Goal: Transaction & Acquisition: Purchase product/service

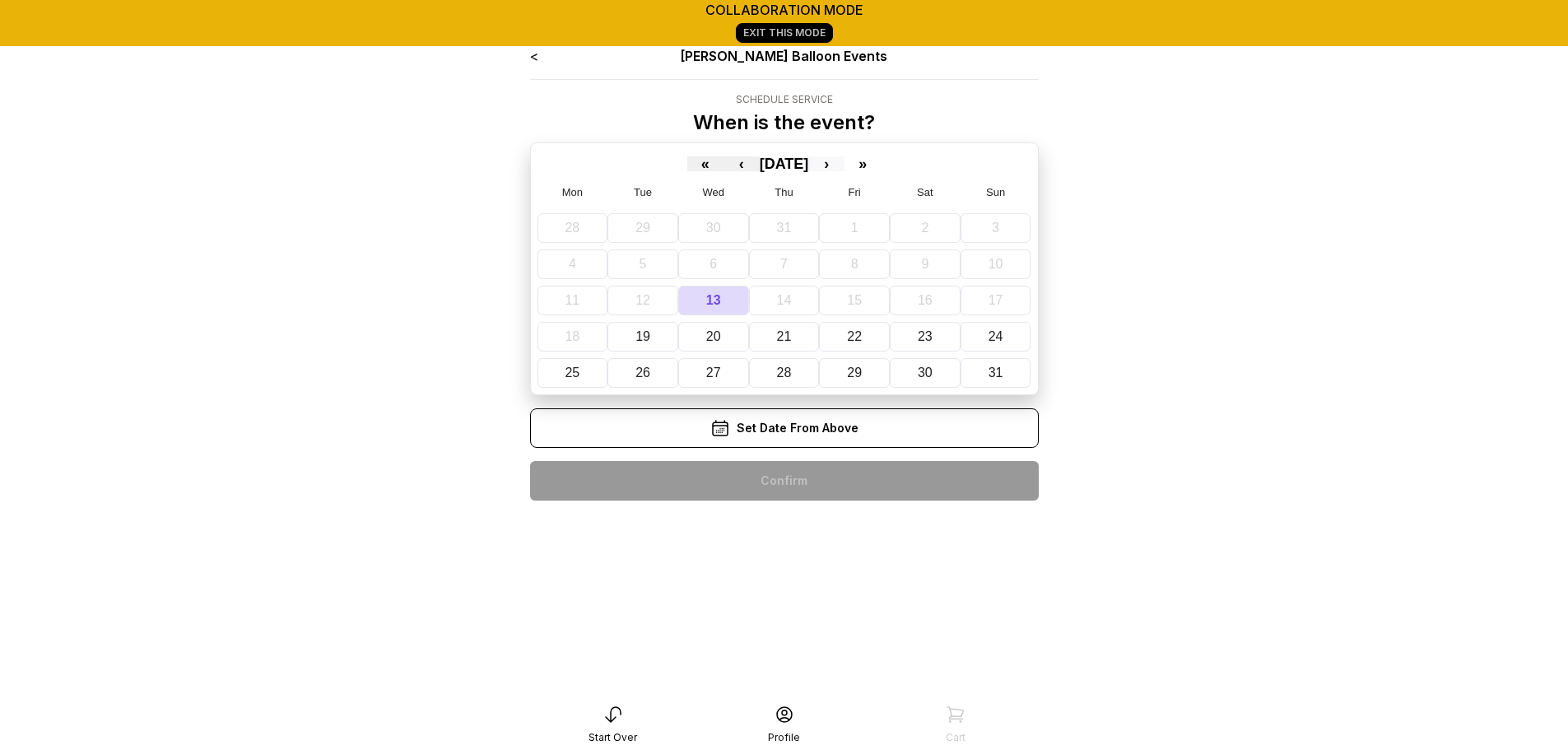
click at [845, 160] on button "›" at bounding box center [825, 163] width 36 height 15
click at [856, 262] on abbr "10" at bounding box center [854, 264] width 15 height 14
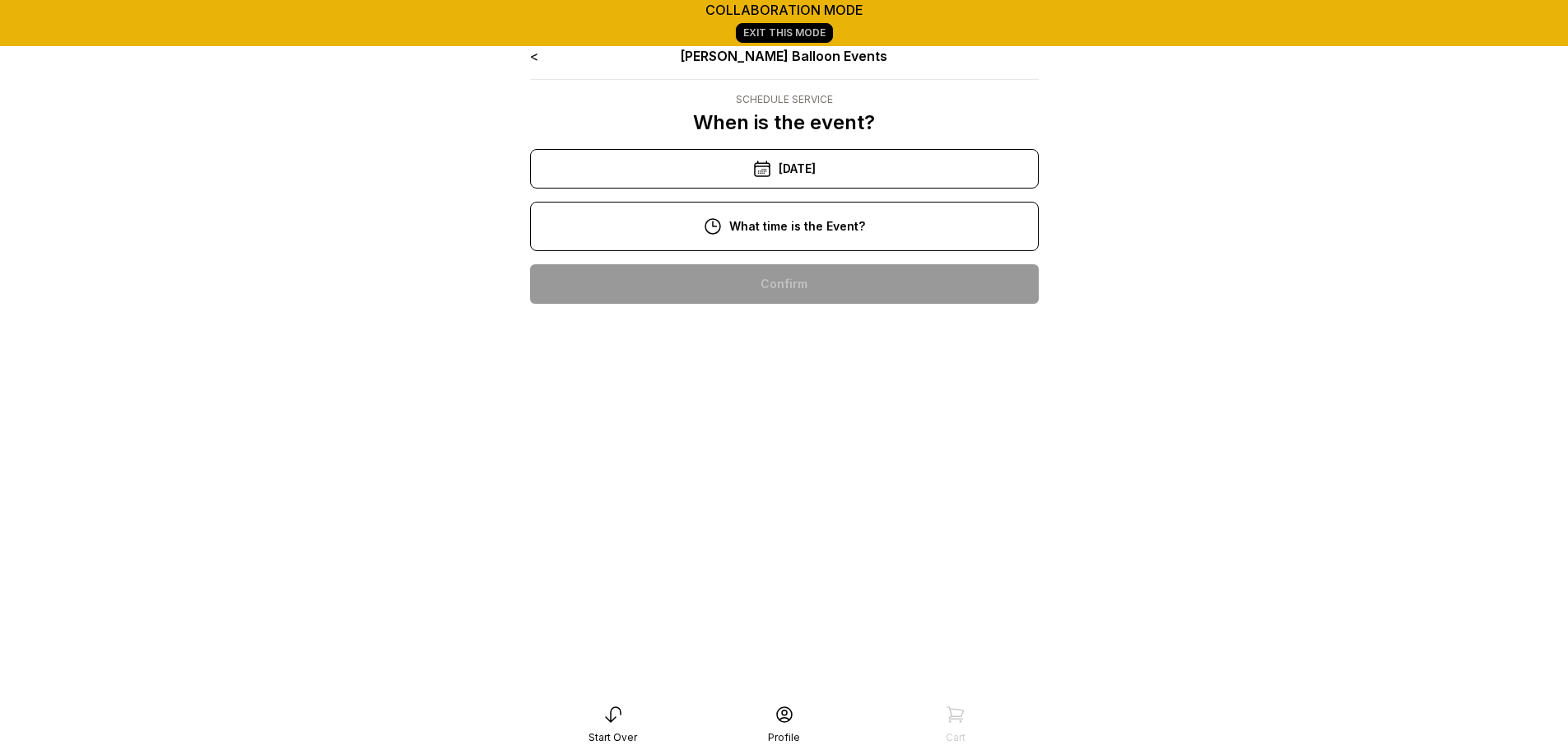
click at [814, 292] on div "7:00 pm" at bounding box center [784, 283] width 482 height 39
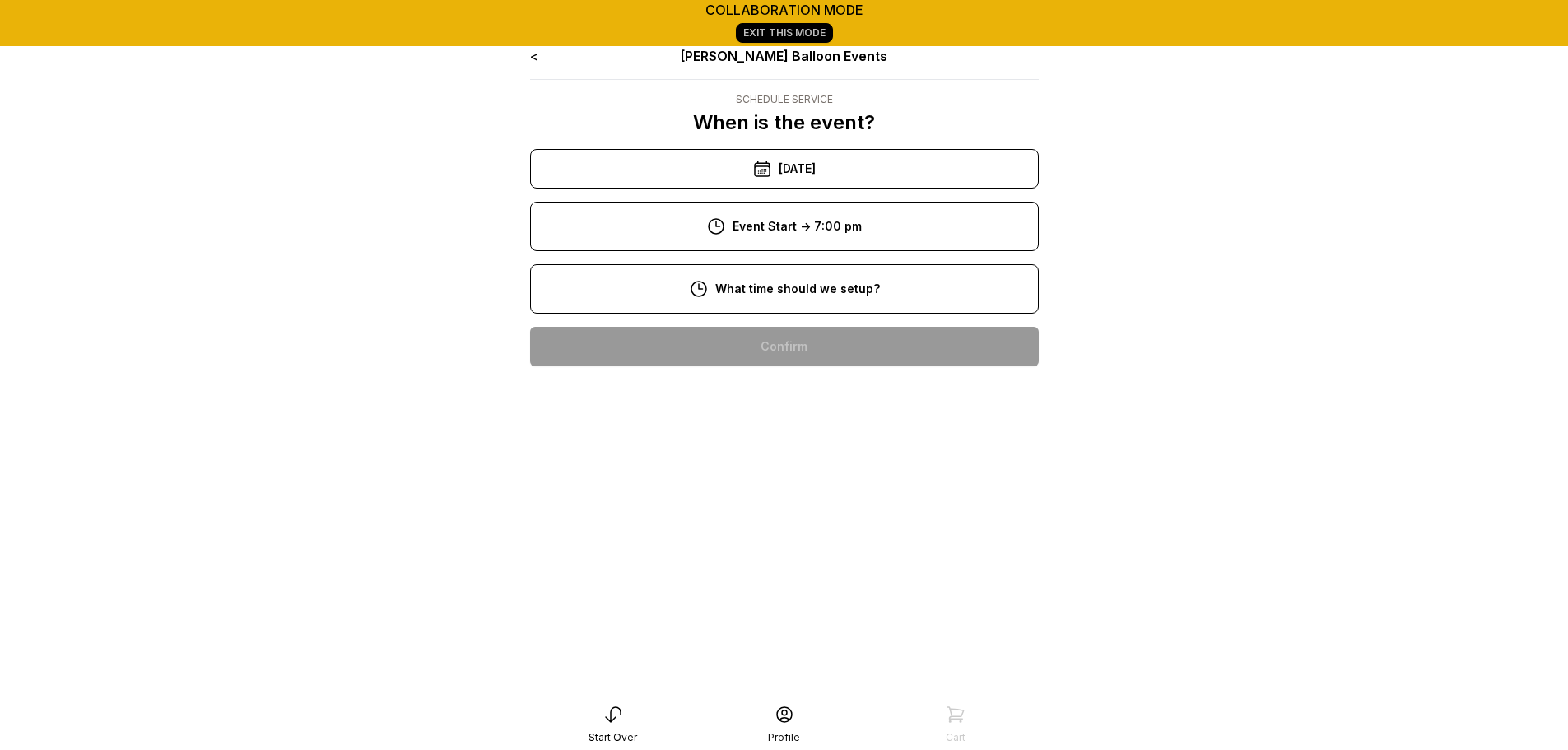
click at [813, 336] on div "5:00 pm" at bounding box center [784, 346] width 482 height 39
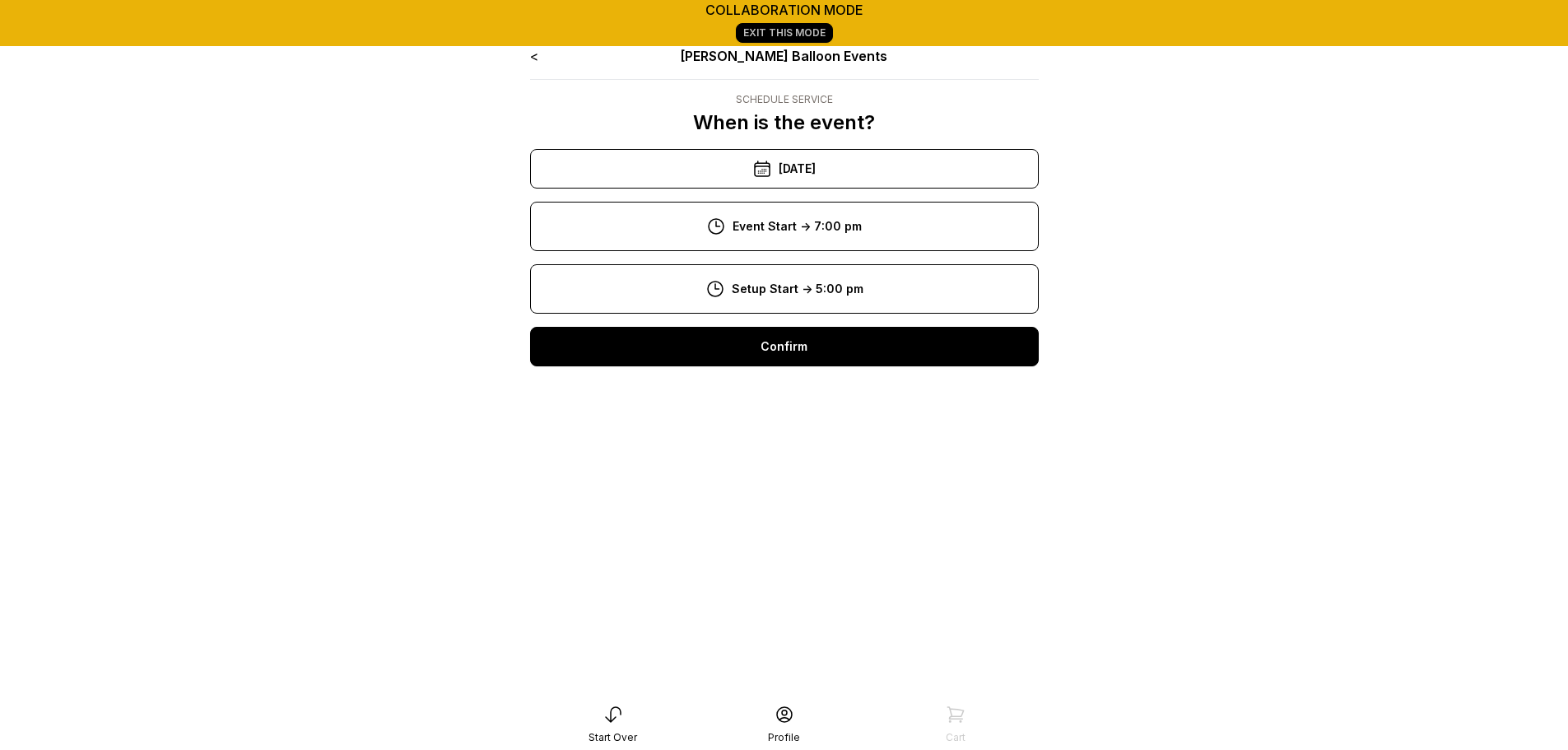
click at [812, 343] on div "Confirm" at bounding box center [784, 346] width 509 height 39
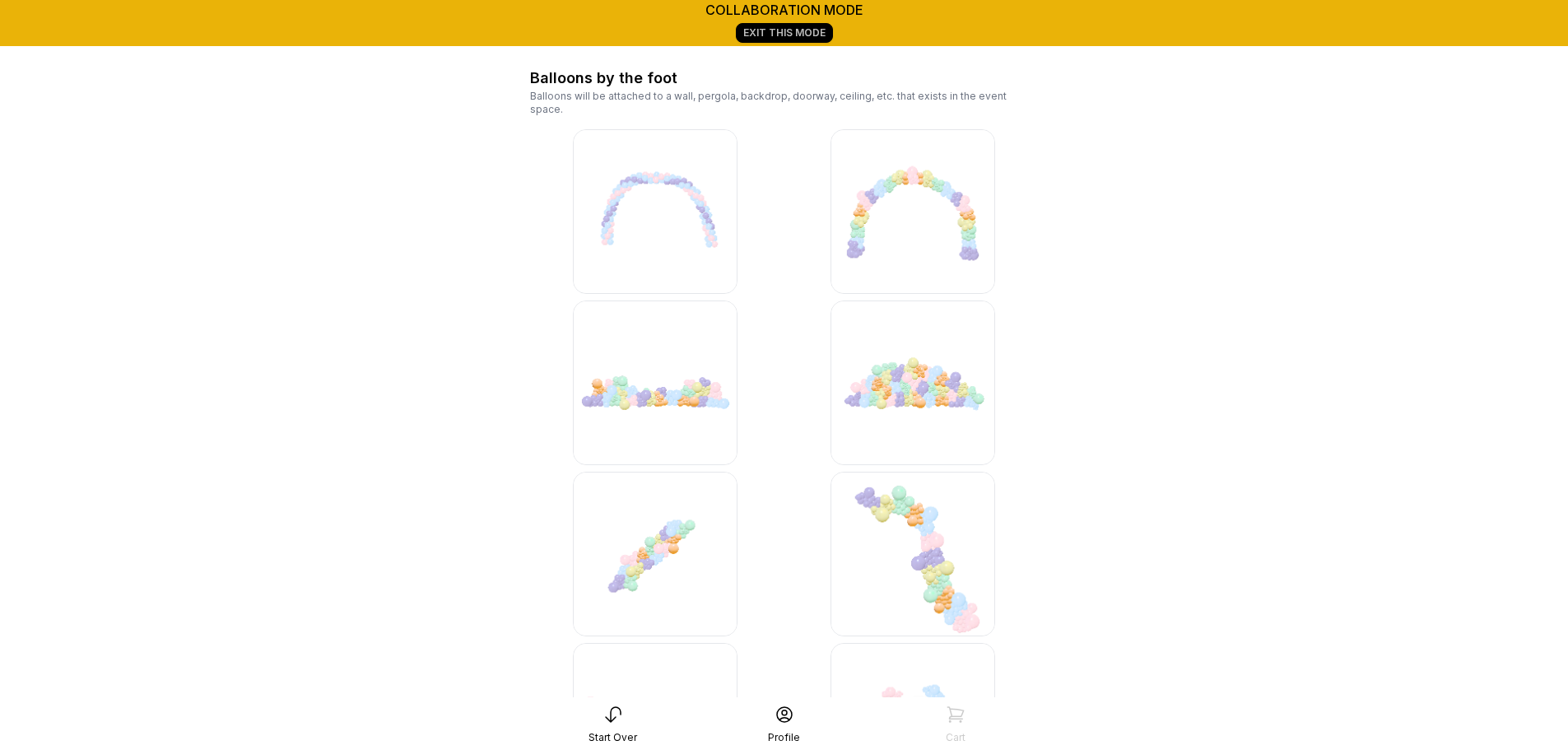
scroll to position [4297, 0]
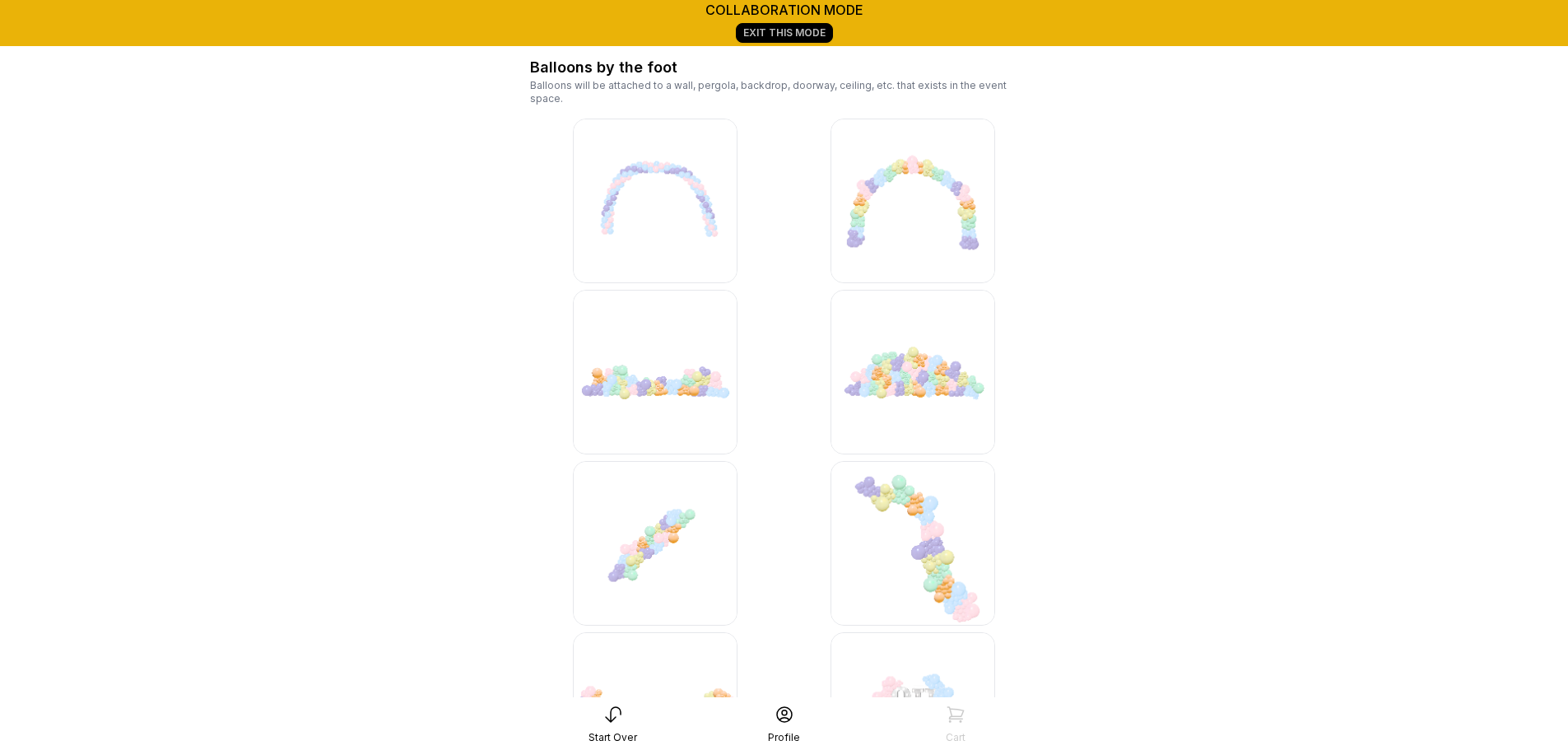
click at [910, 350] on img at bounding box center [913, 372] width 165 height 165
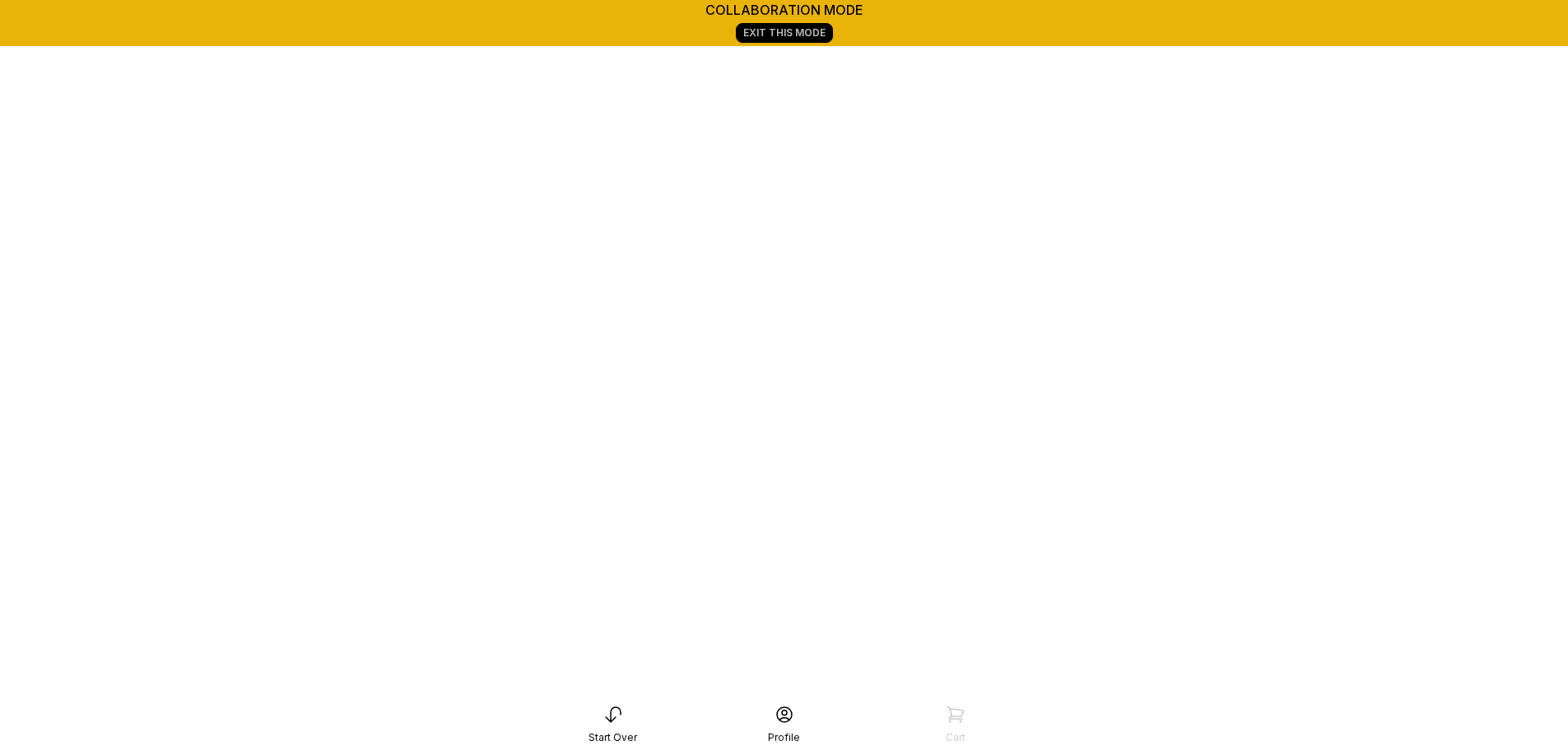
scroll to position [231, 0]
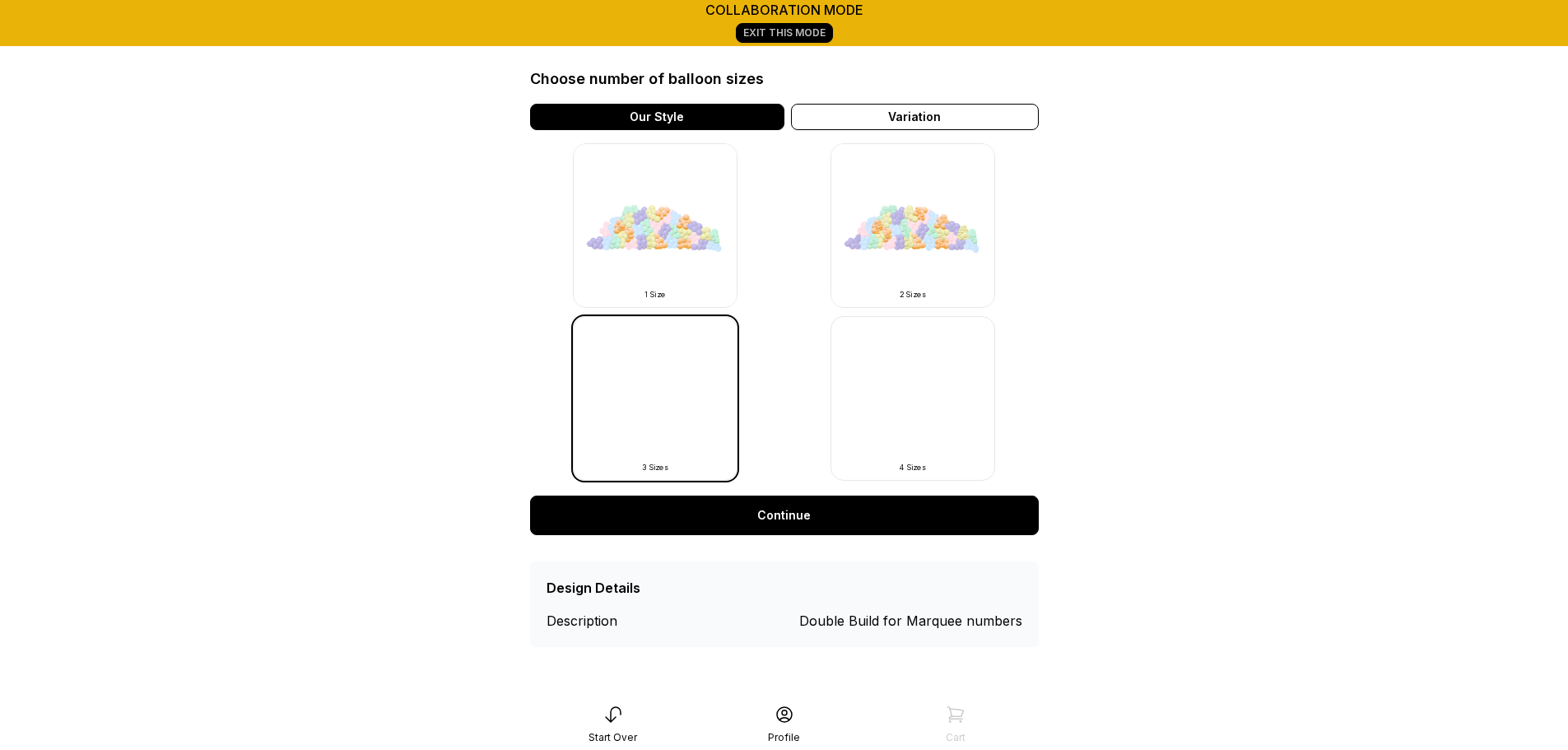
scroll to position [546, 0]
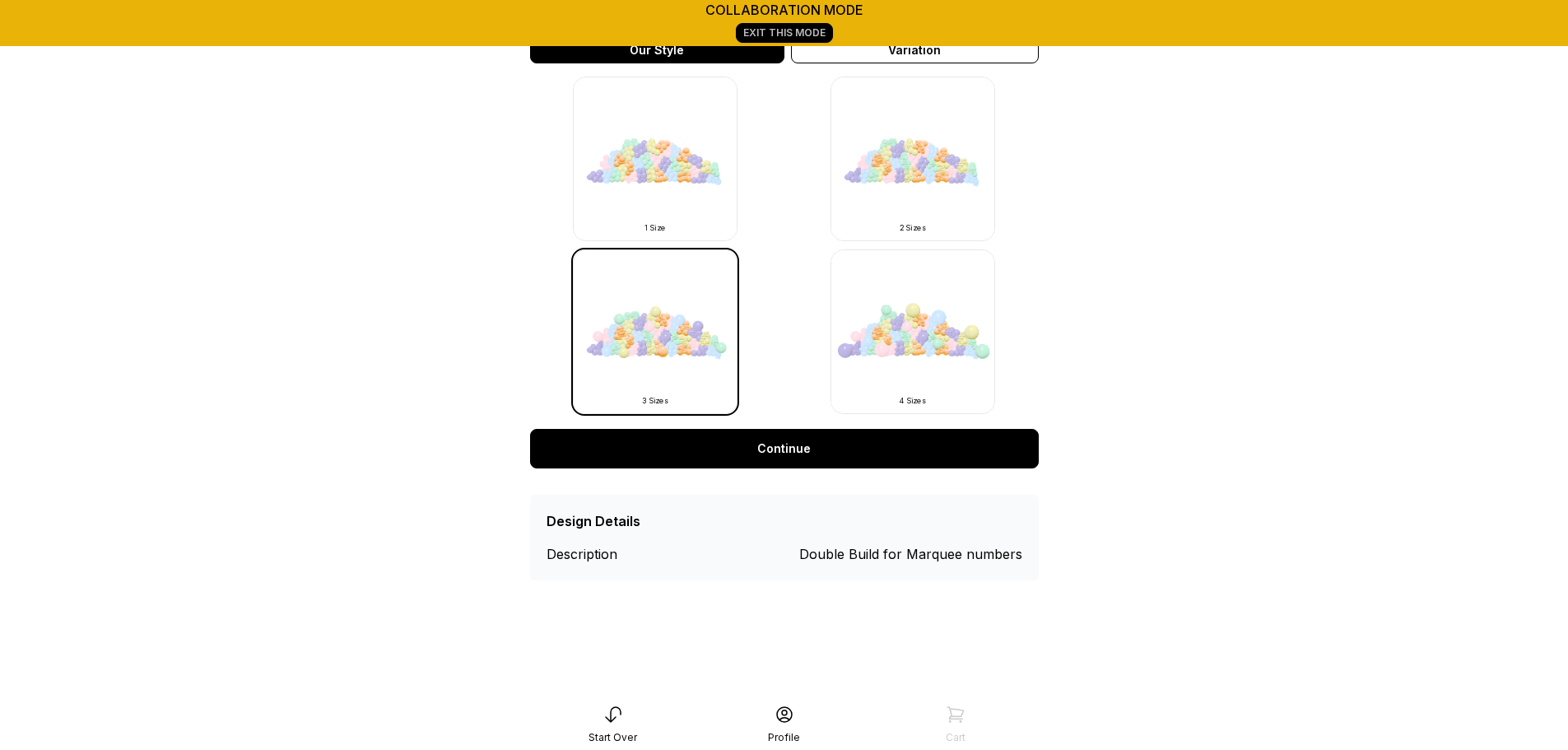
click at [729, 454] on link "Continue" at bounding box center [784, 448] width 509 height 39
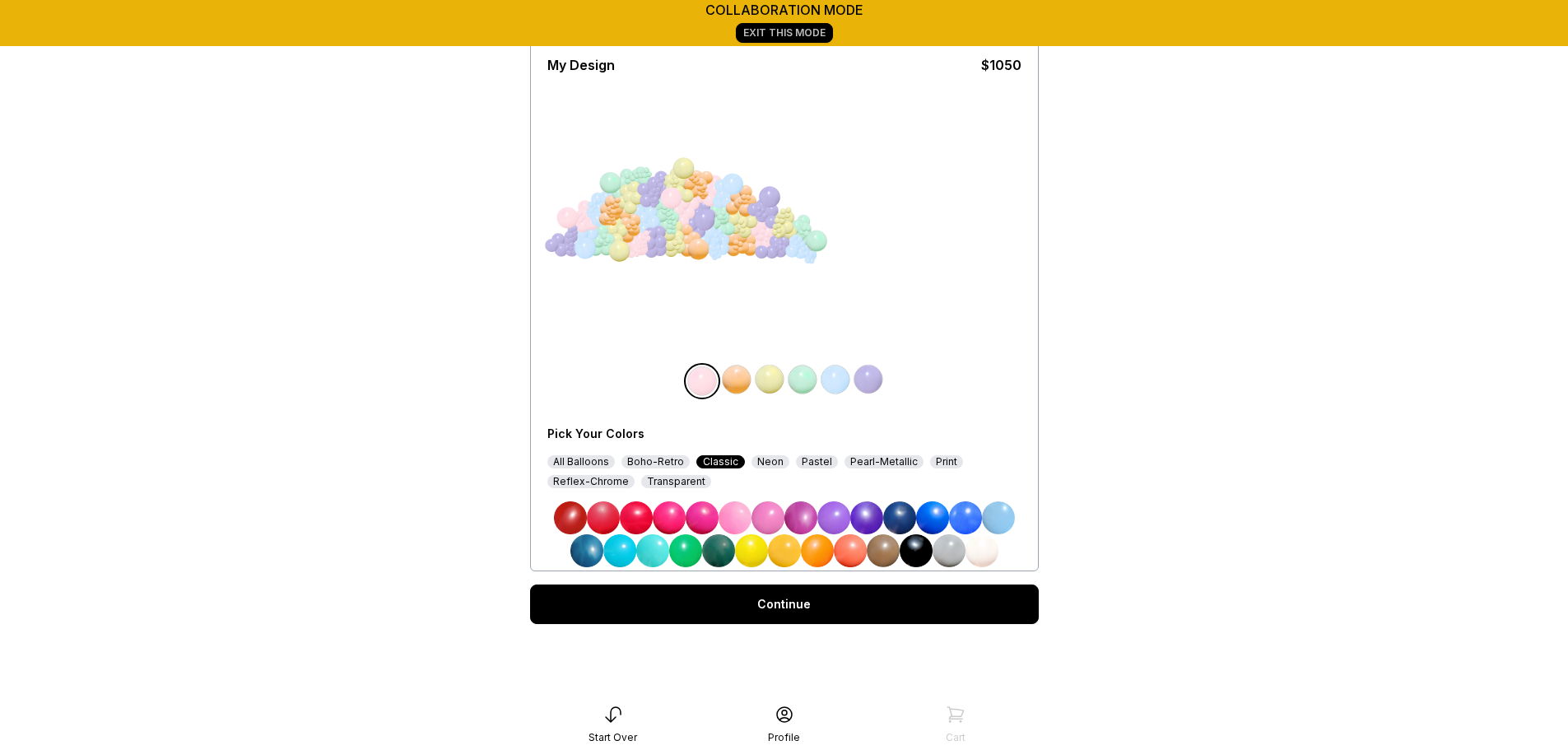
scroll to position [119, 0]
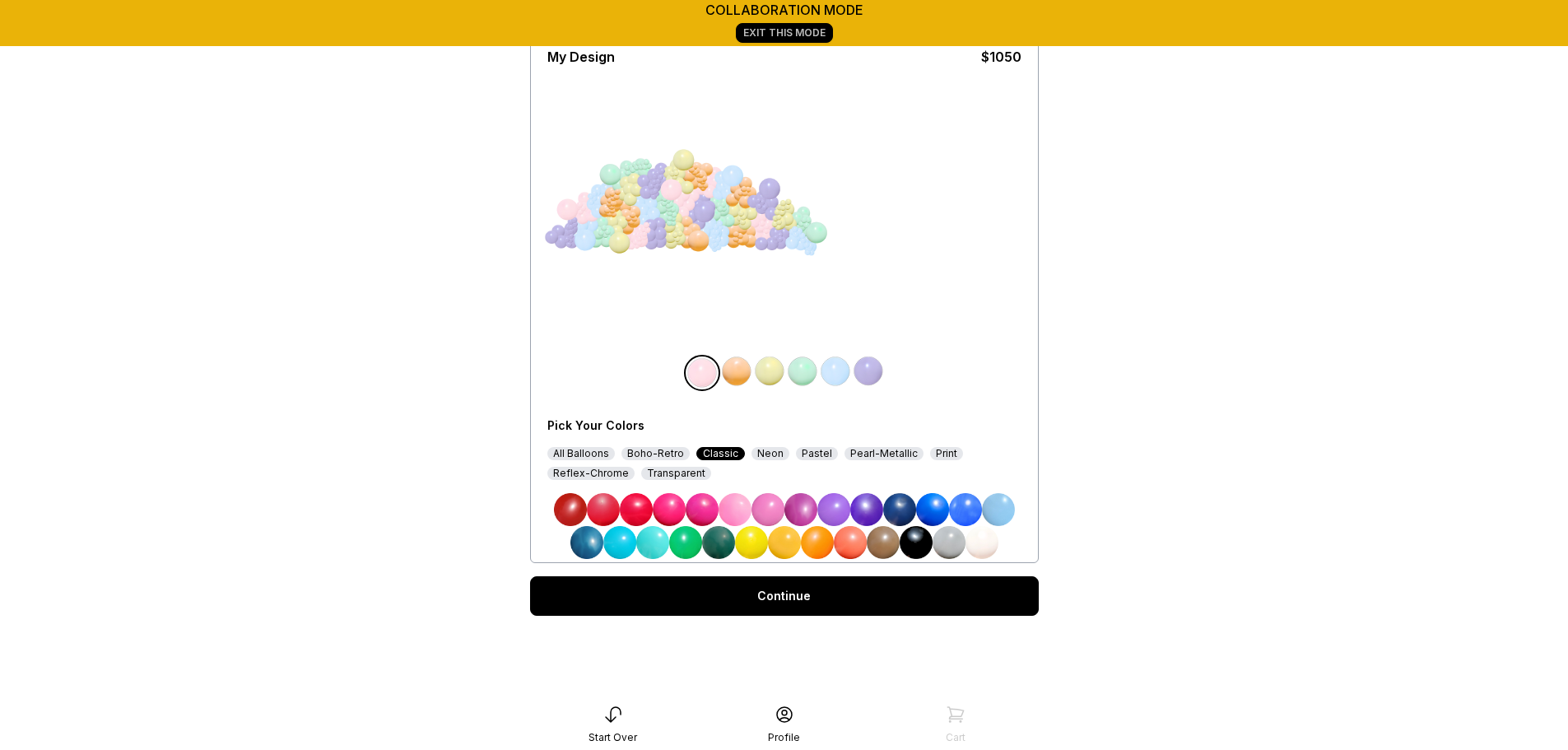
click at [987, 543] on img at bounding box center [982, 543] width 33 height 33
click at [736, 374] on img at bounding box center [737, 371] width 33 height 33
click at [764, 371] on img at bounding box center [770, 371] width 33 height 33
click at [980, 545] on img at bounding box center [982, 543] width 33 height 33
click at [803, 362] on img at bounding box center [802, 371] width 33 height 33
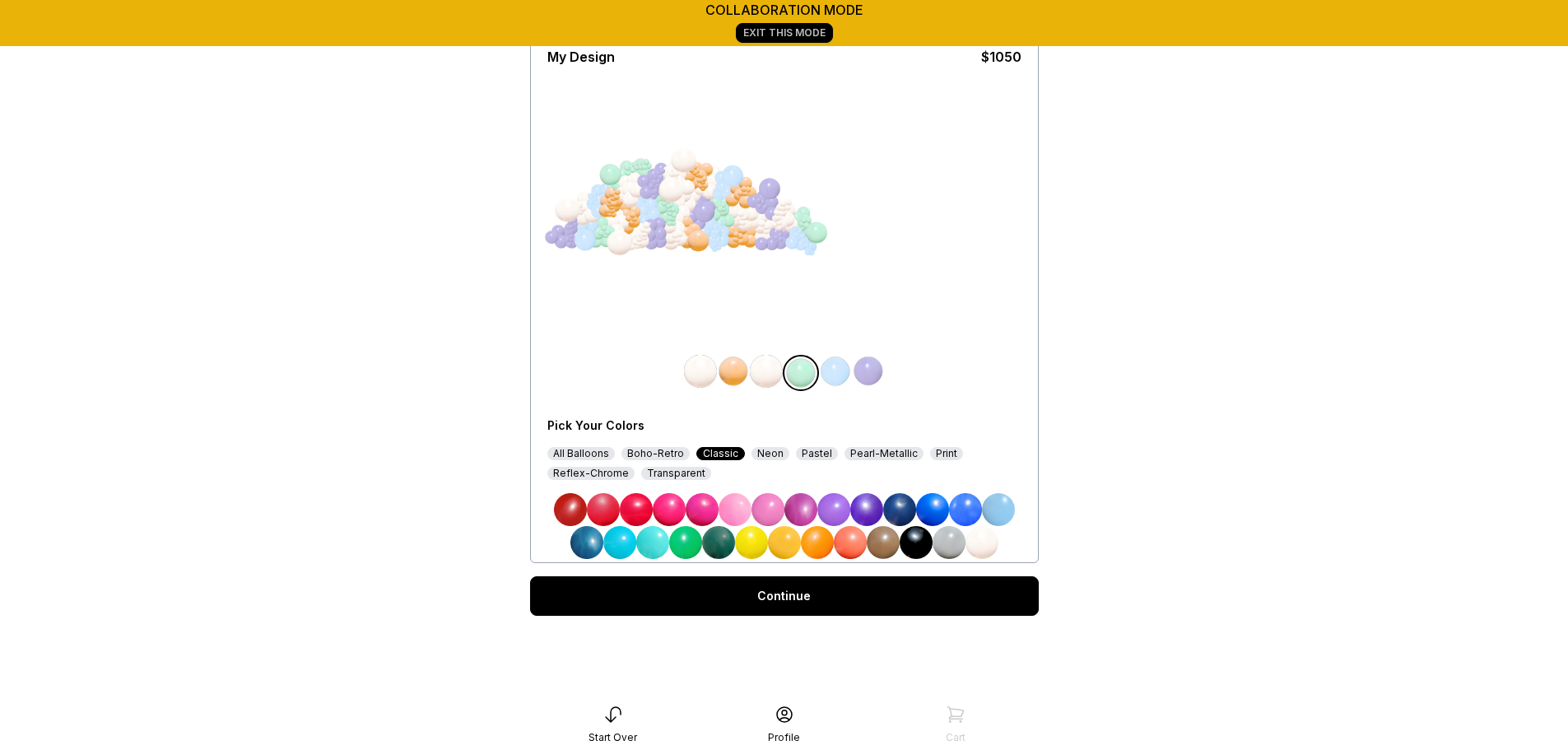
click at [982, 539] on img at bounding box center [982, 543] width 33 height 33
click at [872, 378] on img at bounding box center [868, 371] width 33 height 33
click at [990, 539] on img at bounding box center [982, 543] width 33 height 33
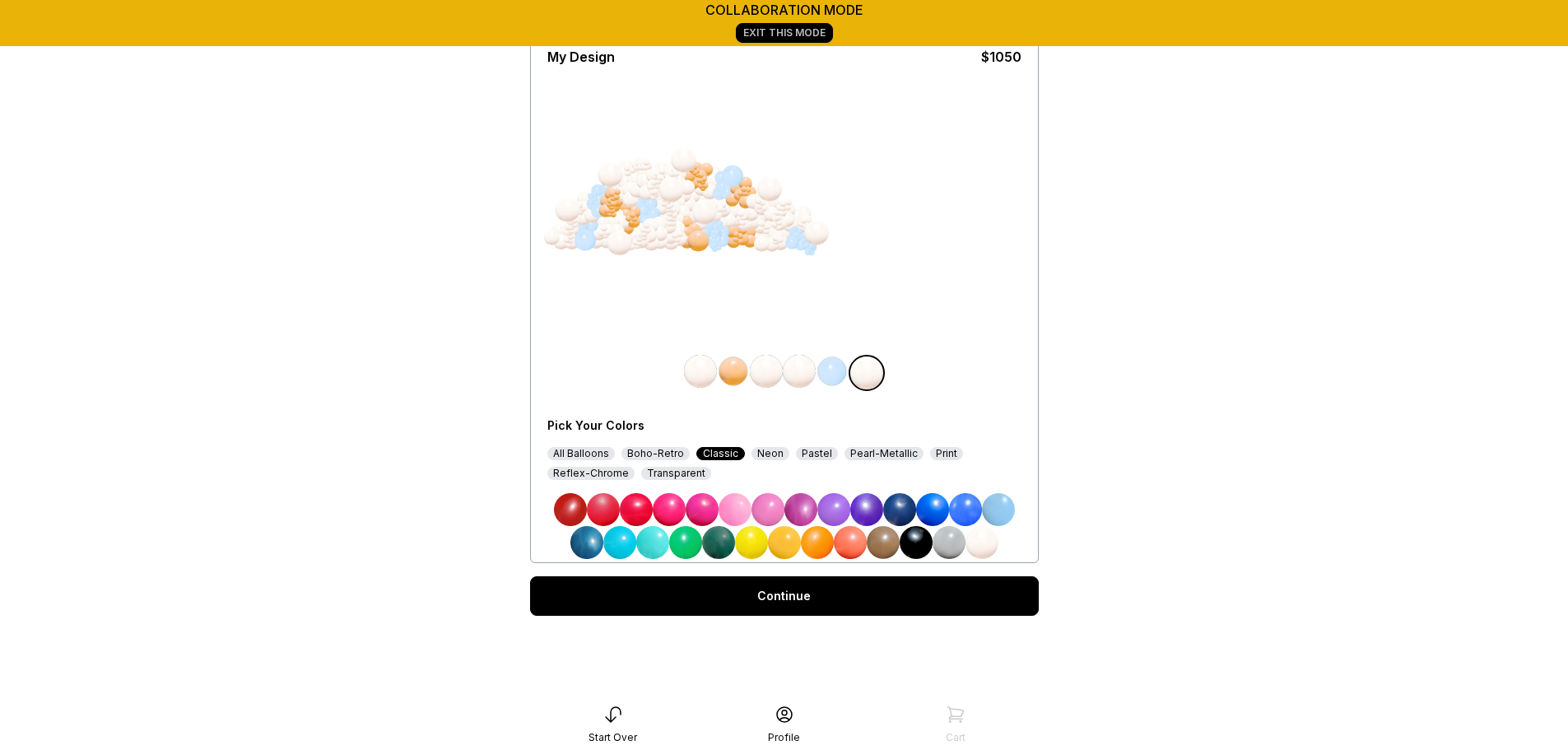
click at [835, 377] on img at bounding box center [832, 371] width 33 height 33
click at [980, 539] on img at bounding box center [982, 543] width 33 height 33
click at [870, 378] on img at bounding box center [868, 371] width 33 height 33
click at [638, 447] on div "Boho-Retro" at bounding box center [655, 454] width 68 height 13
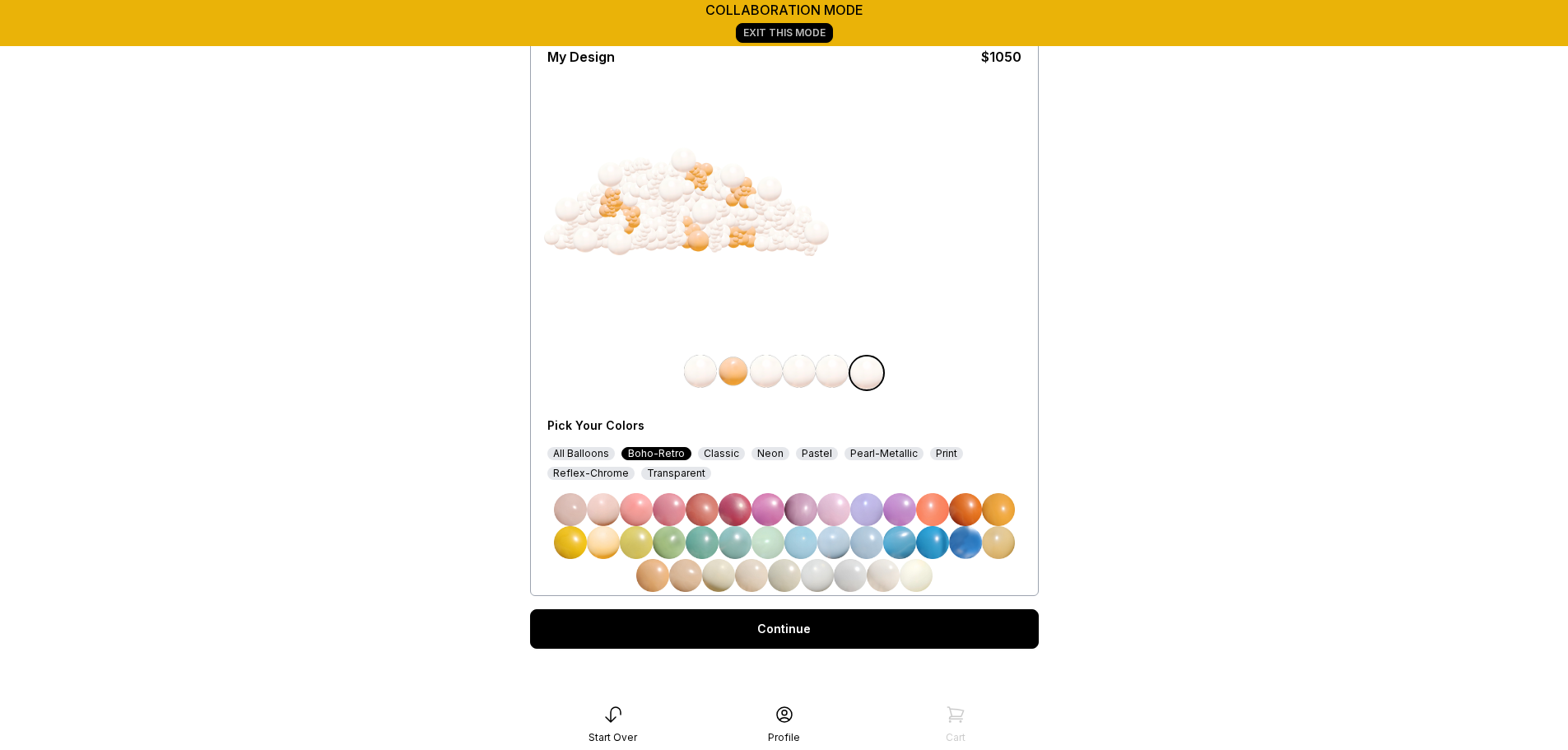
click at [721, 577] on img at bounding box center [718, 575] width 33 height 33
click at [887, 575] on img at bounding box center [883, 575] width 33 height 33
click at [723, 367] on img at bounding box center [733, 371] width 33 height 33
click at [878, 575] on img at bounding box center [883, 575] width 33 height 33
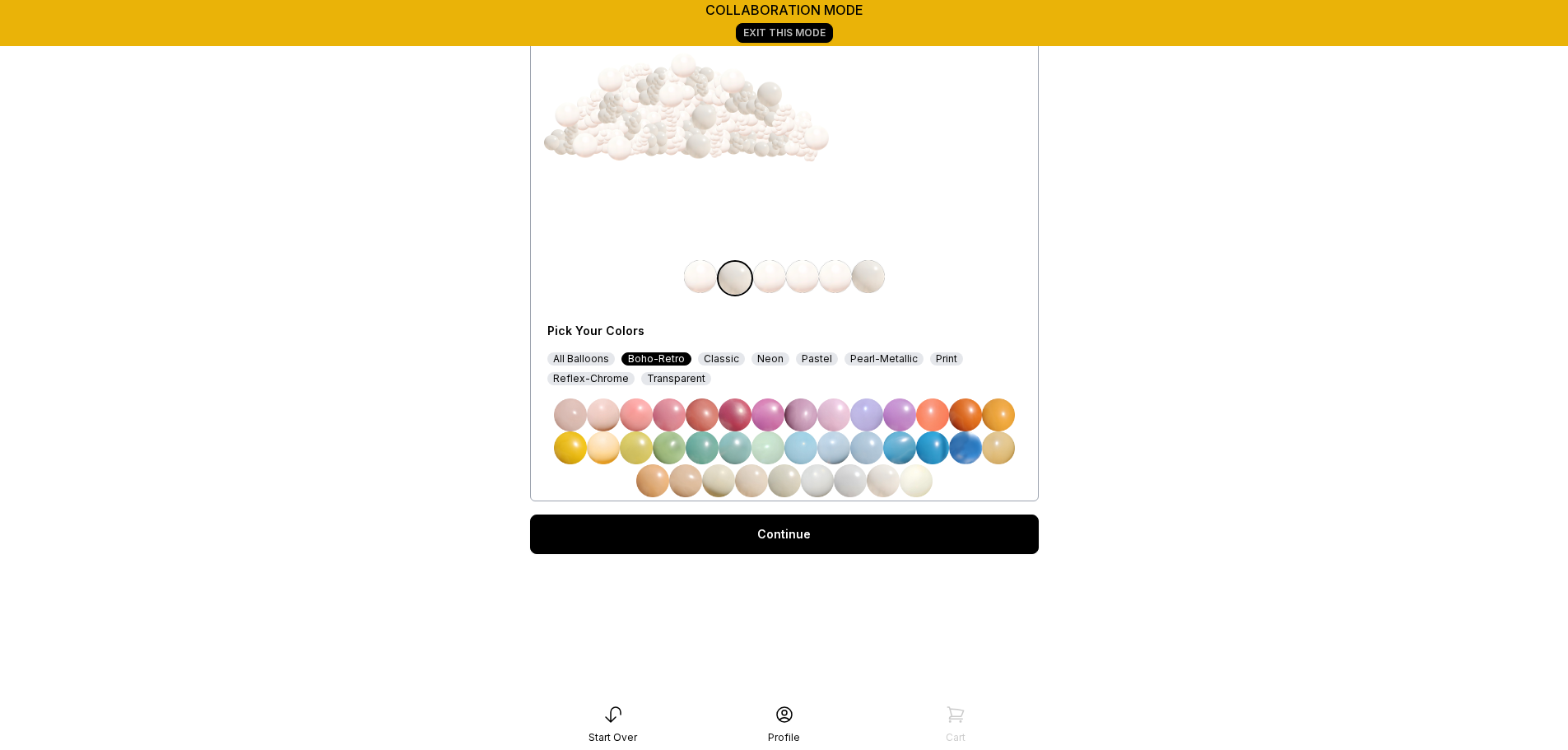
scroll to position [218, 0]
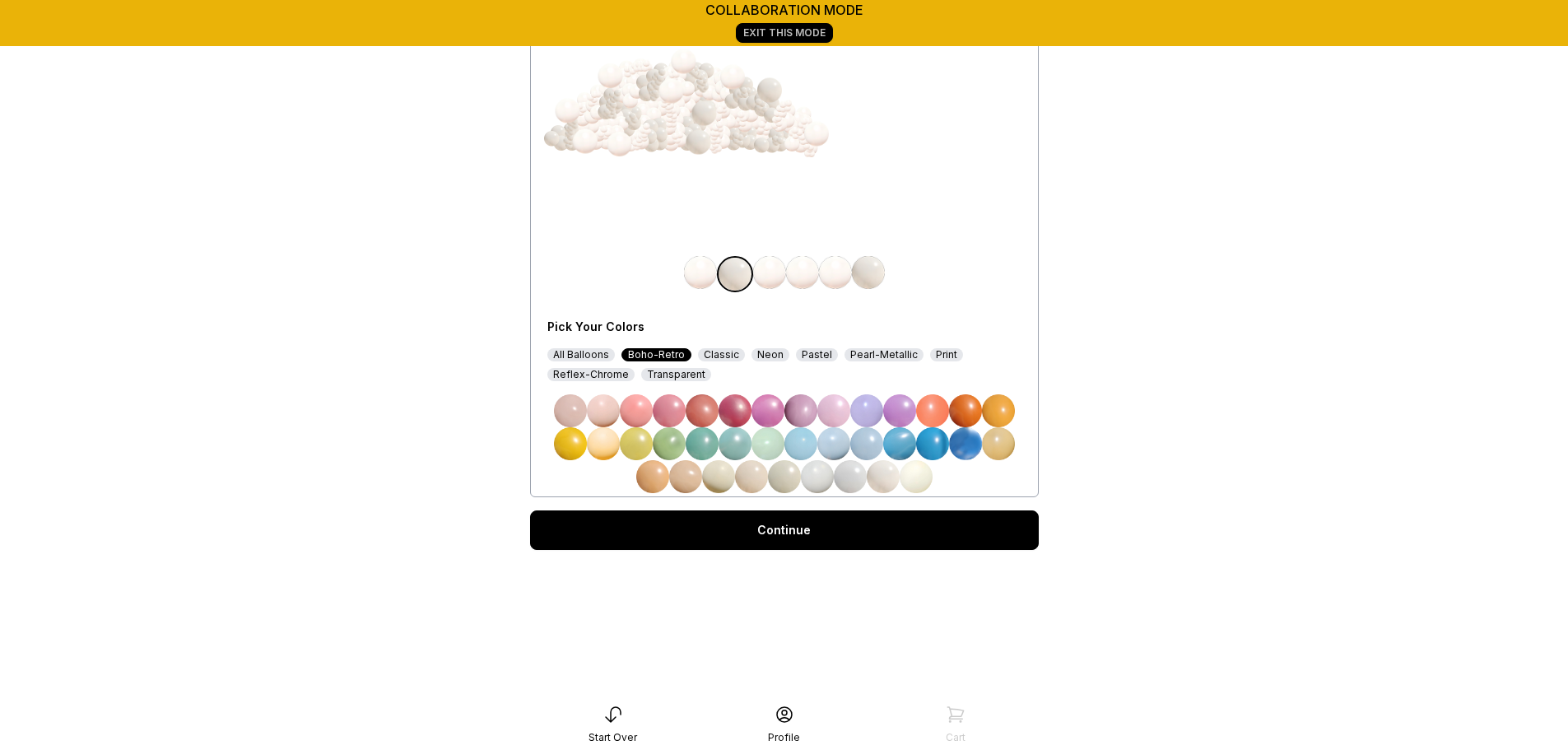
click at [796, 545] on link "Continue" at bounding box center [784, 530] width 509 height 39
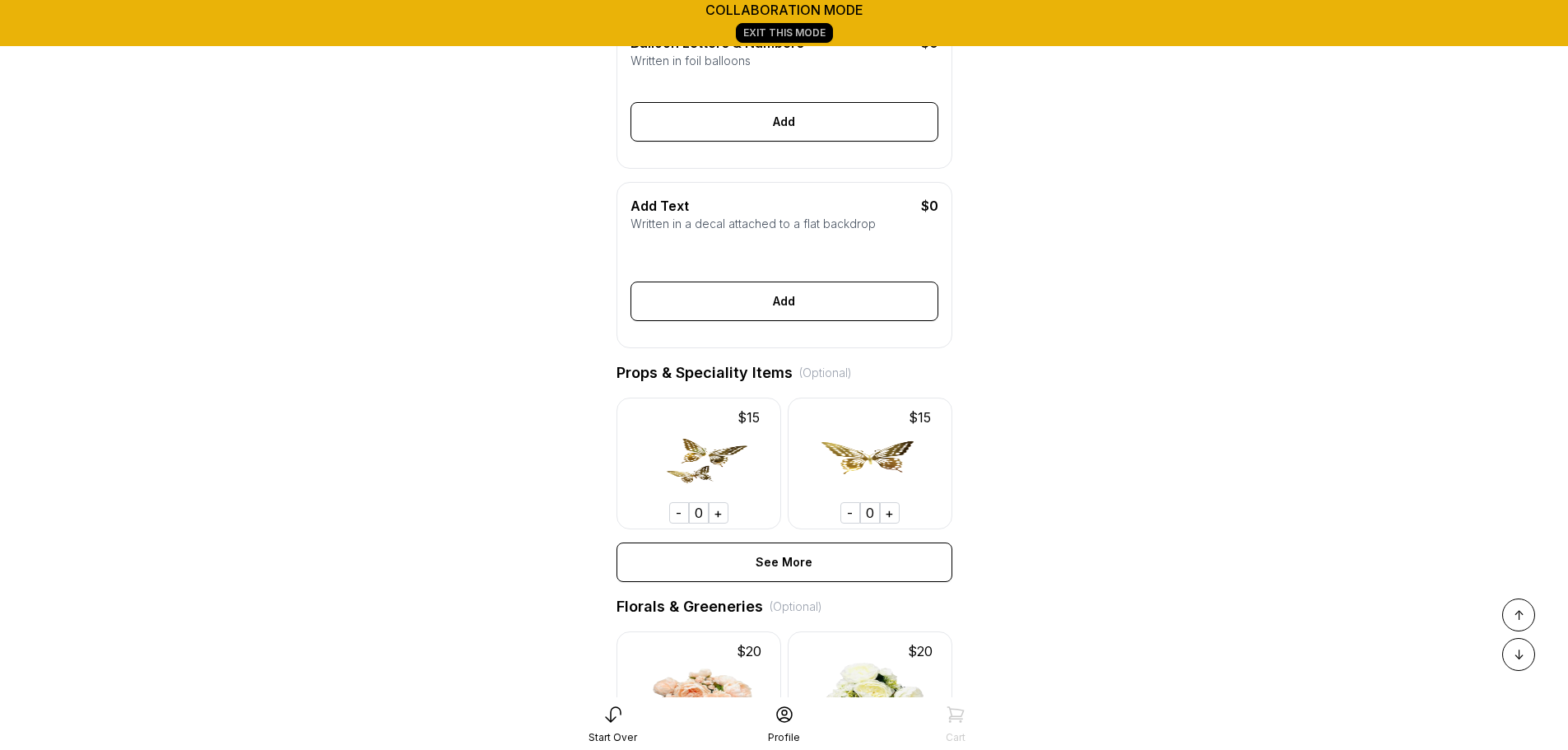
scroll to position [525, 0]
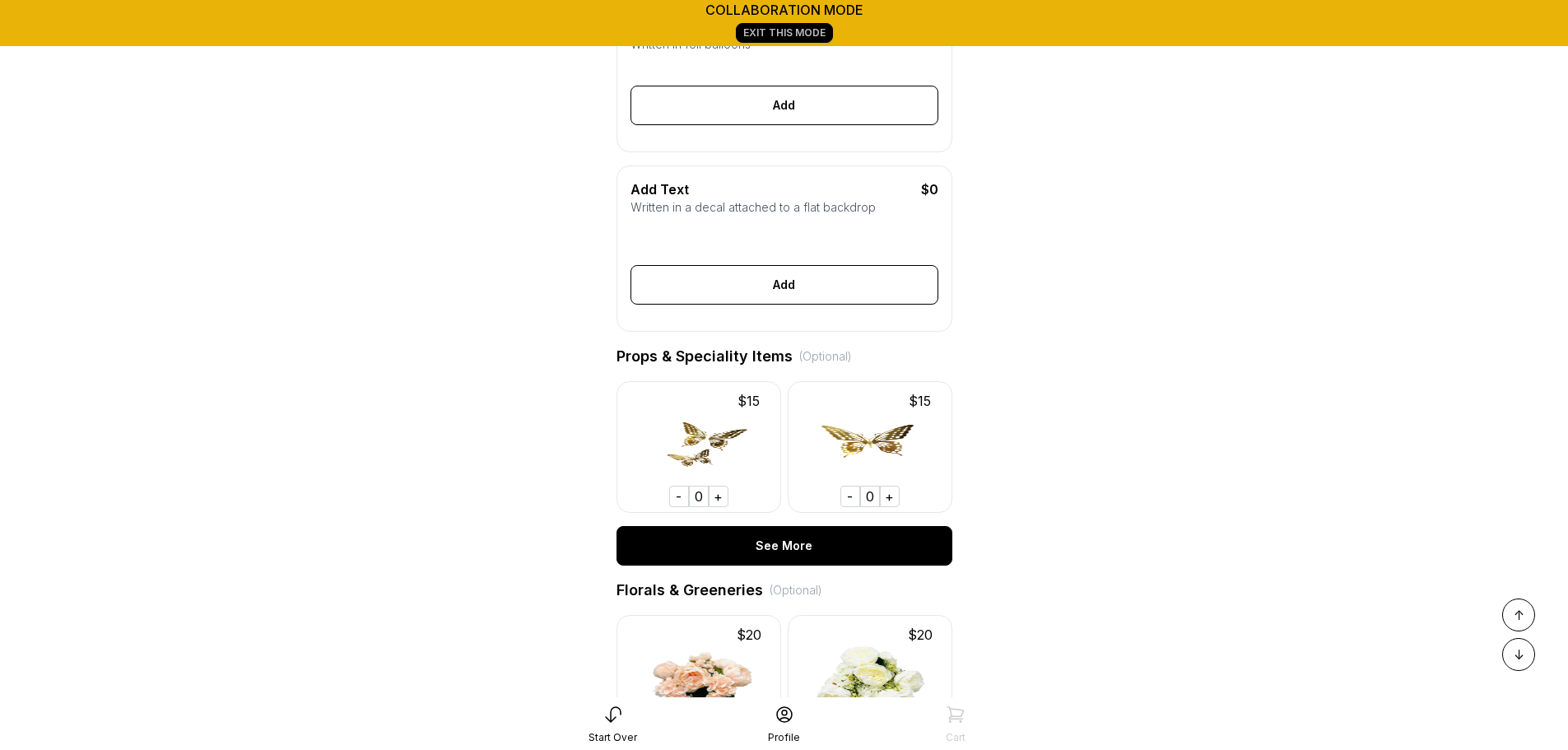
click at [722, 566] on div "See More" at bounding box center [784, 546] width 336 height 39
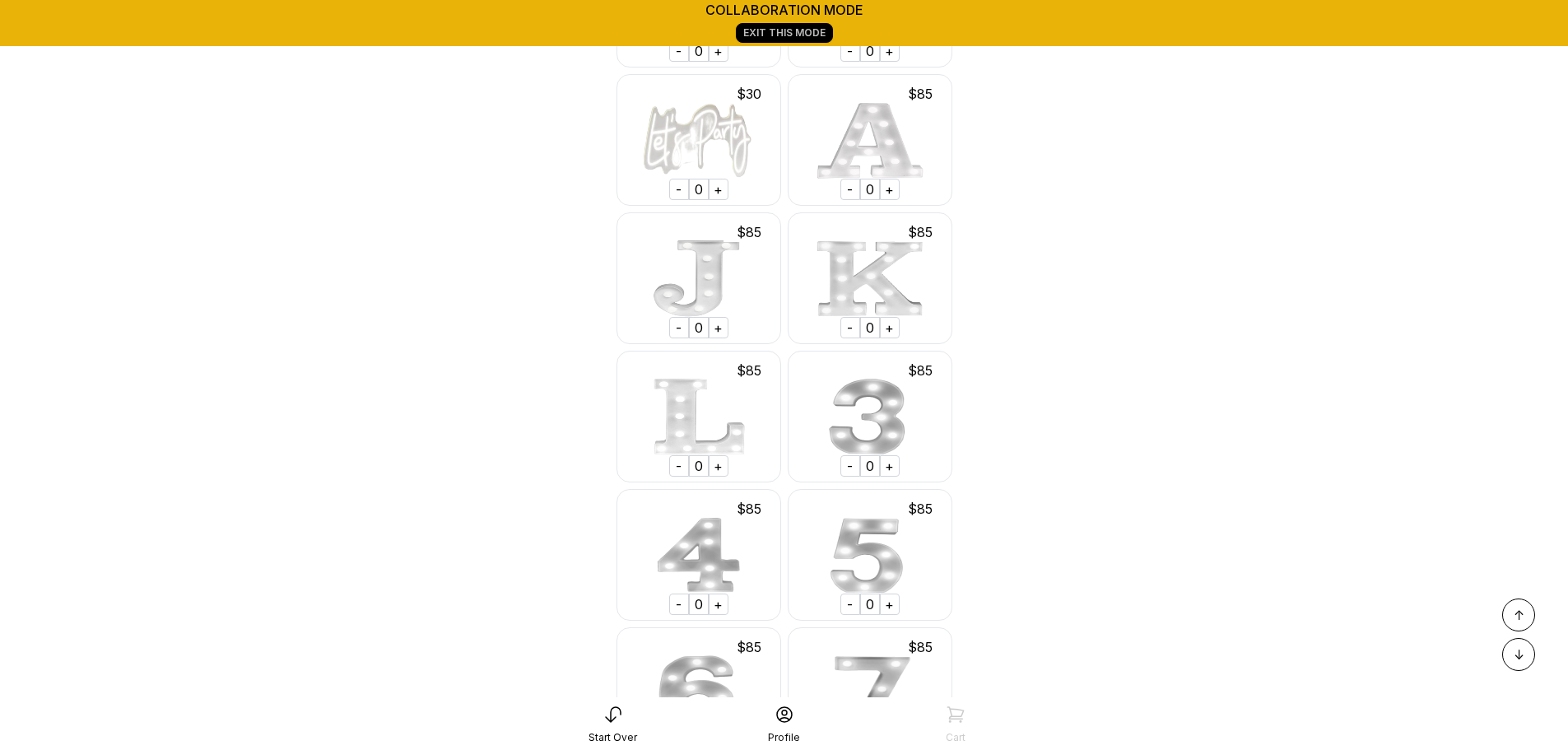
scroll to position [954, 0]
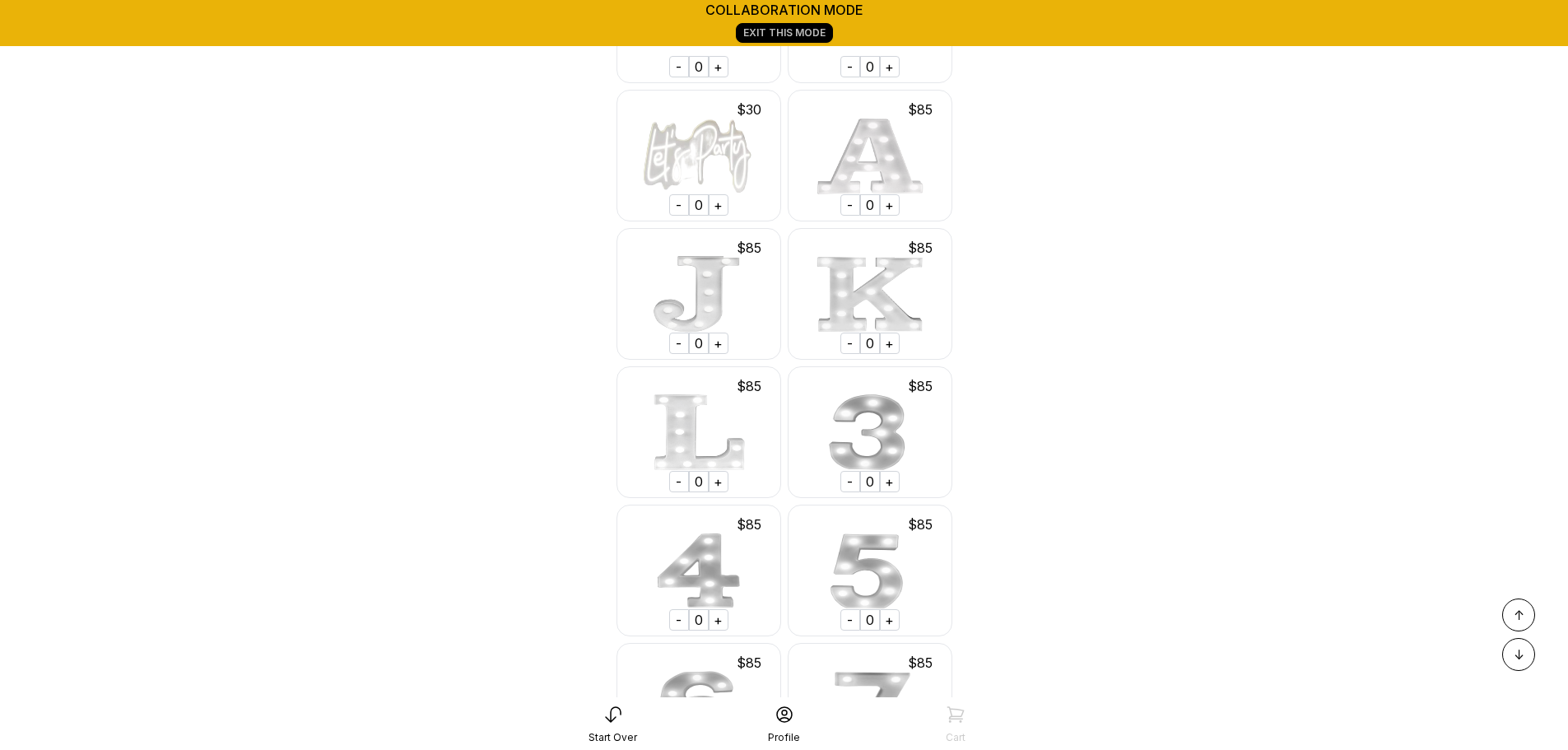
click at [883, 216] on div "+" at bounding box center [889, 204] width 20 height 21
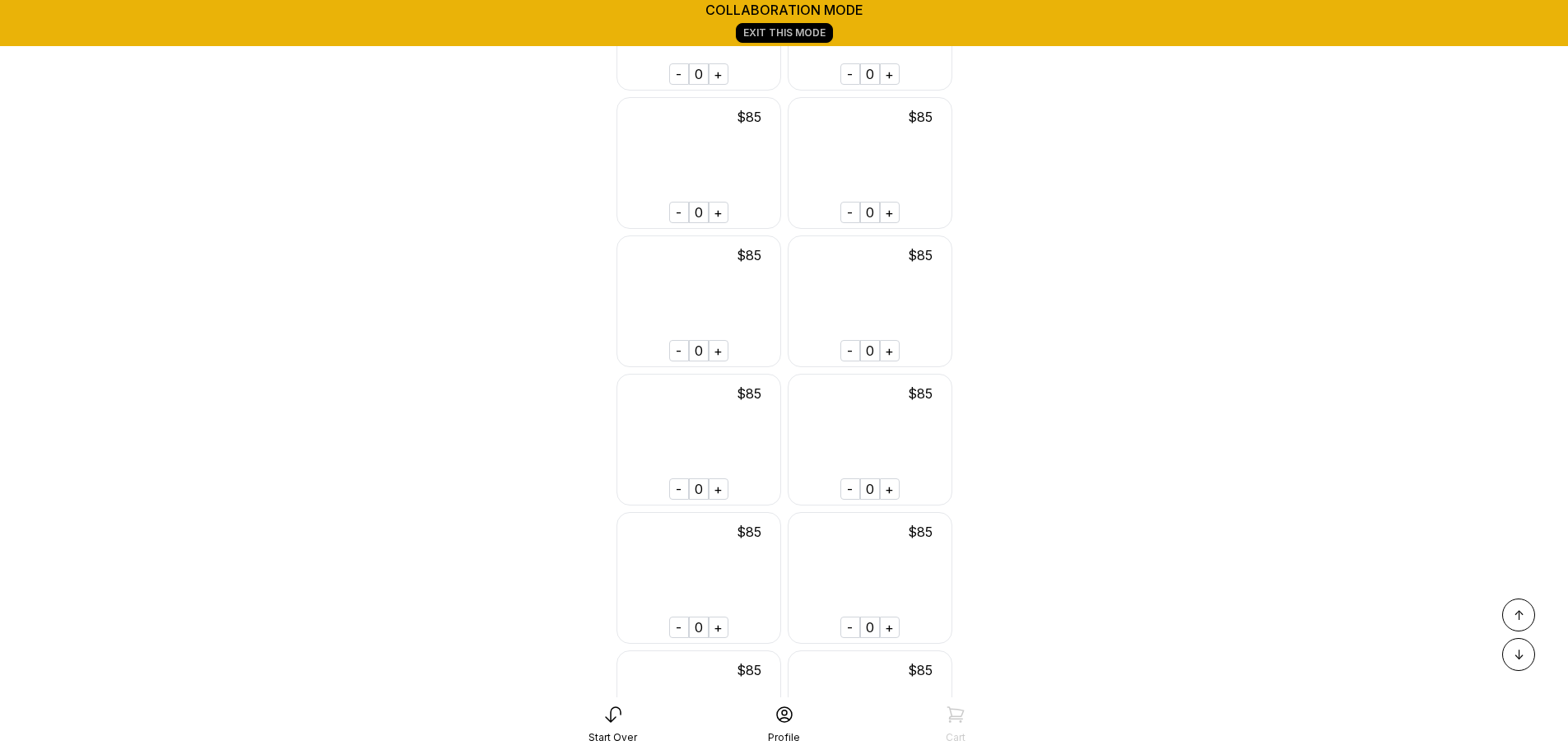
scroll to position [2338, 0]
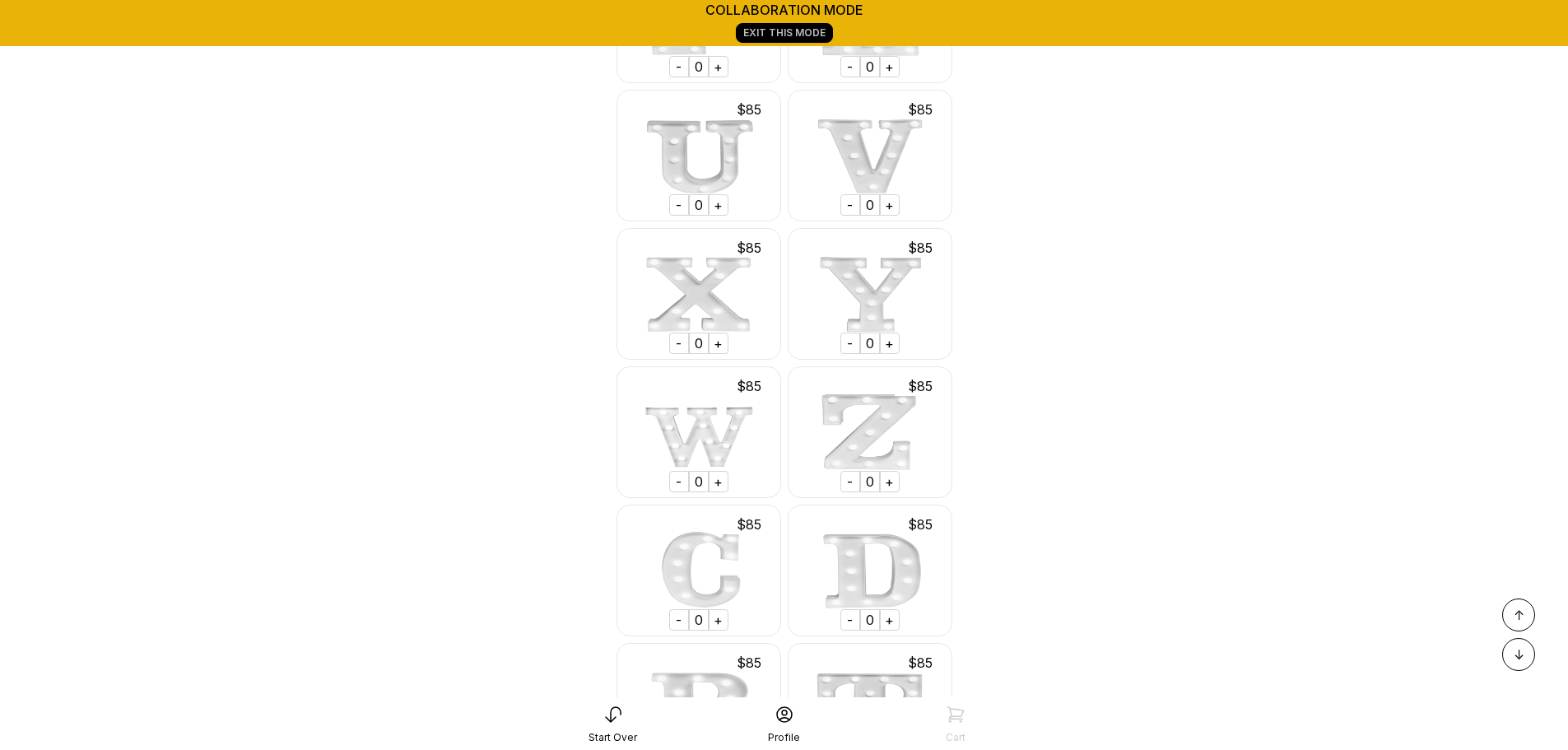
click at [887, 354] on div "+" at bounding box center [889, 343] width 20 height 21
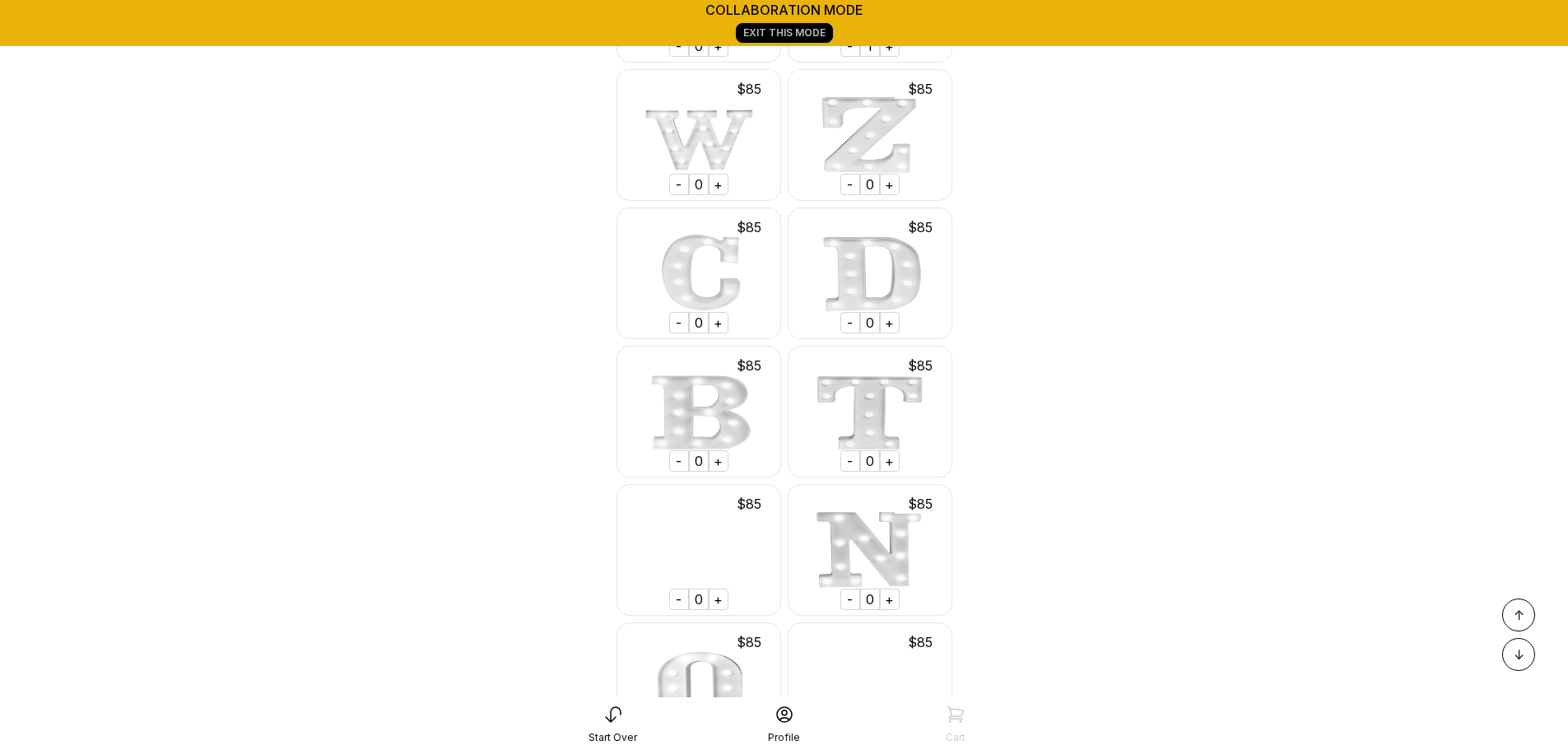
scroll to position [2650, 0]
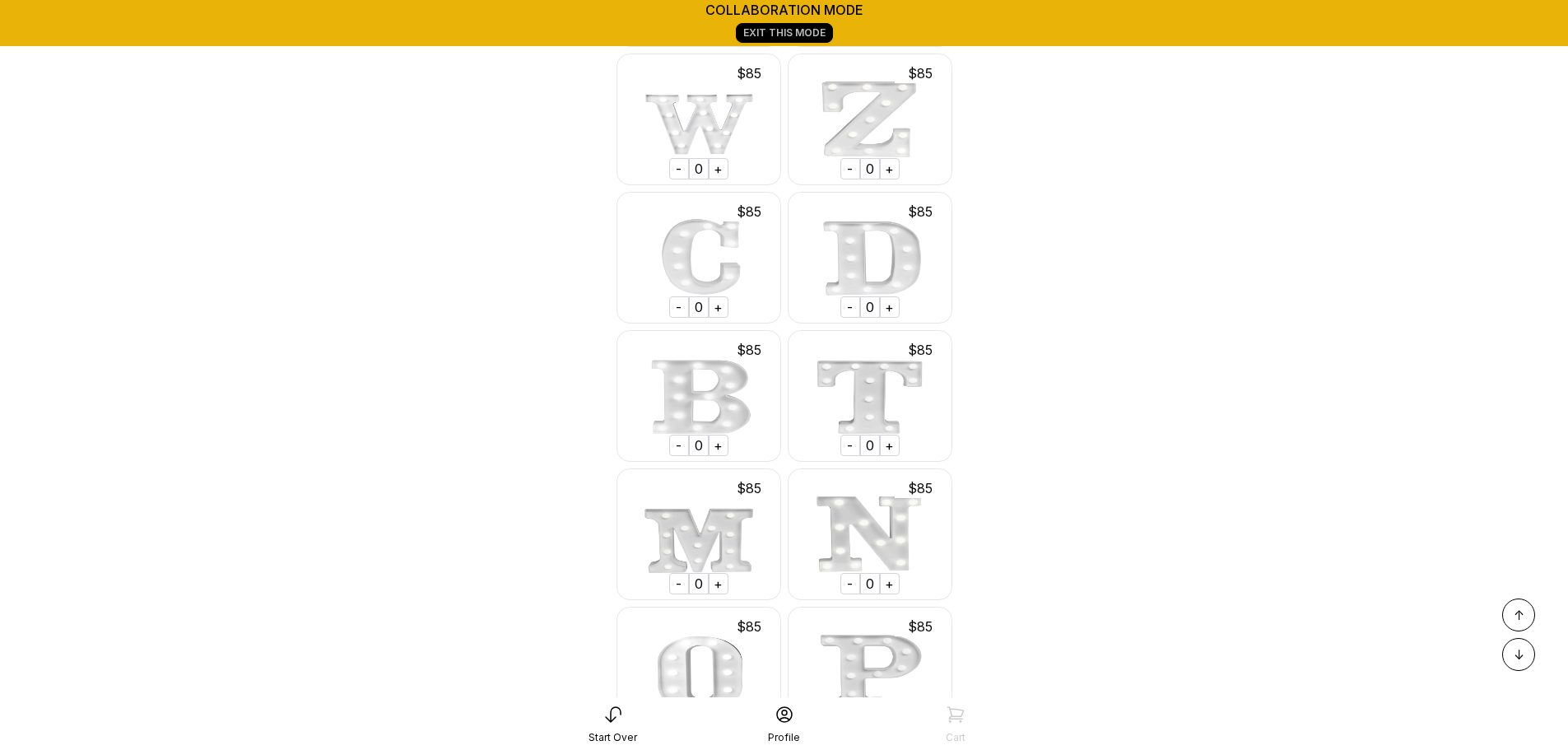
click at [723, 456] on div "+" at bounding box center [718, 445] width 20 height 21
click at [716, 318] on div "+" at bounding box center [718, 307] width 20 height 21
click at [889, 594] on div "+" at bounding box center [889, 583] width 20 height 21
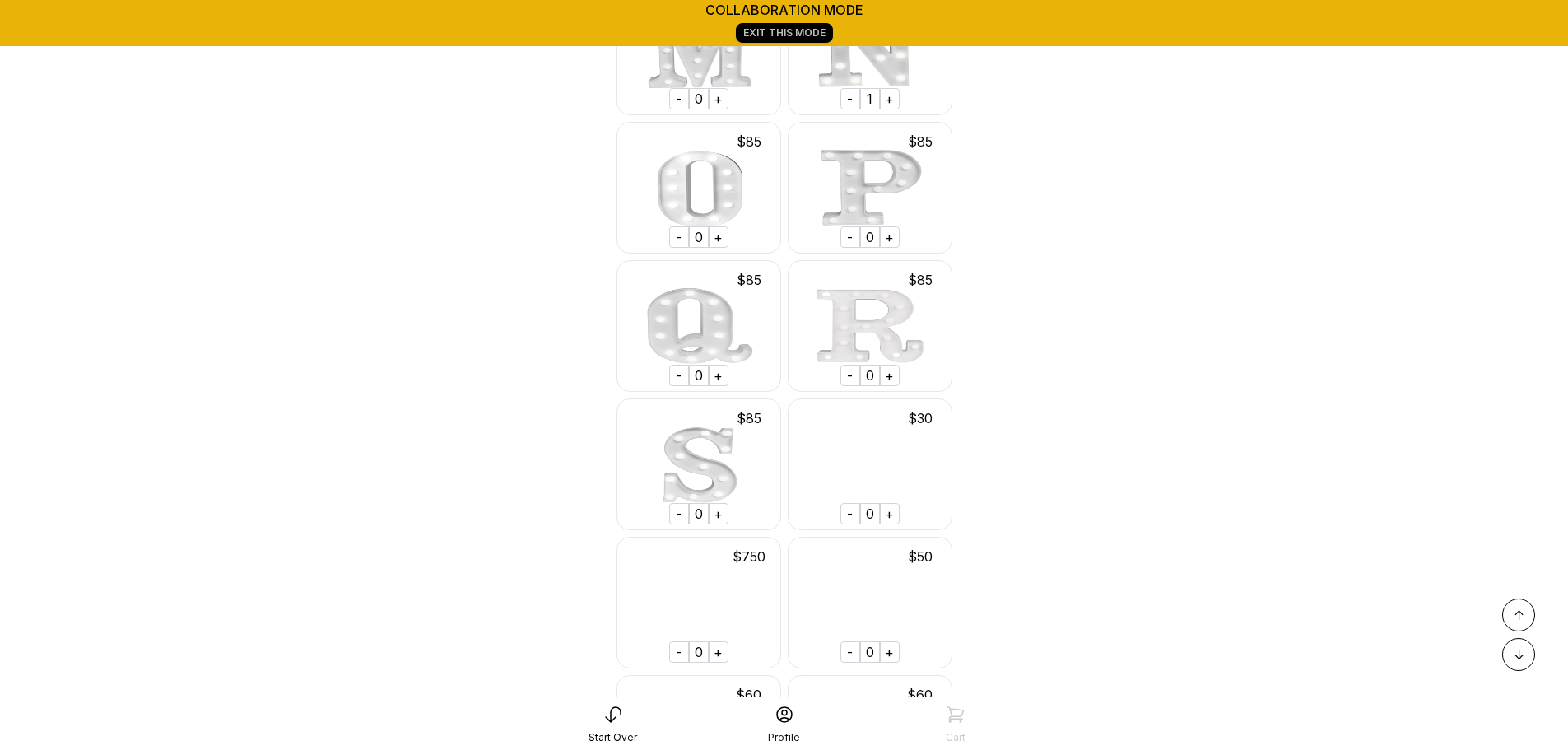
scroll to position [3151, 0]
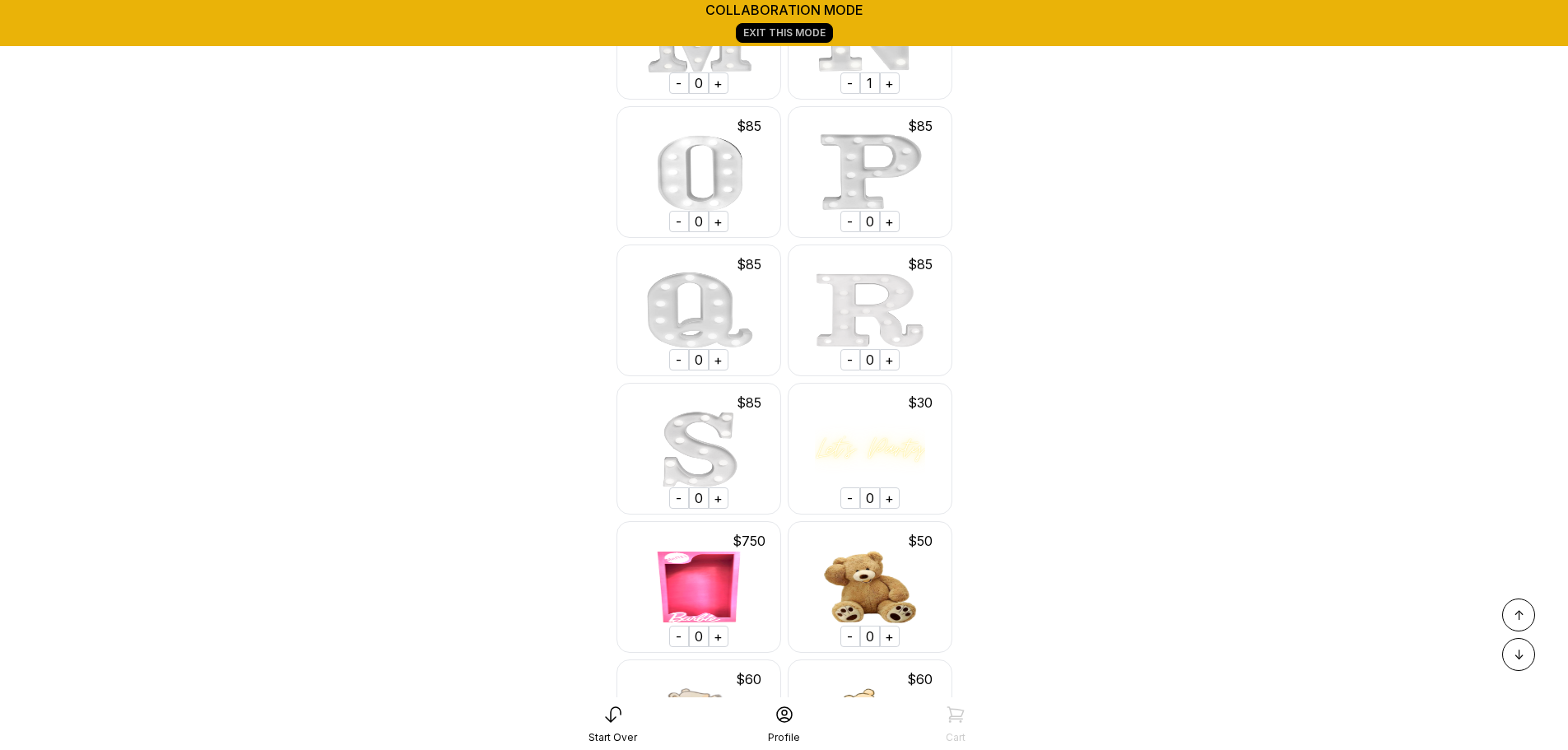
click at [888, 370] on div "+" at bounding box center [889, 360] width 20 height 21
click at [716, 509] on div "+" at bounding box center [718, 497] width 20 height 21
click at [698, 275] on div "$ 85" at bounding box center [699, 264] width 165 height 26
click at [722, 232] on div "+" at bounding box center [718, 221] width 20 height 21
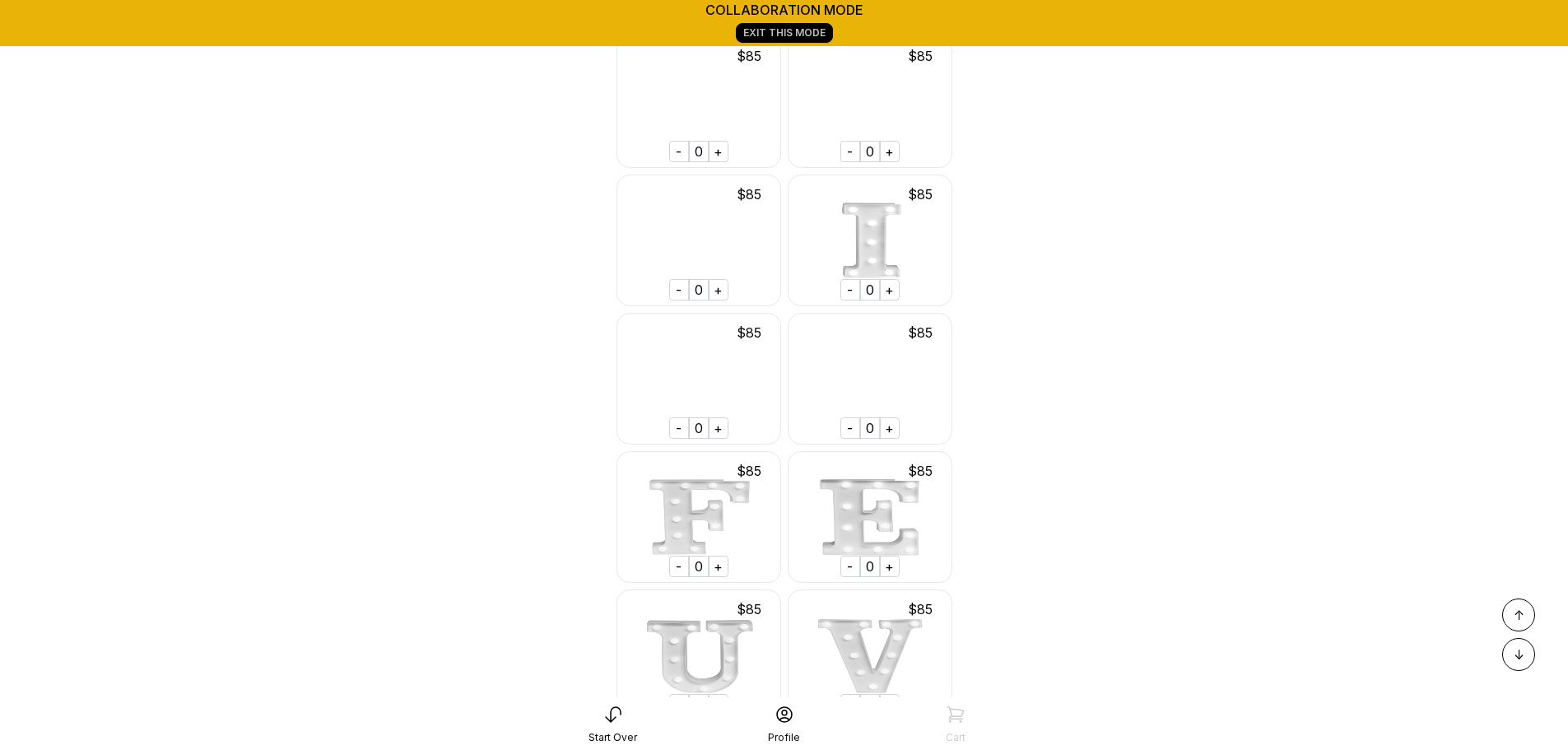
scroll to position [1830, 0]
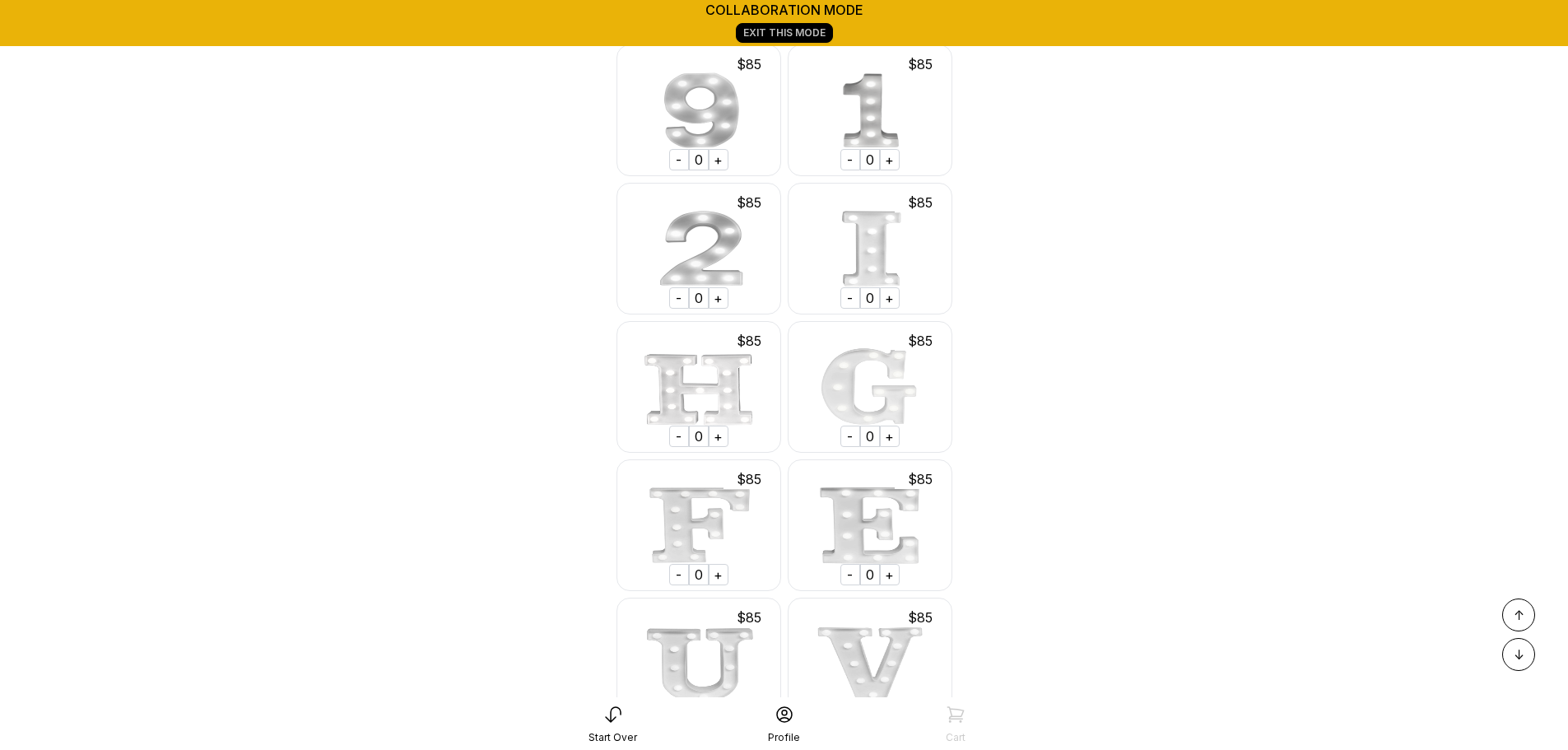
click at [716, 447] on div "+" at bounding box center [718, 436] width 20 height 21
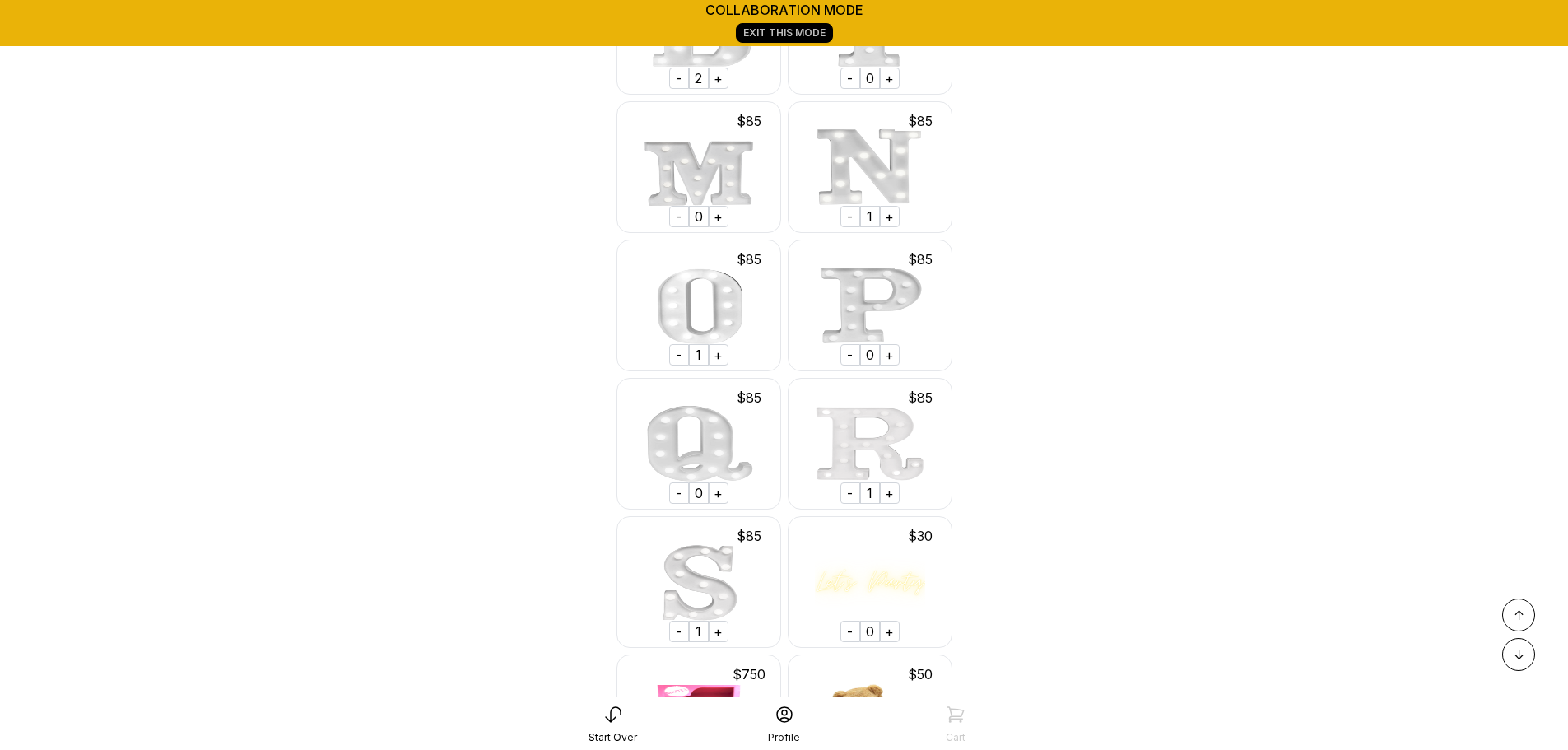
scroll to position [3033, 0]
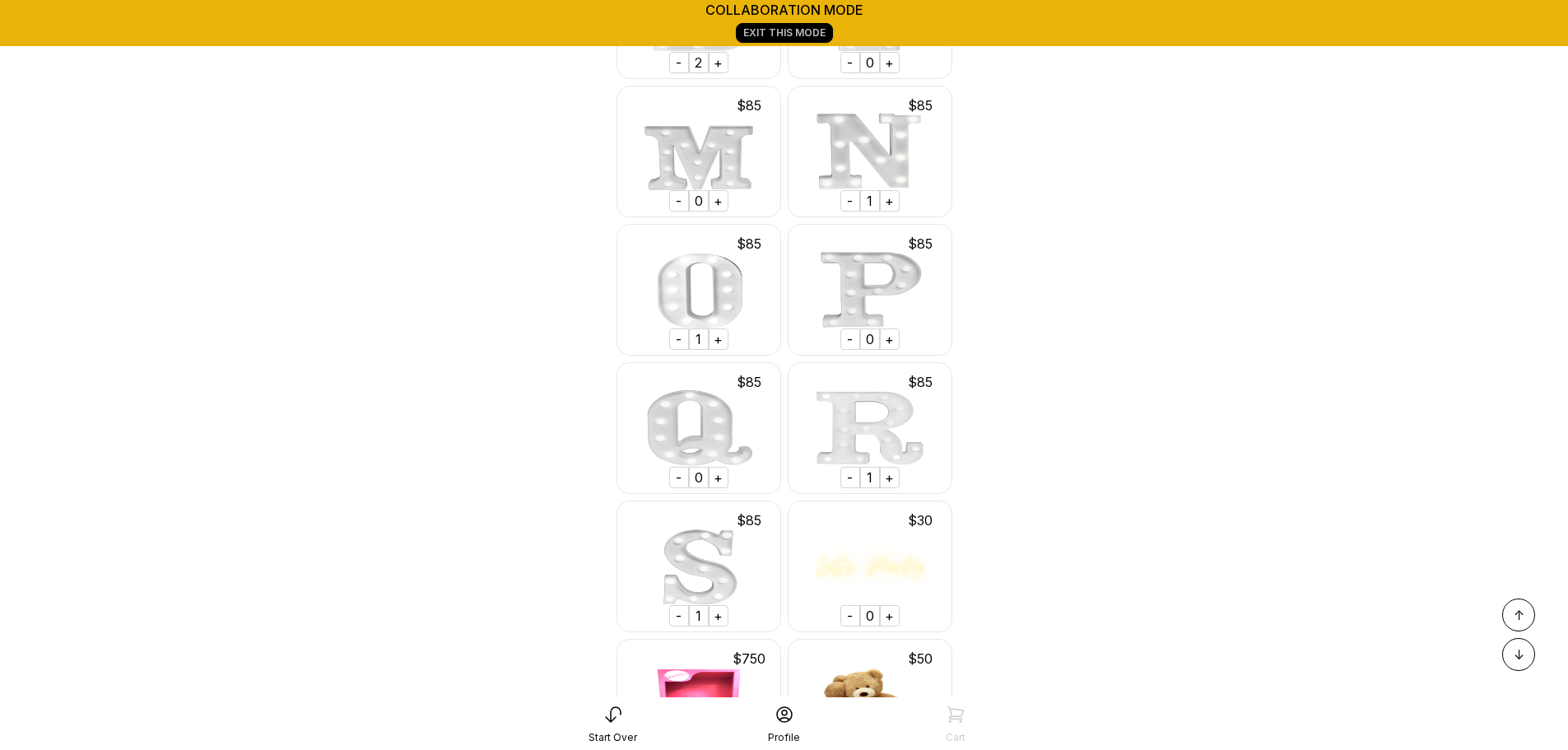
click at [715, 350] on div "+" at bounding box center [718, 339] width 20 height 21
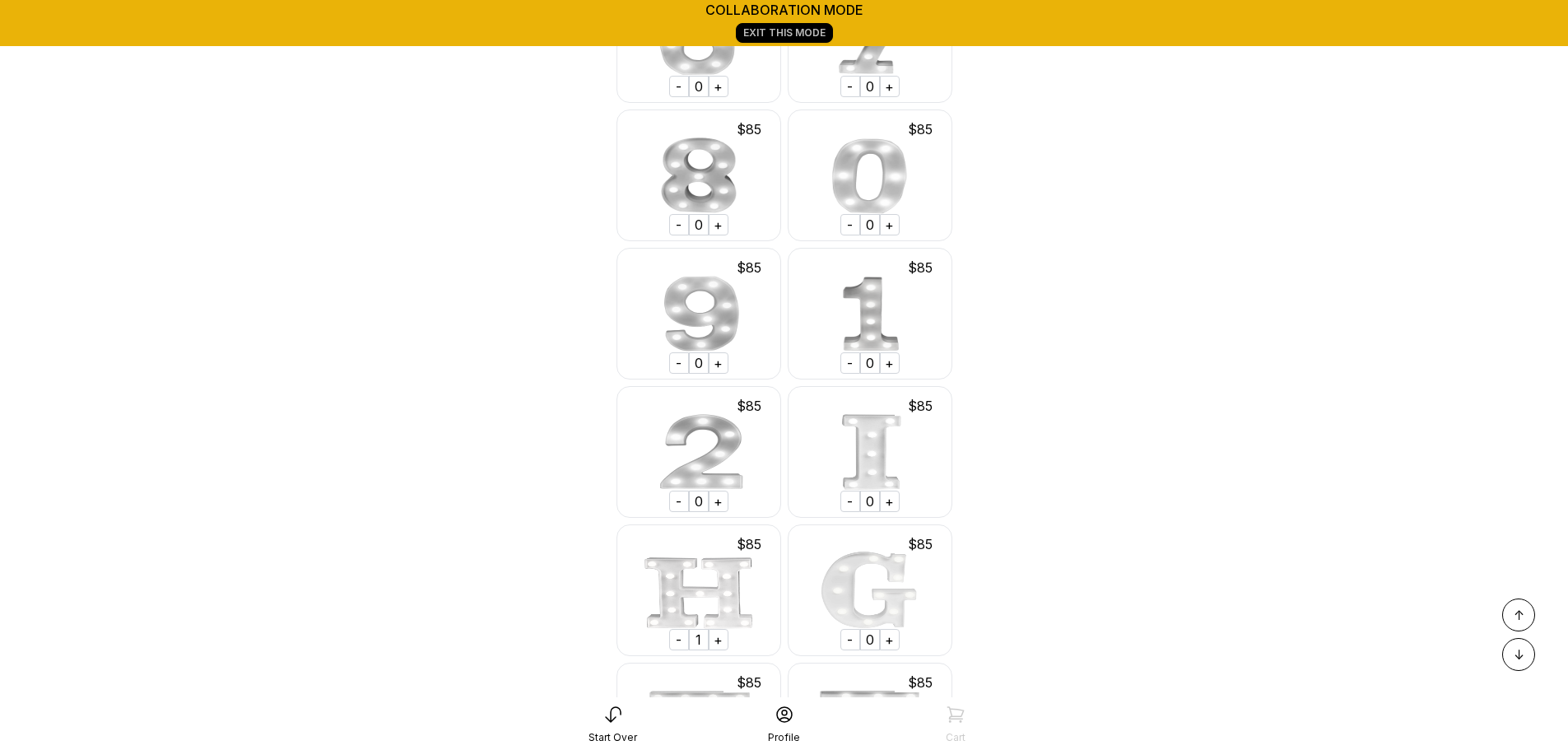
scroll to position [1658, 0]
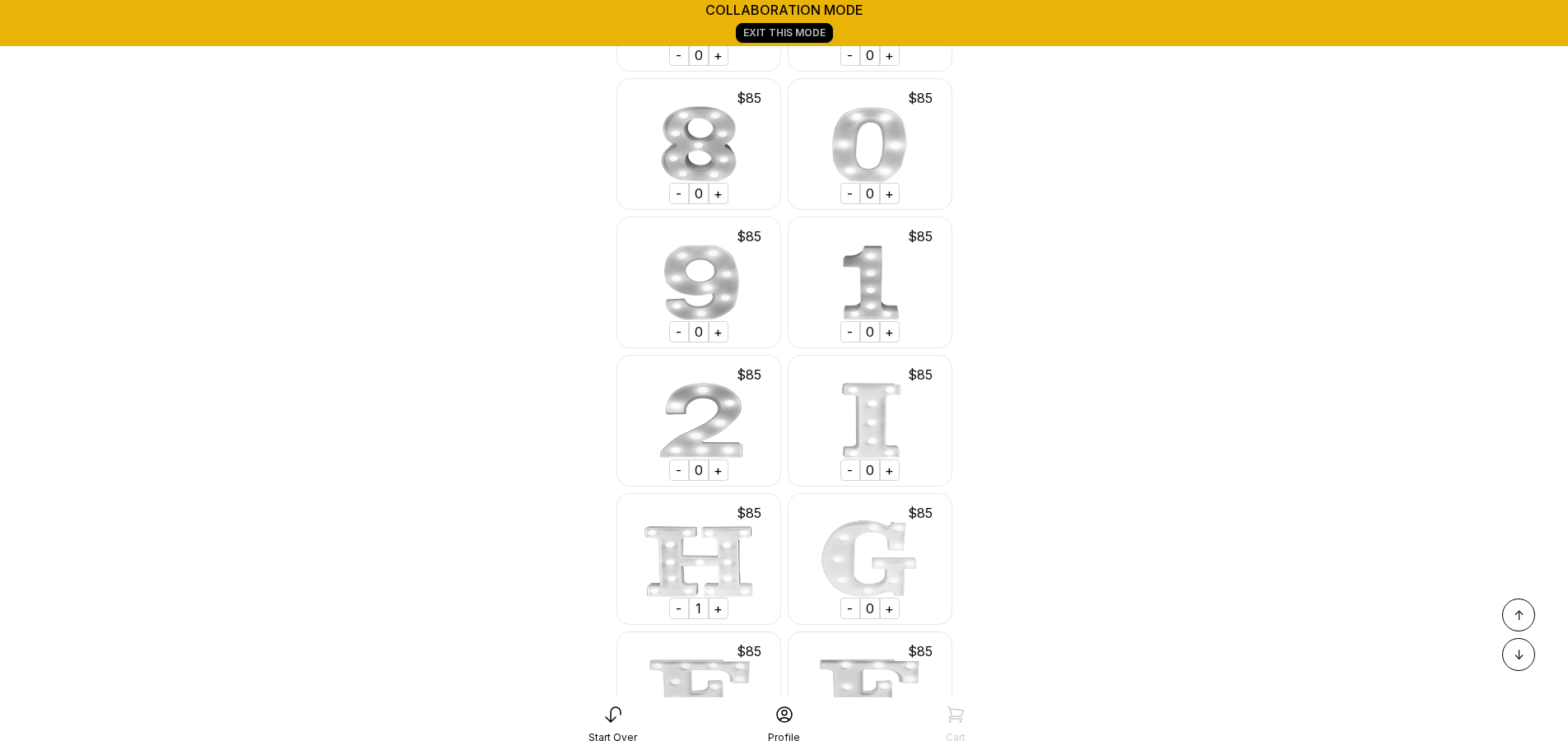
click at [884, 481] on div "+" at bounding box center [889, 470] width 20 height 21
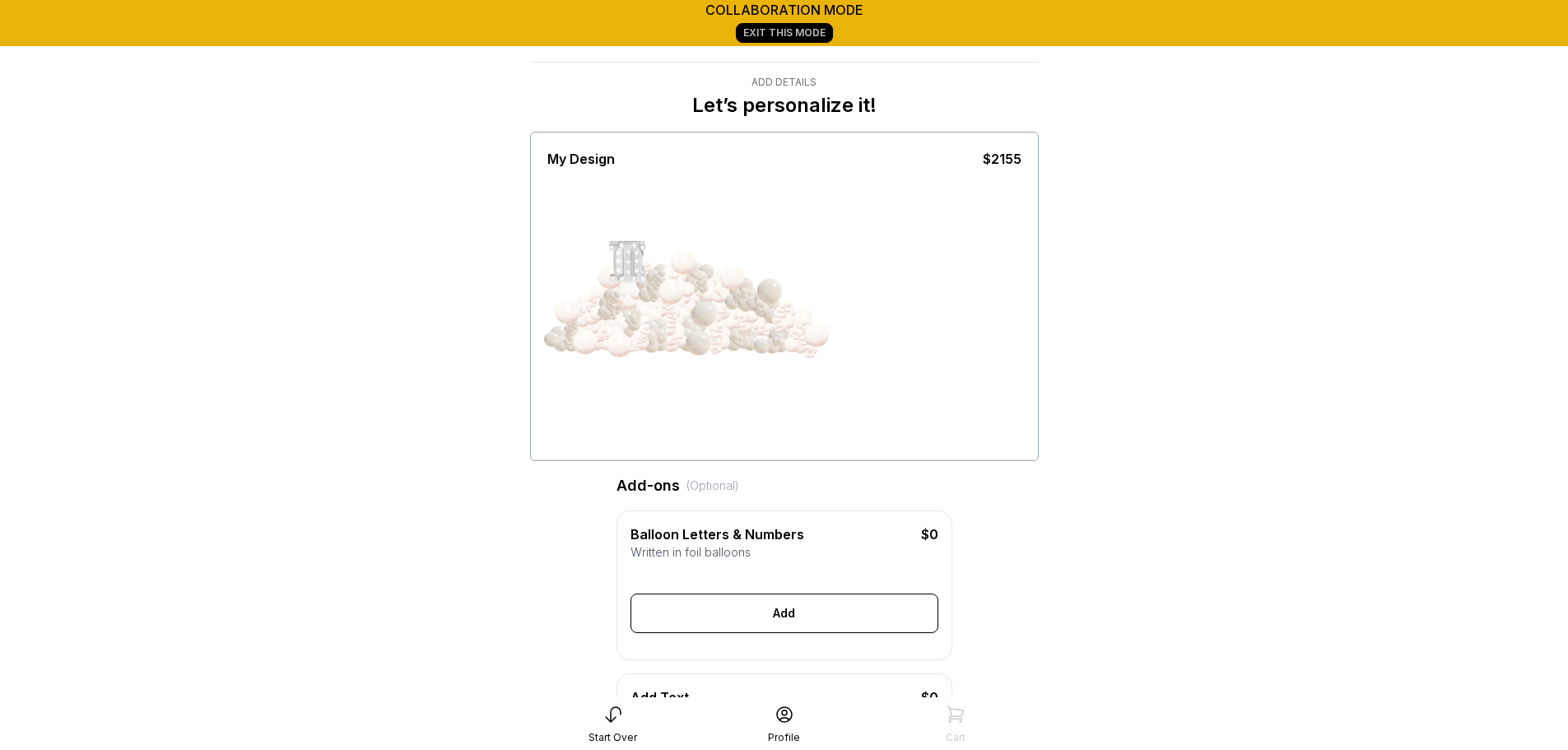
scroll to position [9, 0]
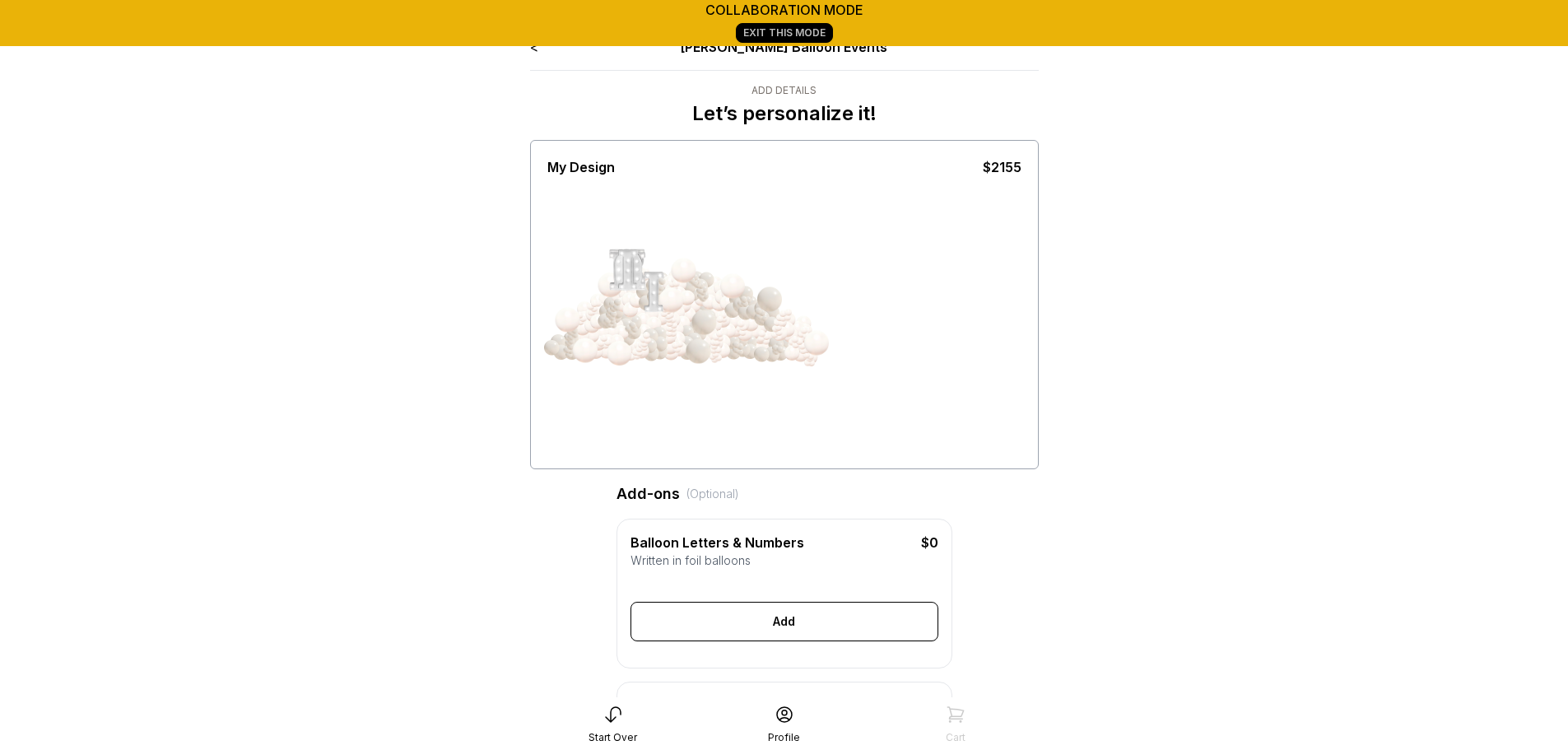
drag, startPoint x: 628, startPoint y: 271, endPoint x: 870, endPoint y: 444, distance: 297.5
click at [870, 444] on div at bounding box center [784, 321] width 474 height 288
drag, startPoint x: 655, startPoint y: 288, endPoint x: 753, endPoint y: 539, distance: 269.5
drag, startPoint x: 638, startPoint y: 275, endPoint x: 709, endPoint y: 511, distance: 246.4
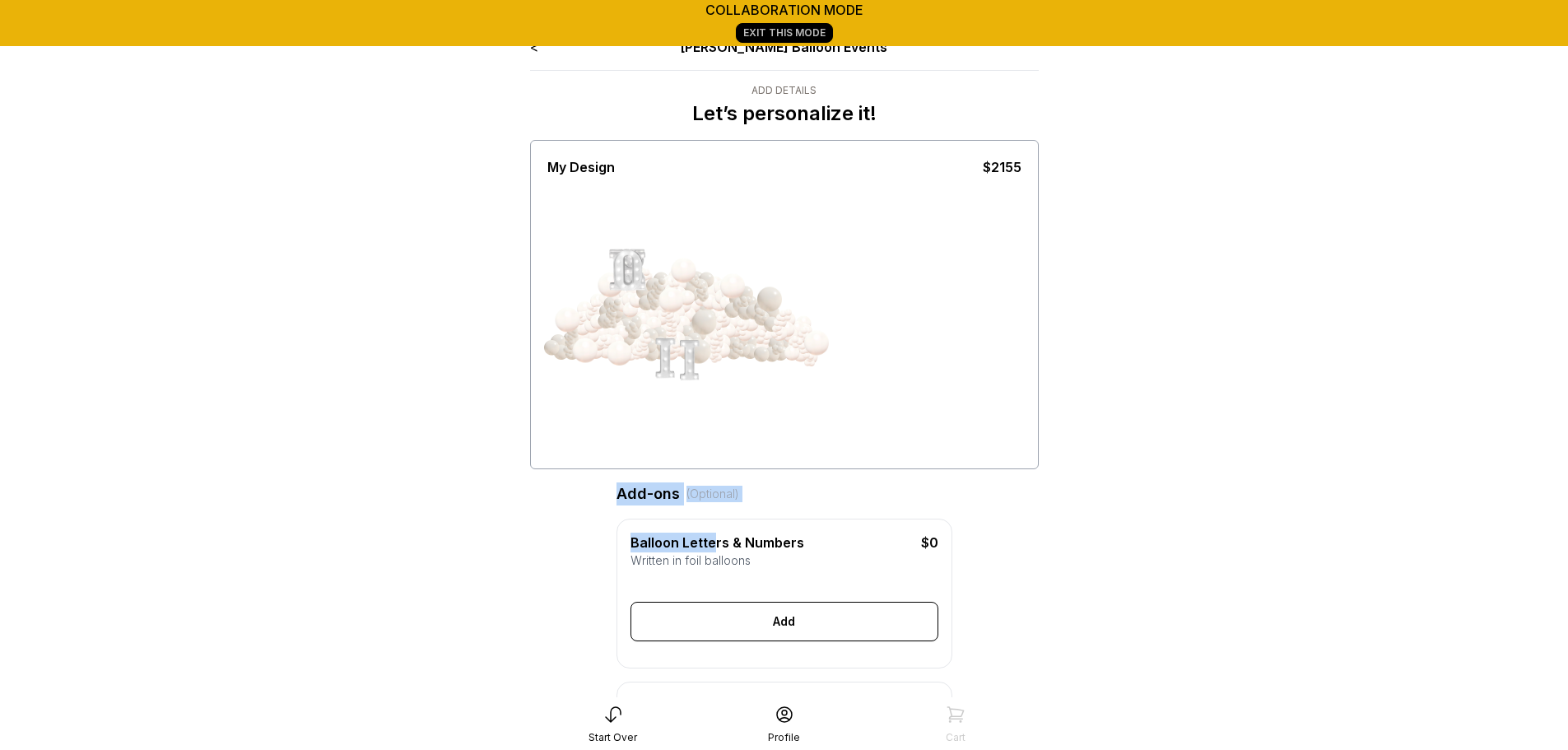
drag, startPoint x: 624, startPoint y: 272, endPoint x: 963, endPoint y: 643, distance: 502.6
drag, startPoint x: 630, startPoint y: 259, endPoint x: 636, endPoint y: 420, distance: 161.1
click at [636, 420] on div at bounding box center [784, 321] width 474 height 288
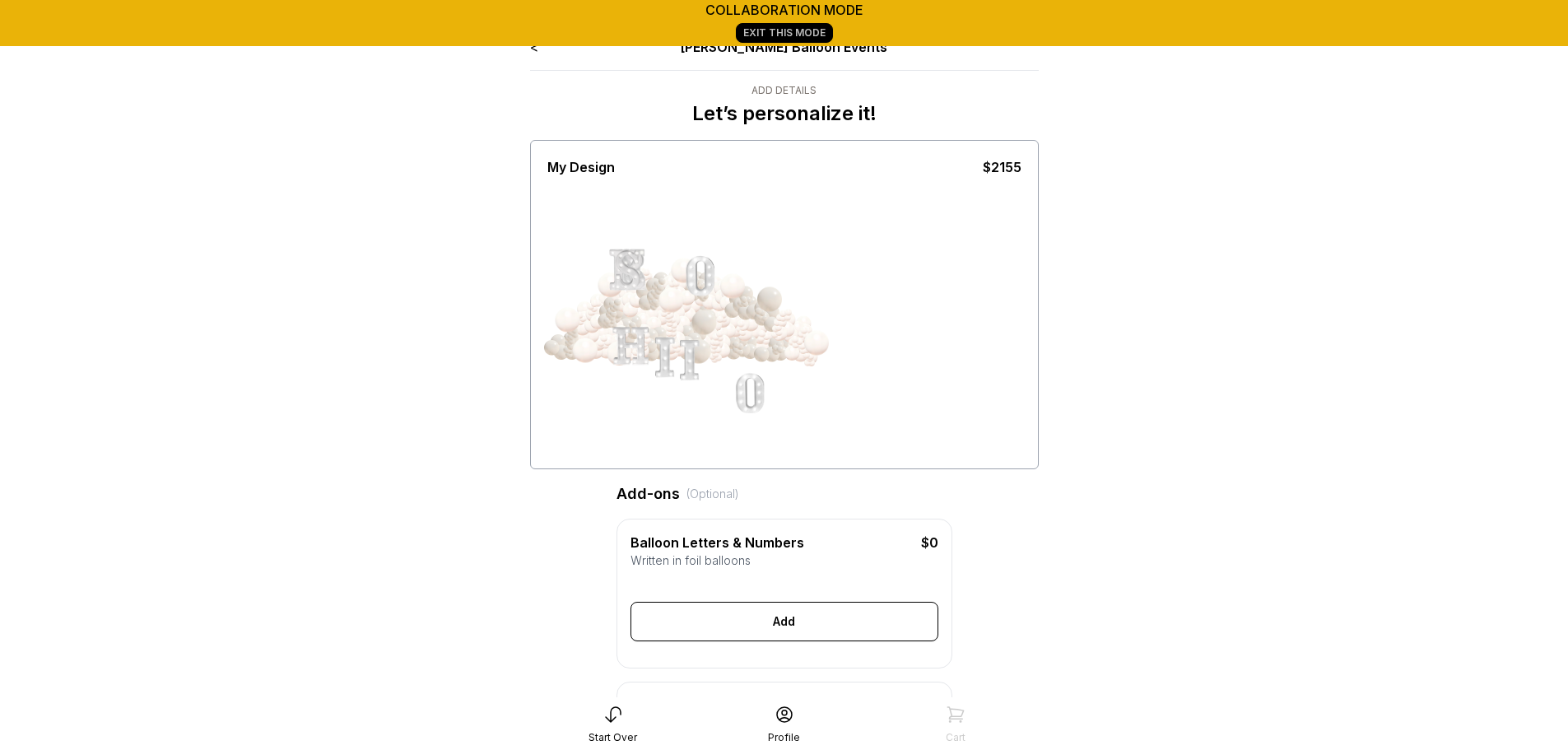
drag, startPoint x: 626, startPoint y: 259, endPoint x: 790, endPoint y: 275, distance: 164.8
click at [790, 275] on div at bounding box center [784, 321] width 474 height 288
drag, startPoint x: 628, startPoint y: 265, endPoint x: 876, endPoint y: 152, distance: 272.5
click at [876, 152] on div "My Design $2155" at bounding box center [784, 304] width 509 height 329
drag, startPoint x: 625, startPoint y: 268, endPoint x: 817, endPoint y: 425, distance: 248.0
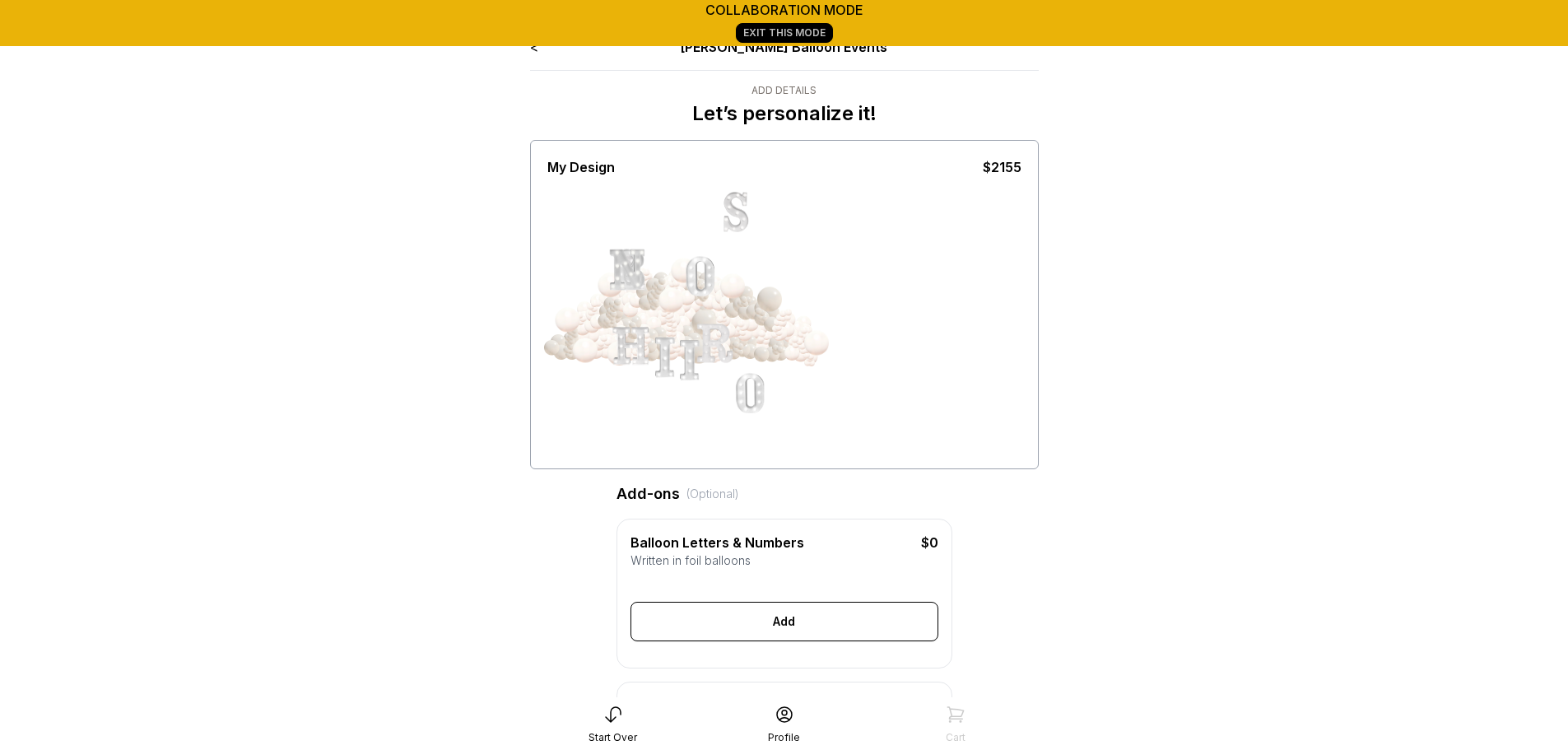
click at [817, 425] on div at bounding box center [784, 321] width 474 height 288
drag, startPoint x: 689, startPoint y: 365, endPoint x: 959, endPoint y: 392, distance: 271.3
click at [959, 392] on div at bounding box center [784, 321] width 474 height 288
drag, startPoint x: 659, startPoint y: 348, endPoint x: 659, endPoint y: 327, distance: 21.0
click at [659, 327] on div at bounding box center [666, 346] width 41 height 41
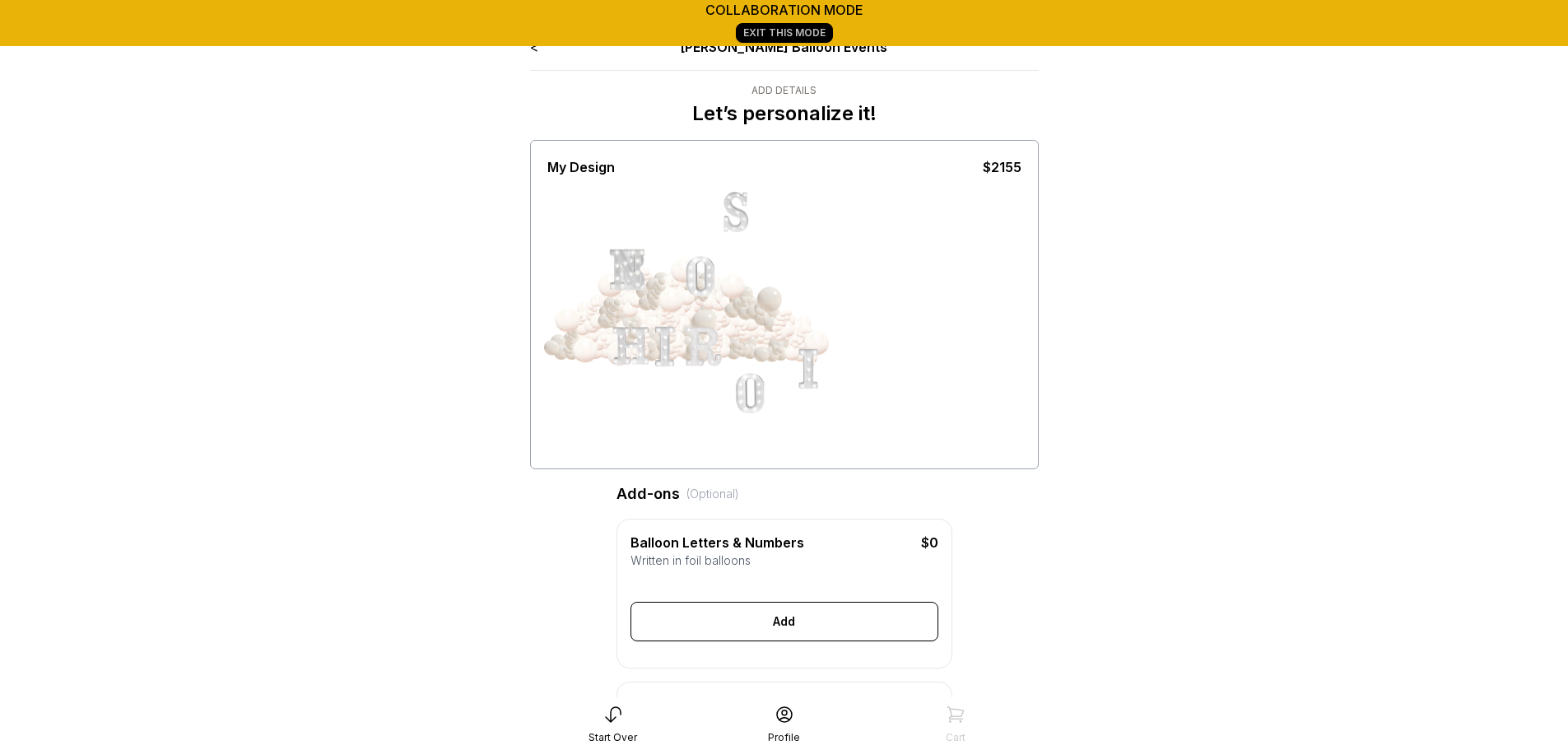
drag, startPoint x: 714, startPoint y: 340, endPoint x: 690, endPoint y: 345, distance: 24.5
click at [690, 345] on div at bounding box center [705, 346] width 41 height 41
drag, startPoint x: 806, startPoint y: 370, endPoint x: 648, endPoint y: 316, distance: 167.0
click at [648, 316] on div at bounding box center [670, 321] width 124 height 144
drag, startPoint x: 624, startPoint y: 247, endPoint x: 628, endPoint y: 259, distance: 12.6
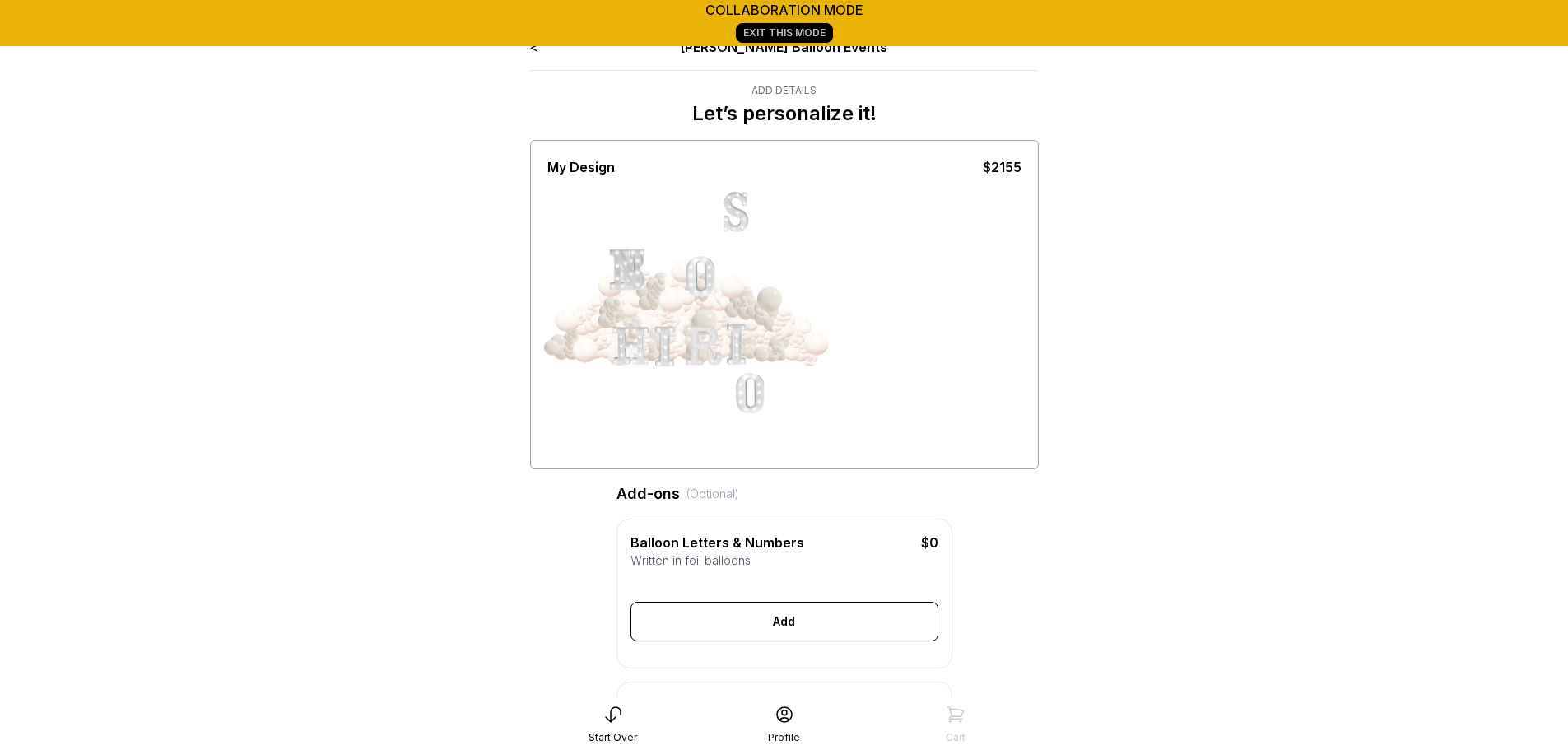
click at [628, 259] on div at bounding box center [784, 321] width 474 height 288
click at [907, 413] on div at bounding box center [784, 321] width 474 height 288
drag, startPoint x: 746, startPoint y: 391, endPoint x: 843, endPoint y: 294, distance: 137.2
click at [843, 294] on div at bounding box center [784, 321] width 474 height 288
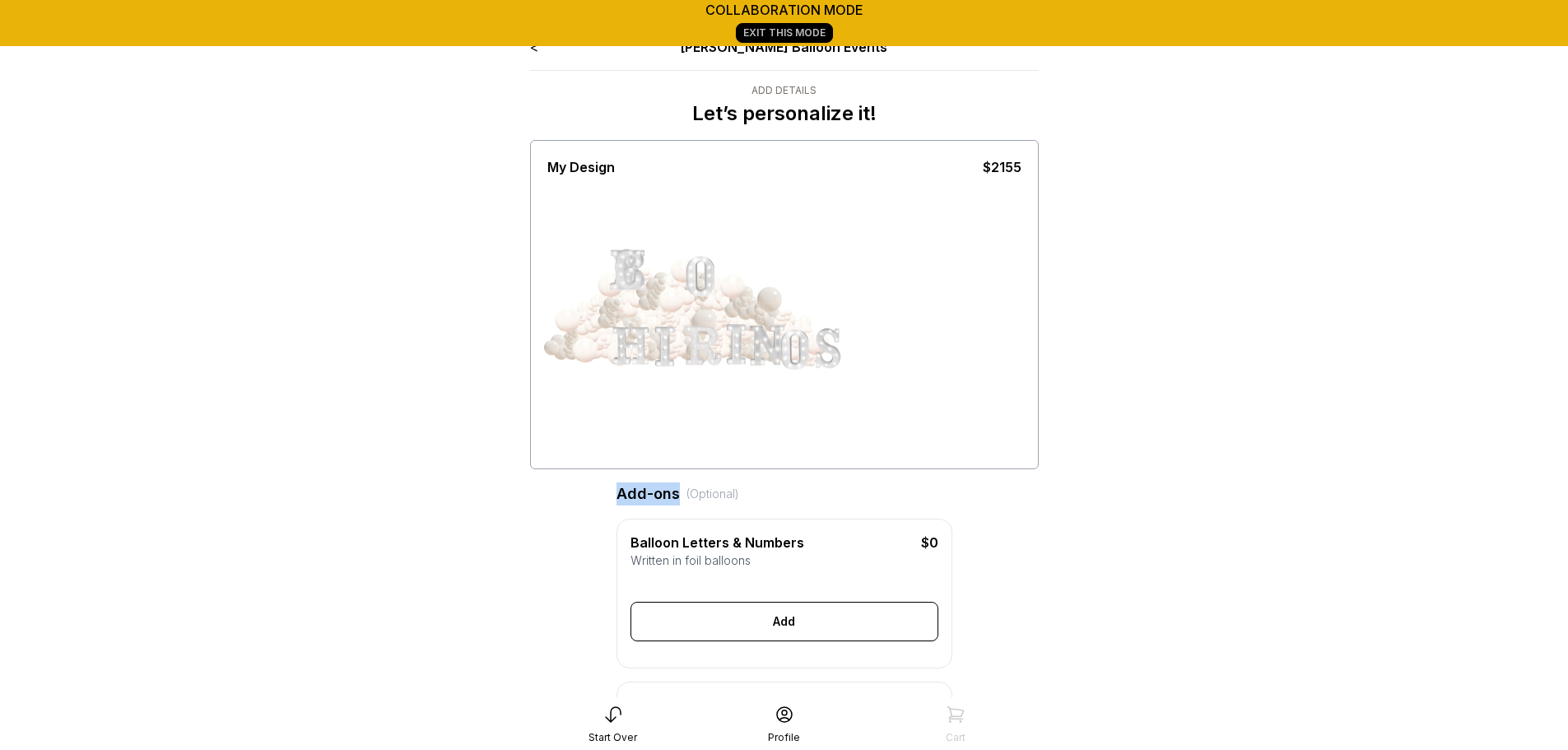
drag, startPoint x: 734, startPoint y: 197, endPoint x: 928, endPoint y: 493, distance: 353.9
drag, startPoint x: 631, startPoint y: 260, endPoint x: 539, endPoint y: 418, distance: 182.8
click at [539, 418] on div "My Design $2155" at bounding box center [784, 304] width 509 height 329
drag, startPoint x: 634, startPoint y: 337, endPoint x: 608, endPoint y: 336, distance: 26.0
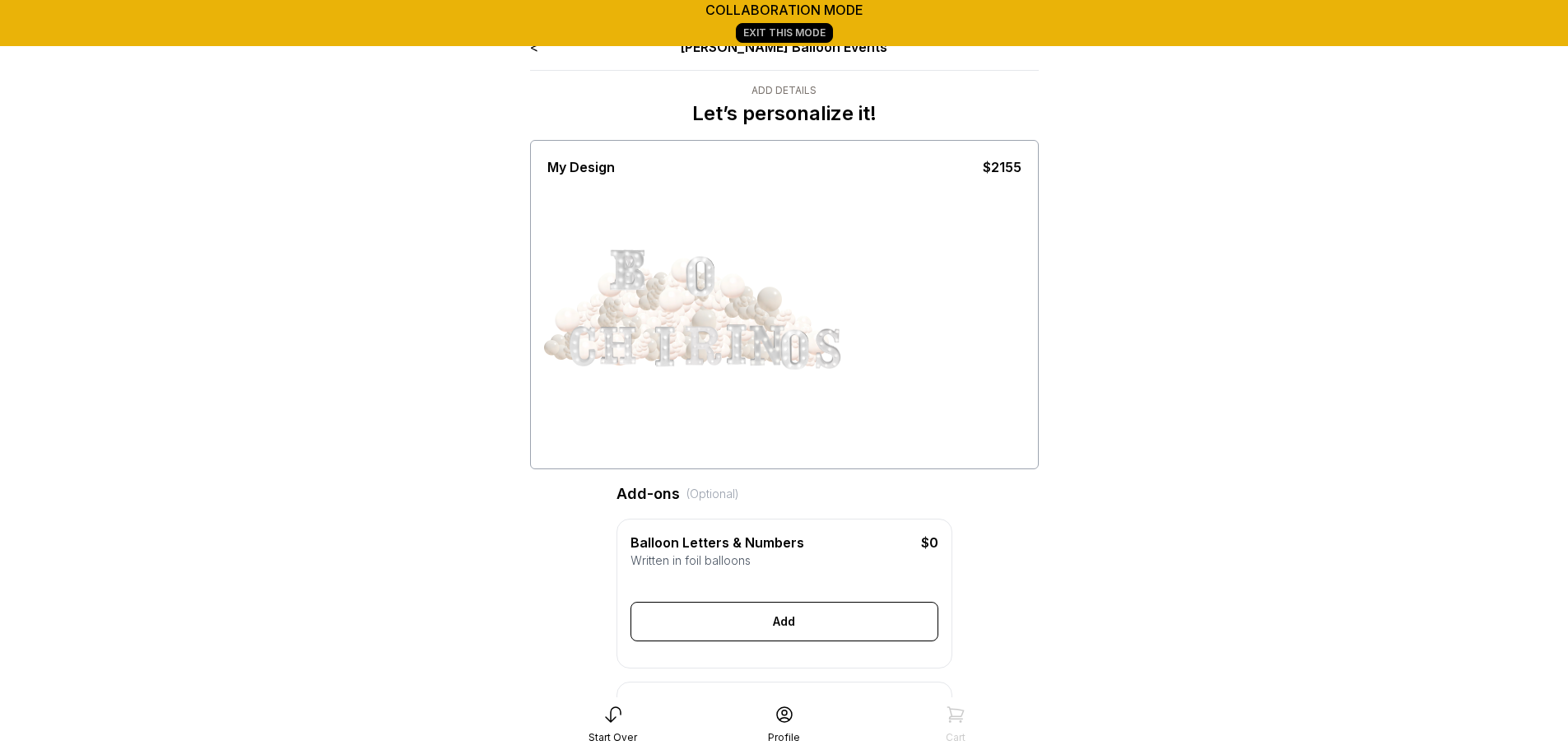
click at [608, 336] on div at bounding box center [619, 344] width 41 height 41
drag, startPoint x: 663, startPoint y: 344, endPoint x: 645, endPoint y: 343, distance: 18.0
click at [645, 343] on div at bounding box center [656, 346] width 41 height 41
drag, startPoint x: 697, startPoint y: 351, endPoint x: 674, endPoint y: 349, distance: 23.1
click at [674, 349] on div at bounding box center [670, 321] width 124 height 144
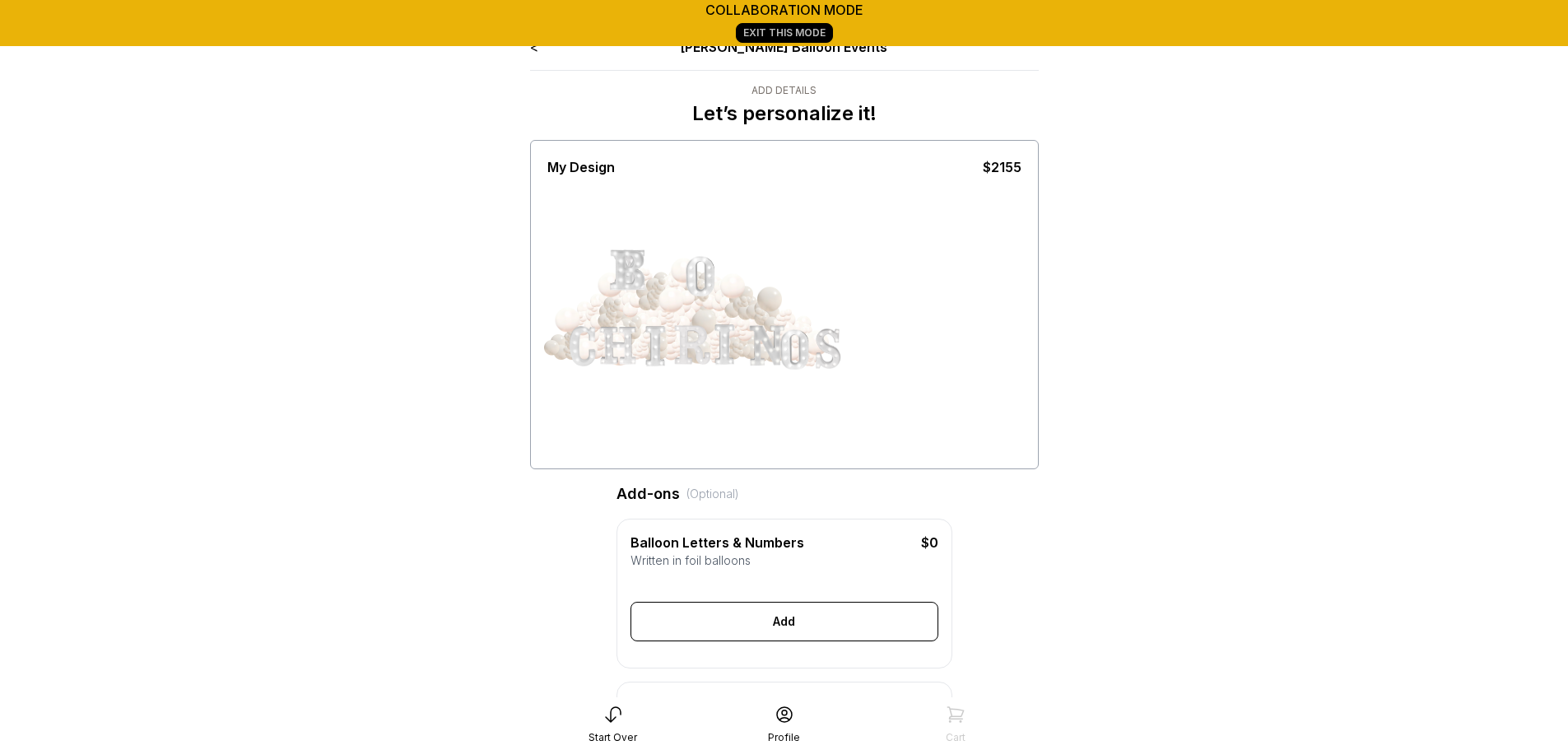
drag, startPoint x: 737, startPoint y: 347, endPoint x: 713, endPoint y: 348, distance: 24.0
click at [713, 348] on div at bounding box center [725, 345] width 41 height 41
drag, startPoint x: 763, startPoint y: 343, endPoint x: 743, endPoint y: 340, distance: 20.2
click at [732, 340] on div at bounding box center [670, 321] width 124 height 144
drag, startPoint x: 802, startPoint y: 354, endPoint x: 794, endPoint y: 344, distance: 12.8
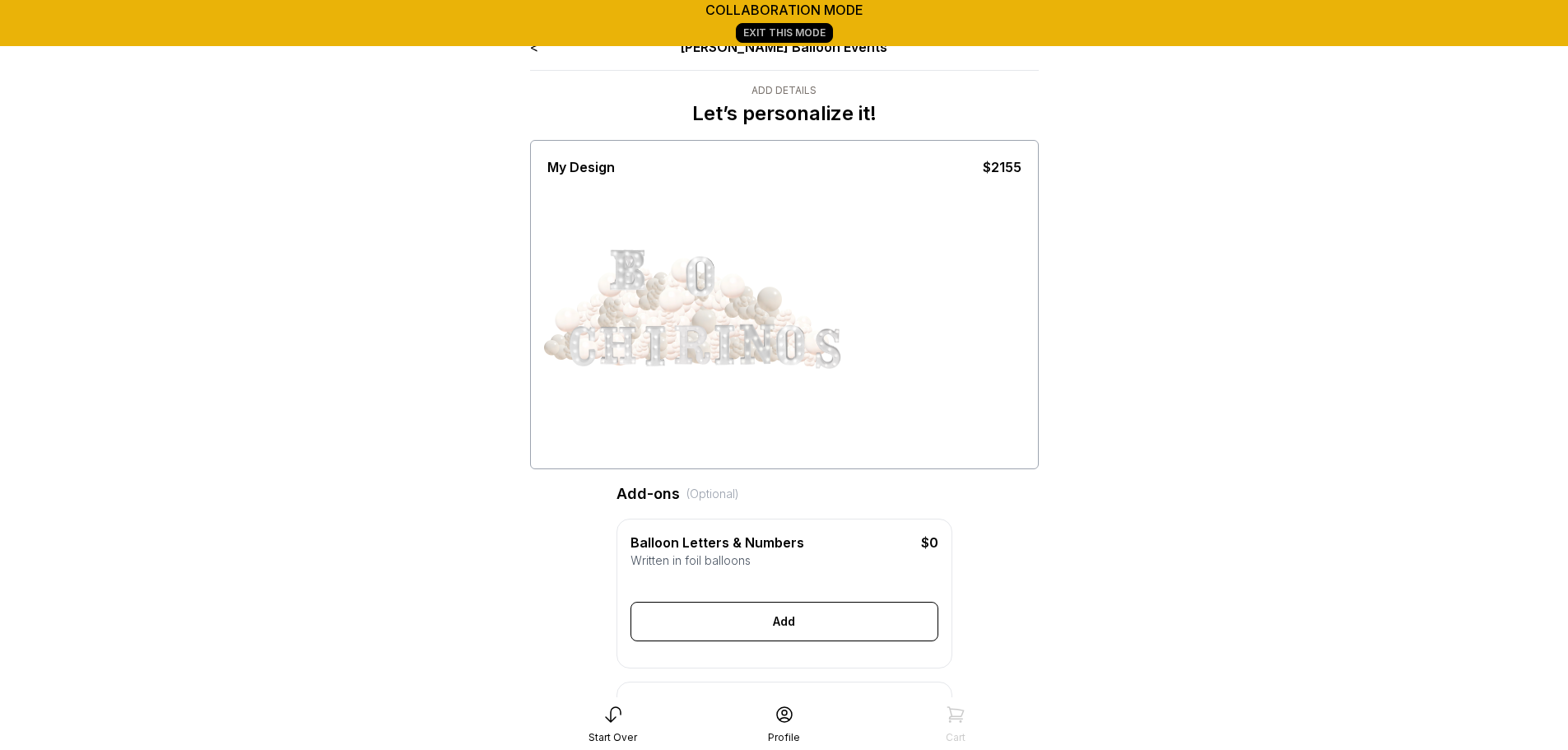
click at [794, 344] on div at bounding box center [791, 345] width 41 height 41
drag, startPoint x: 826, startPoint y: 354, endPoint x: 810, endPoint y: 342, distance: 20.0
click at [732, 342] on div at bounding box center [670, 321] width 124 height 144
drag, startPoint x: 618, startPoint y: 261, endPoint x: 637, endPoint y: 335, distance: 76.4
click at [637, 335] on div at bounding box center [670, 321] width 124 height 144
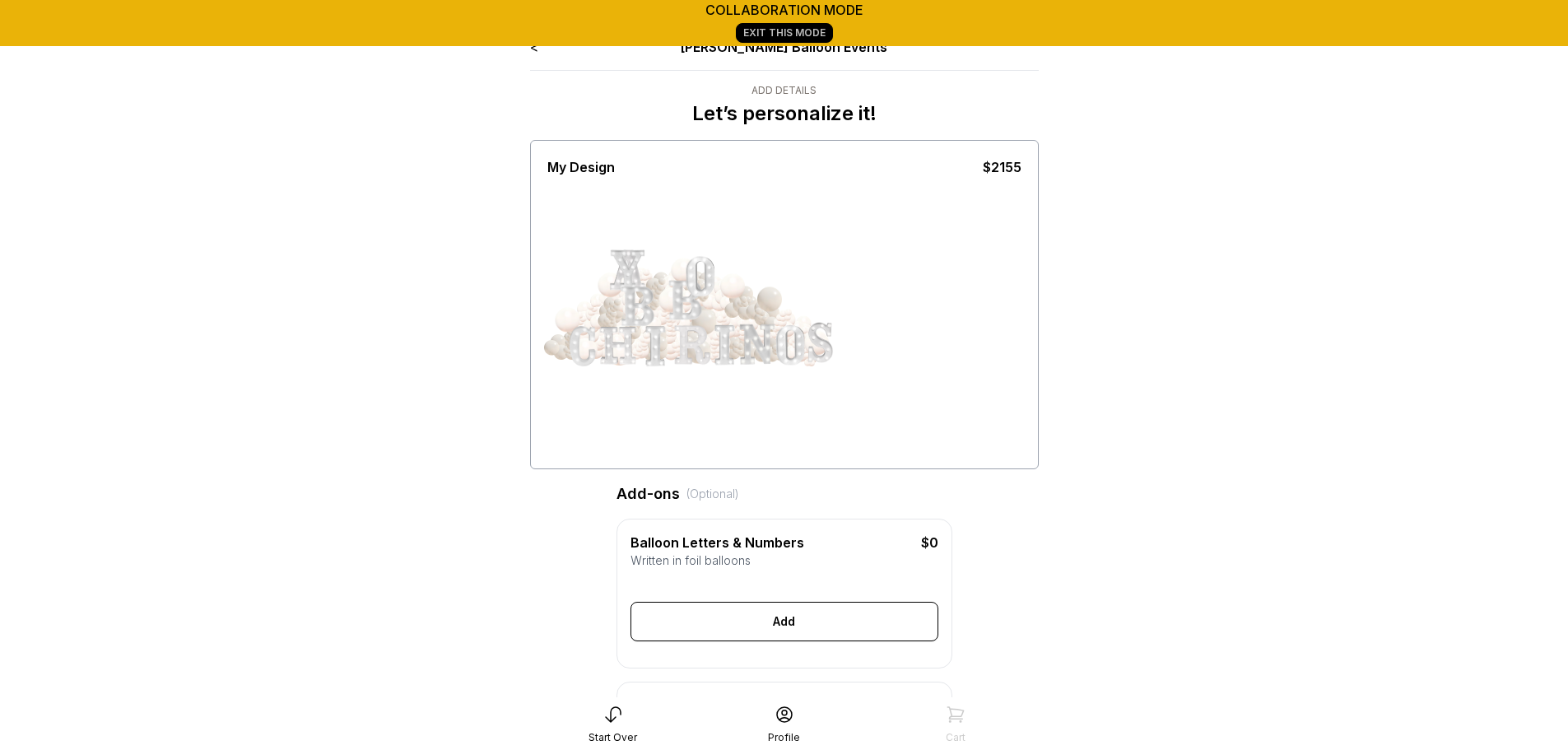
drag, startPoint x: 634, startPoint y: 270, endPoint x: 774, endPoint y: 344, distance: 158.4
click at [732, 344] on div at bounding box center [670, 321] width 124 height 144
drag, startPoint x: 702, startPoint y: 267, endPoint x: 740, endPoint y: 183, distance: 92.2
click at [740, 183] on div at bounding box center [784, 321] width 474 height 288
drag, startPoint x: 682, startPoint y: 296, endPoint x: 701, endPoint y: 308, distance: 22.5
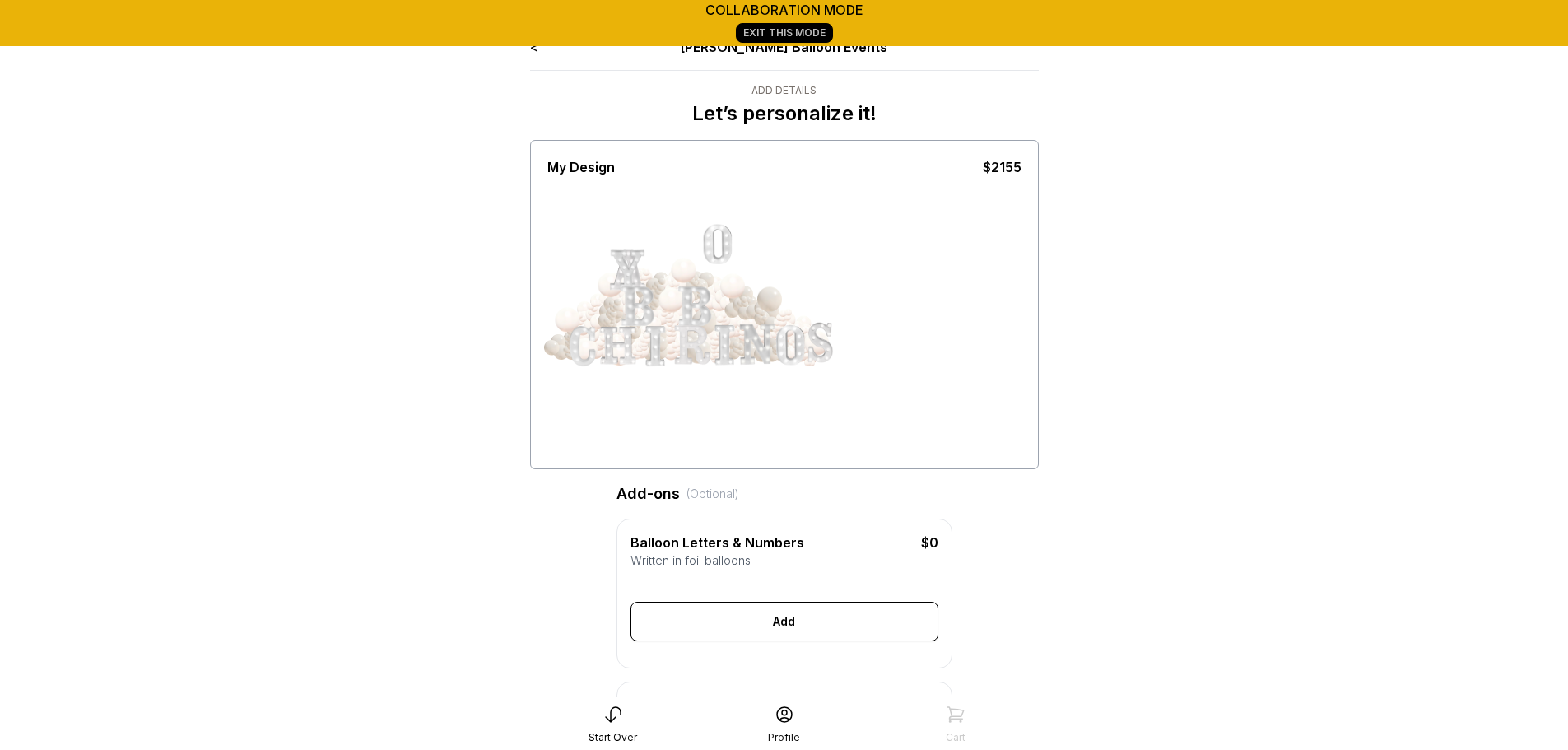
click at [701, 308] on div at bounding box center [695, 306] width 41 height 41
drag, startPoint x: 629, startPoint y: 264, endPoint x: 903, endPoint y: 346, distance: 286.0
click at [903, 346] on div at bounding box center [784, 321] width 474 height 288
drag, startPoint x: 619, startPoint y: 268, endPoint x: 702, endPoint y: 339, distance: 109.2
click at [702, 339] on div at bounding box center [670, 321] width 124 height 144
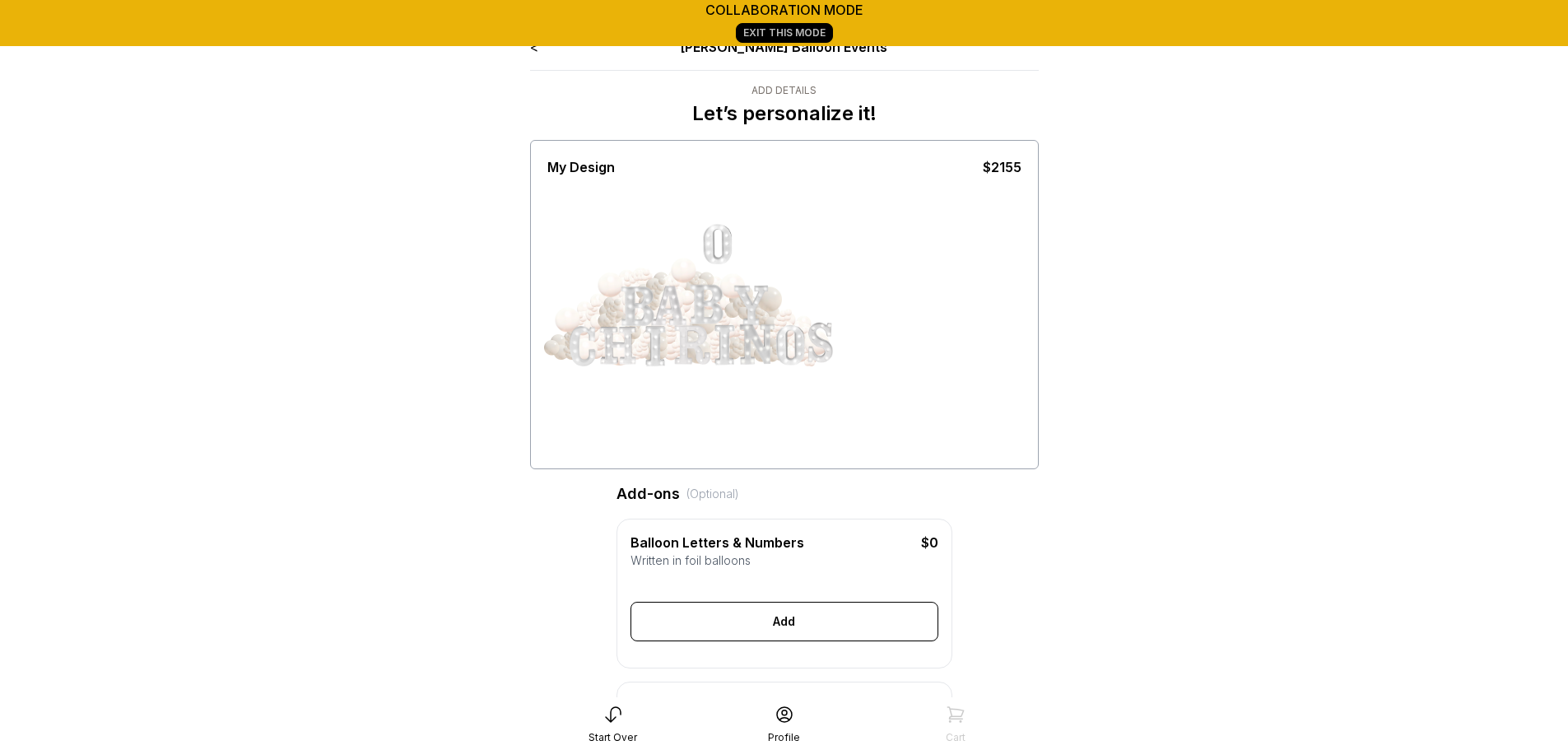
drag, startPoint x: 692, startPoint y: 309, endPoint x: 716, endPoint y: 304, distance: 24.5
click at [716, 304] on div at bounding box center [708, 304] width 41 height 41
drag, startPoint x: 638, startPoint y: 299, endPoint x: 629, endPoint y: 297, distance: 9.2
click at [629, 297] on div at bounding box center [633, 305] width 41 height 41
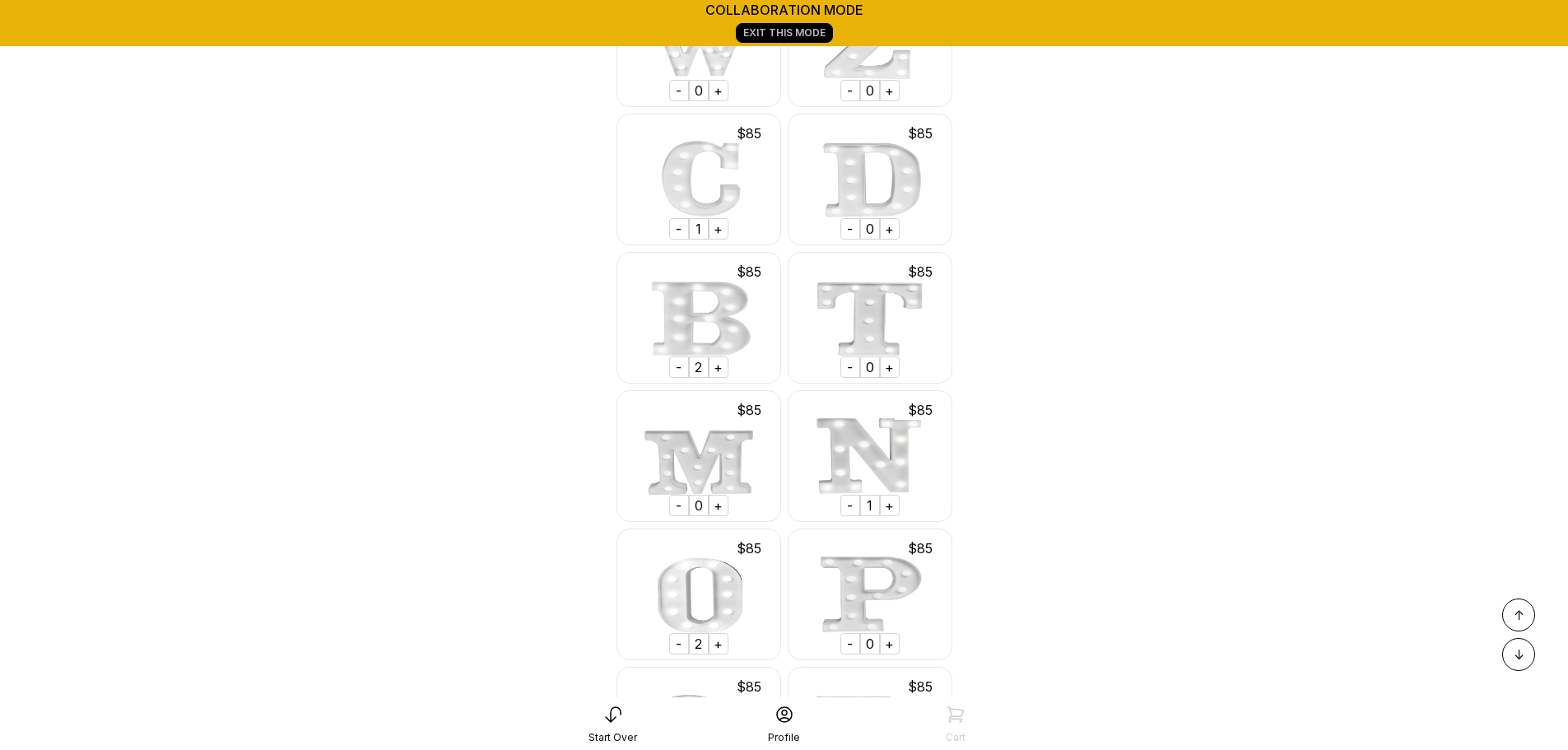
scroll to position [2916, 0]
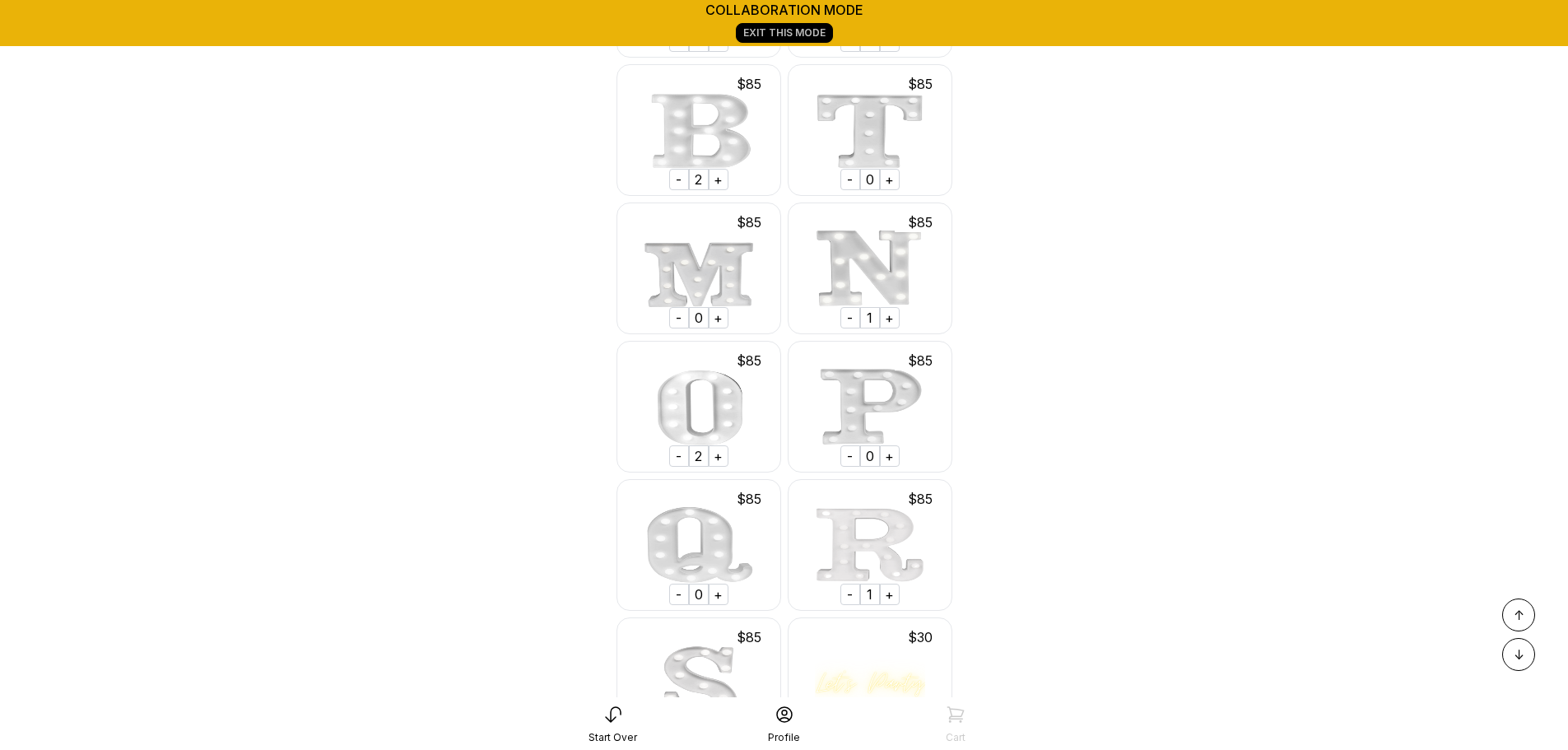
click at [673, 467] on div "-" at bounding box center [679, 456] width 20 height 21
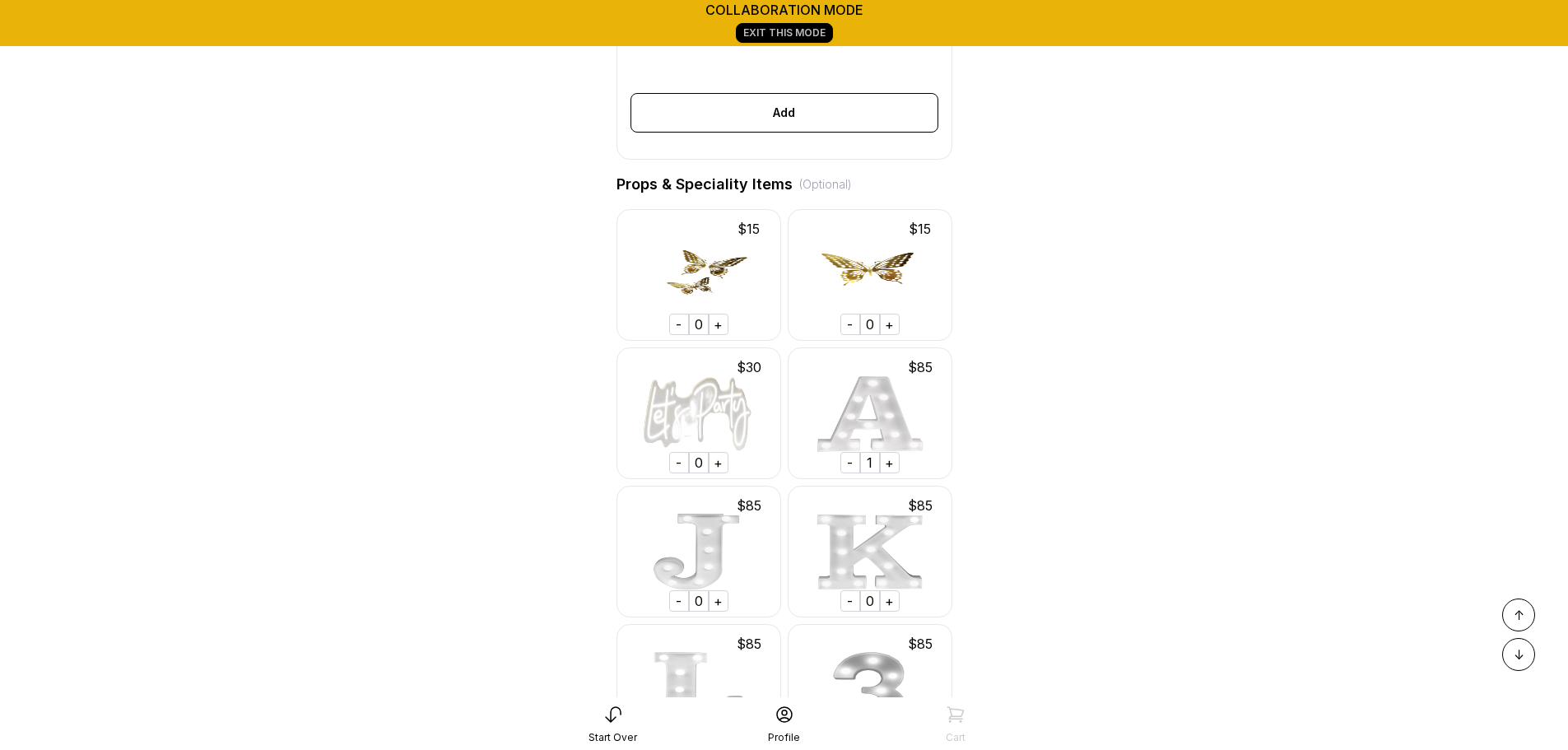
scroll to position [0, 0]
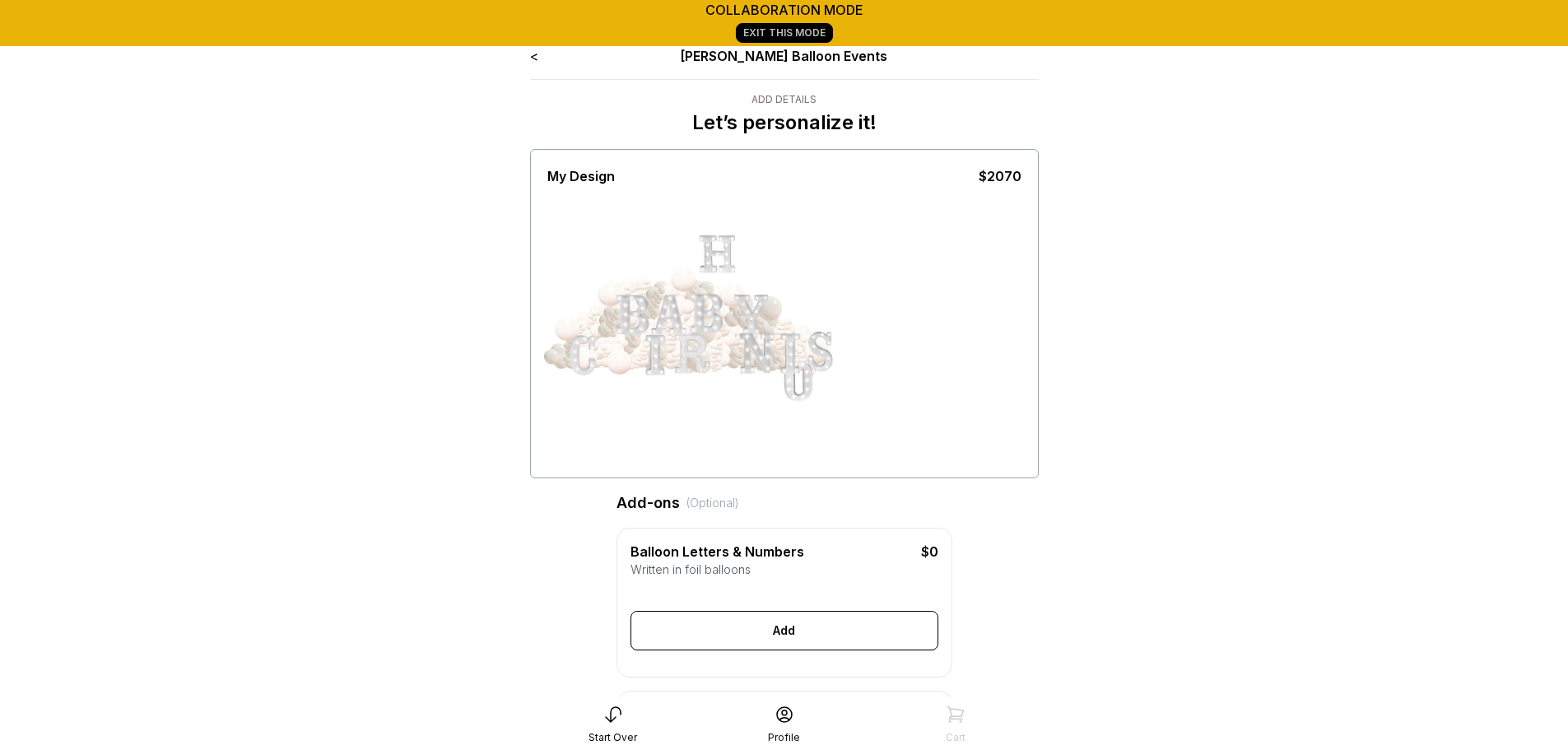
drag, startPoint x: 613, startPoint y: 357, endPoint x: 973, endPoint y: 412, distance: 364.2
click at [973, 412] on div at bounding box center [784, 330] width 474 height 288
drag, startPoint x: 719, startPoint y: 246, endPoint x: 527, endPoint y: 453, distance: 282.3
drag, startPoint x: 792, startPoint y: 358, endPoint x: 660, endPoint y: 354, distance: 132.1
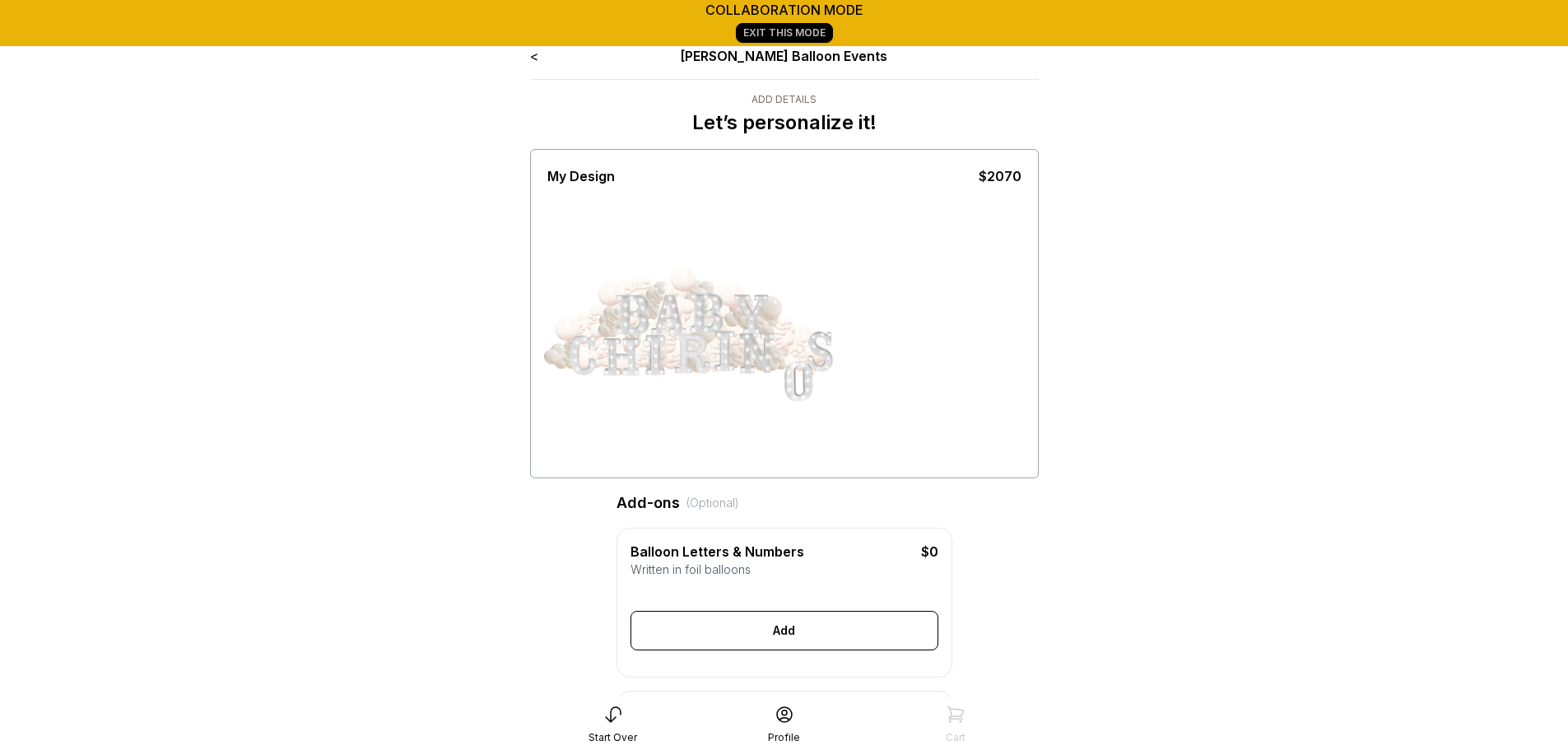
click at [660, 354] on div at bounding box center [670, 331] width 124 height 144
drag, startPoint x: 796, startPoint y: 394, endPoint x: 780, endPoint y: 337, distance: 59.2
click at [780, 337] on div at bounding box center [792, 352] width 41 height 41
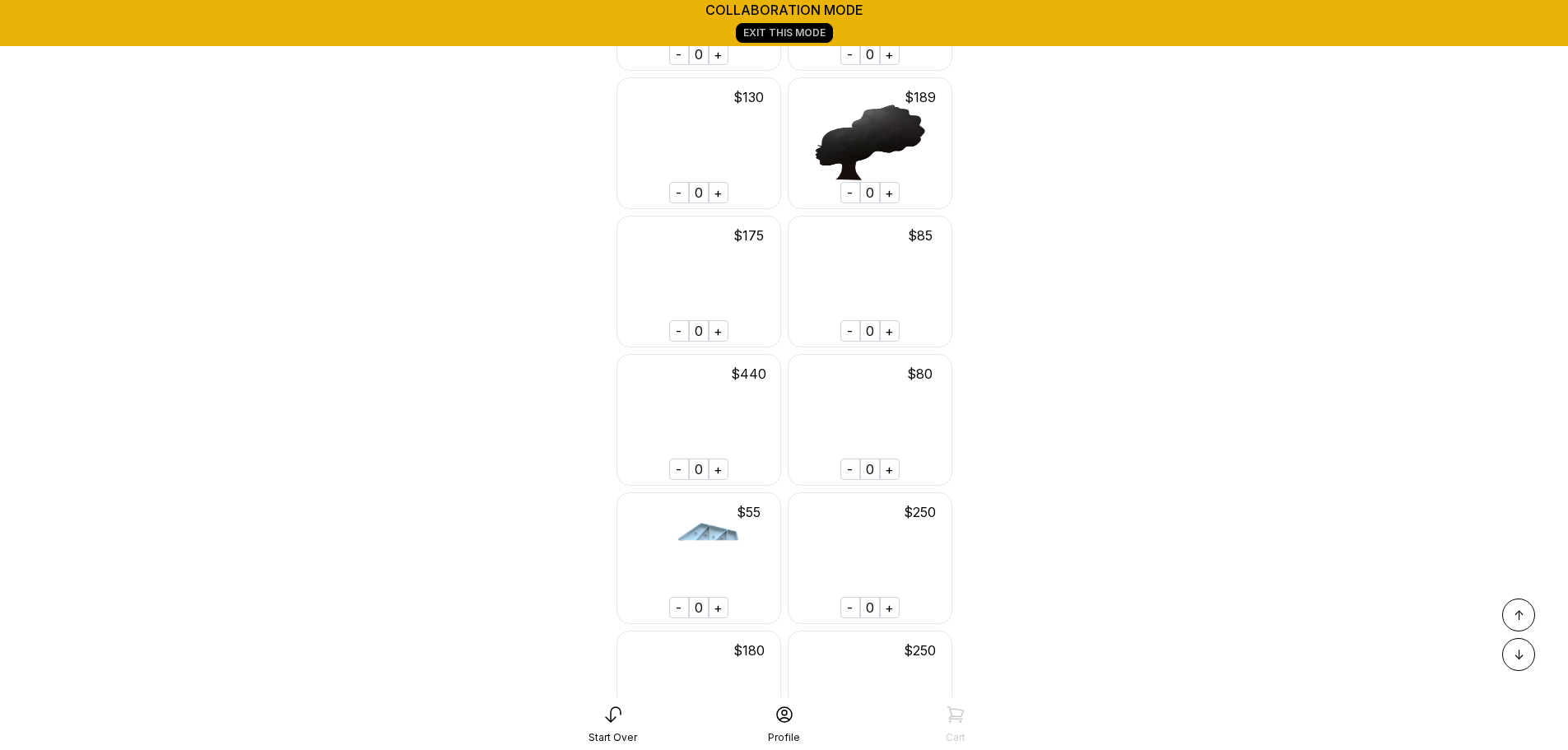
scroll to position [4155, 0]
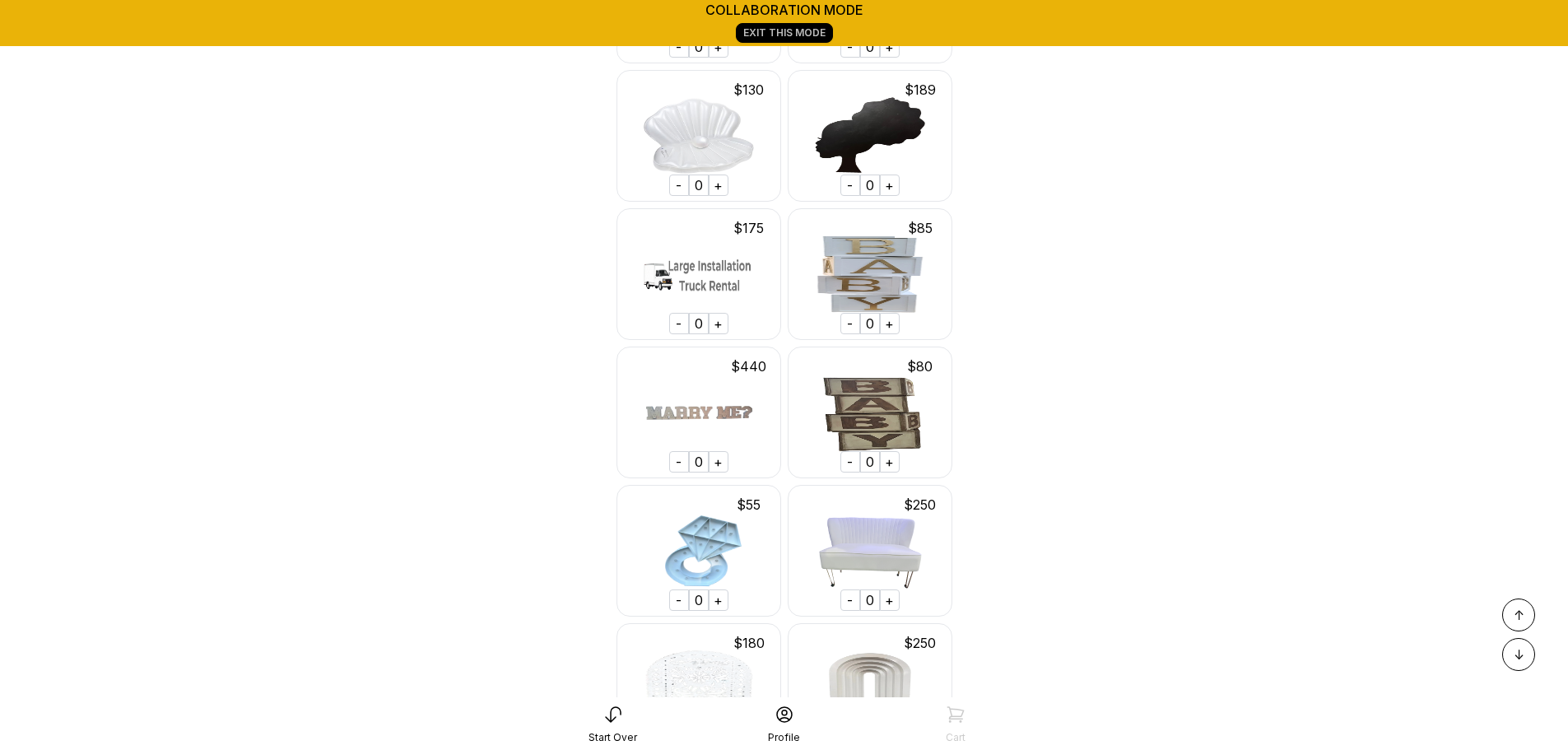
click at [723, 334] on div "+" at bounding box center [718, 324] width 20 height 21
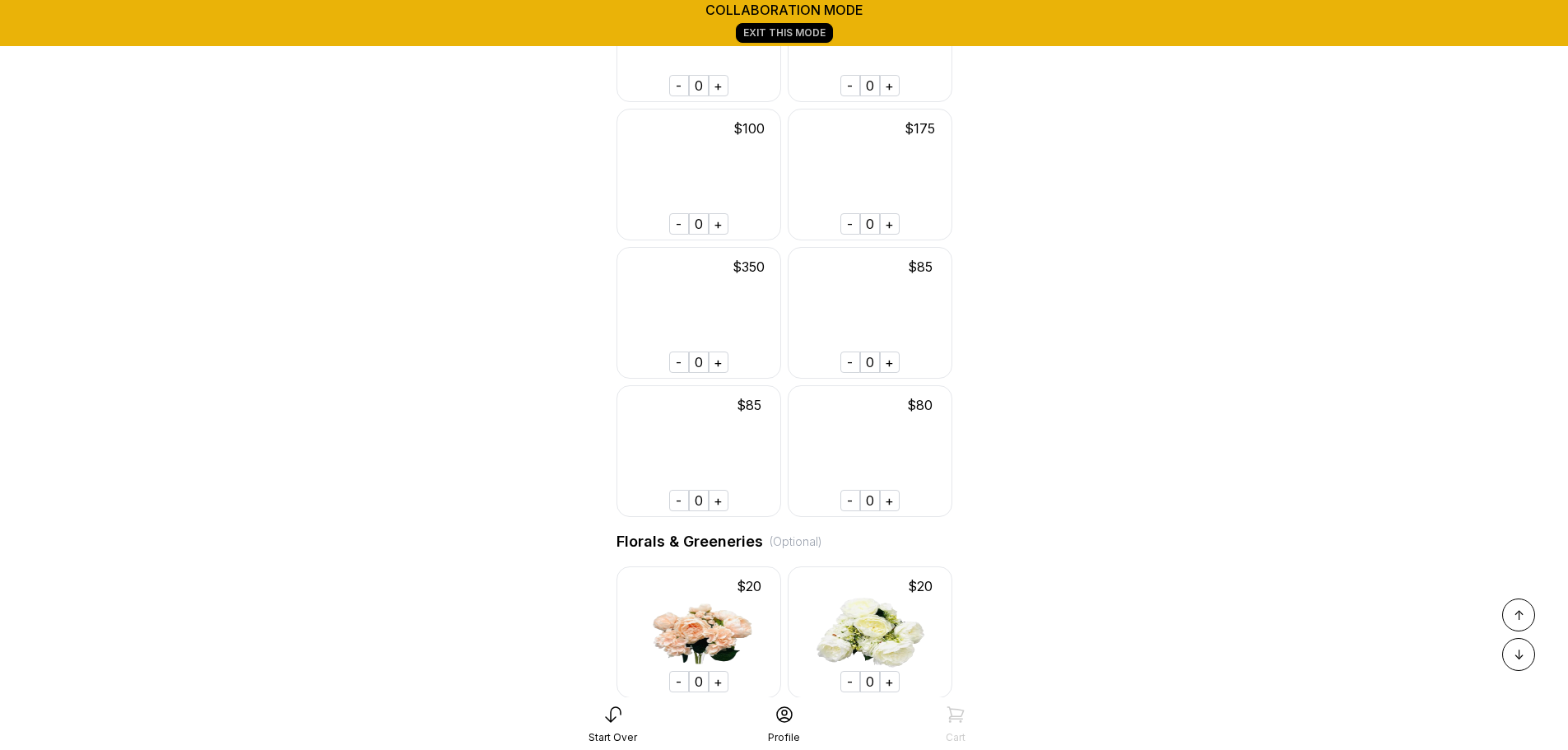
scroll to position [5368, 0]
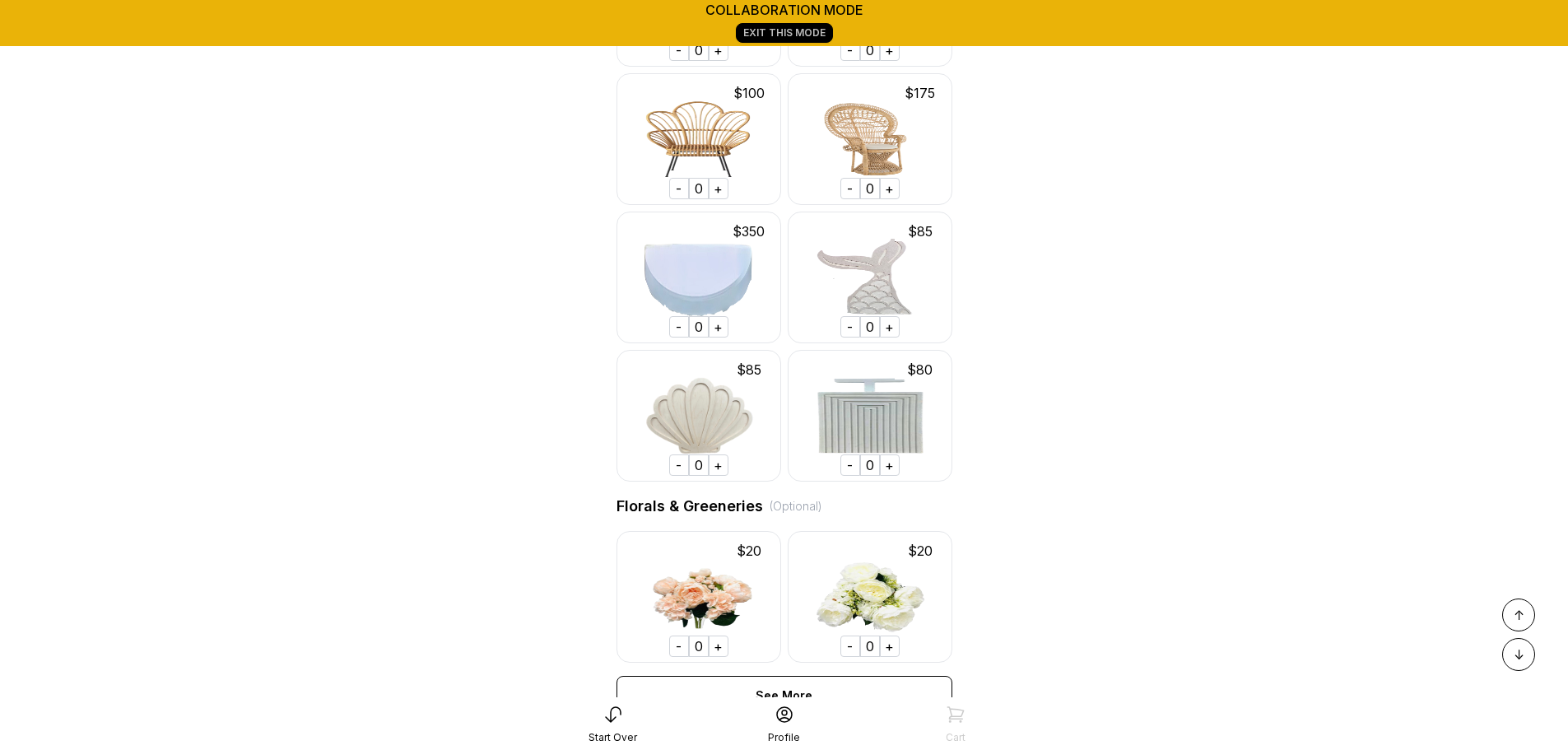
click at [715, 338] on div "+" at bounding box center [718, 326] width 20 height 21
click at [887, 475] on div "+" at bounding box center [889, 465] width 20 height 21
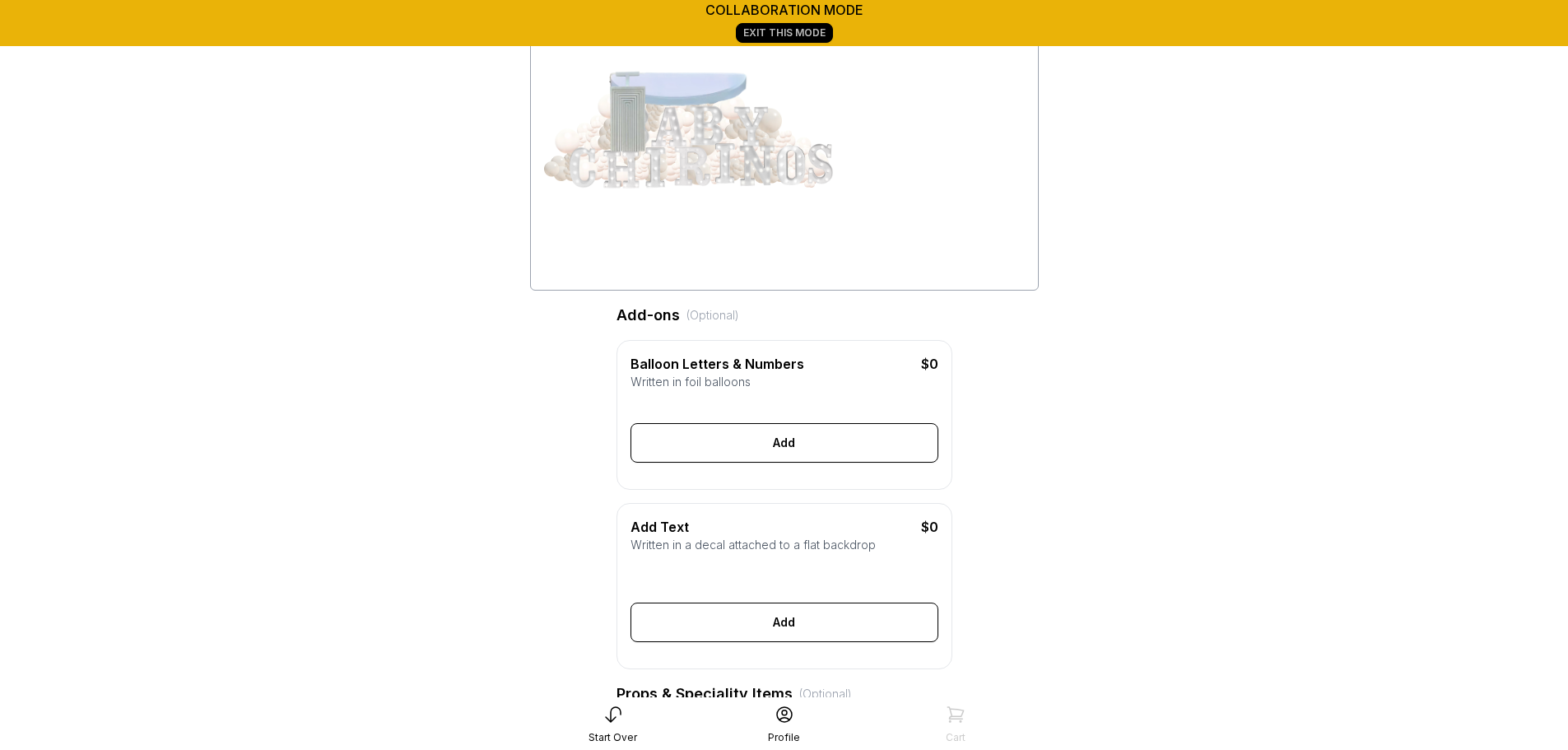
scroll to position [118, 0]
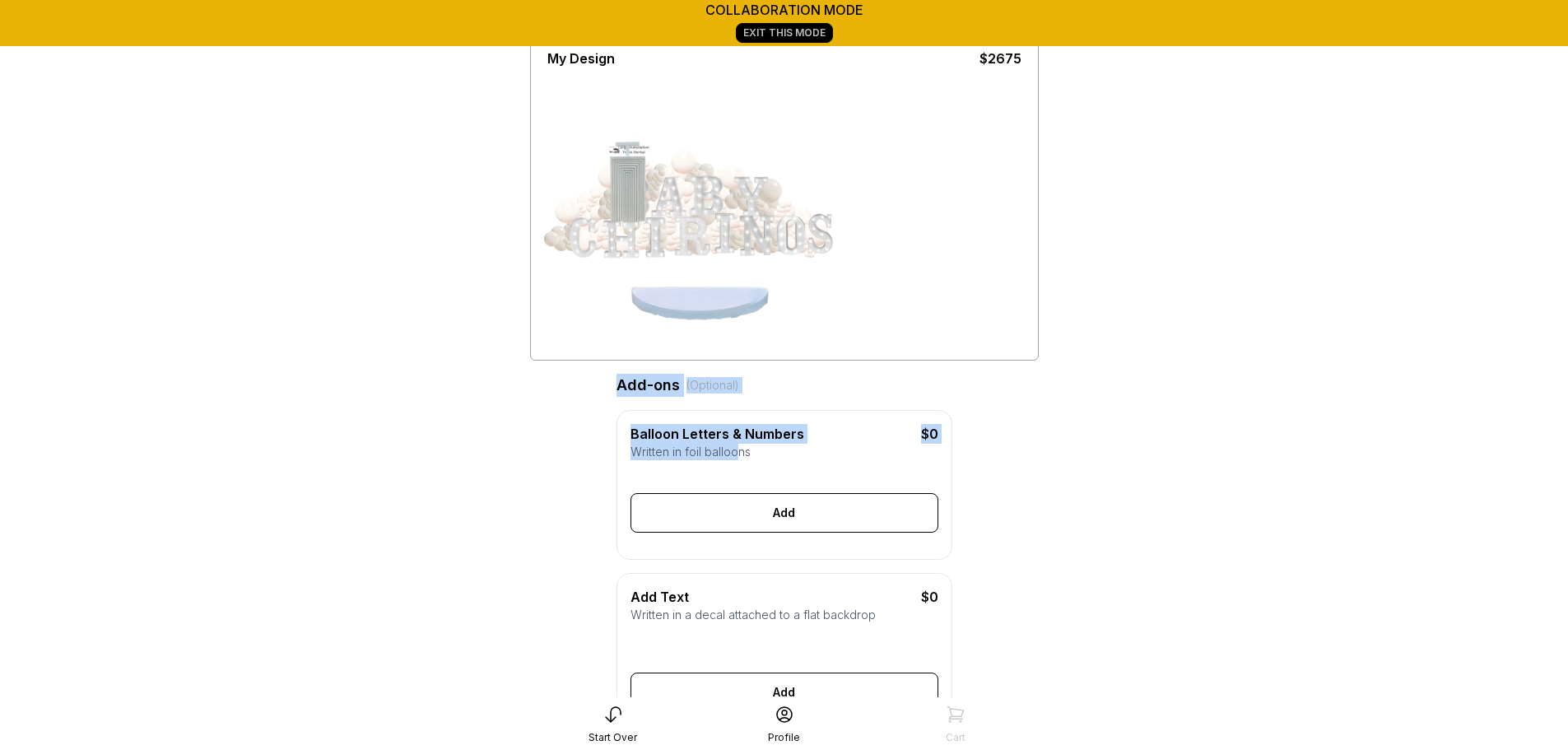
drag, startPoint x: 691, startPoint y: 150, endPoint x: 736, endPoint y: 447, distance: 300.4
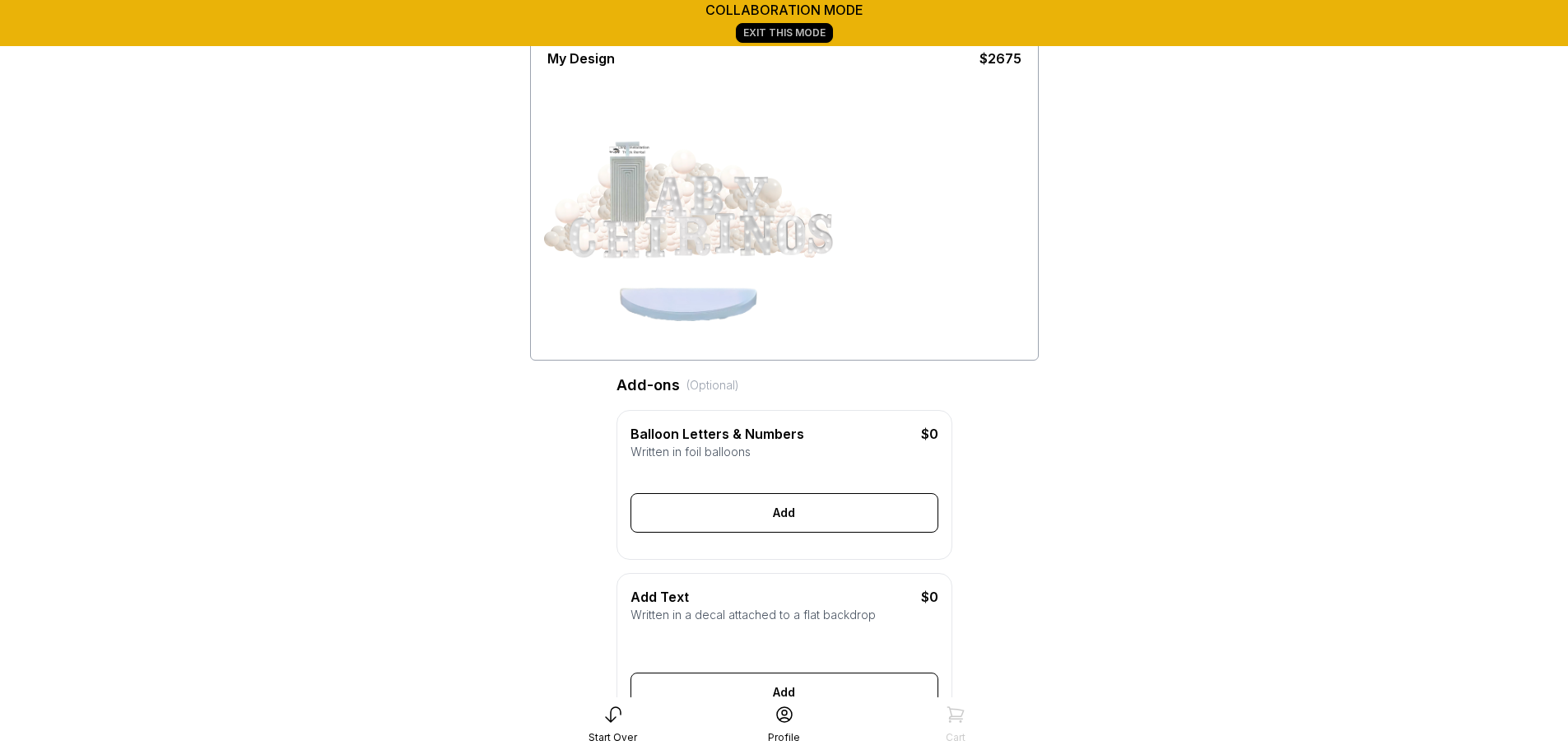
drag, startPoint x: 680, startPoint y: 308, endPoint x: 659, endPoint y: 311, distance: 21.2
click at [659, 311] on div at bounding box center [689, 356] width 140 height 140
drag, startPoint x: 631, startPoint y: 188, endPoint x: 754, endPoint y: 376, distance: 224.7
click at [732, 285] on div at bounding box center [670, 212] width 124 height 144
drag, startPoint x: 631, startPoint y: 161, endPoint x: 801, endPoint y: 191, distance: 172.6
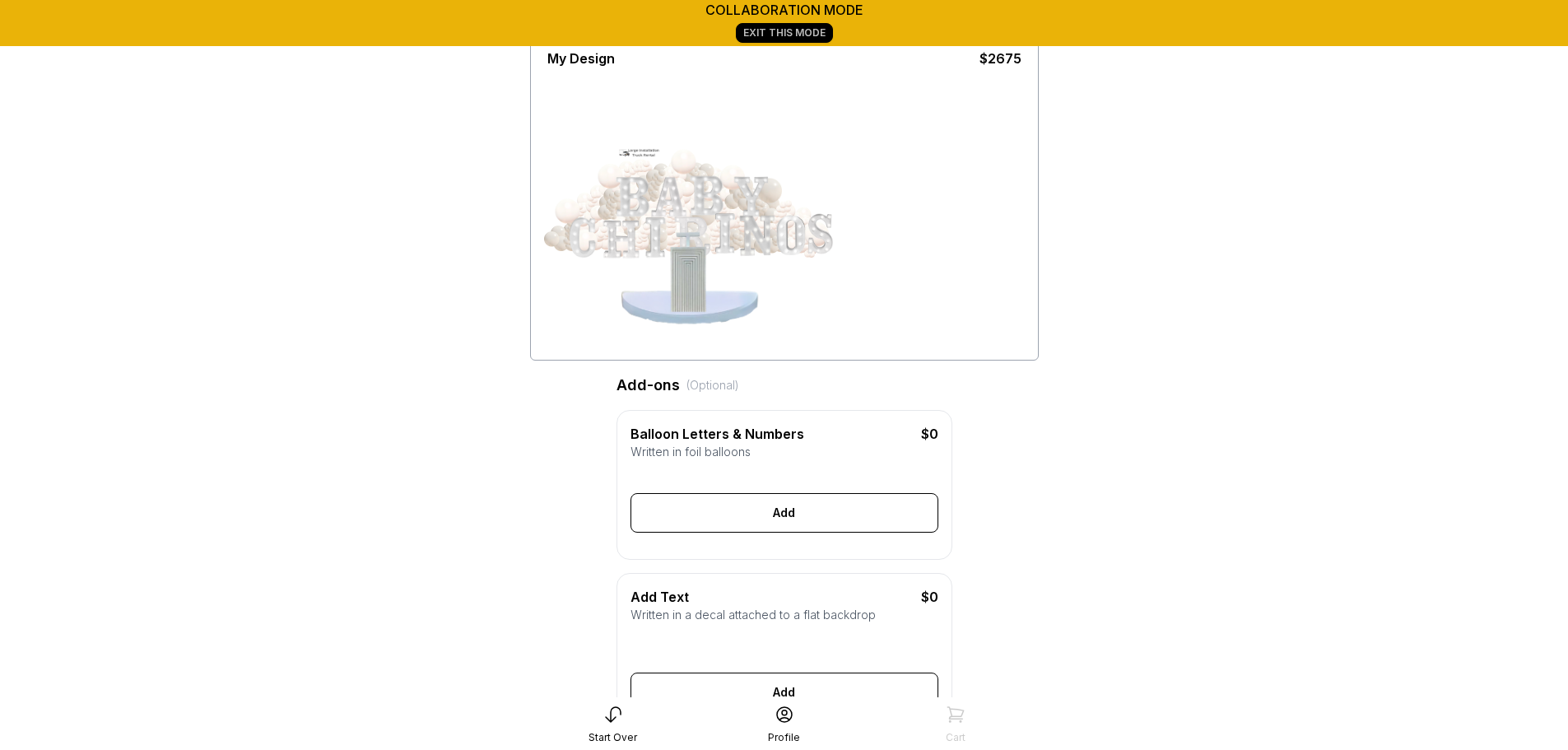
click at [801, 191] on div at bounding box center [784, 212] width 474 height 288
drag, startPoint x: 832, startPoint y: 209, endPoint x: 1046, endPoint y: 514, distance: 372.6
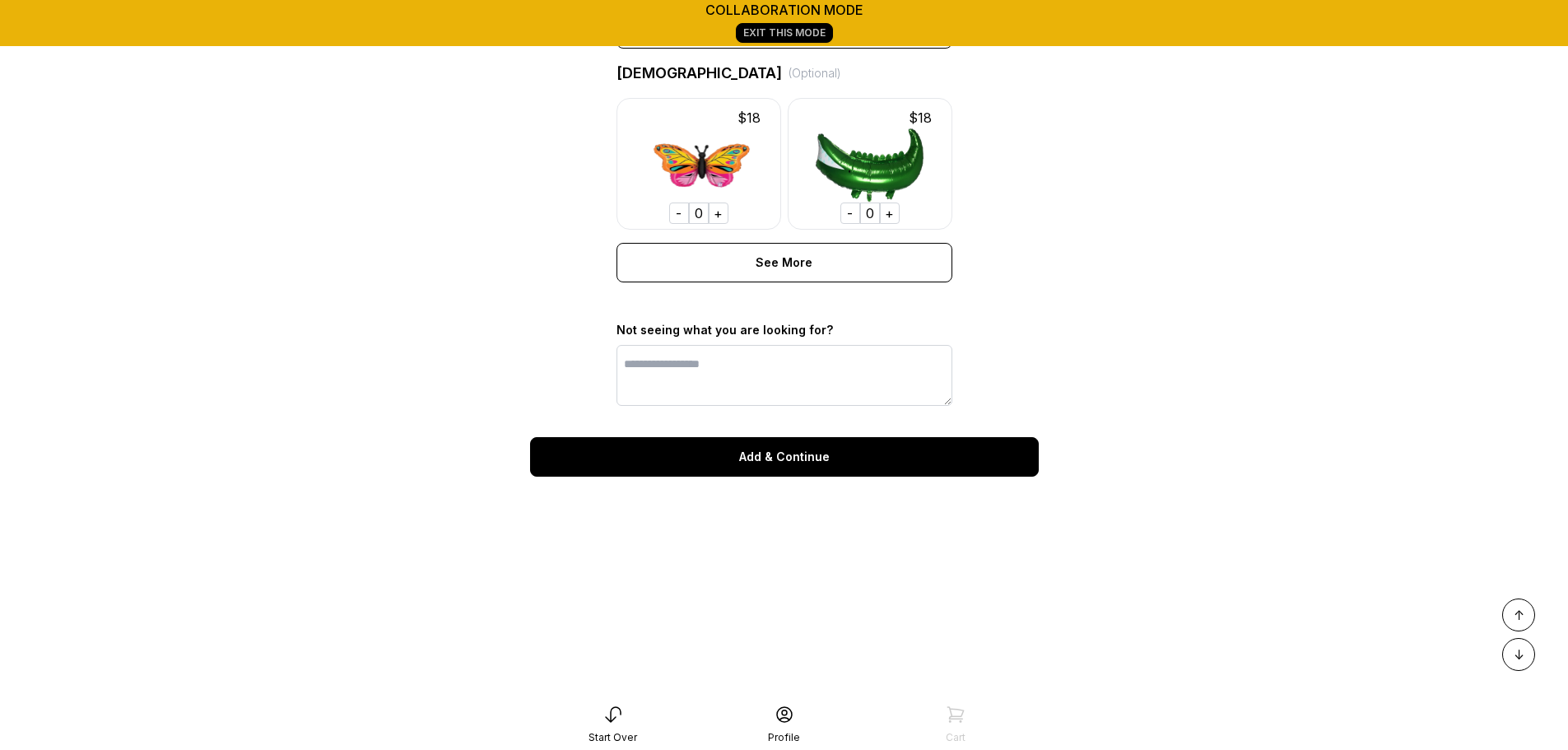
scroll to position [6053, 0]
click at [797, 462] on div "Add & Continue" at bounding box center [784, 456] width 509 height 39
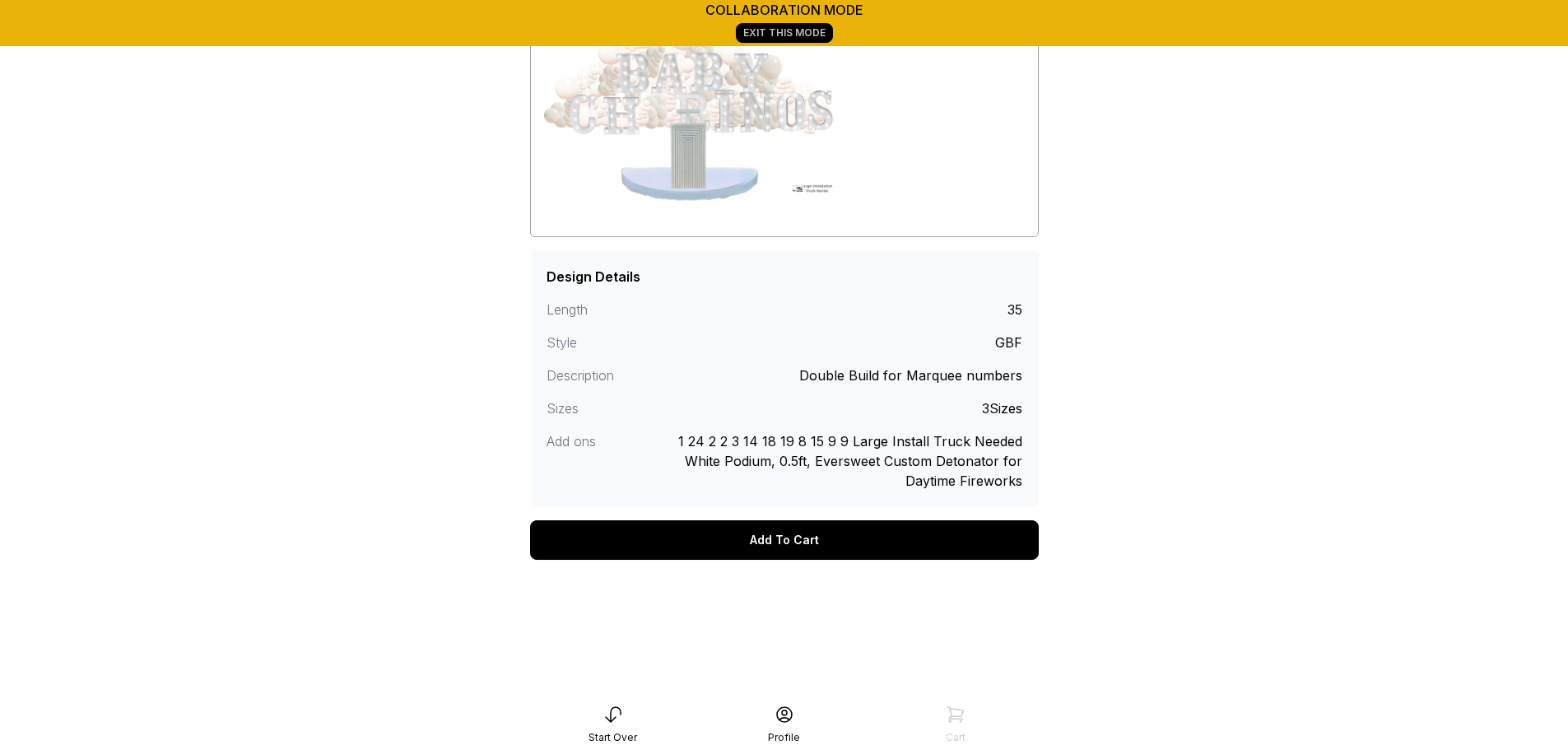
scroll to position [239, 0]
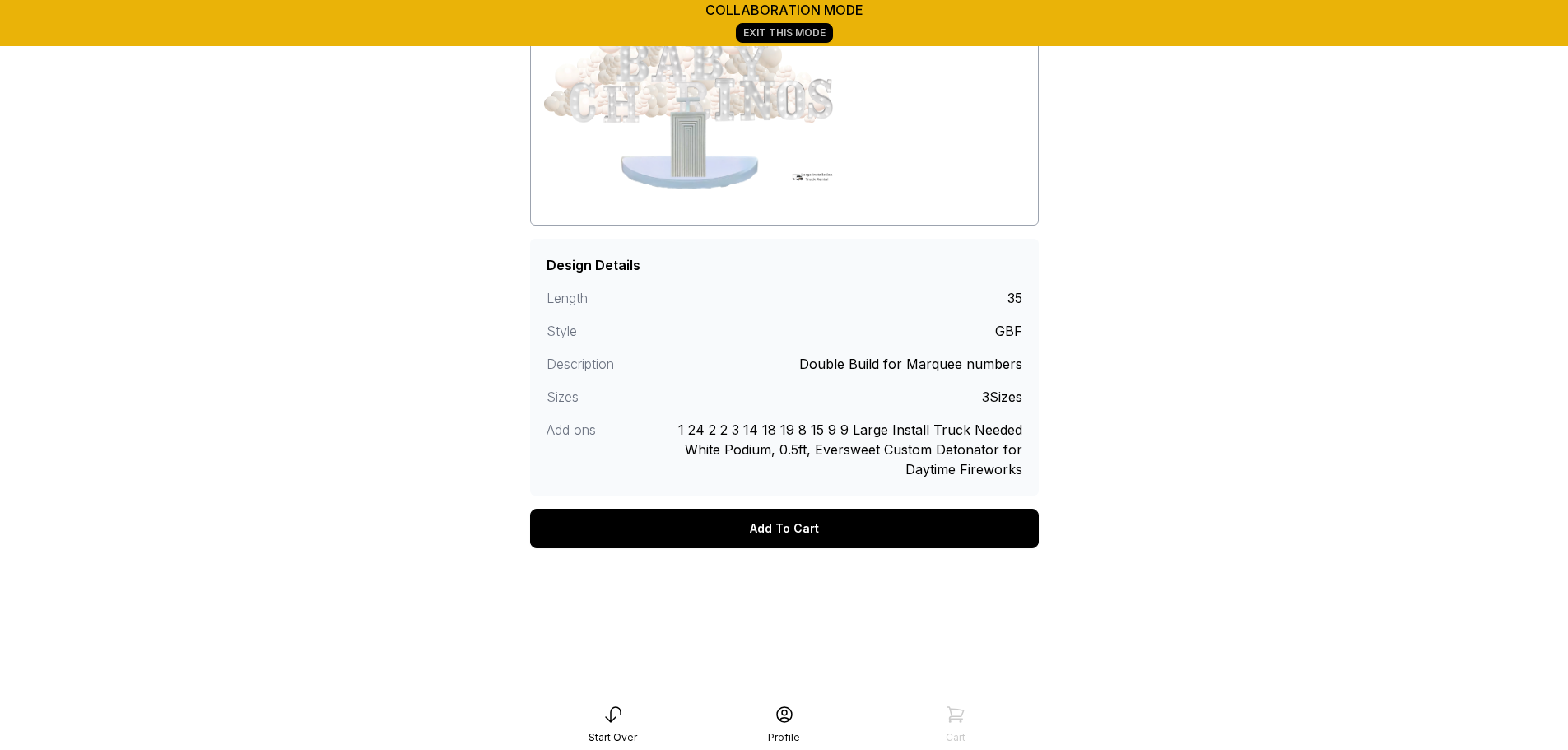
click at [792, 514] on div "Add To Cart" at bounding box center [784, 528] width 509 height 39
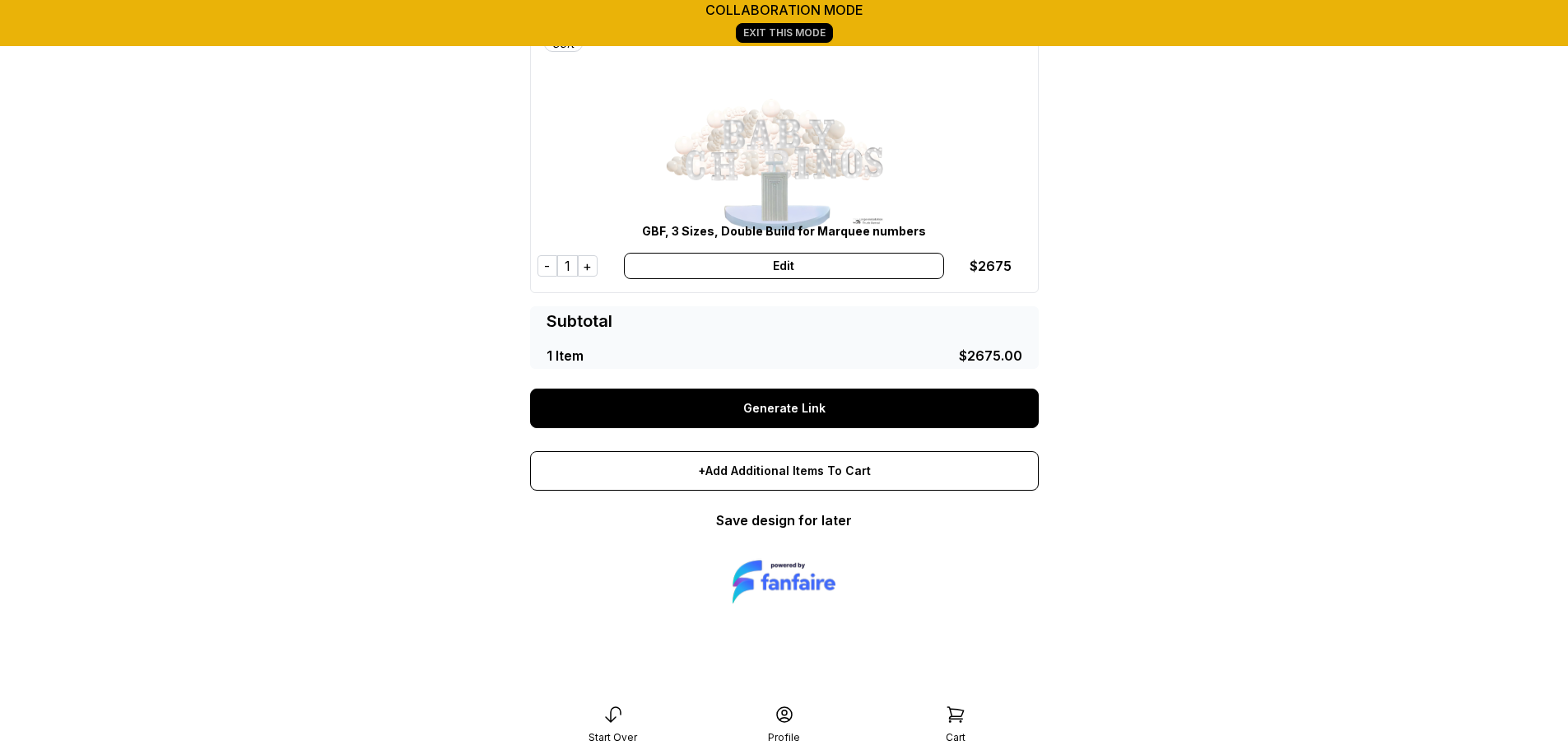
scroll to position [119, 0]
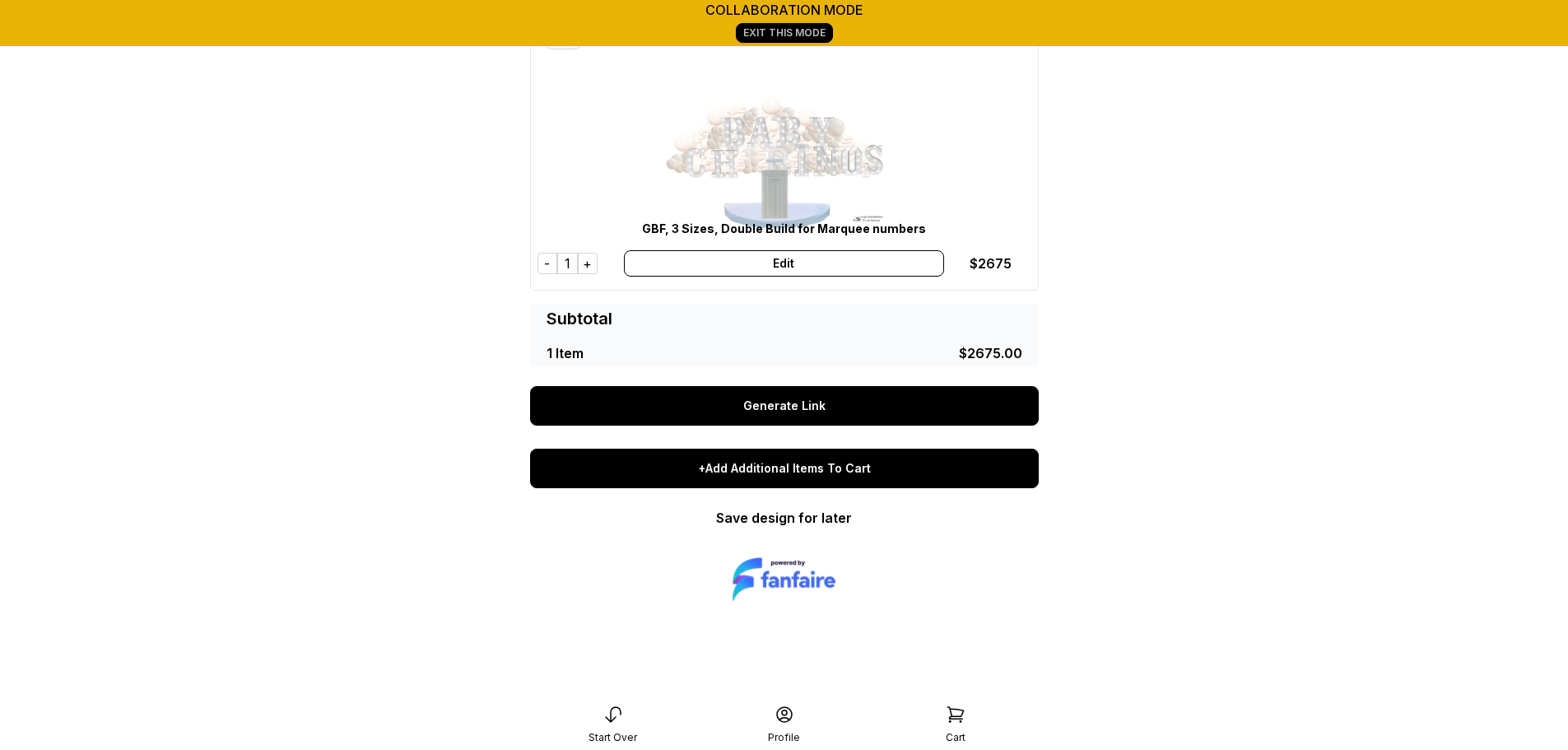
click at [725, 482] on div "+Add Additional Items To Cart" at bounding box center [784, 468] width 509 height 39
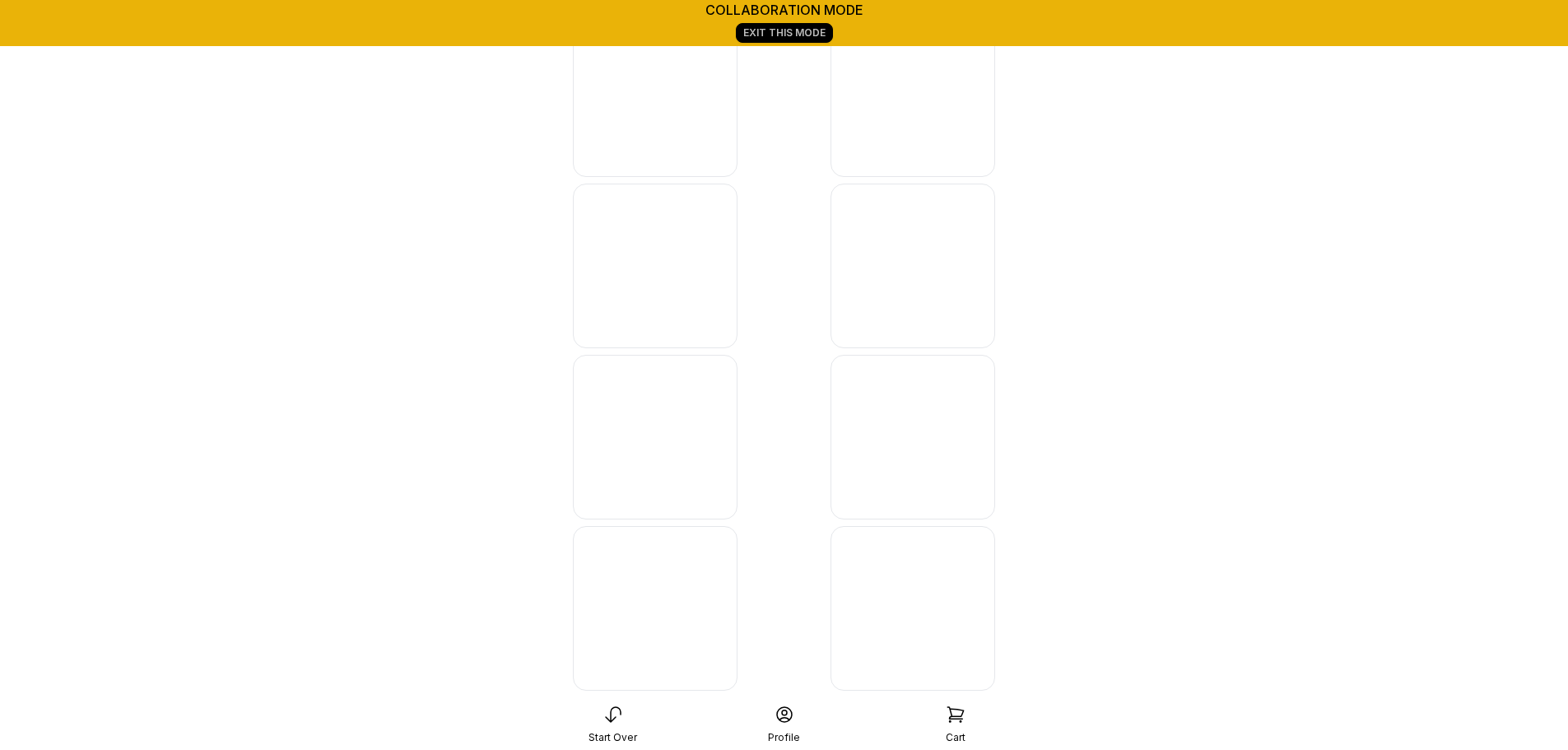
scroll to position [8432, 0]
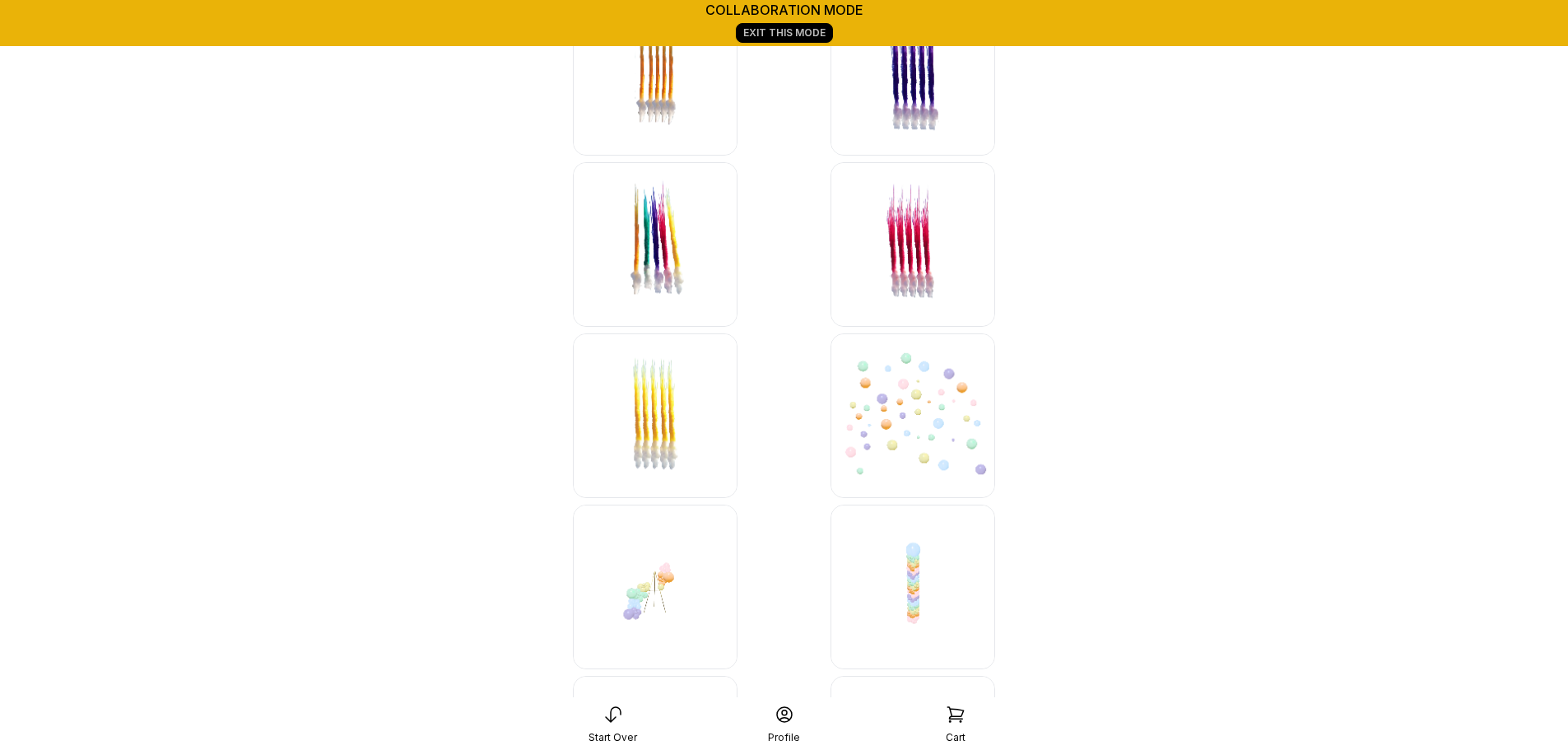
click at [644, 431] on img at bounding box center [655, 416] width 165 height 165
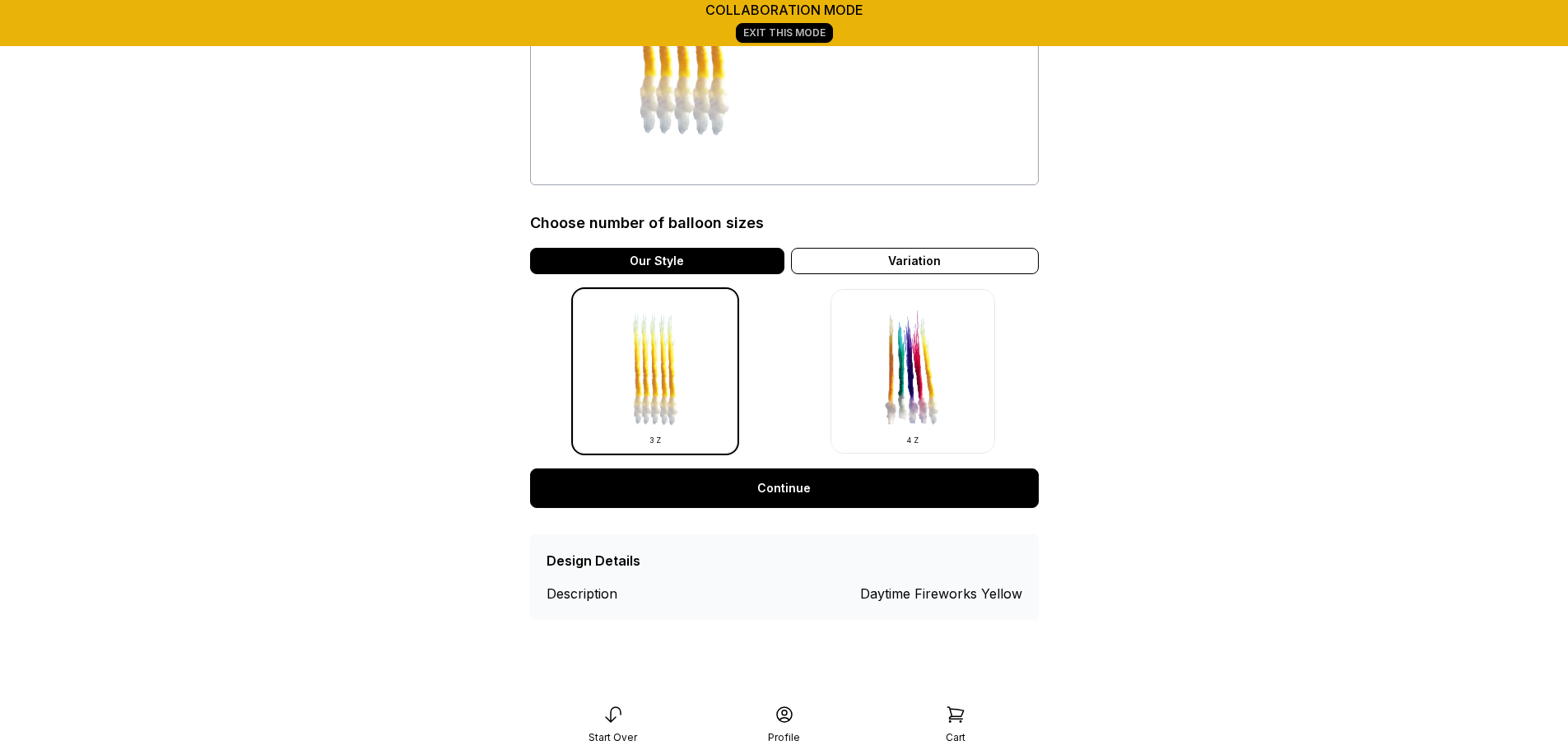
scroll to position [295, 0]
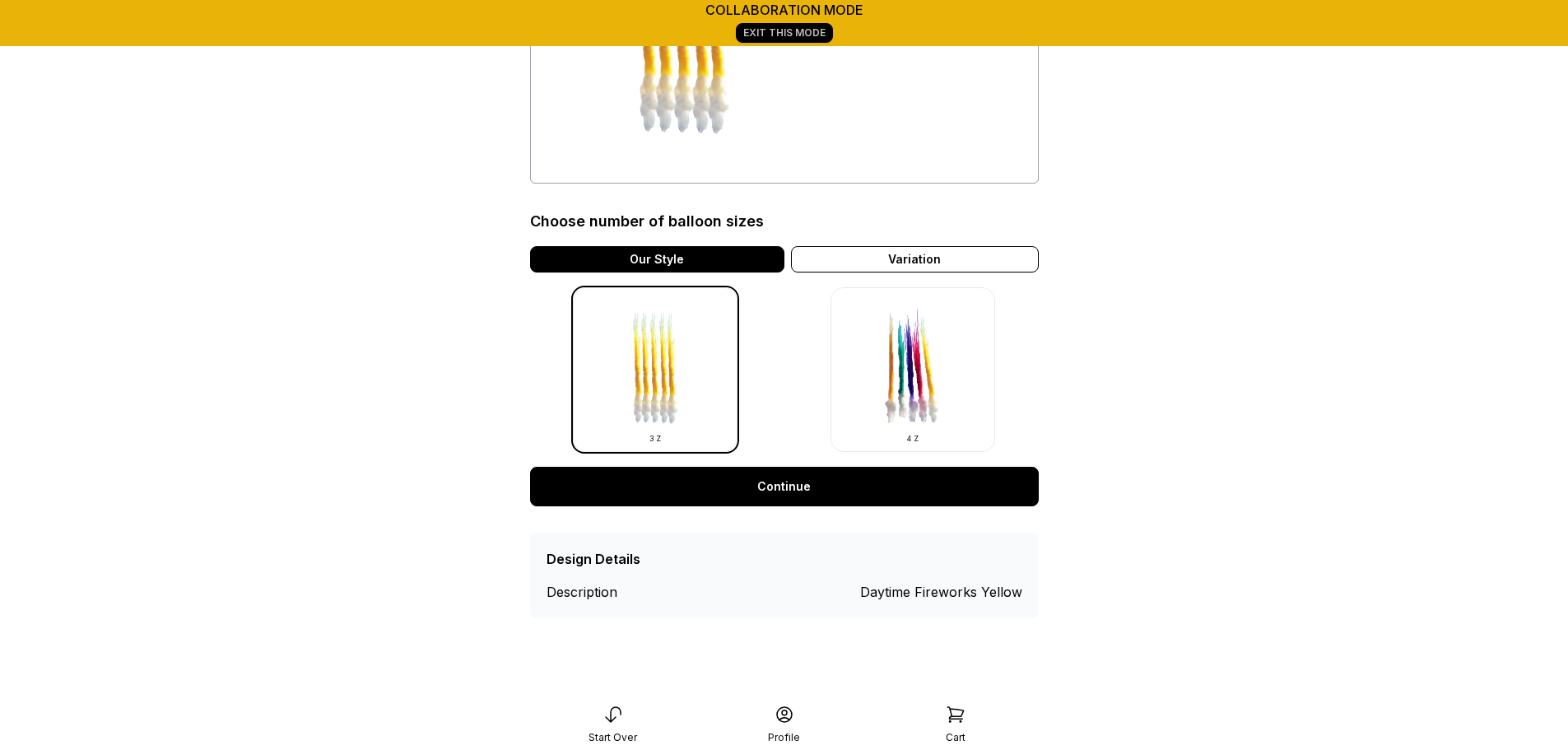
click at [760, 479] on link "Continue" at bounding box center [784, 486] width 509 height 39
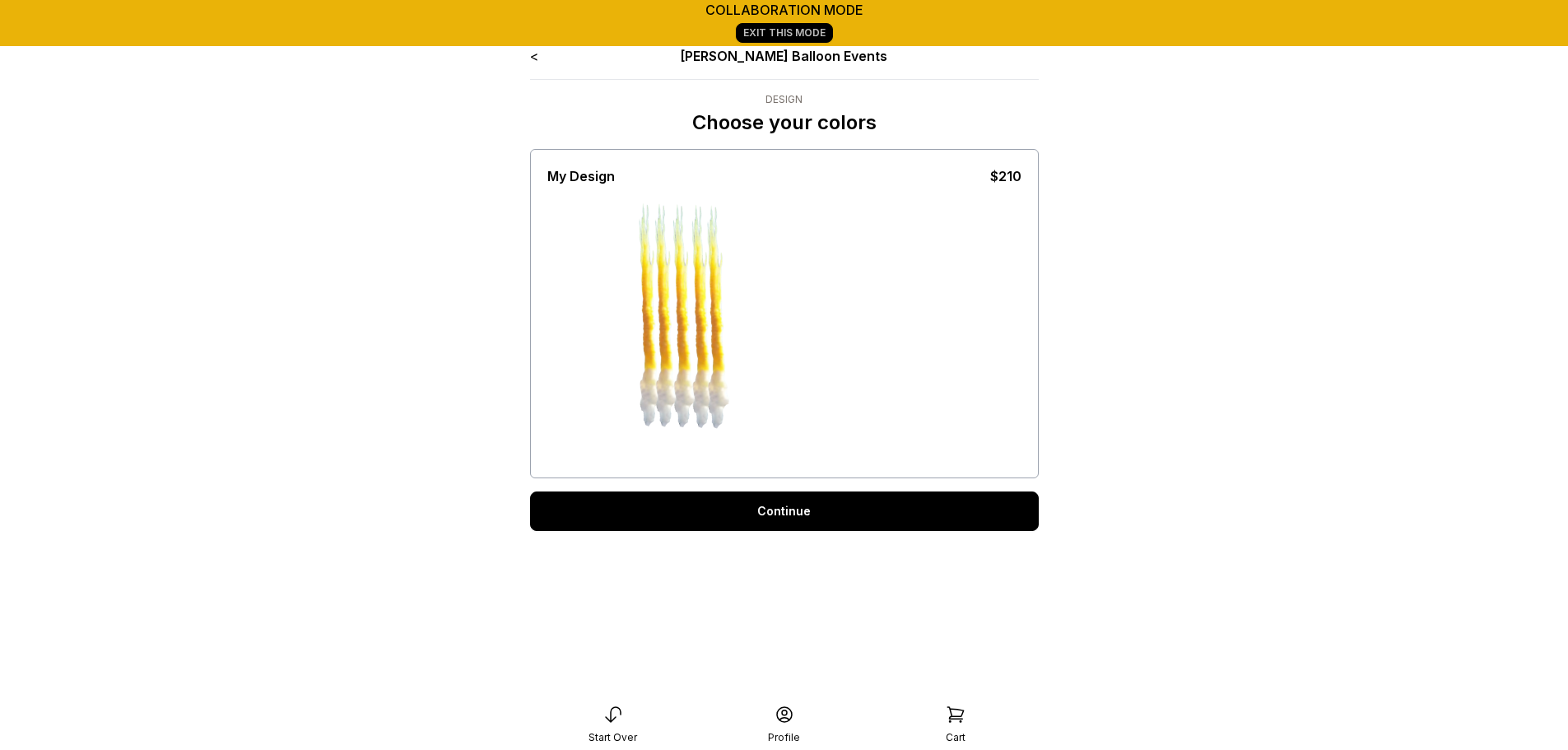
click at [768, 503] on link "Continue" at bounding box center [784, 511] width 509 height 39
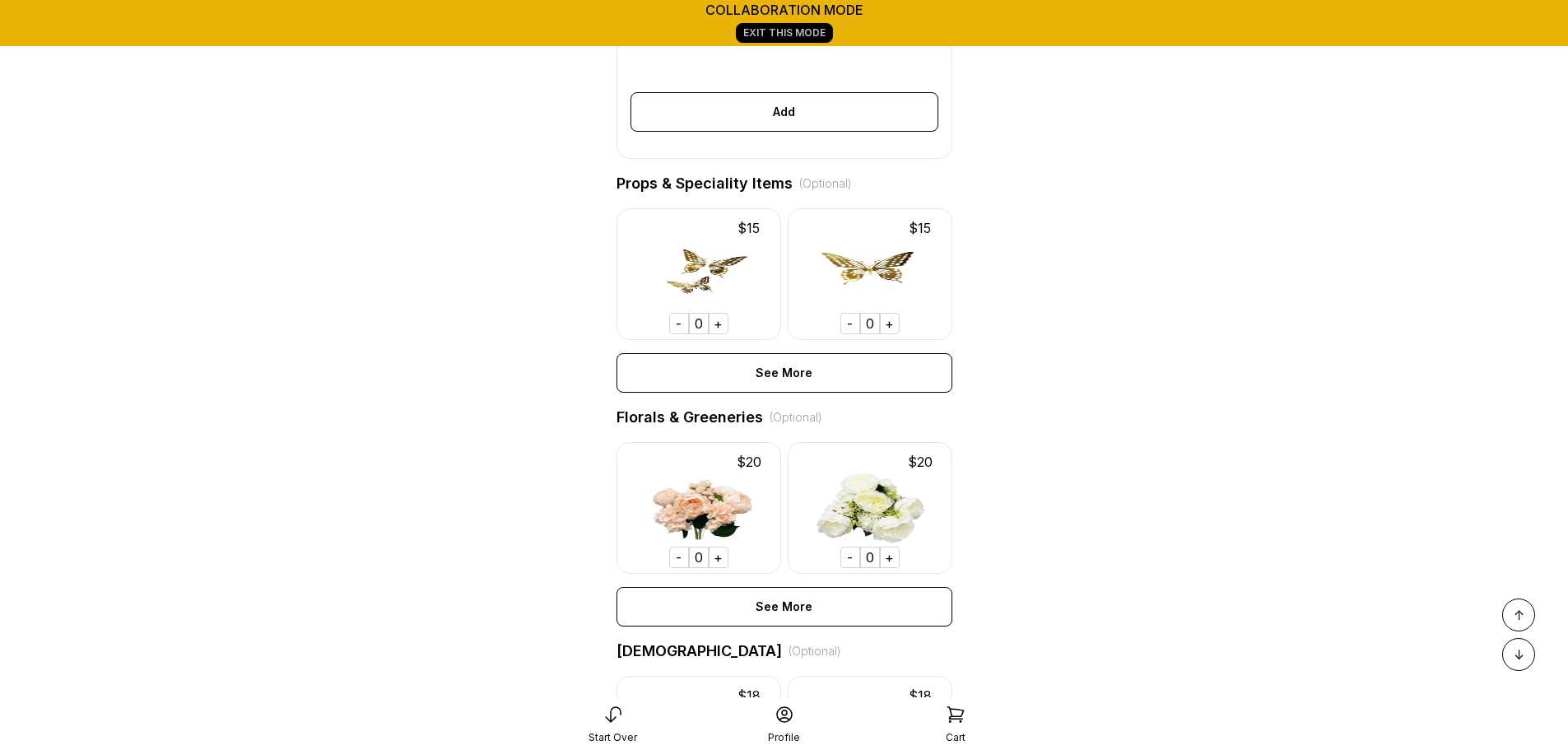
scroll to position [708, 0]
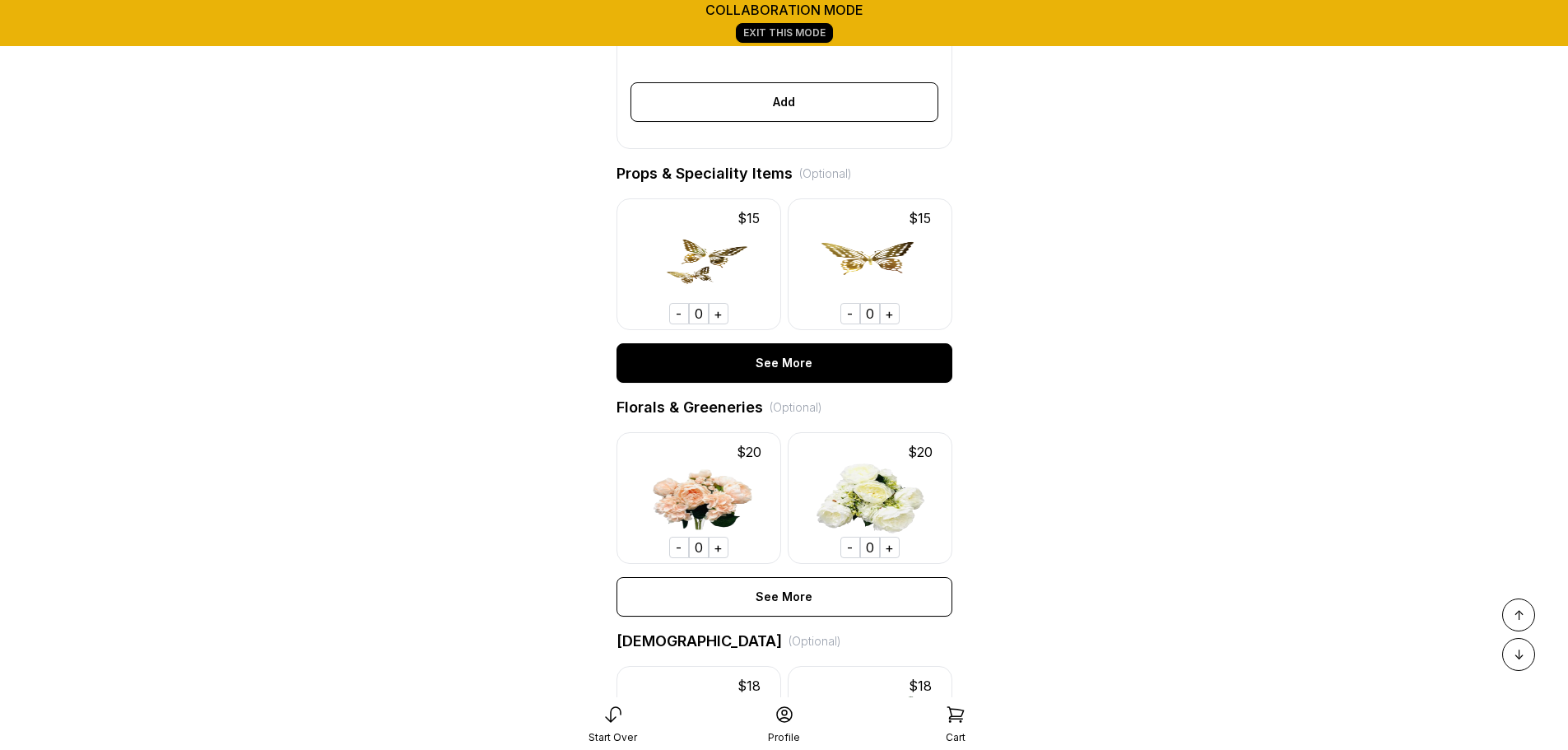
click at [759, 382] on div "See More" at bounding box center [784, 362] width 336 height 39
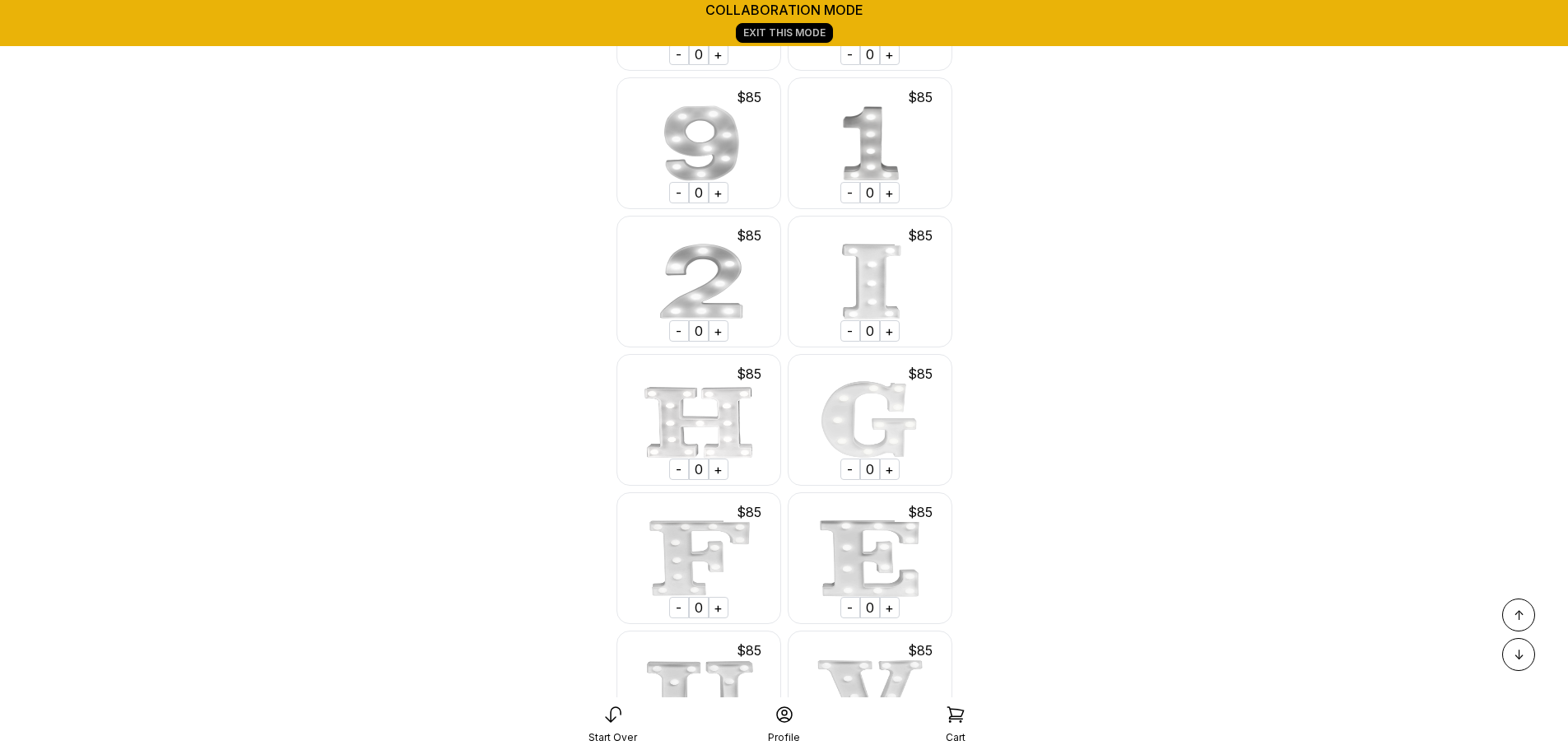
scroll to position [1875, 0]
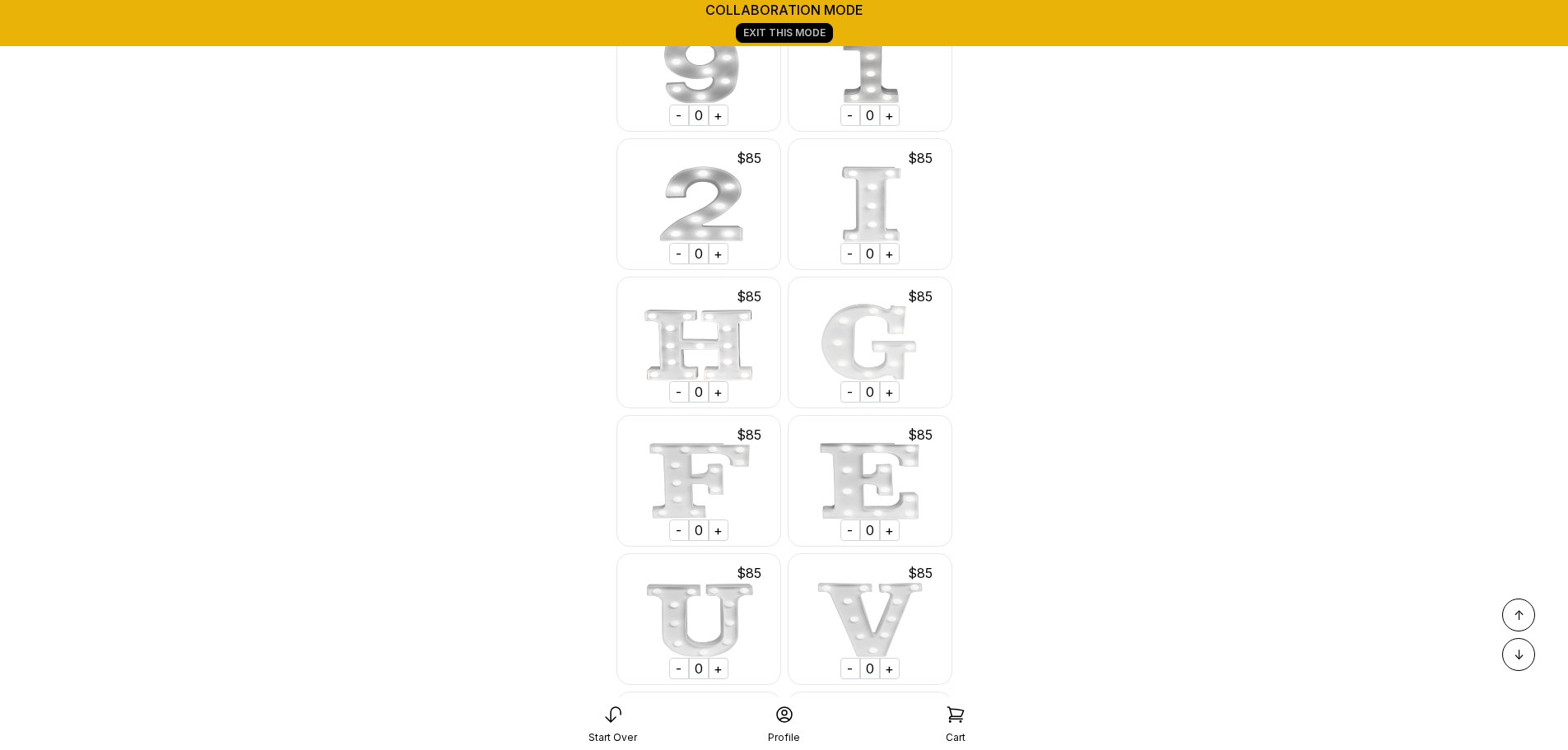
click at [1507, 661] on div "↓" at bounding box center [1518, 654] width 33 height 33
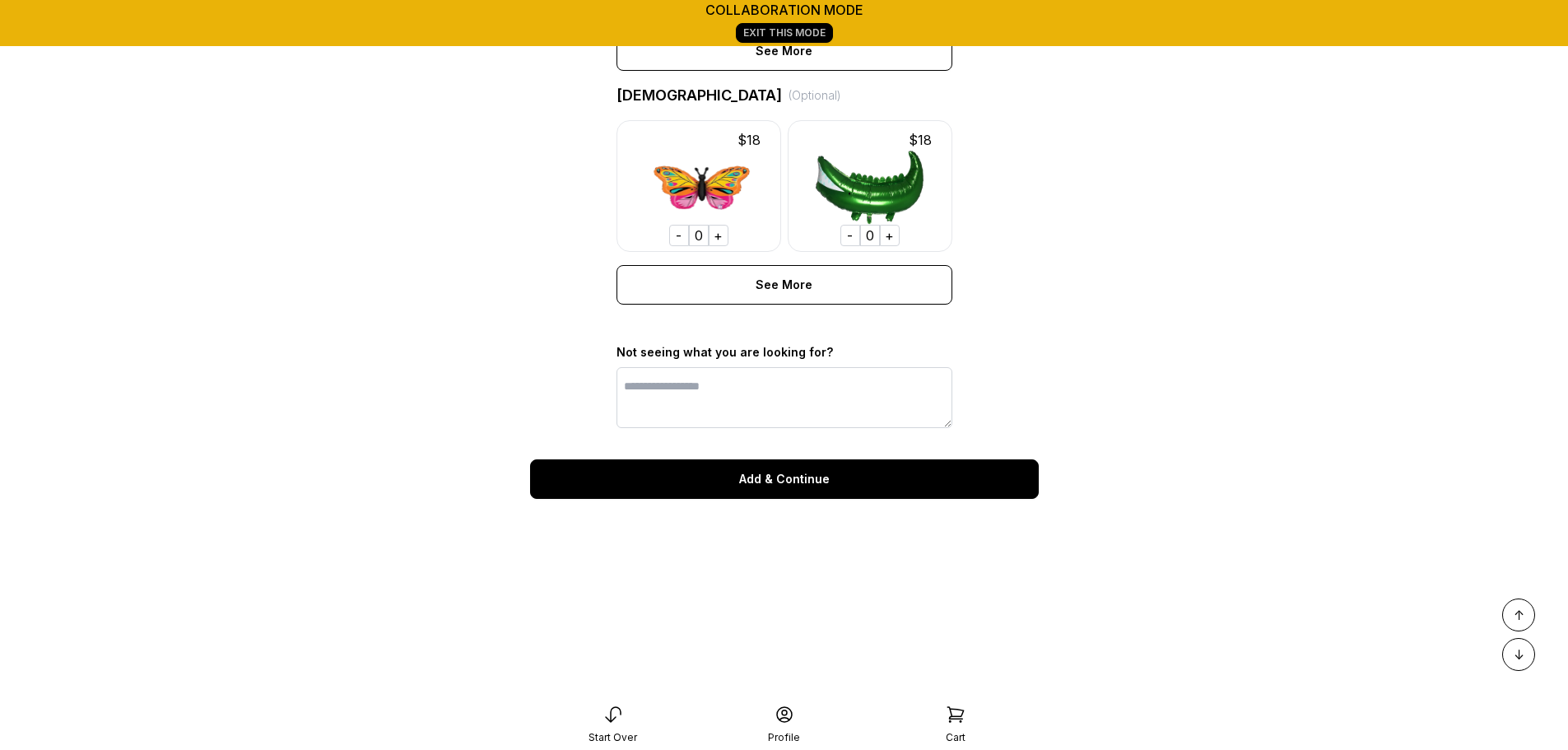
scroll to position [6060, 0]
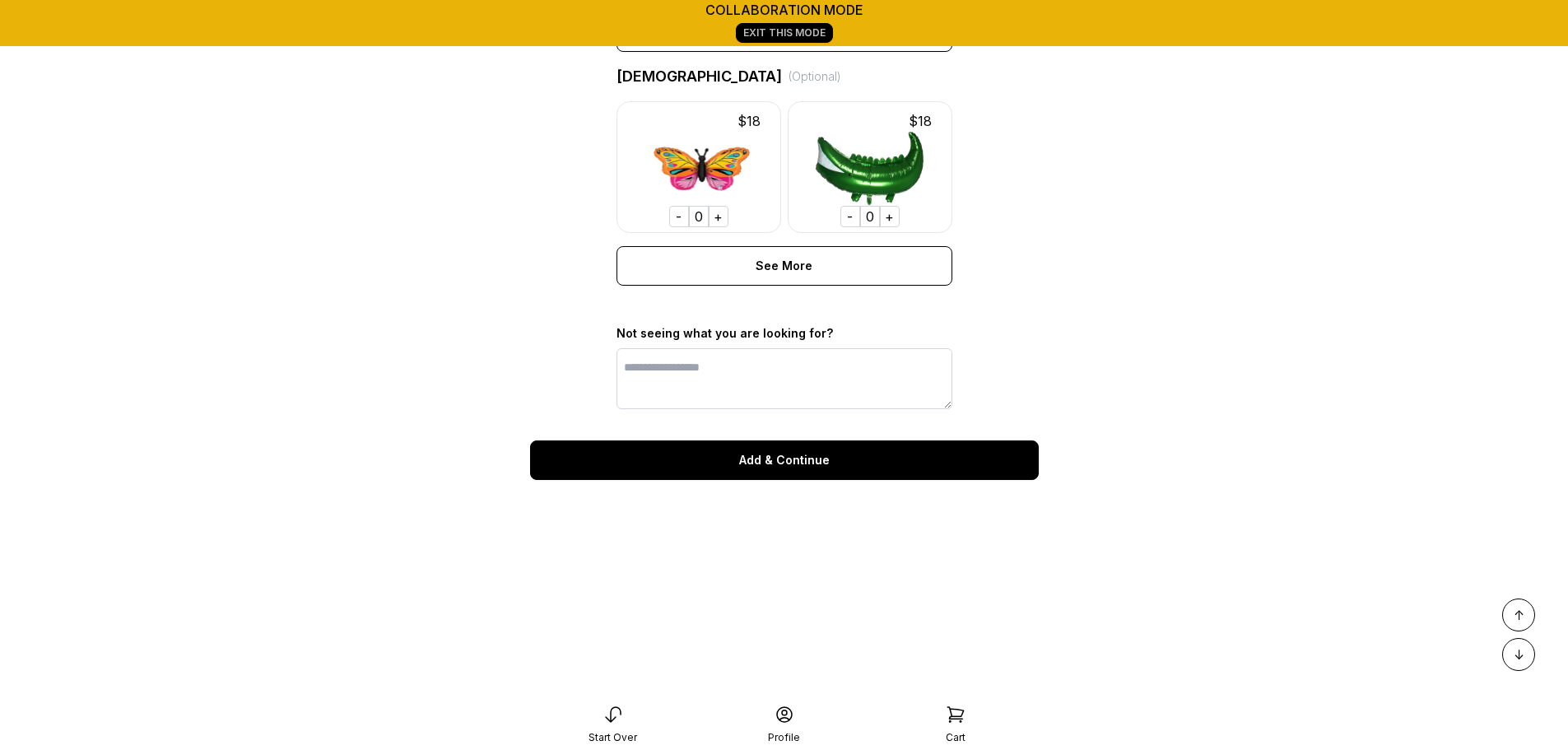
click at [866, 450] on div "Add & Continue" at bounding box center [784, 460] width 509 height 39
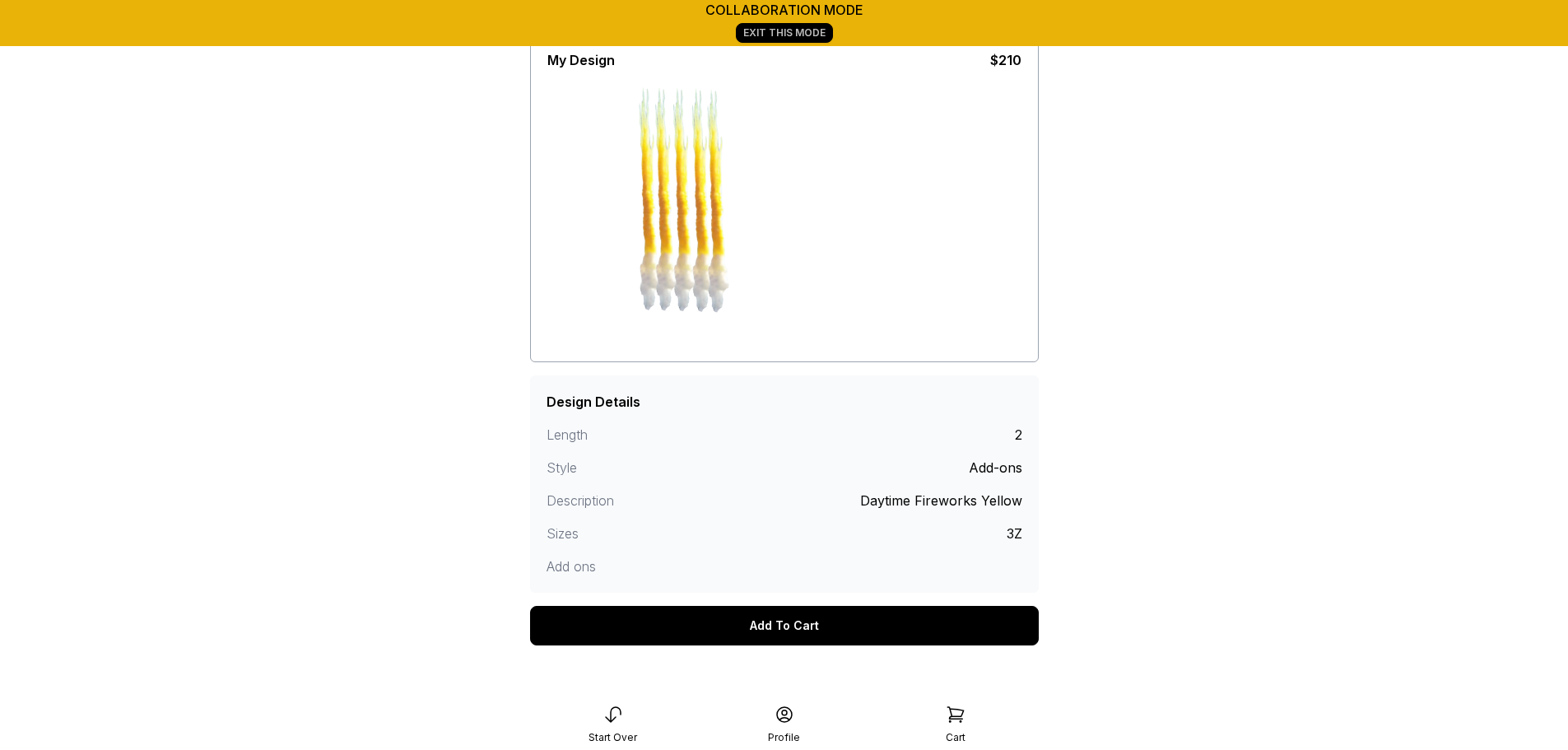
scroll to position [168, 0]
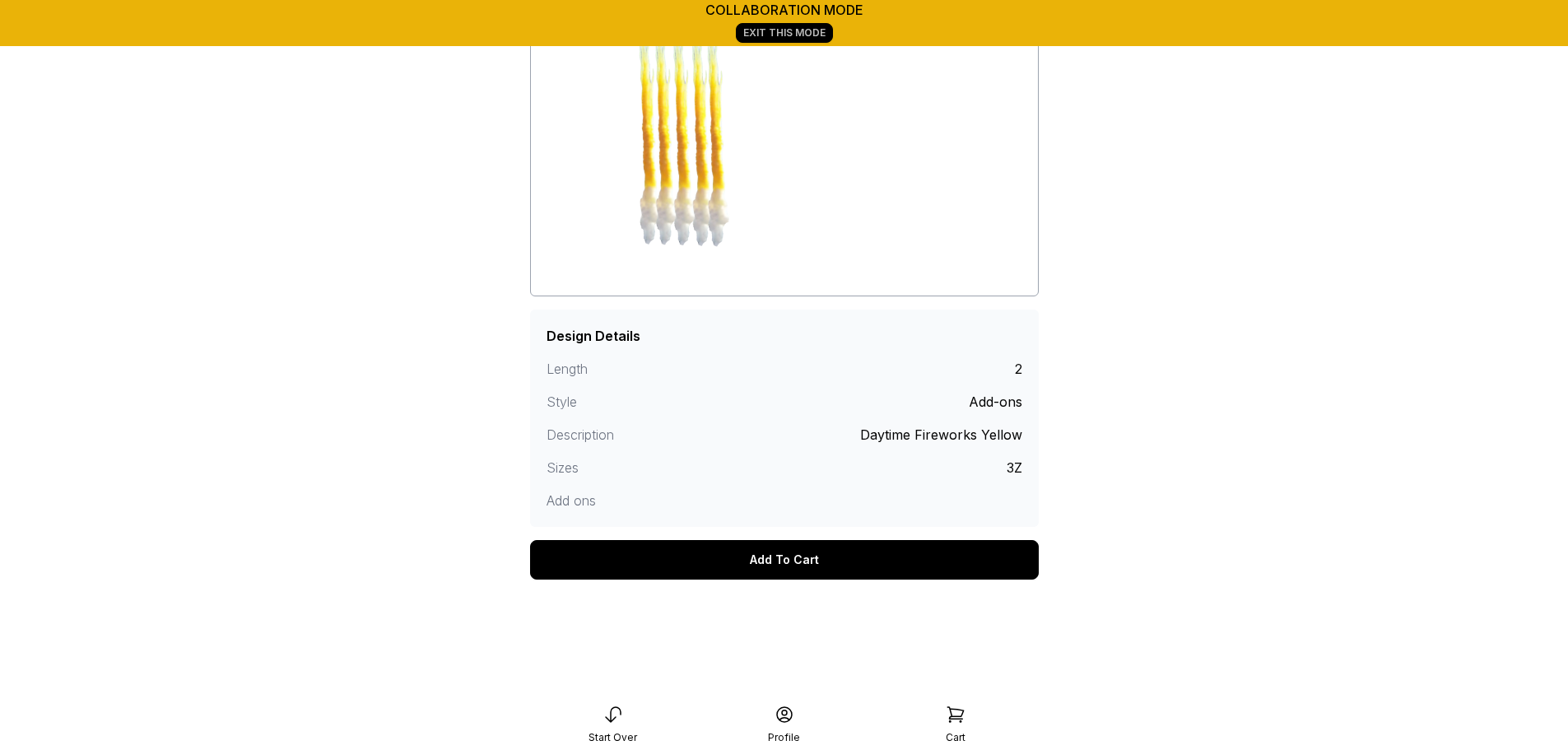
click at [769, 555] on div "Add To Cart" at bounding box center [784, 560] width 509 height 39
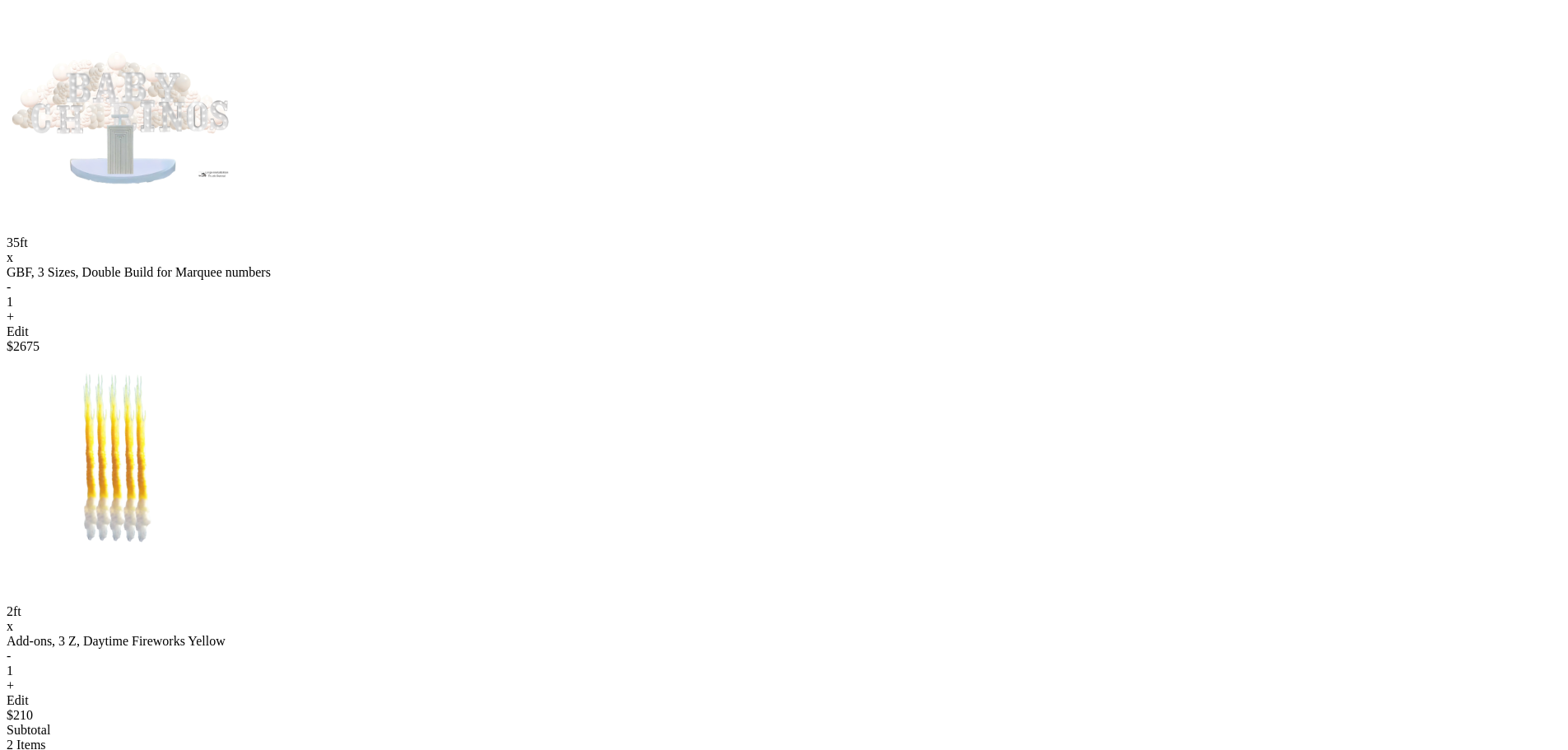
scroll to position [153, 0]
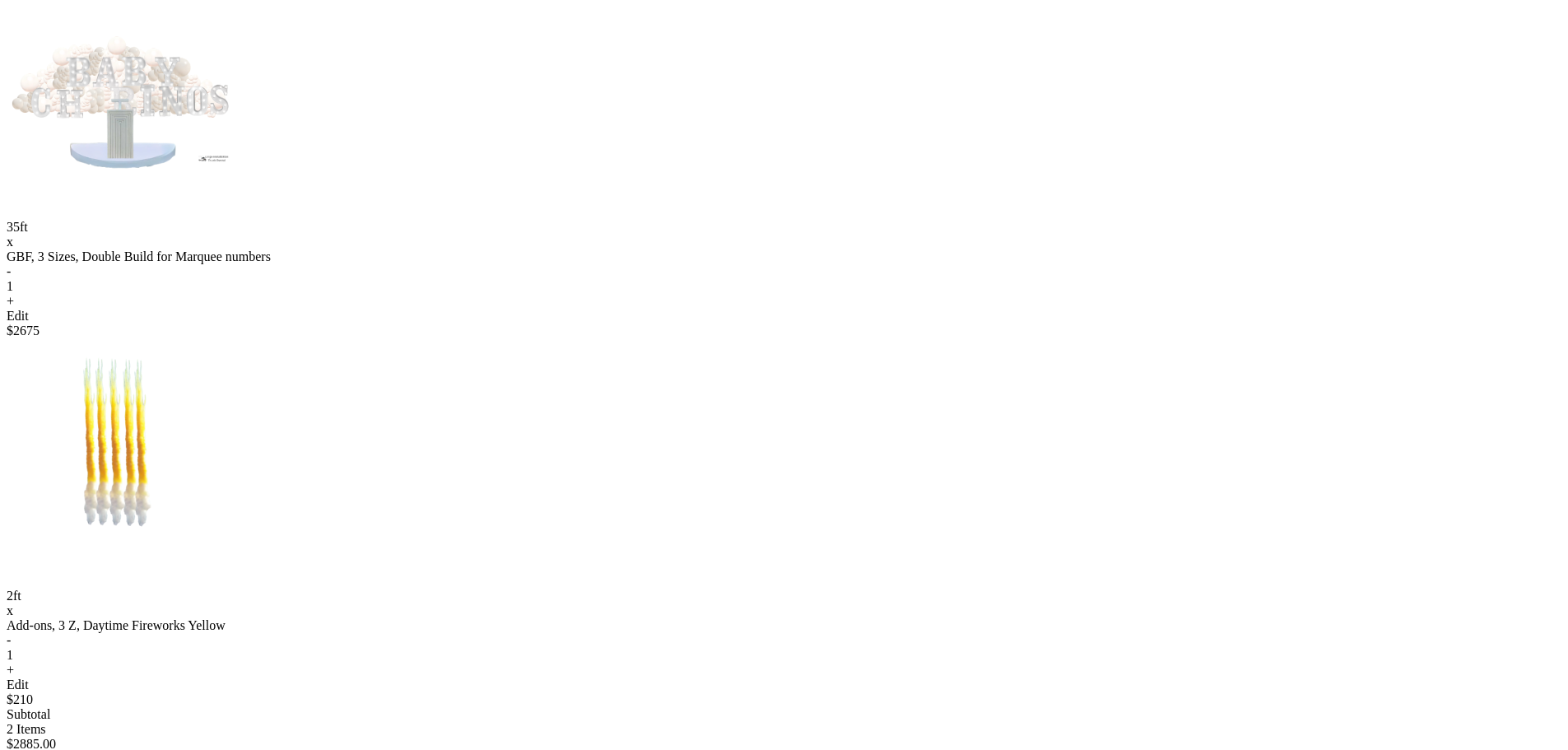
click at [587, 662] on div "+" at bounding box center [784, 669] width 1554 height 15
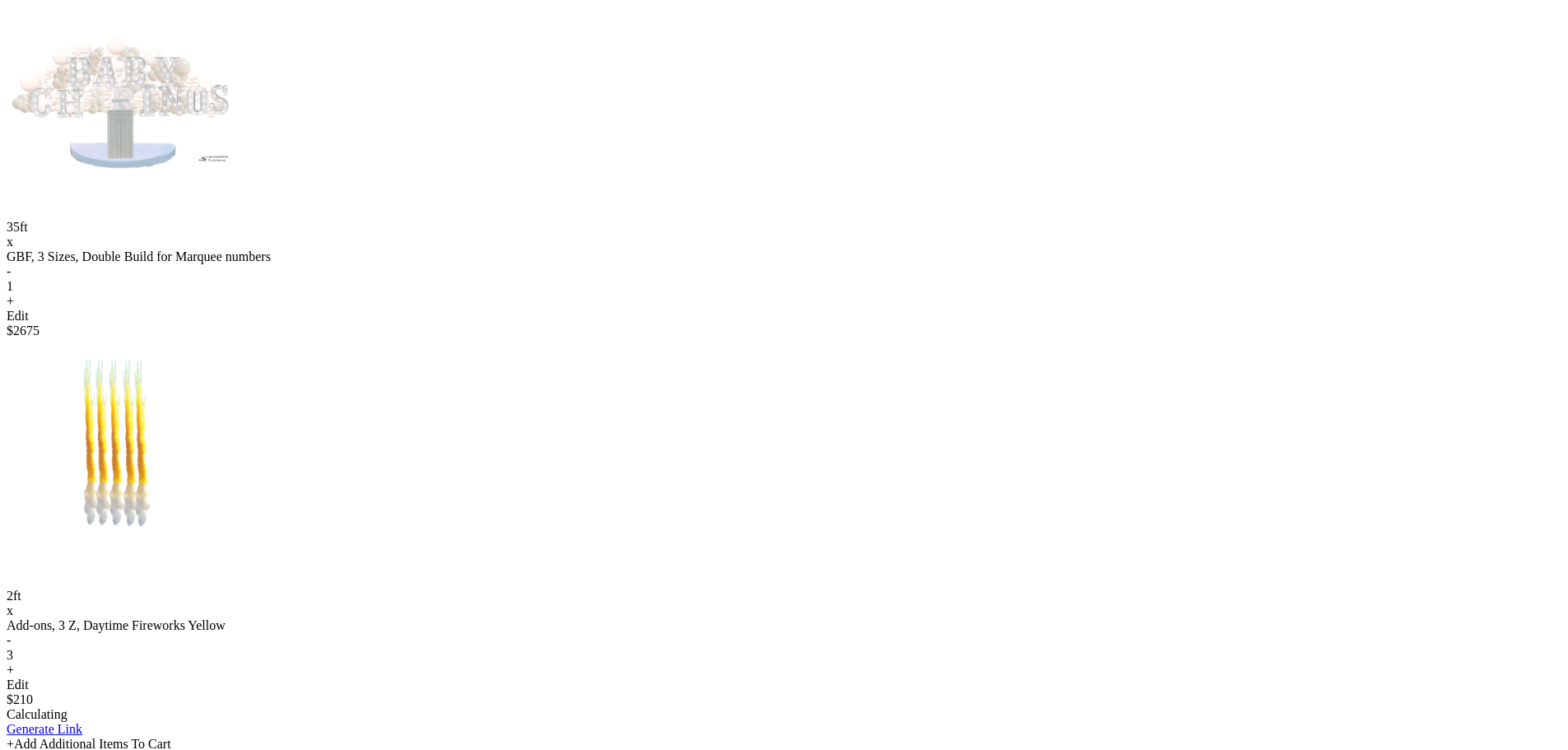
click at [591, 662] on div "+" at bounding box center [784, 669] width 1554 height 15
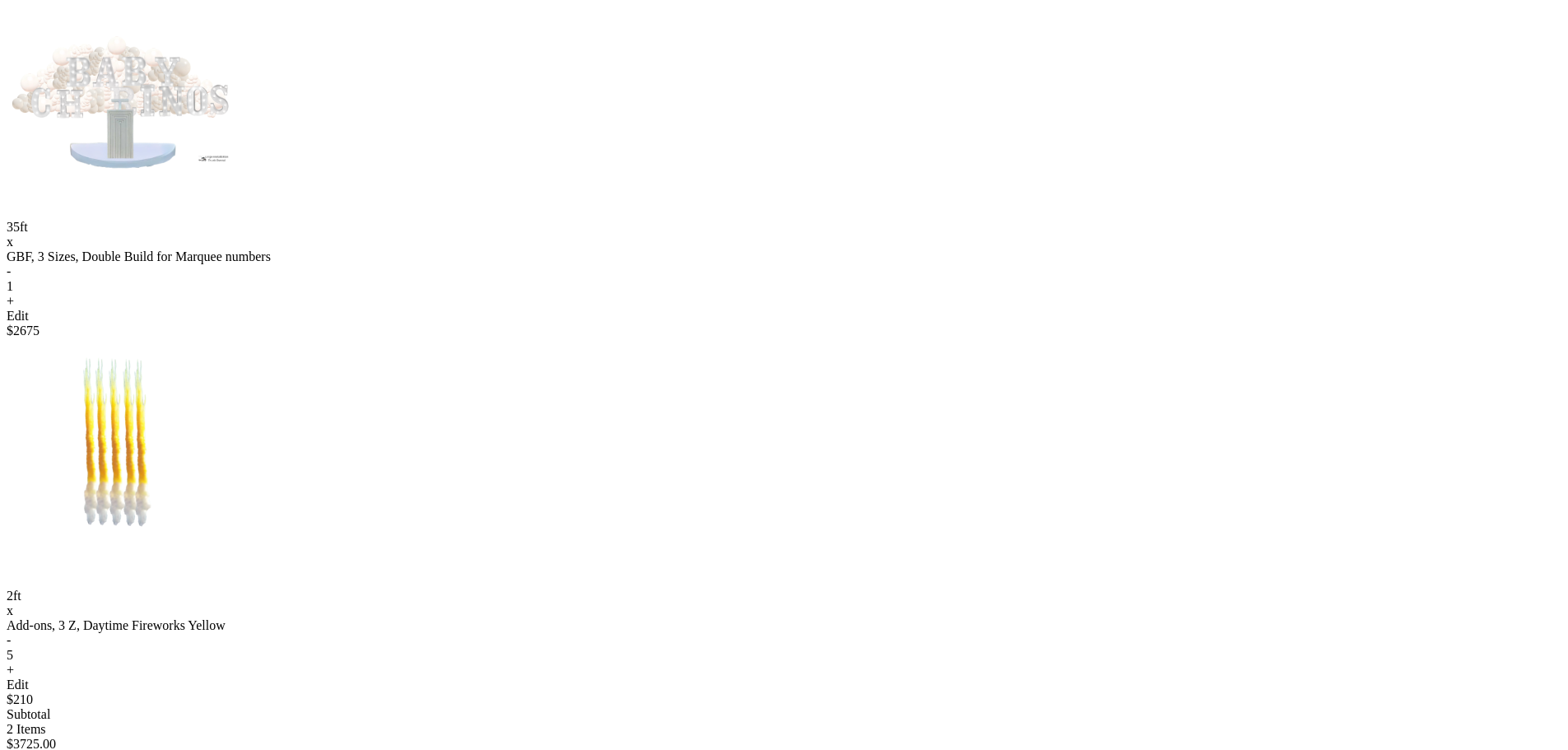
click at [588, 662] on div "+" at bounding box center [784, 669] width 1554 height 15
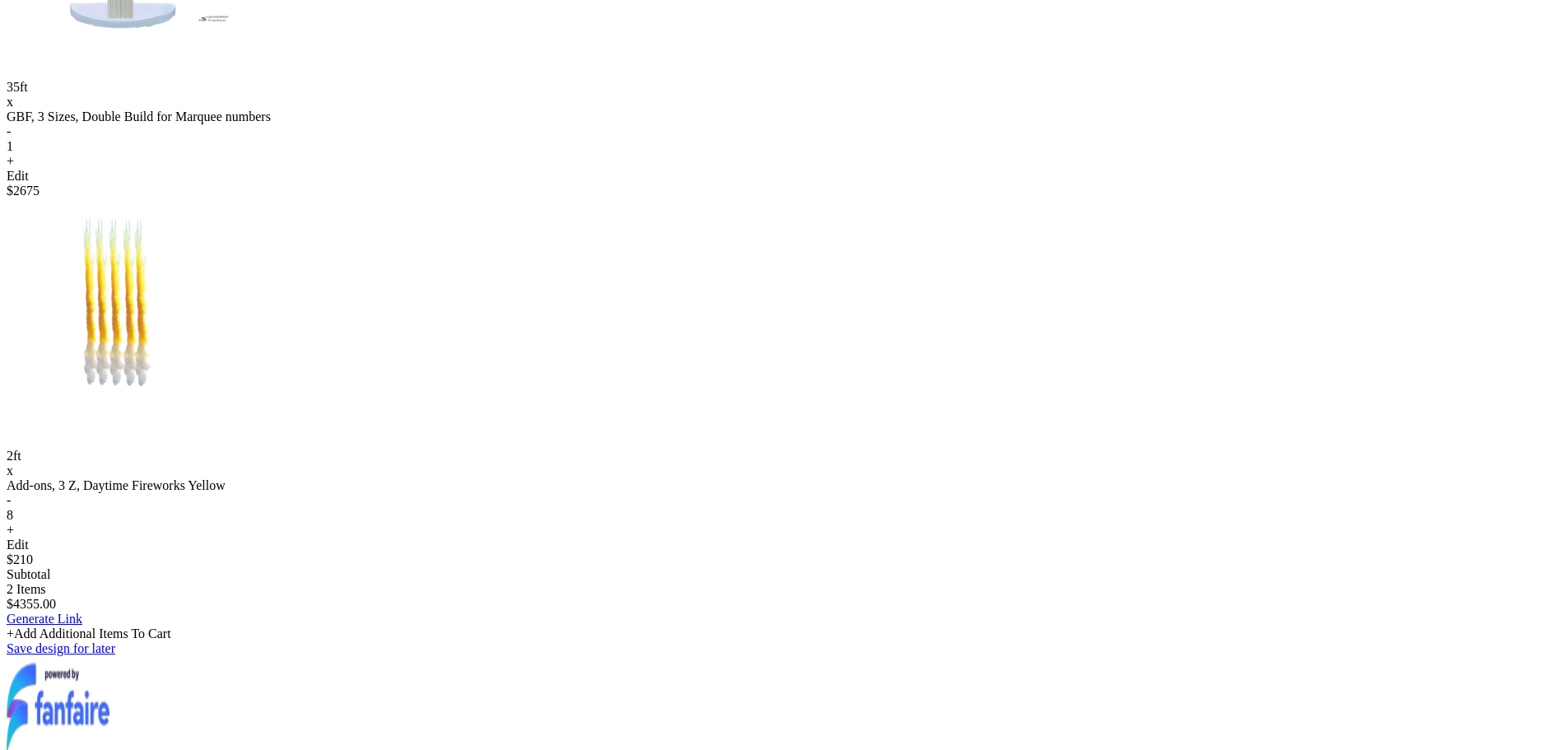
scroll to position [296, 0]
click at [795, 622] on div "+Add Additional Items To Cart" at bounding box center [784, 629] width 1554 height 15
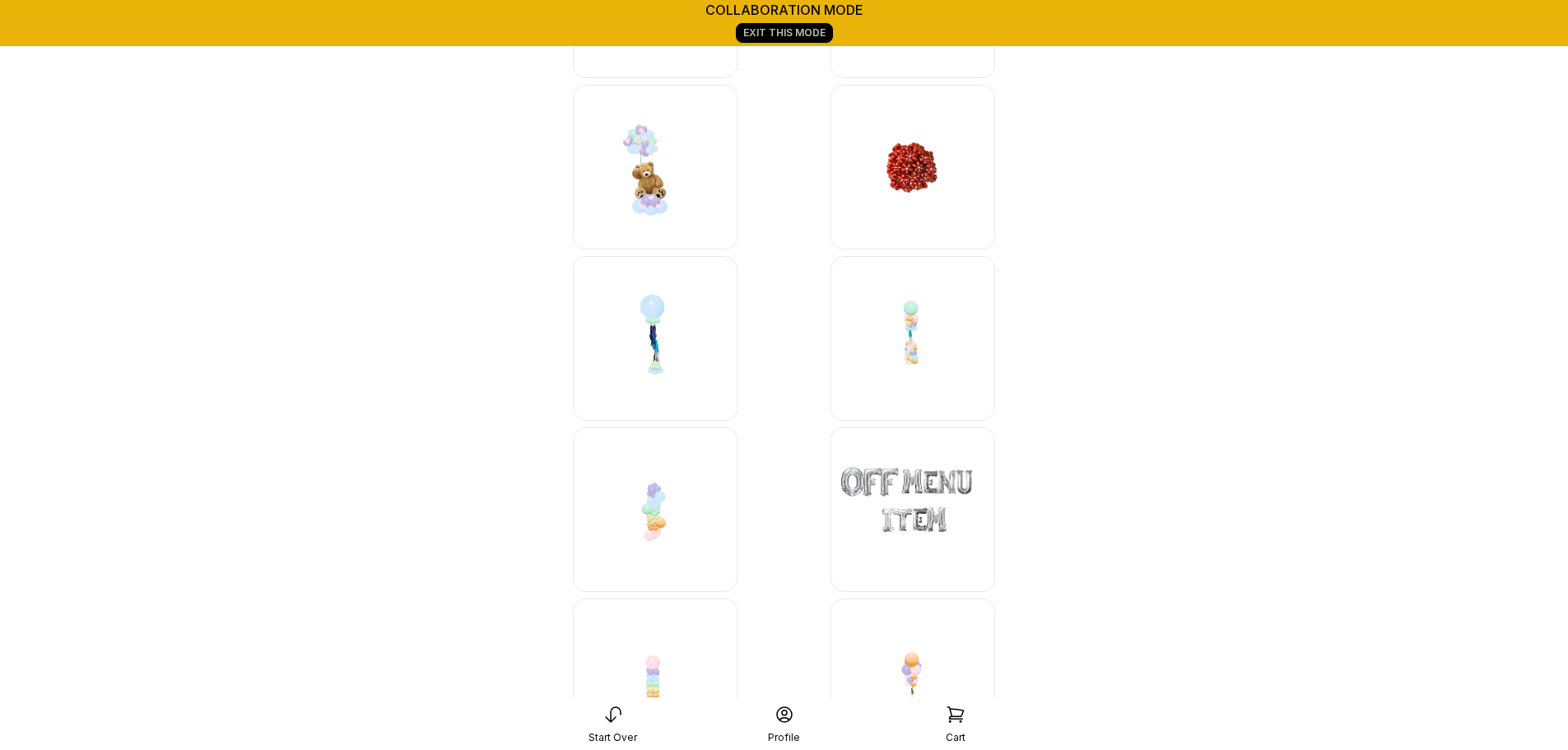
click at [955, 509] on img at bounding box center [913, 510] width 165 height 165
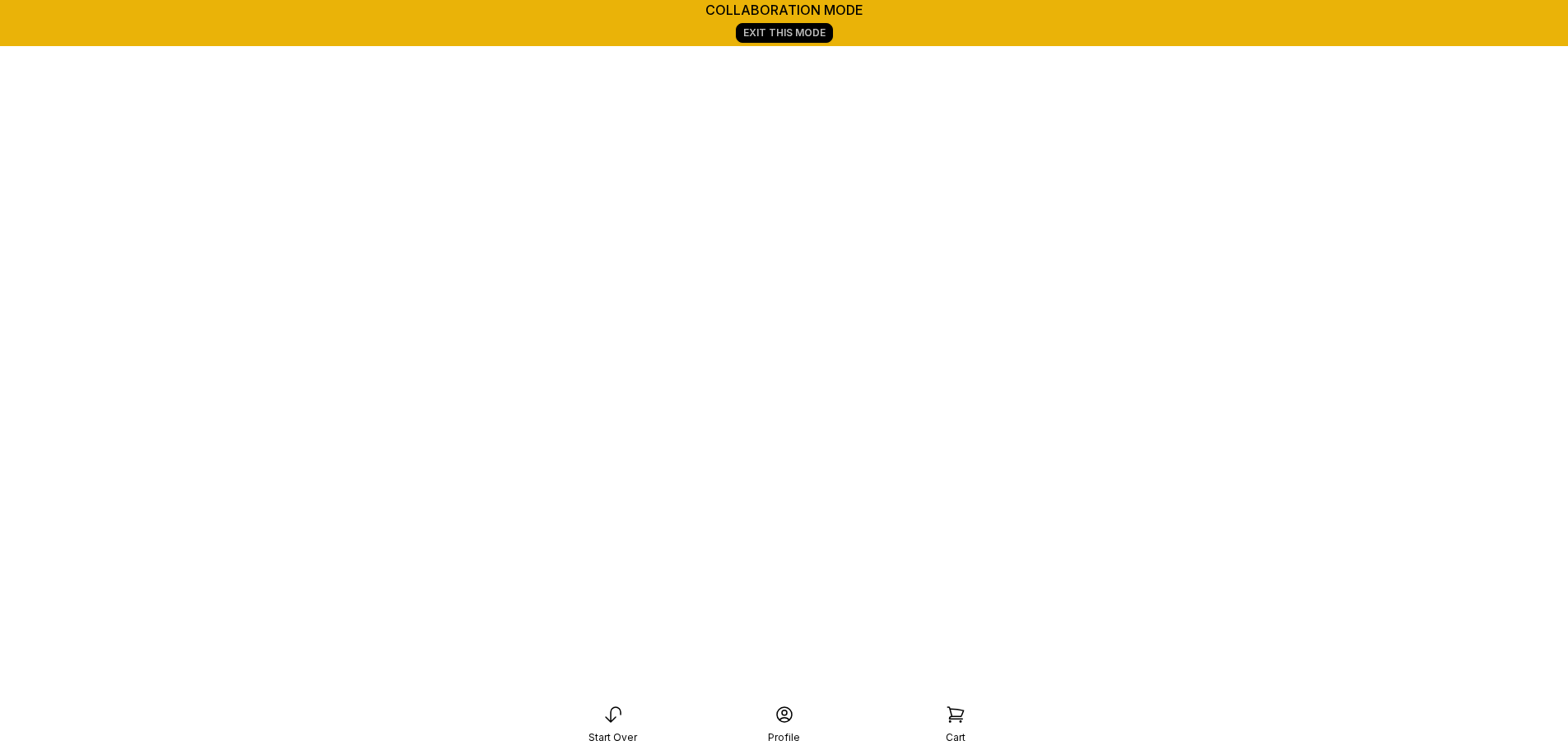
scroll to position [231, 0]
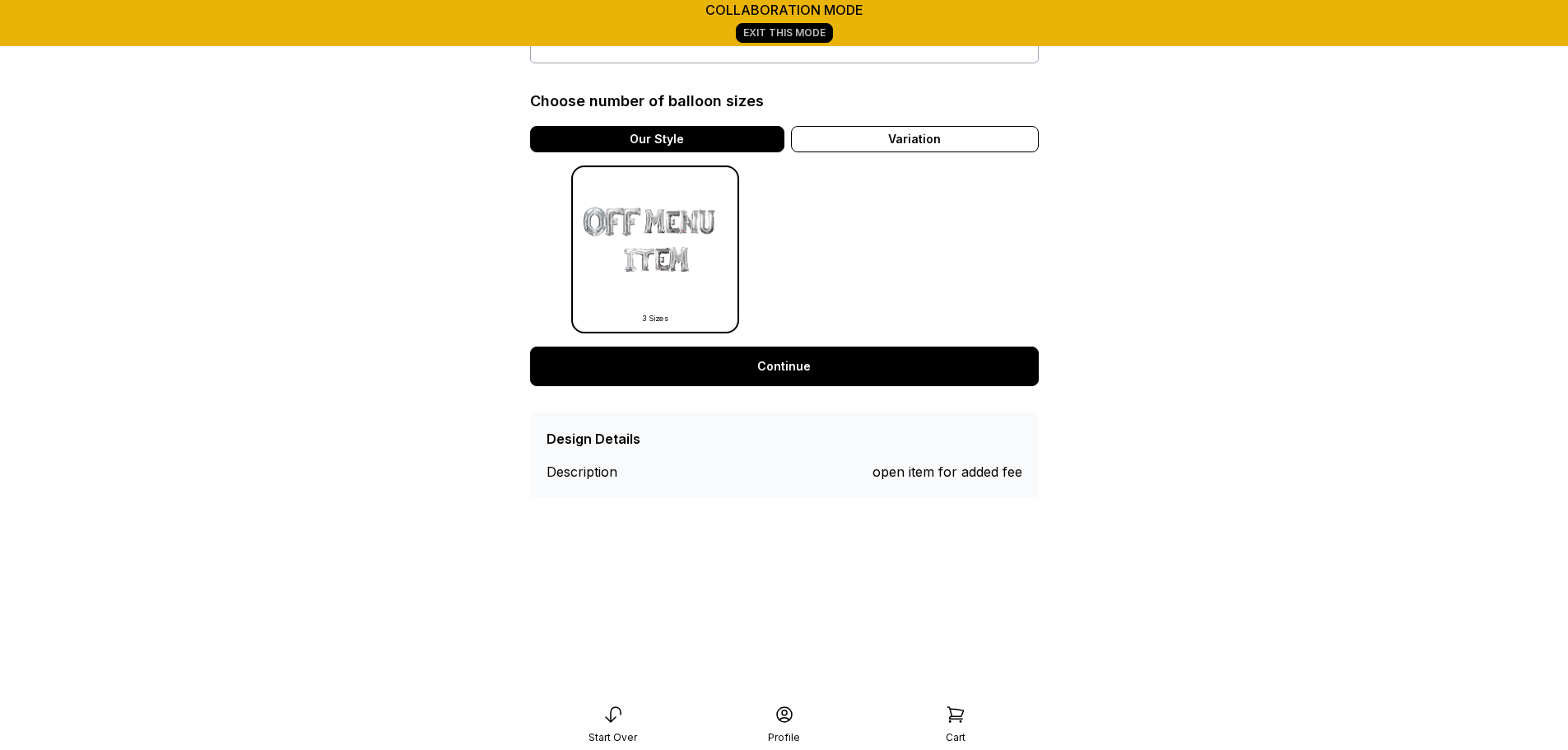
scroll to position [417, 0]
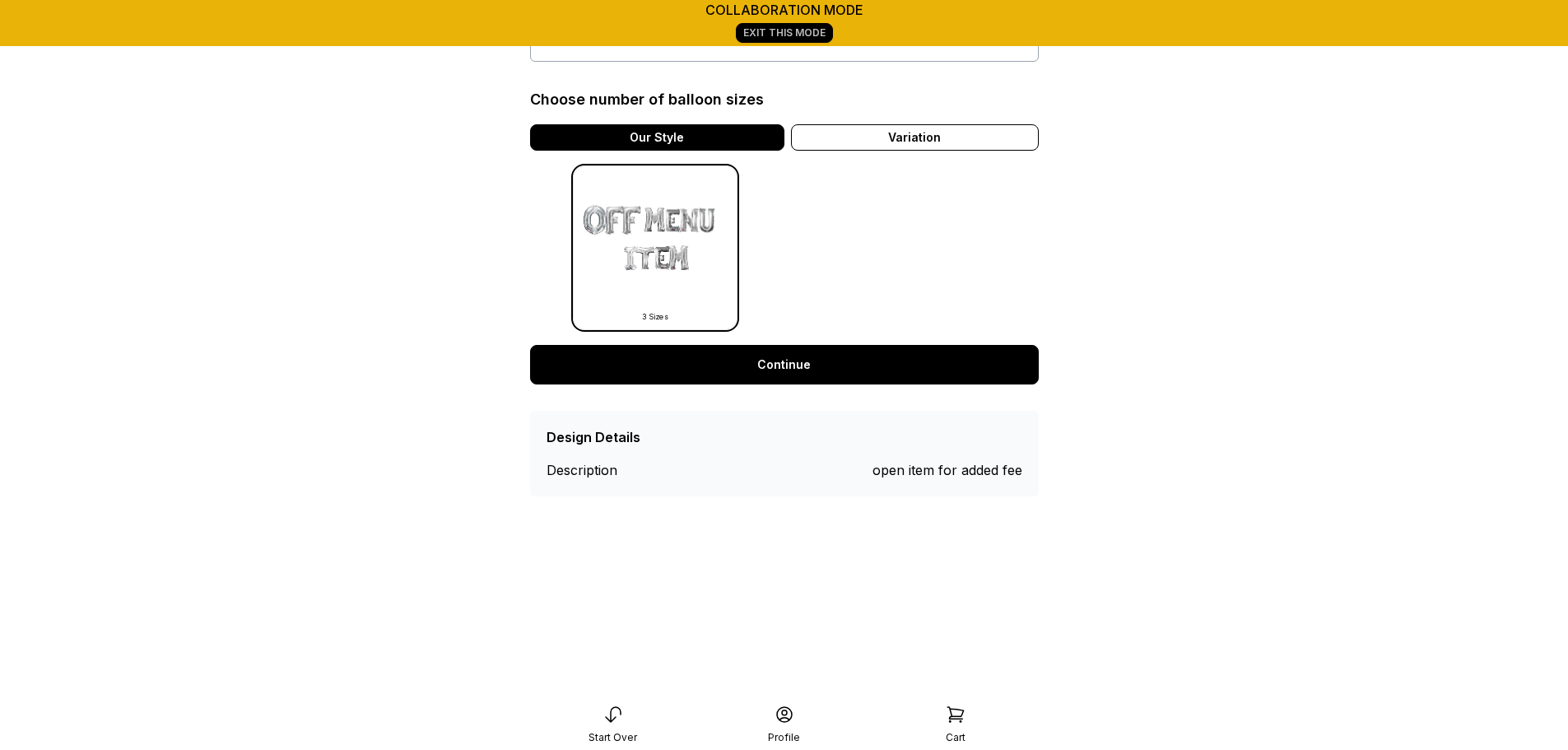
click at [790, 375] on link "Continue" at bounding box center [784, 364] width 509 height 39
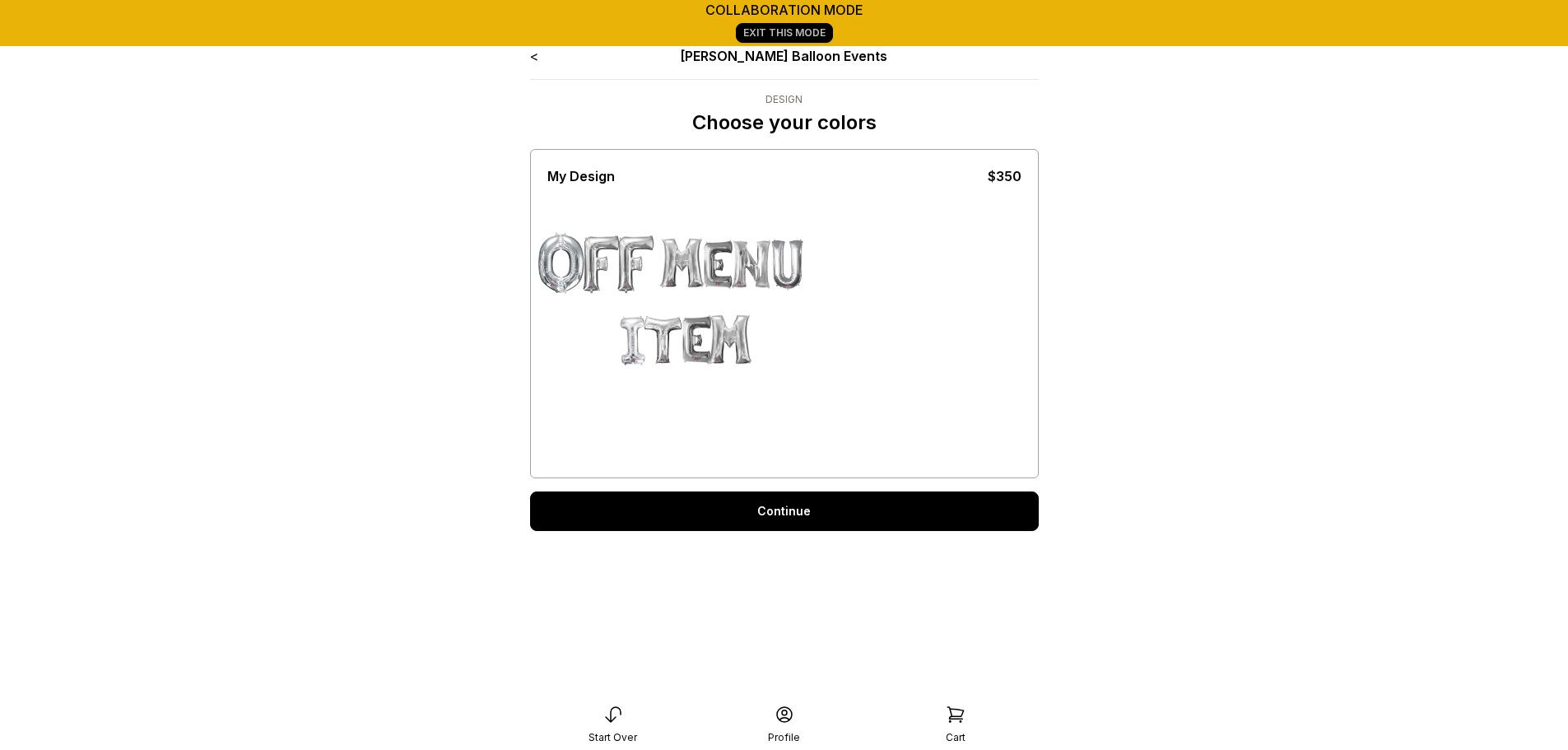
click at [767, 508] on link "Continue" at bounding box center [784, 511] width 509 height 39
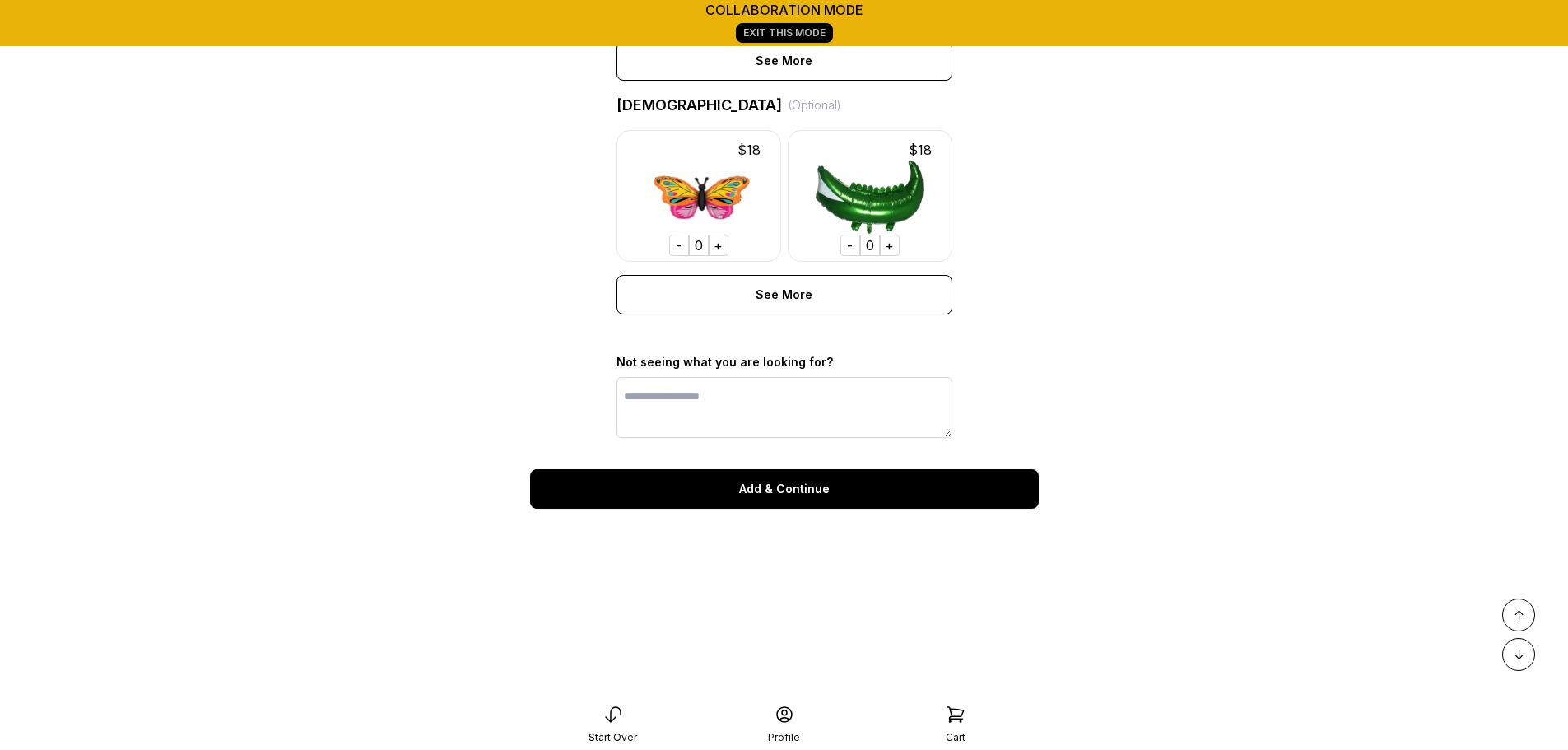
scroll to position [1301, 0]
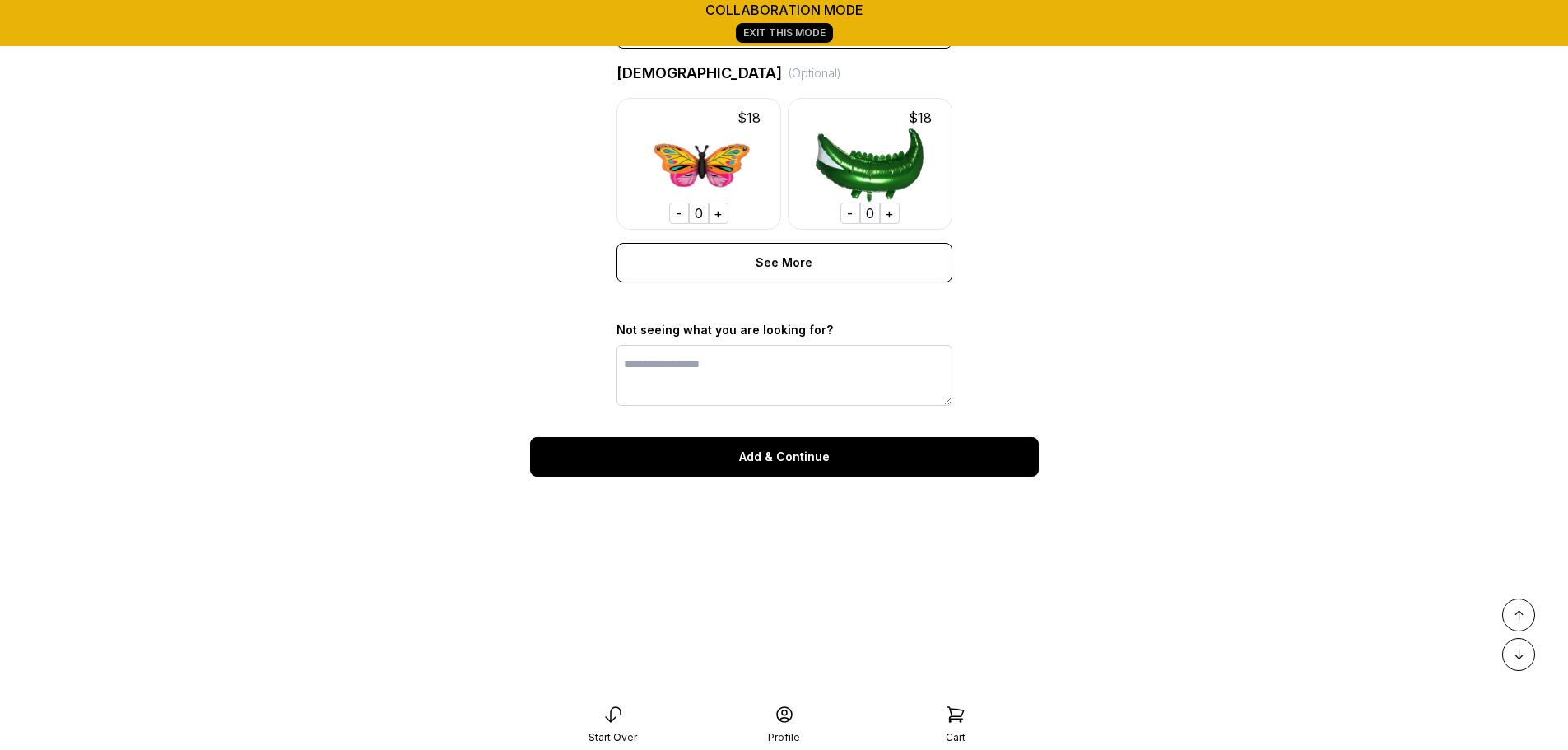
click at [771, 473] on div "Add & Continue" at bounding box center [784, 456] width 509 height 39
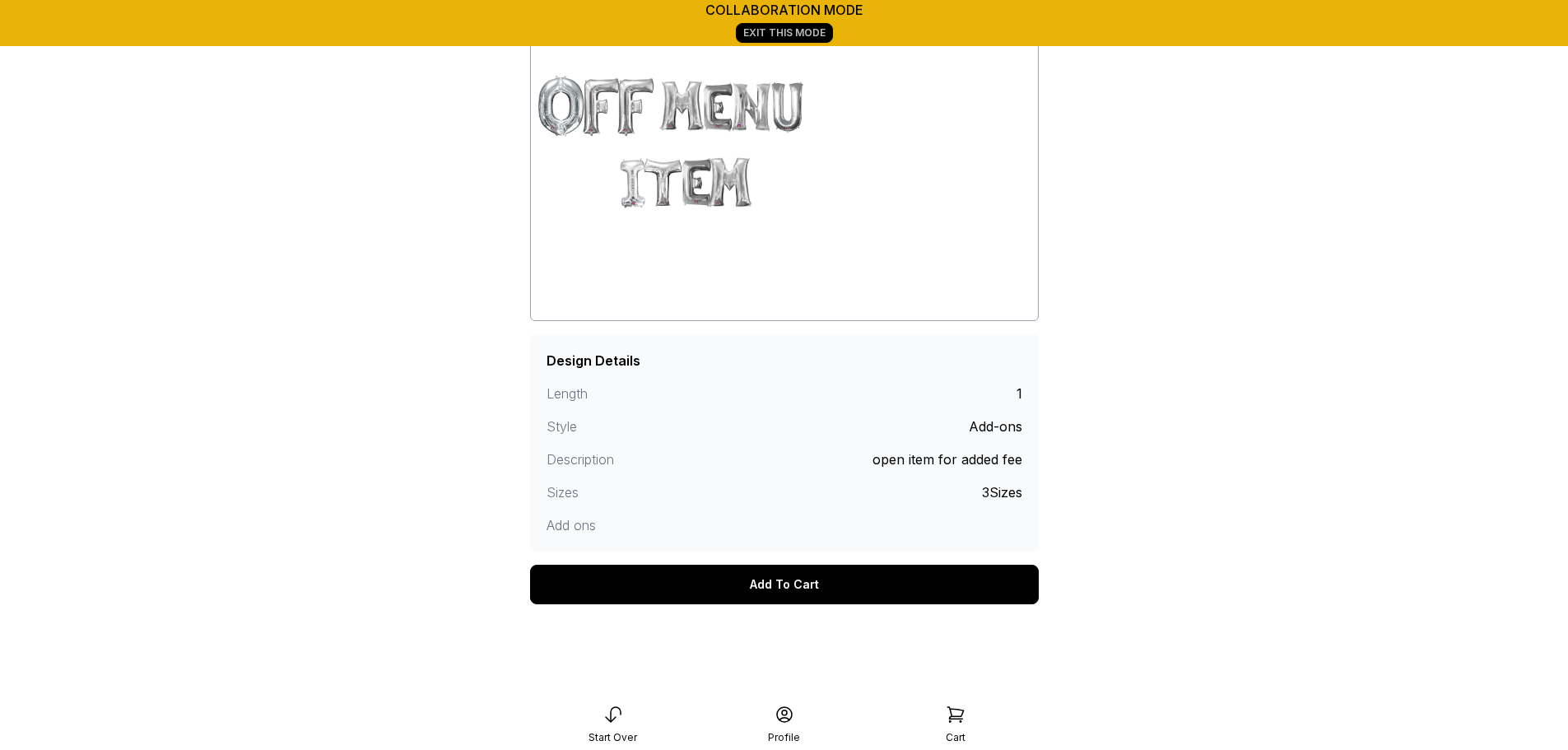
scroll to position [290, 0]
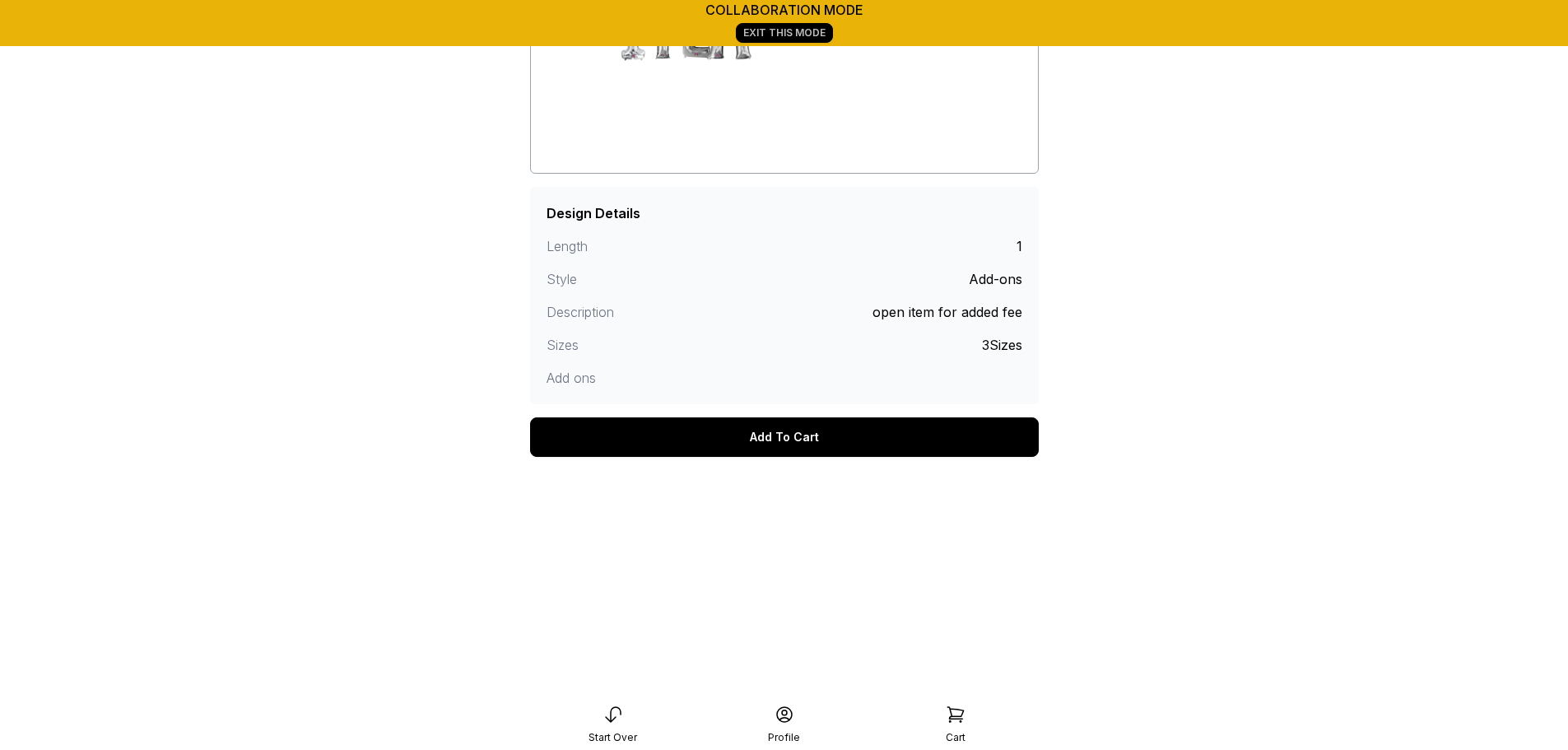
click at [795, 445] on div "Add To Cart" at bounding box center [784, 437] width 509 height 39
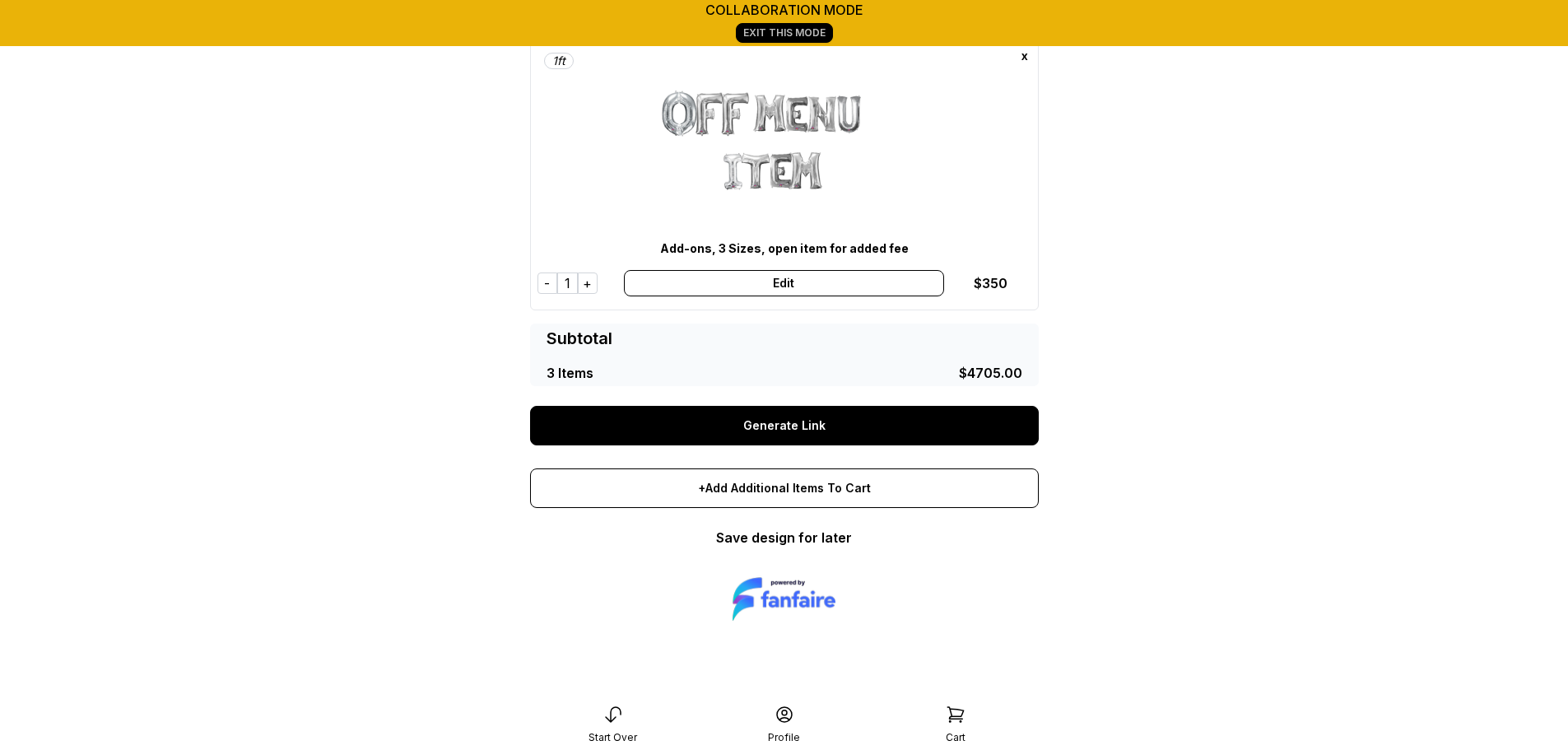
scroll to position [678, 0]
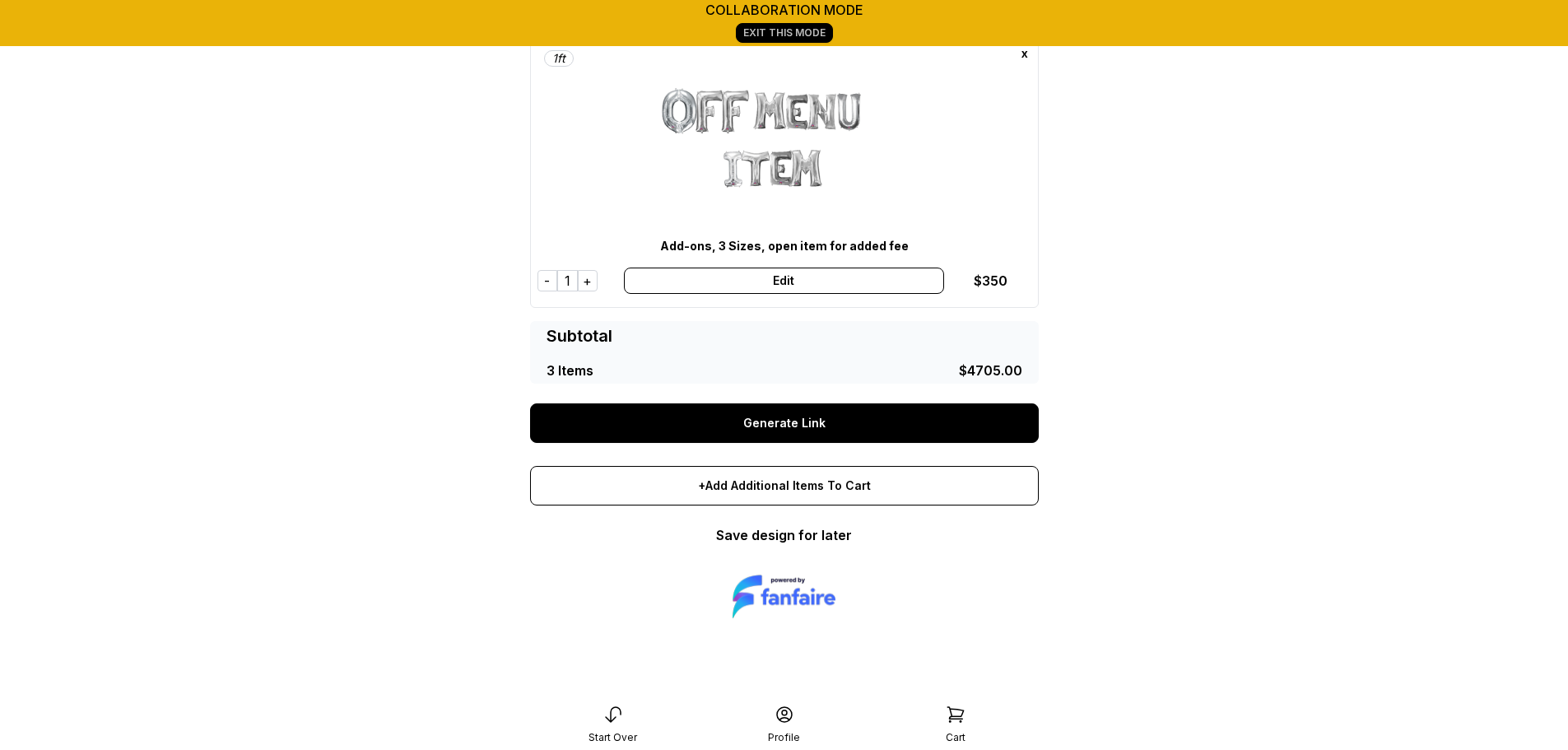
click at [794, 423] on link "Generate Link" at bounding box center [784, 423] width 509 height 39
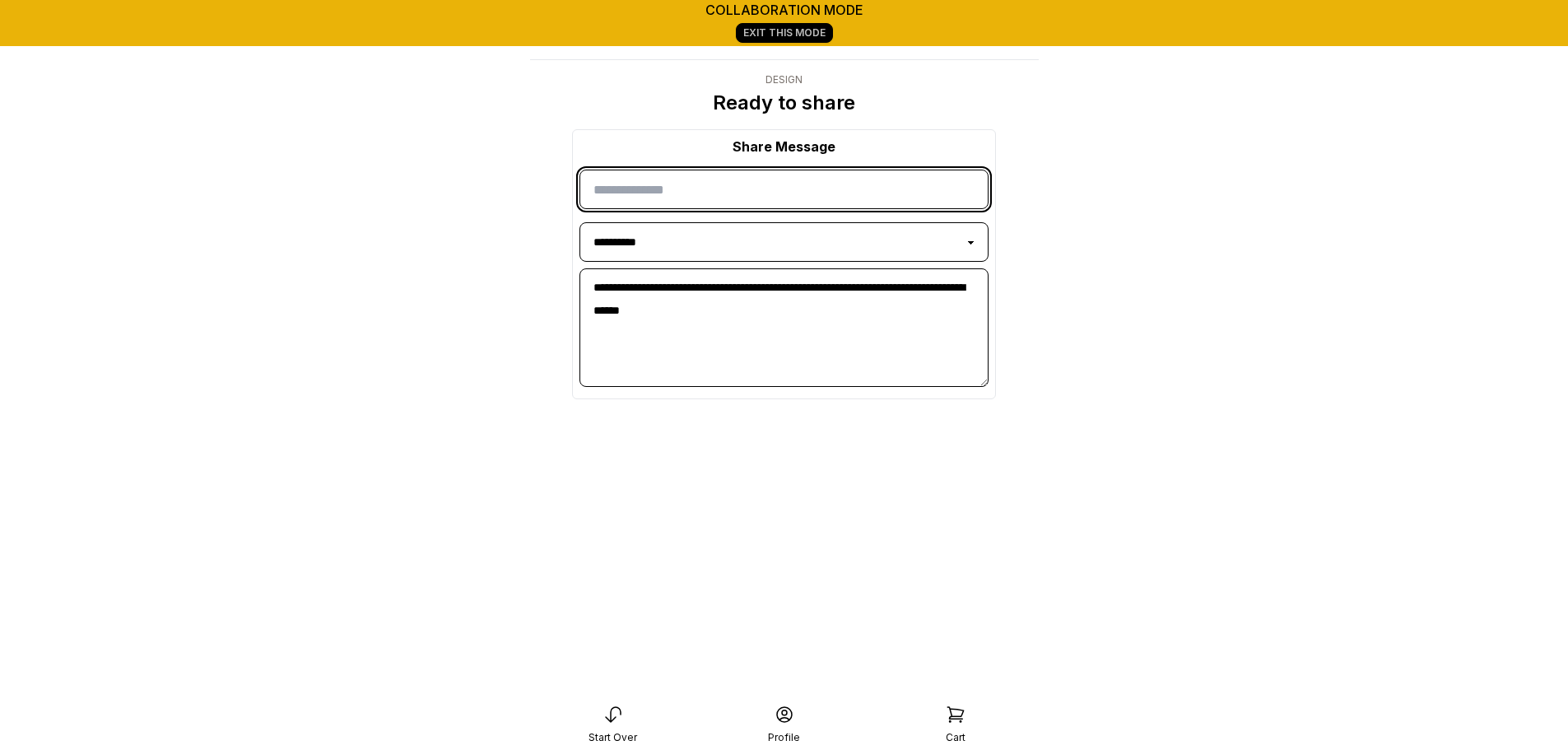
click at [718, 191] on input "input" at bounding box center [784, 189] width 409 height 39
type input "****"
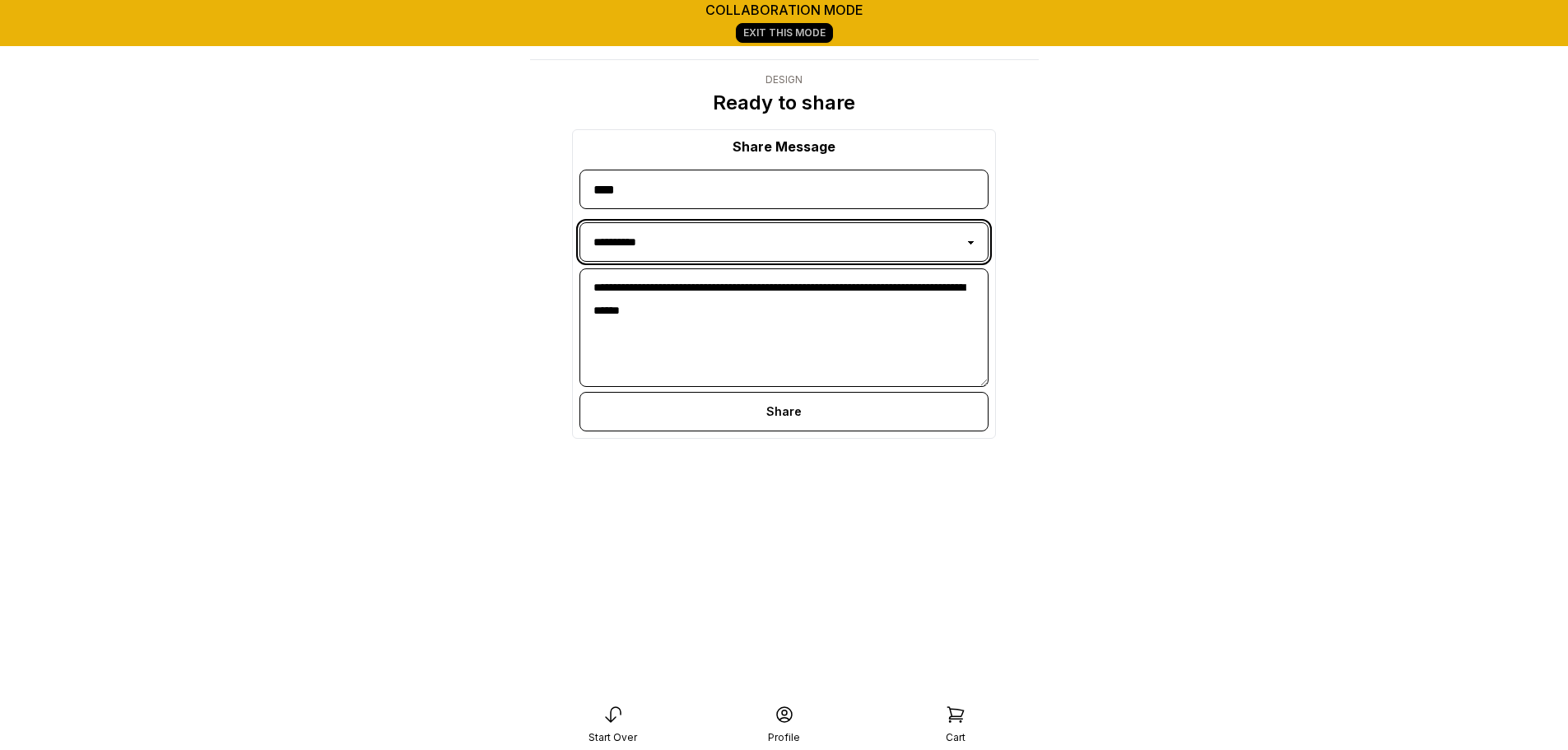
click at [683, 251] on select "**********" at bounding box center [784, 241] width 409 height 39
select select "*****"
click at [580, 222] on select "**********" at bounding box center [784, 241] width 409 height 39
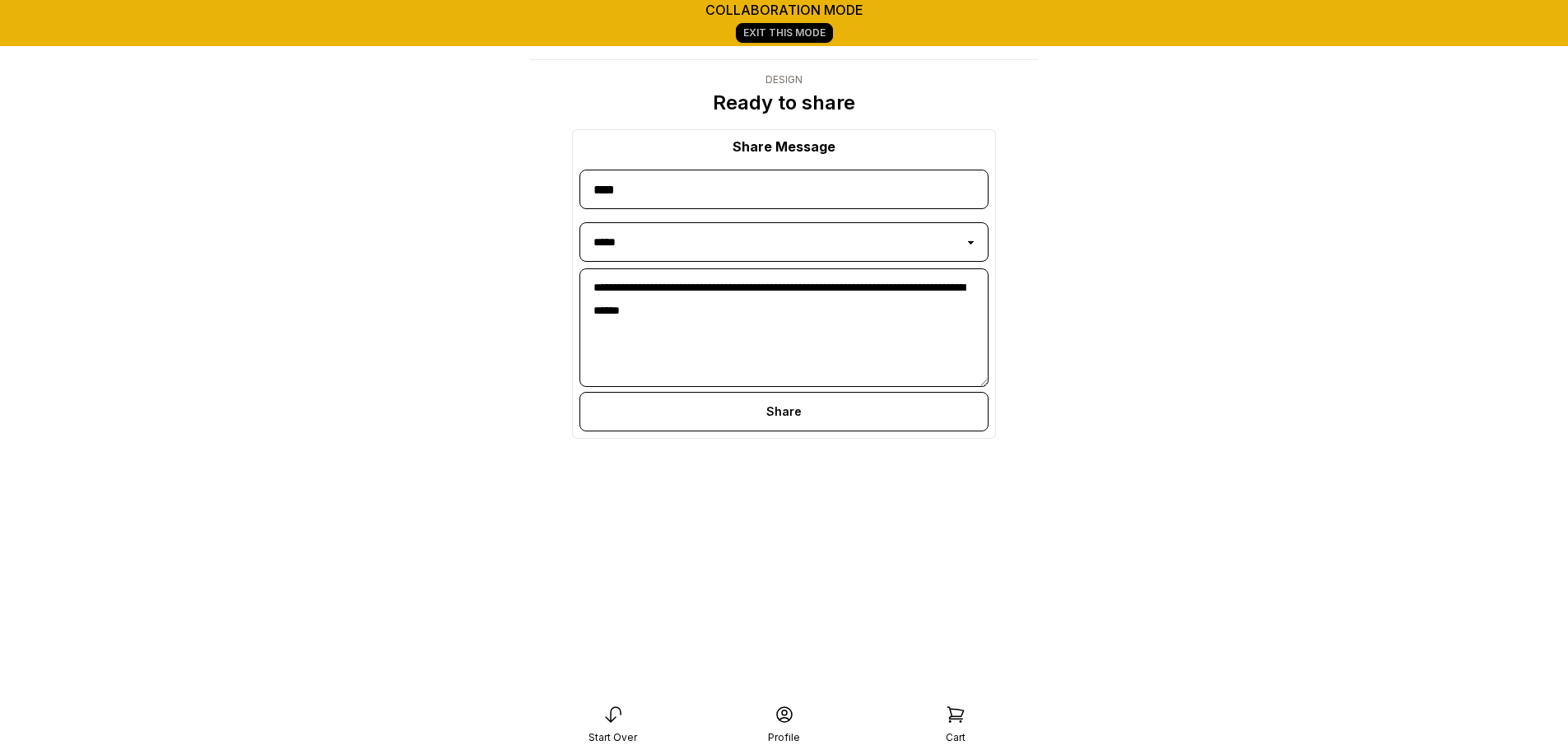
click at [764, 410] on div "Share" at bounding box center [784, 411] width 409 height 39
click at [830, 423] on icon at bounding box center [840, 426] width 20 height 20
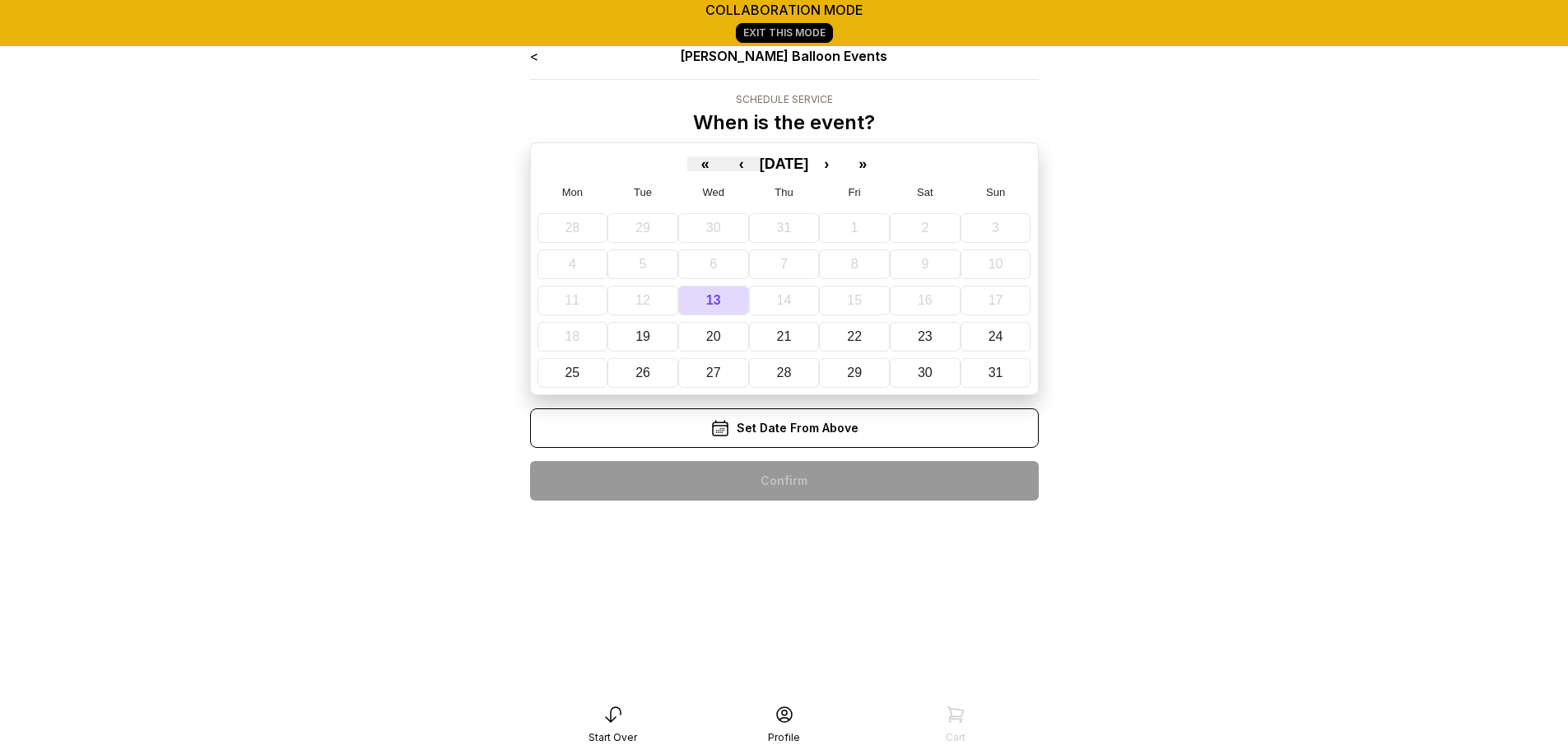
click at [842, 171] on div "« ‹ [DATE] › »" at bounding box center [784, 161] width 494 height 22
click at [845, 167] on button "›" at bounding box center [825, 163] width 36 height 15
click at [845, 163] on button "›" at bounding box center [825, 163] width 36 height 15
click at [860, 263] on abbr "10" at bounding box center [854, 264] width 15 height 14
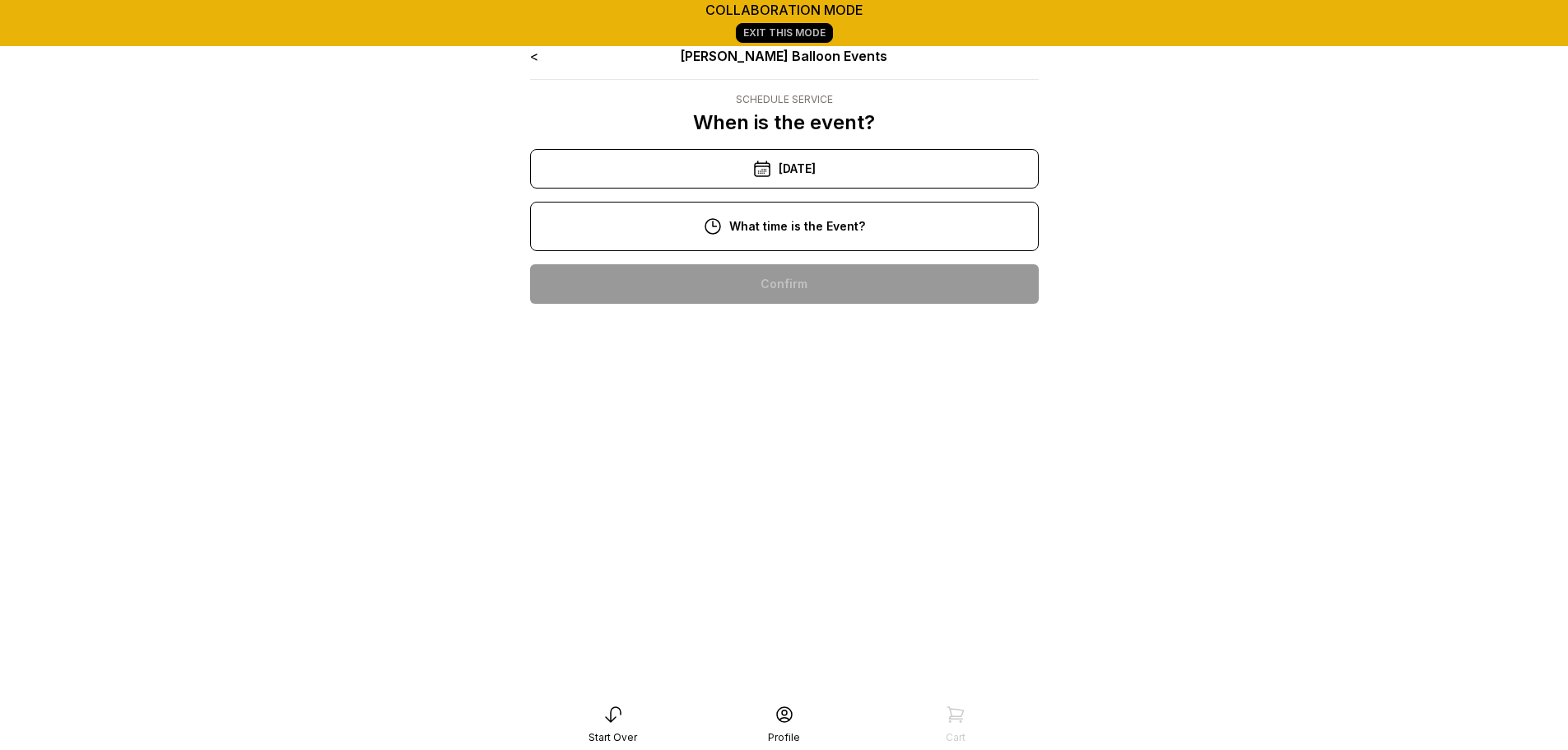
click at [805, 288] on div "7:00 pm" at bounding box center [784, 283] width 482 height 39
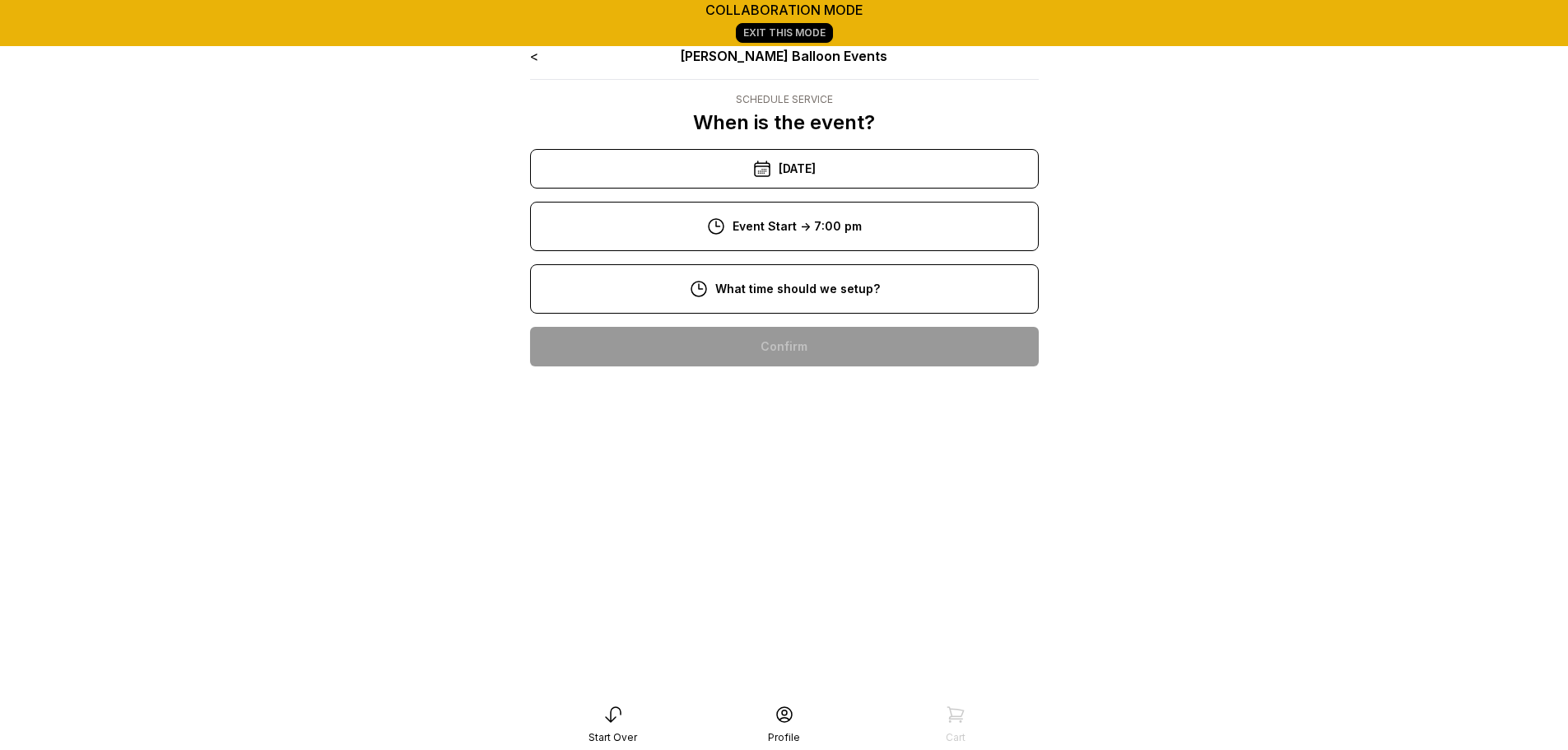
click at [796, 337] on div "5:00 pm" at bounding box center [784, 346] width 482 height 39
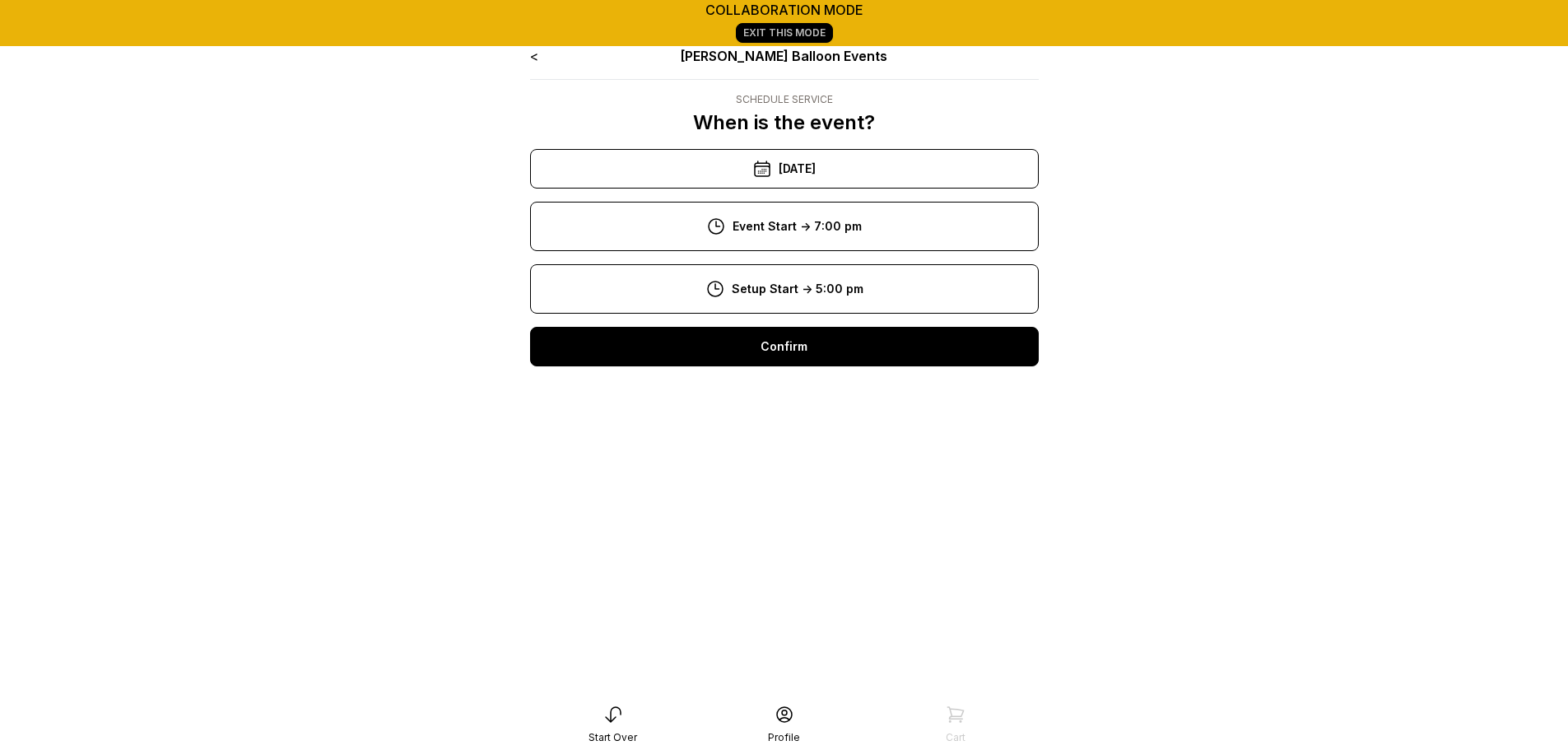
click at [795, 354] on div "Confirm" at bounding box center [784, 346] width 509 height 39
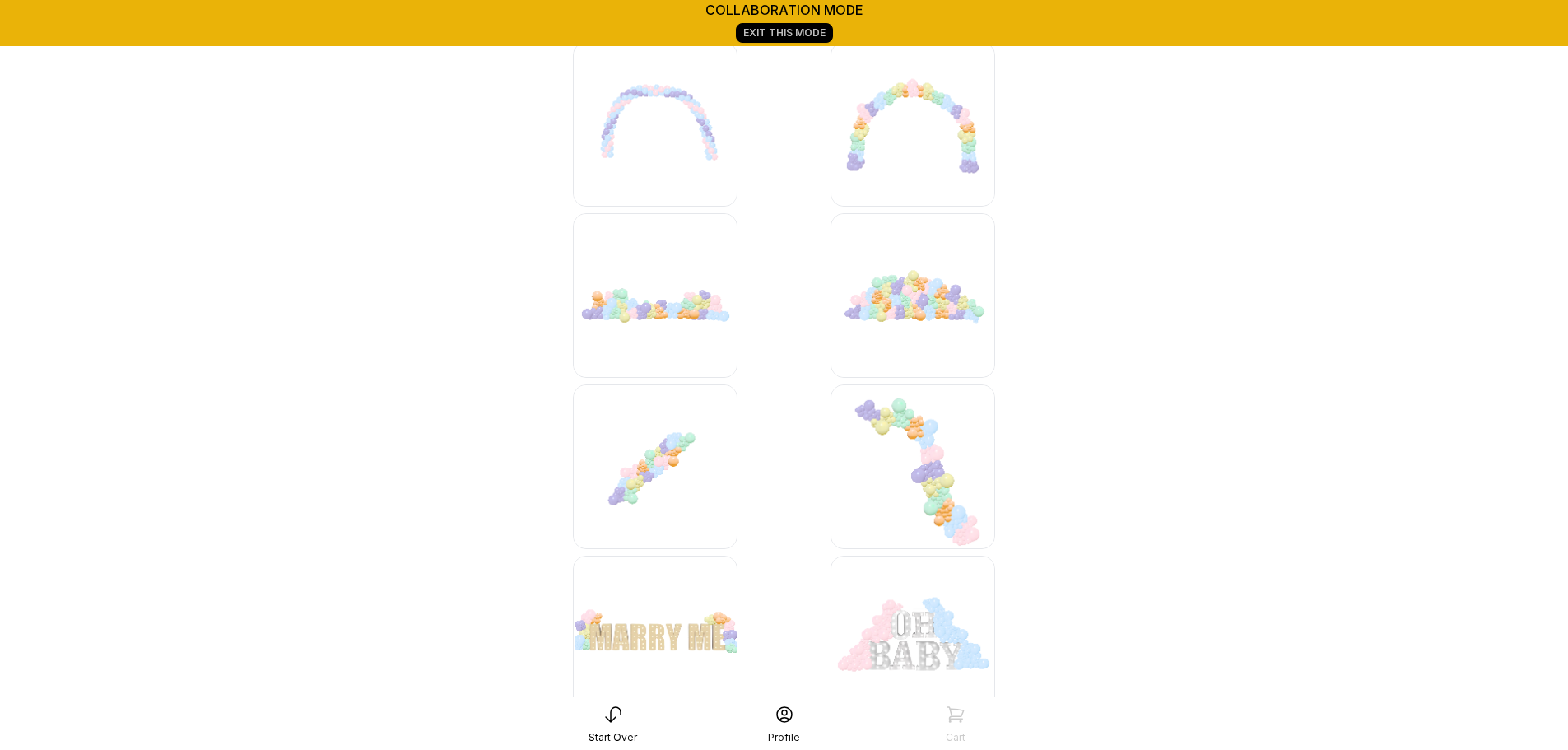
scroll to position [4384, 0]
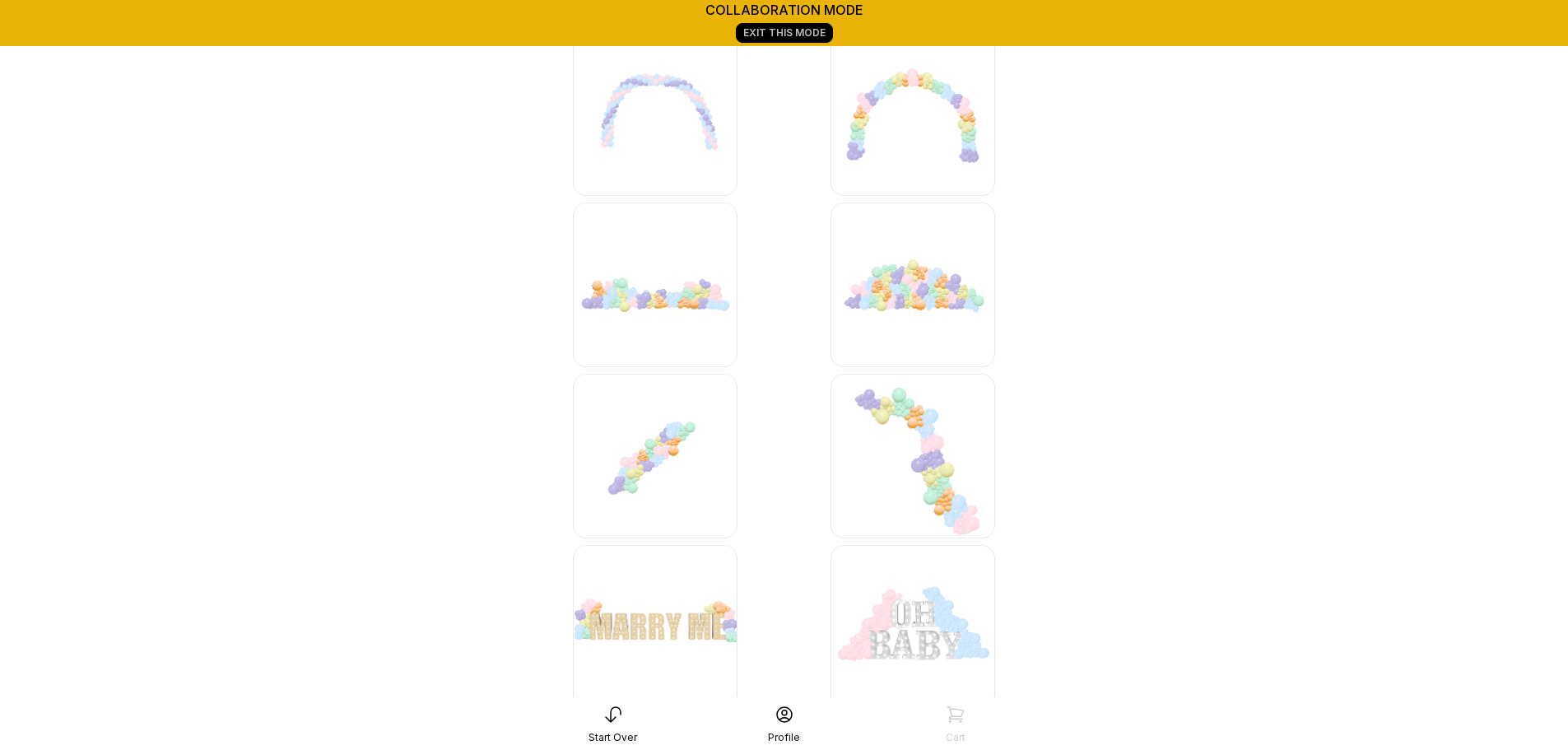
click at [951, 272] on img at bounding box center [913, 285] width 165 height 165
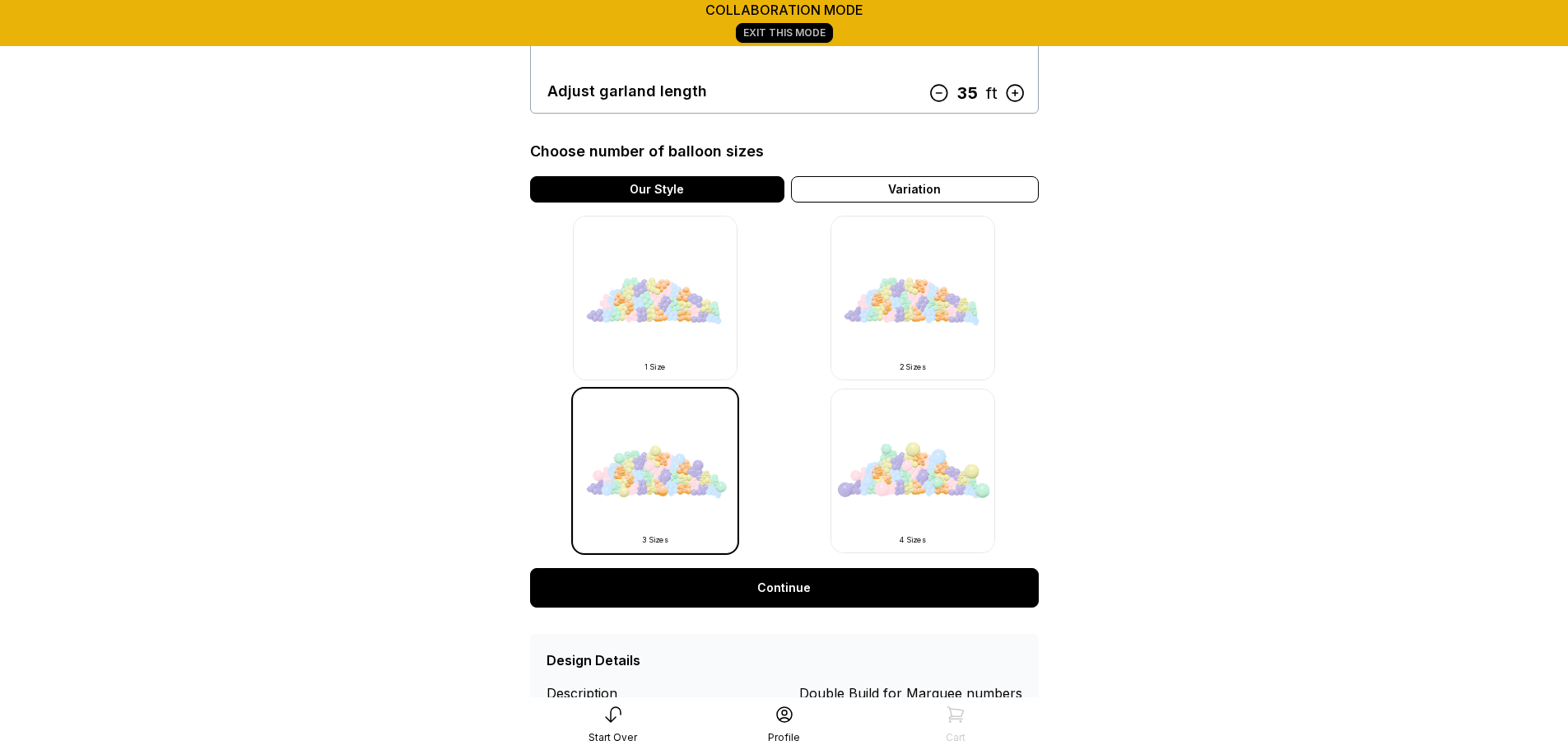
scroll to position [411, 0]
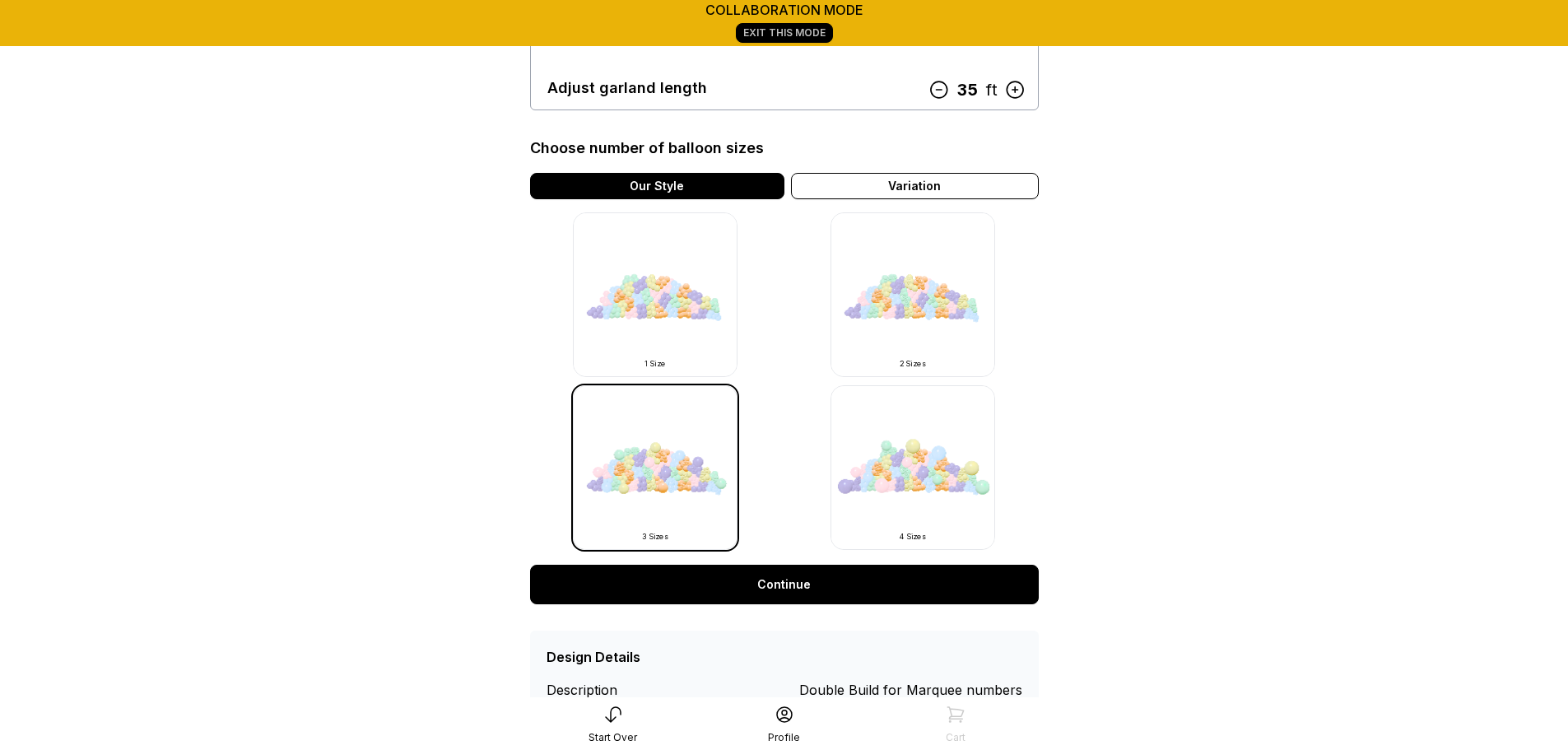
click at [793, 586] on link "Continue" at bounding box center [784, 584] width 509 height 39
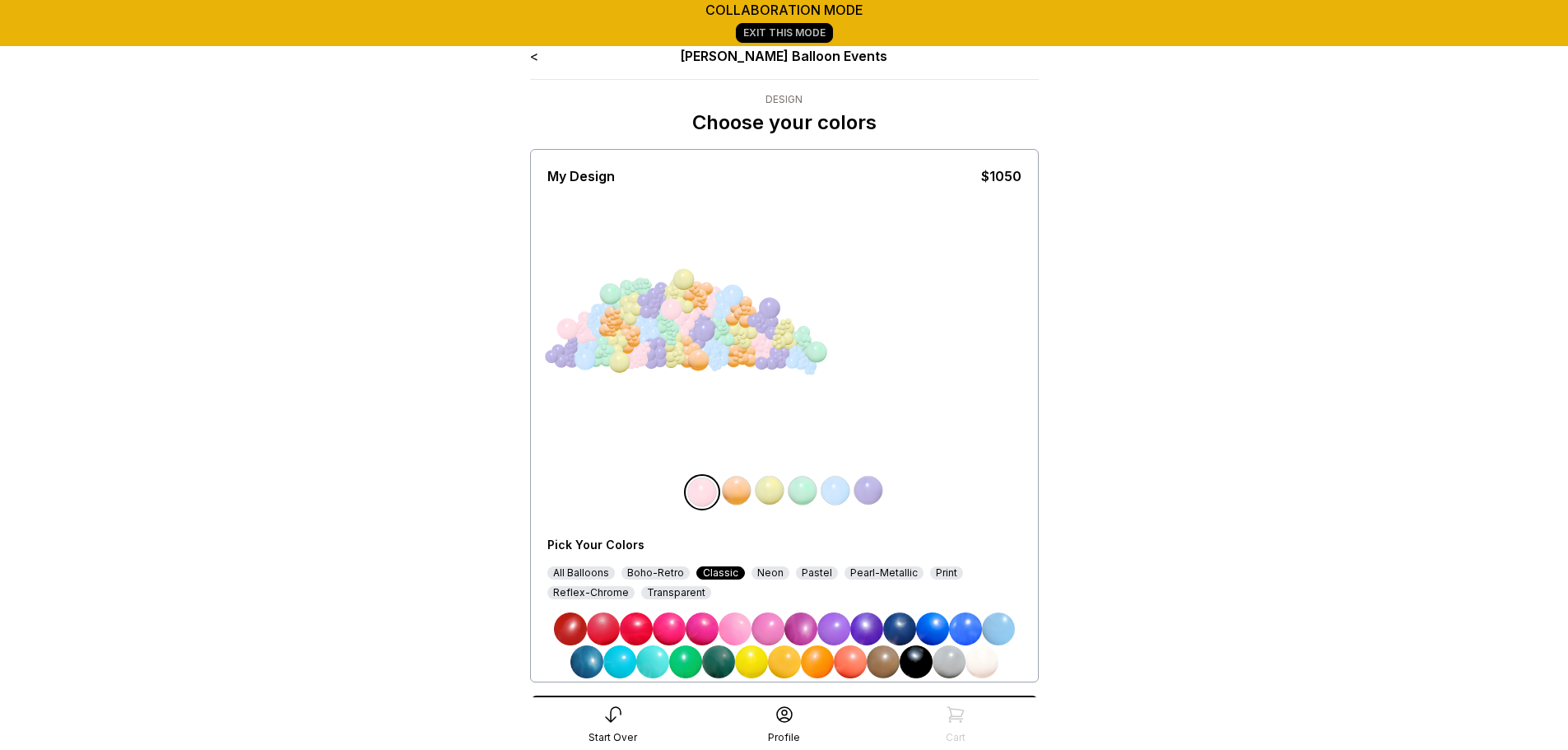
click at [992, 665] on img at bounding box center [982, 662] width 33 height 33
click at [732, 482] on img at bounding box center [737, 490] width 33 height 33
click at [978, 664] on img at bounding box center [982, 662] width 33 height 33
click at [834, 493] on img at bounding box center [836, 490] width 33 height 33
click at [974, 661] on img at bounding box center [982, 662] width 33 height 33
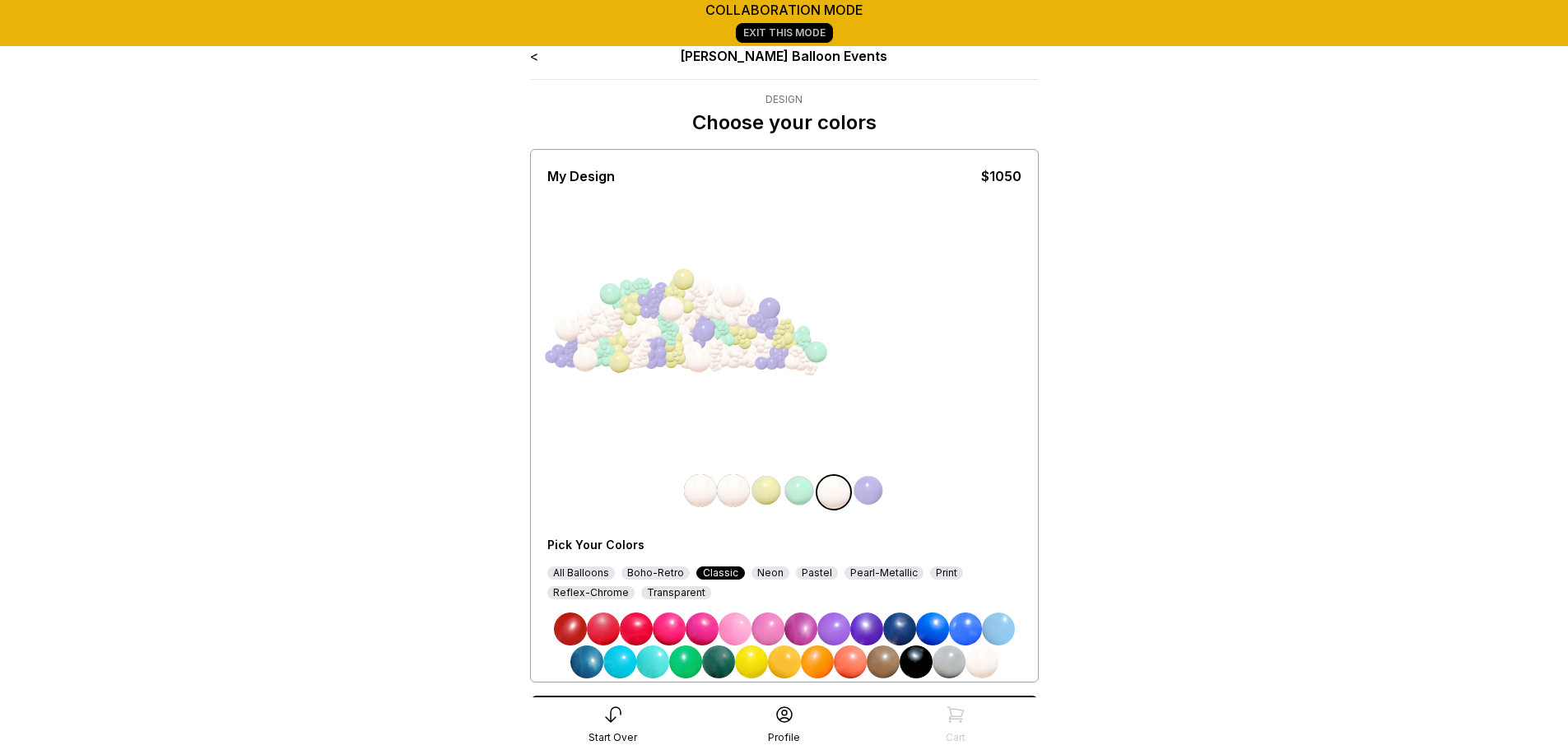
click at [873, 487] on img at bounding box center [868, 490] width 33 height 33
click at [657, 573] on div "Boho-Retro" at bounding box center [655, 573] width 68 height 13
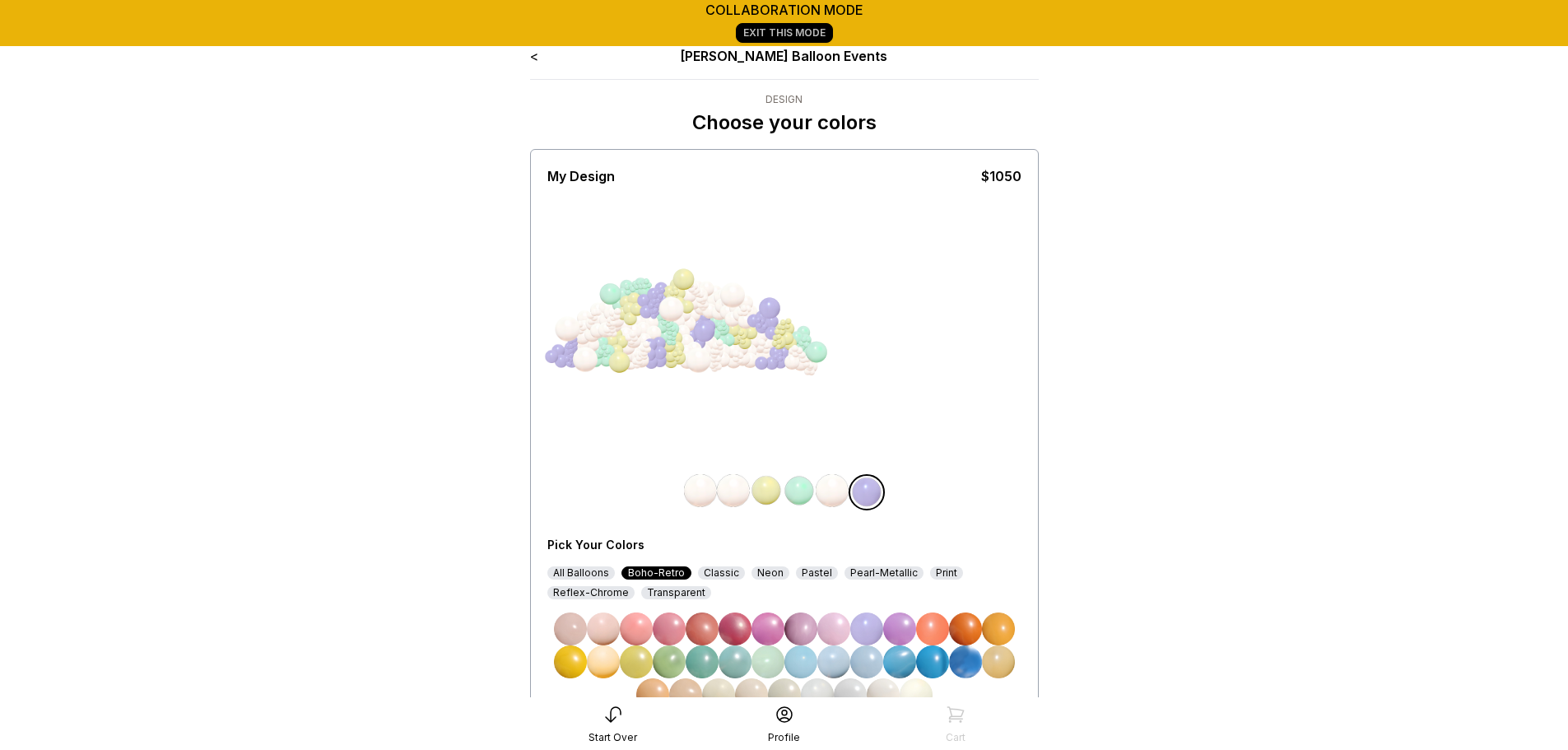
click at [782, 492] on img at bounding box center [799, 490] width 33 height 33
click at [747, 688] on img at bounding box center [752, 695] width 33 height 33
click at [721, 689] on img at bounding box center [718, 695] width 33 height 33
click at [723, 686] on img at bounding box center [718, 695] width 33 height 33
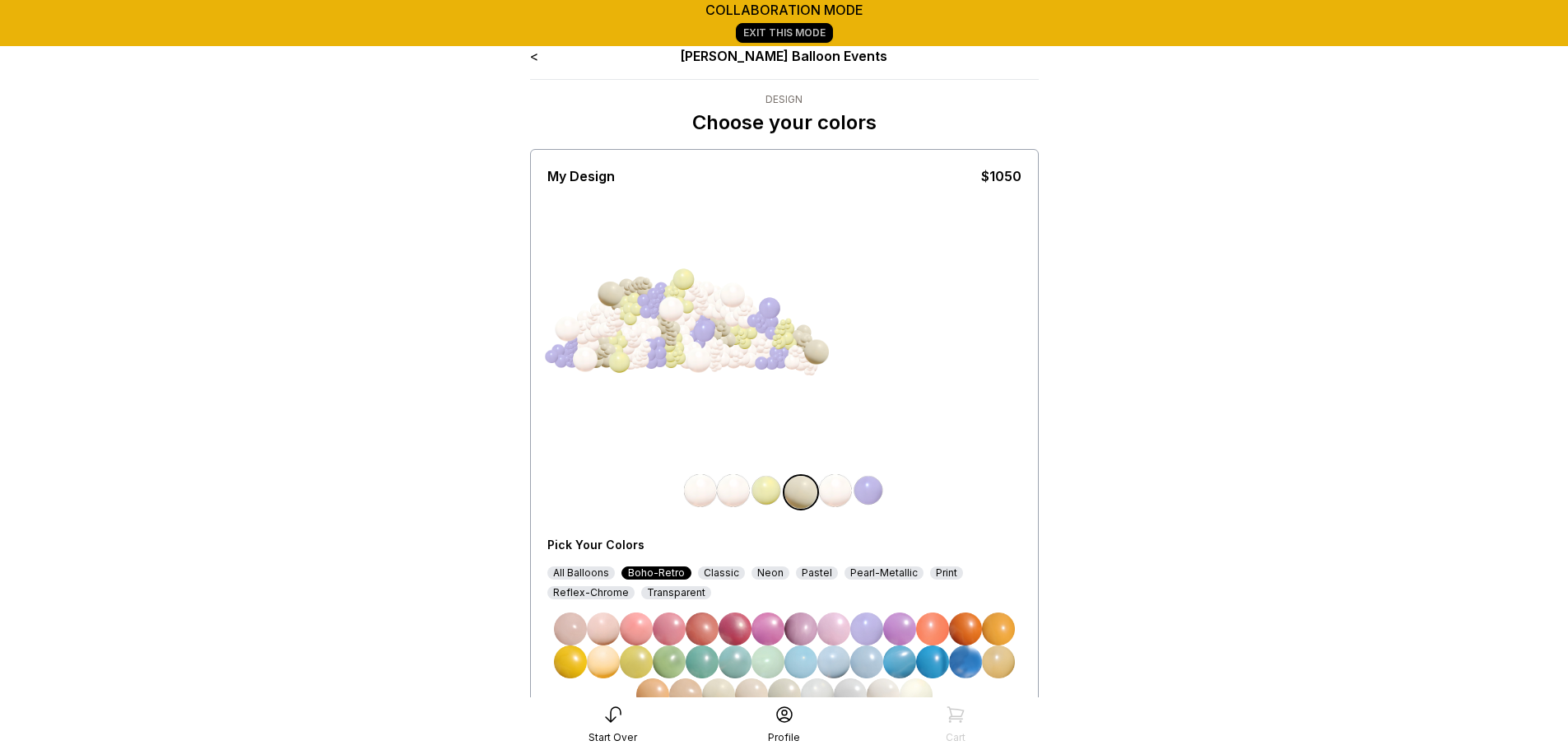
click at [723, 686] on img at bounding box center [718, 695] width 33 height 33
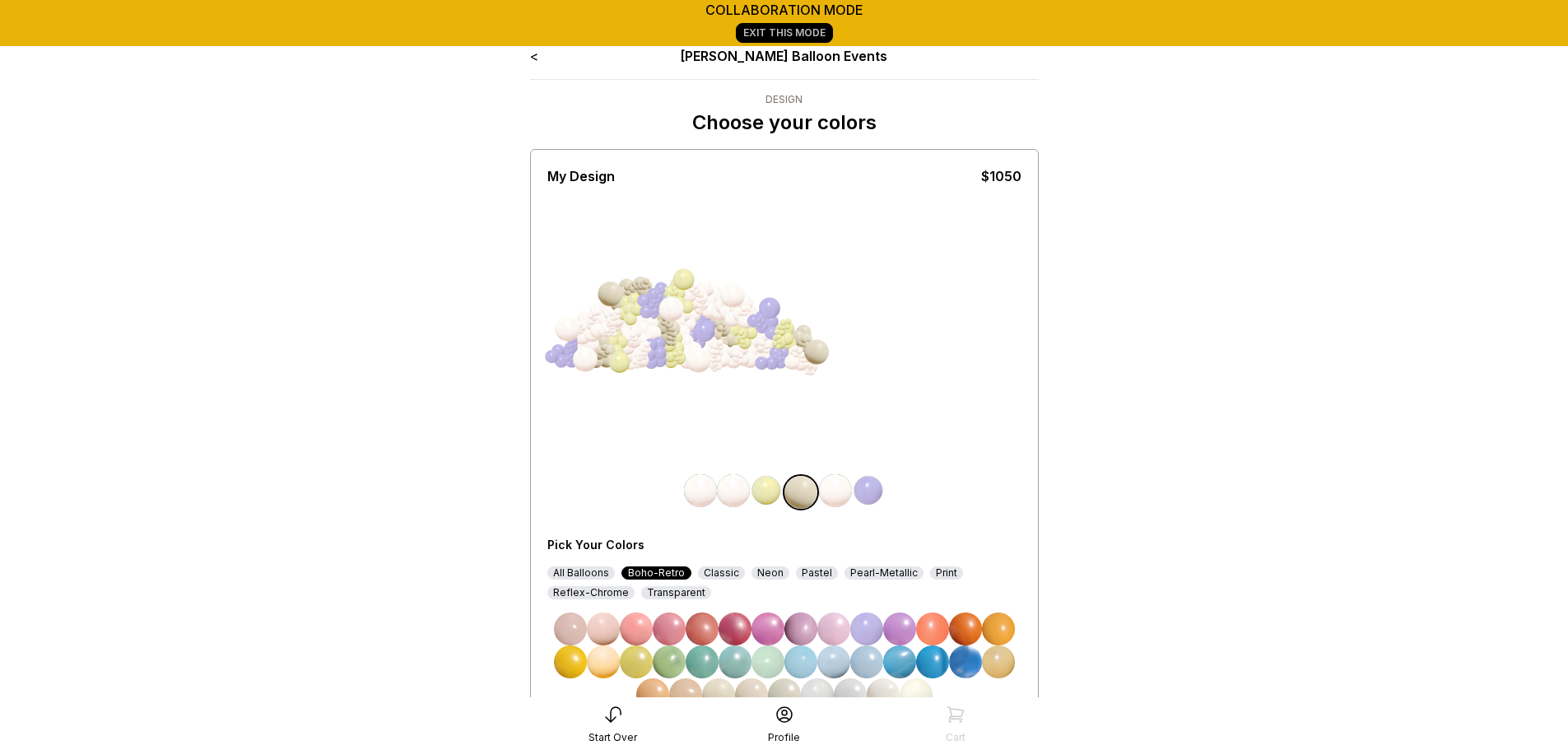
click at [824, 688] on img at bounding box center [817, 695] width 33 height 33
click at [886, 686] on img at bounding box center [883, 695] width 33 height 33
click at [769, 490] on img at bounding box center [766, 490] width 33 height 33
click at [887, 689] on img at bounding box center [883, 695] width 33 height 33
click at [875, 497] on img at bounding box center [868, 490] width 33 height 33
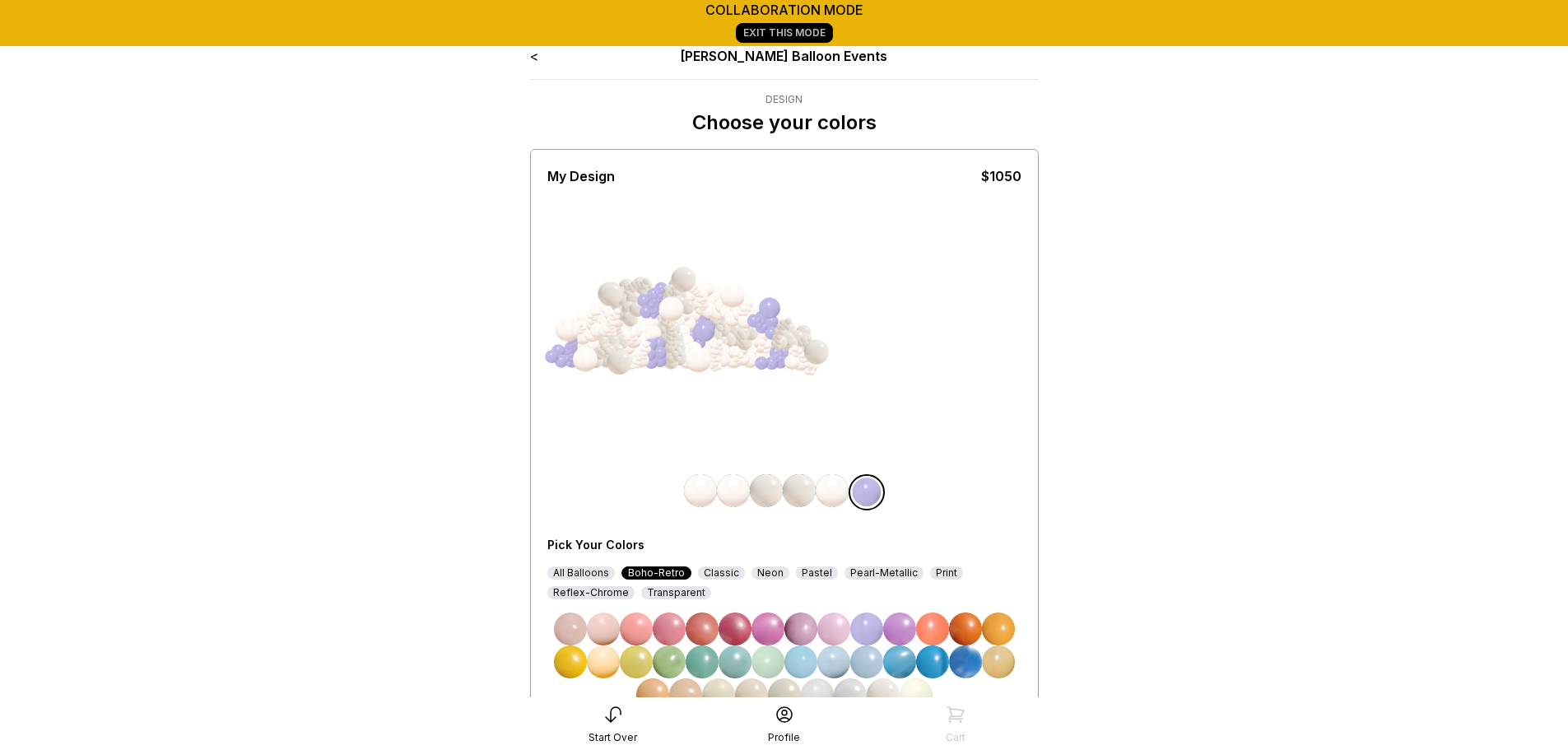
click at [914, 688] on img at bounding box center [916, 695] width 33 height 33
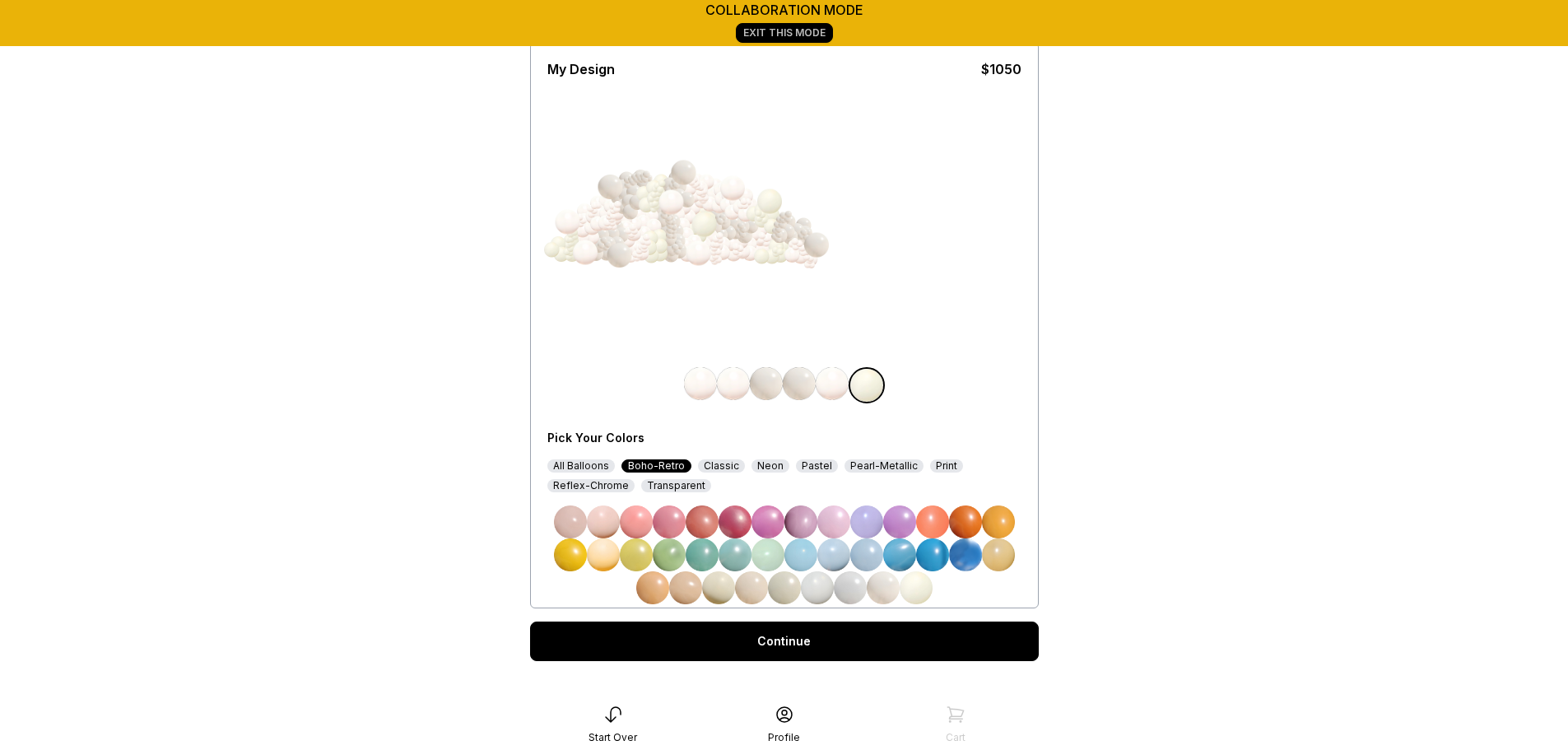
scroll to position [153, 0]
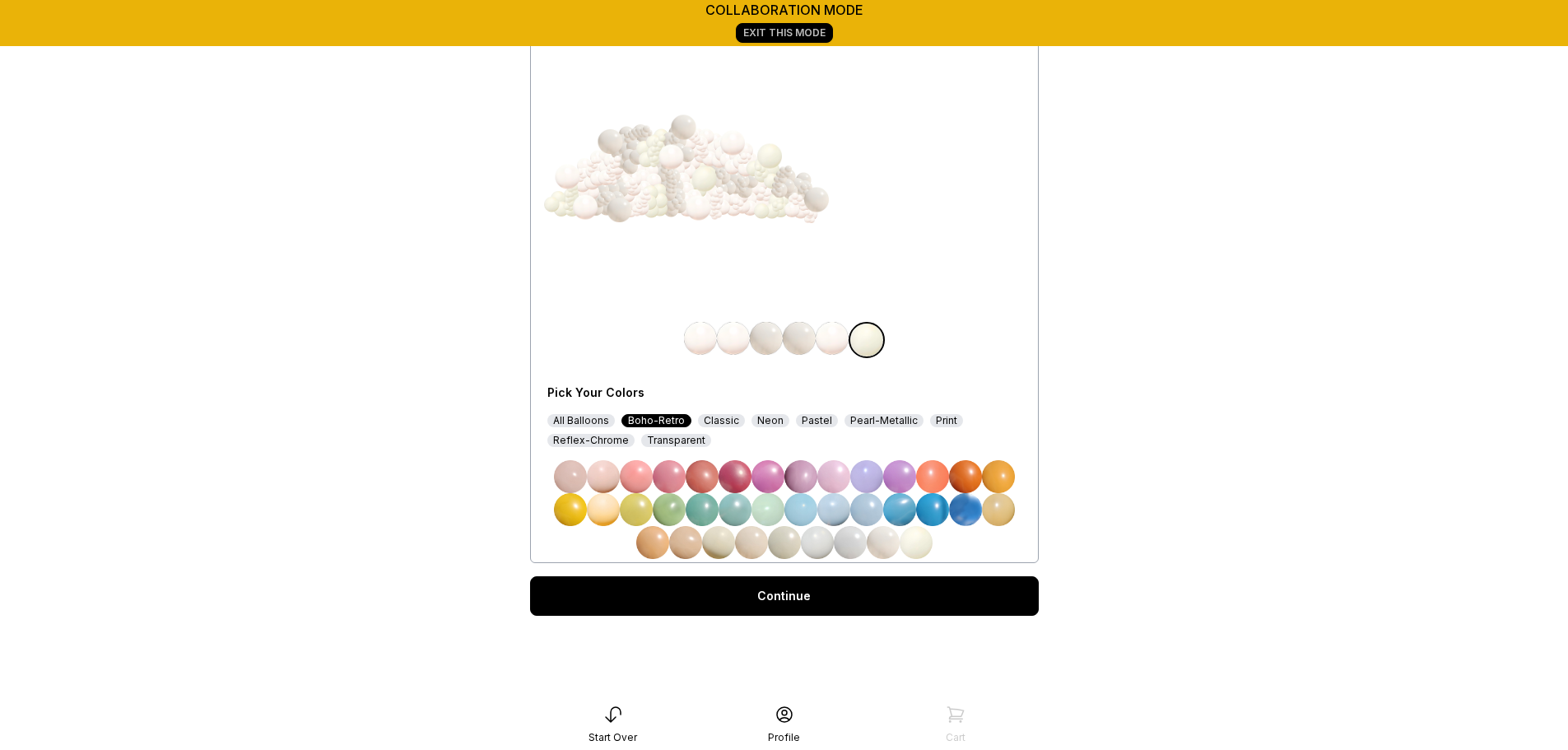
click at [788, 588] on link "Continue" at bounding box center [784, 596] width 509 height 39
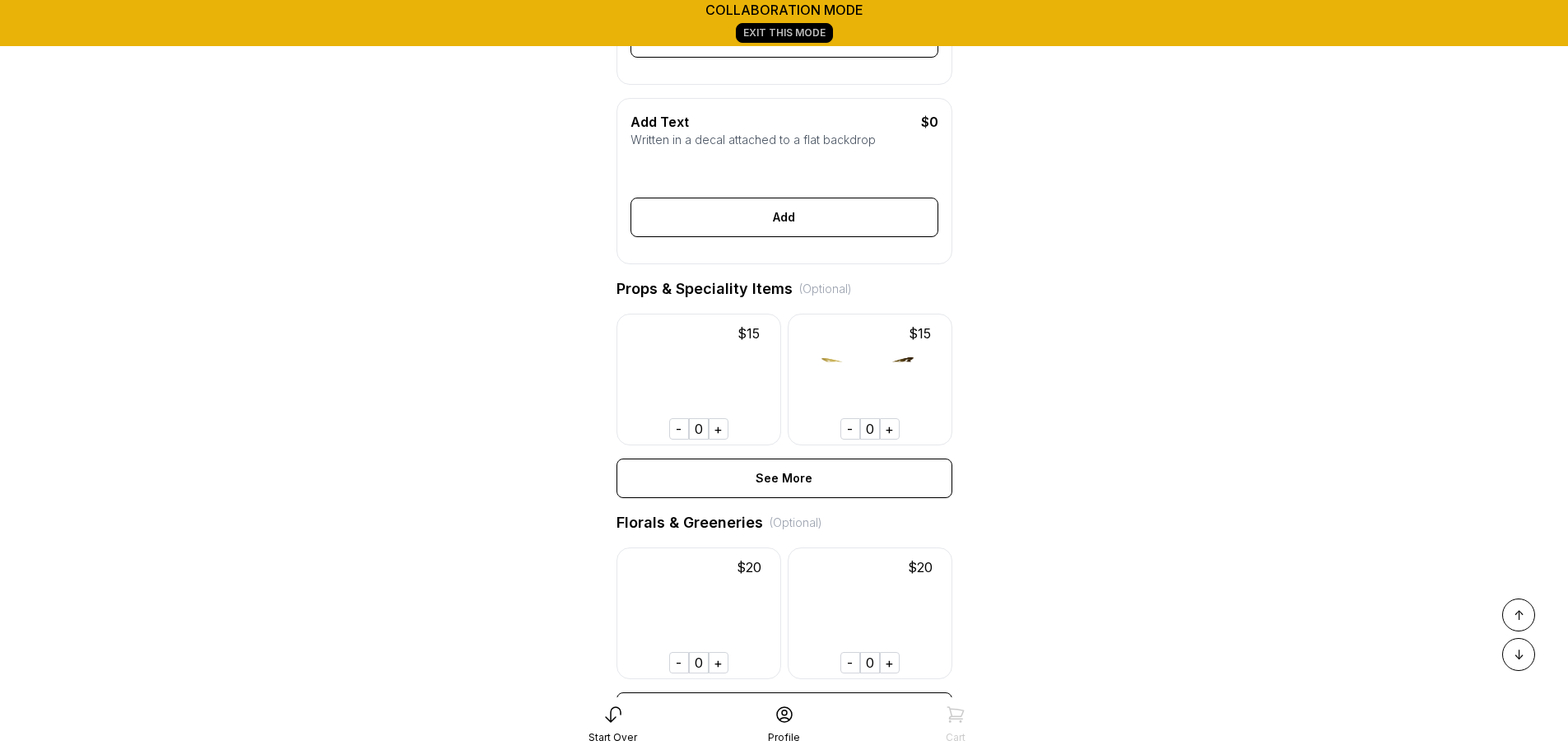
scroll to position [603, 0]
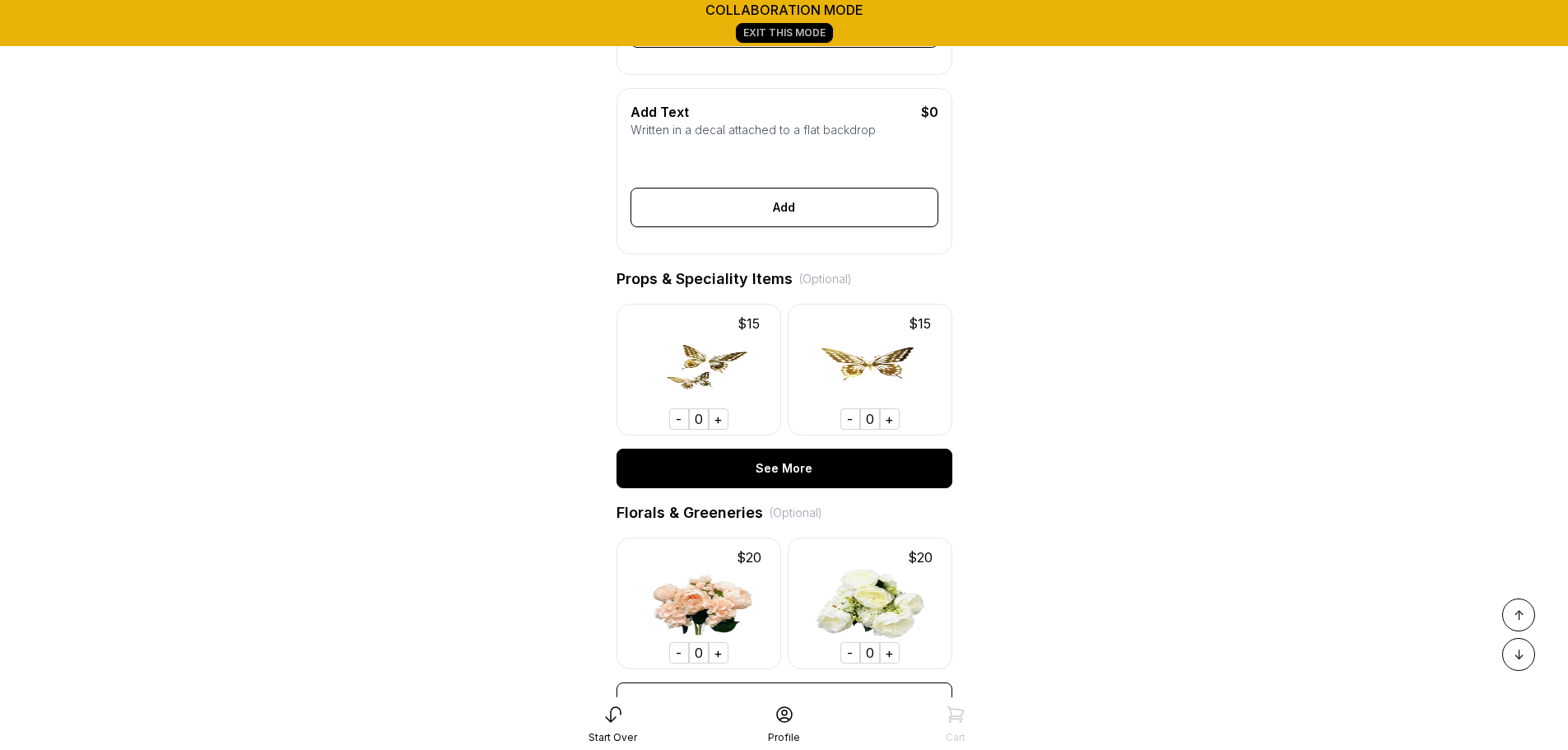
click at [762, 480] on div "See More" at bounding box center [784, 468] width 336 height 39
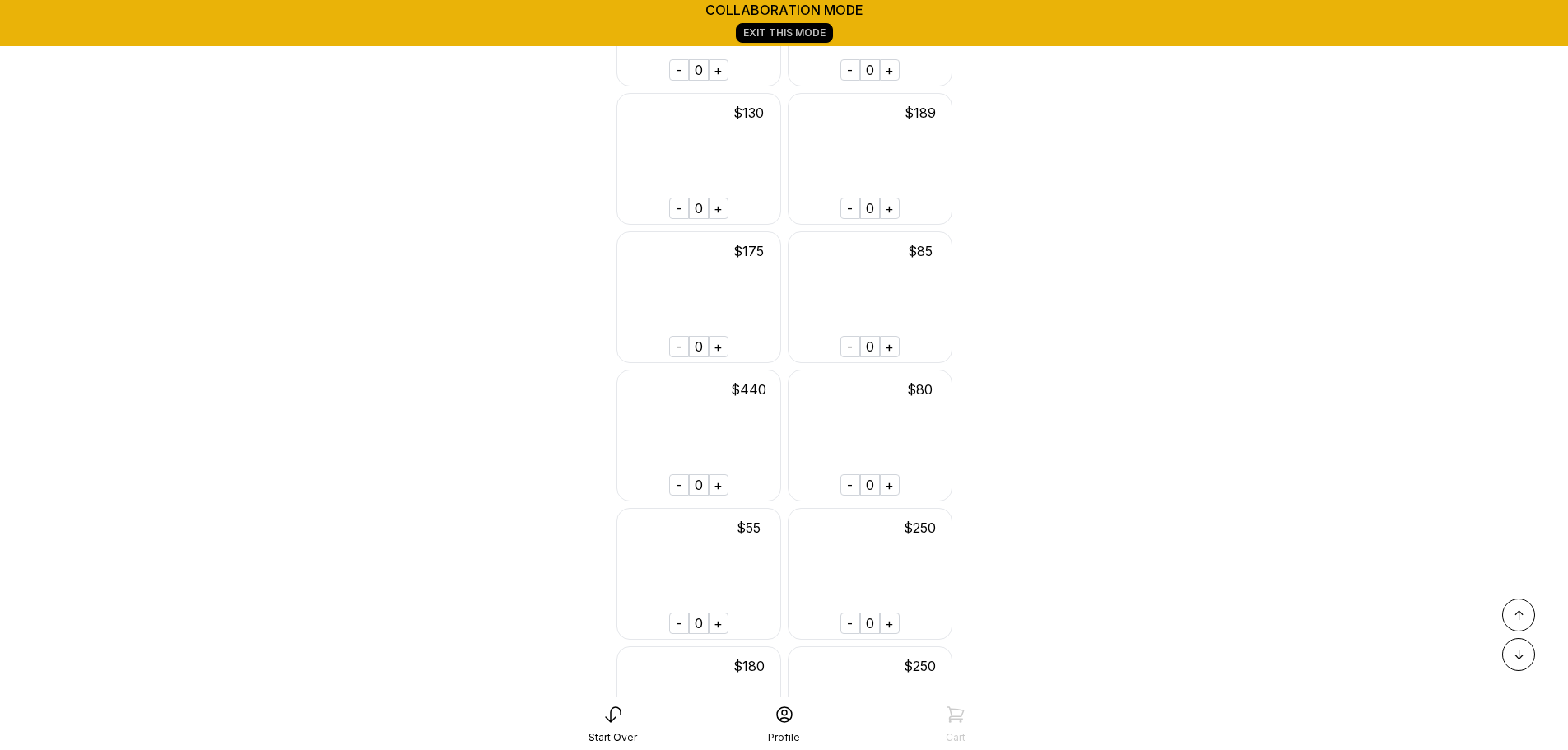
scroll to position [4147, 0]
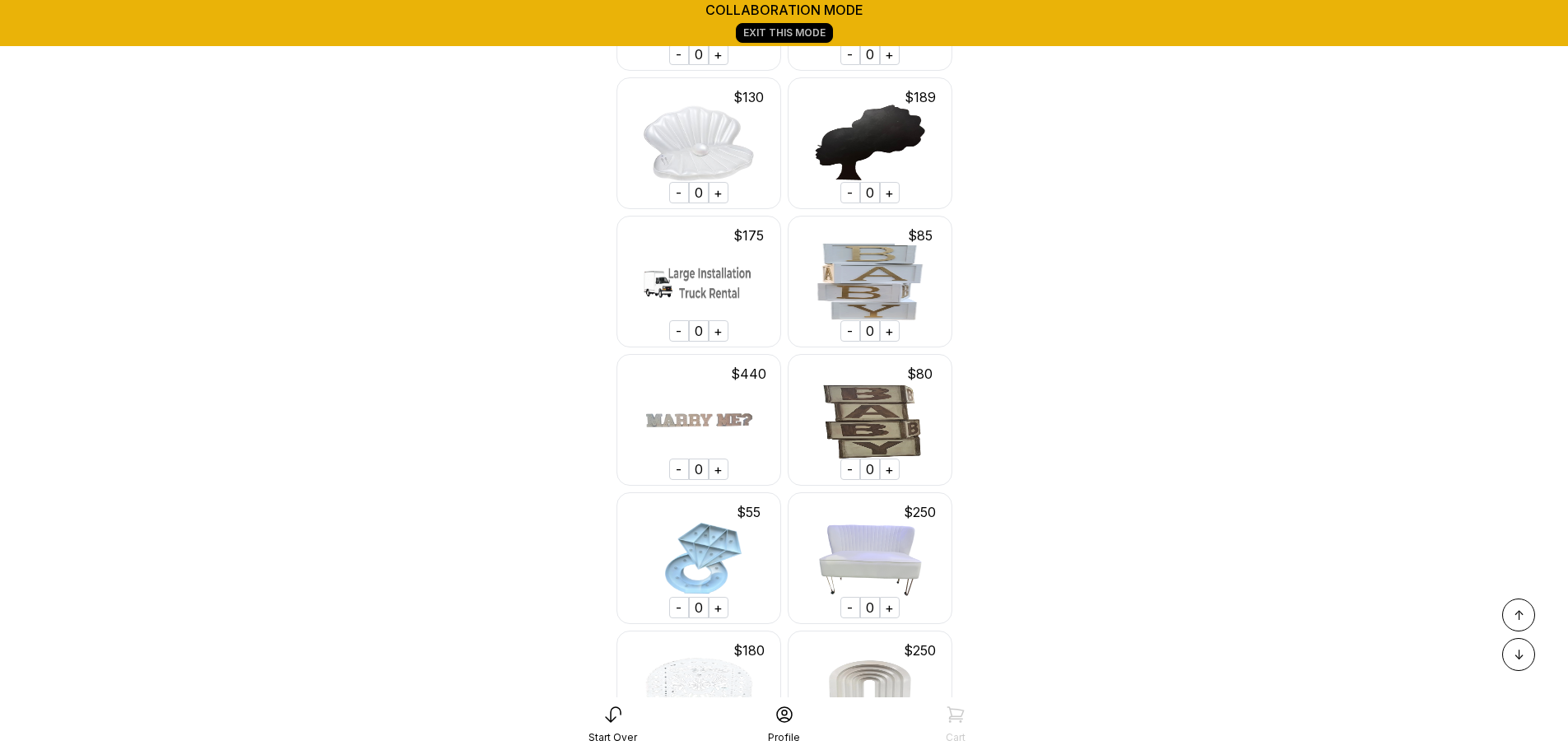
click at [888, 341] on div "+" at bounding box center [889, 331] width 20 height 21
click at [719, 341] on div "+" at bounding box center [718, 331] width 20 height 21
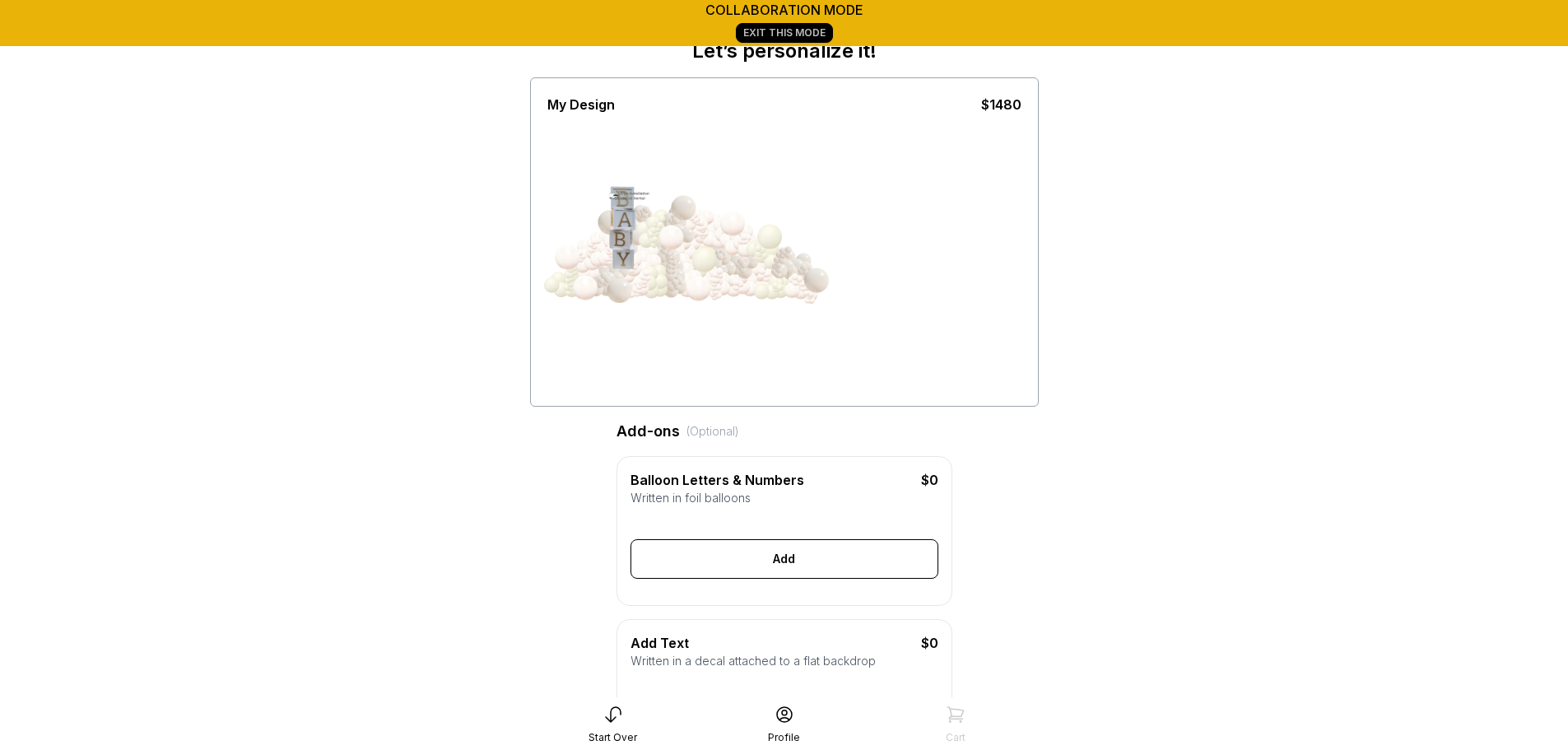
scroll to position [0, 0]
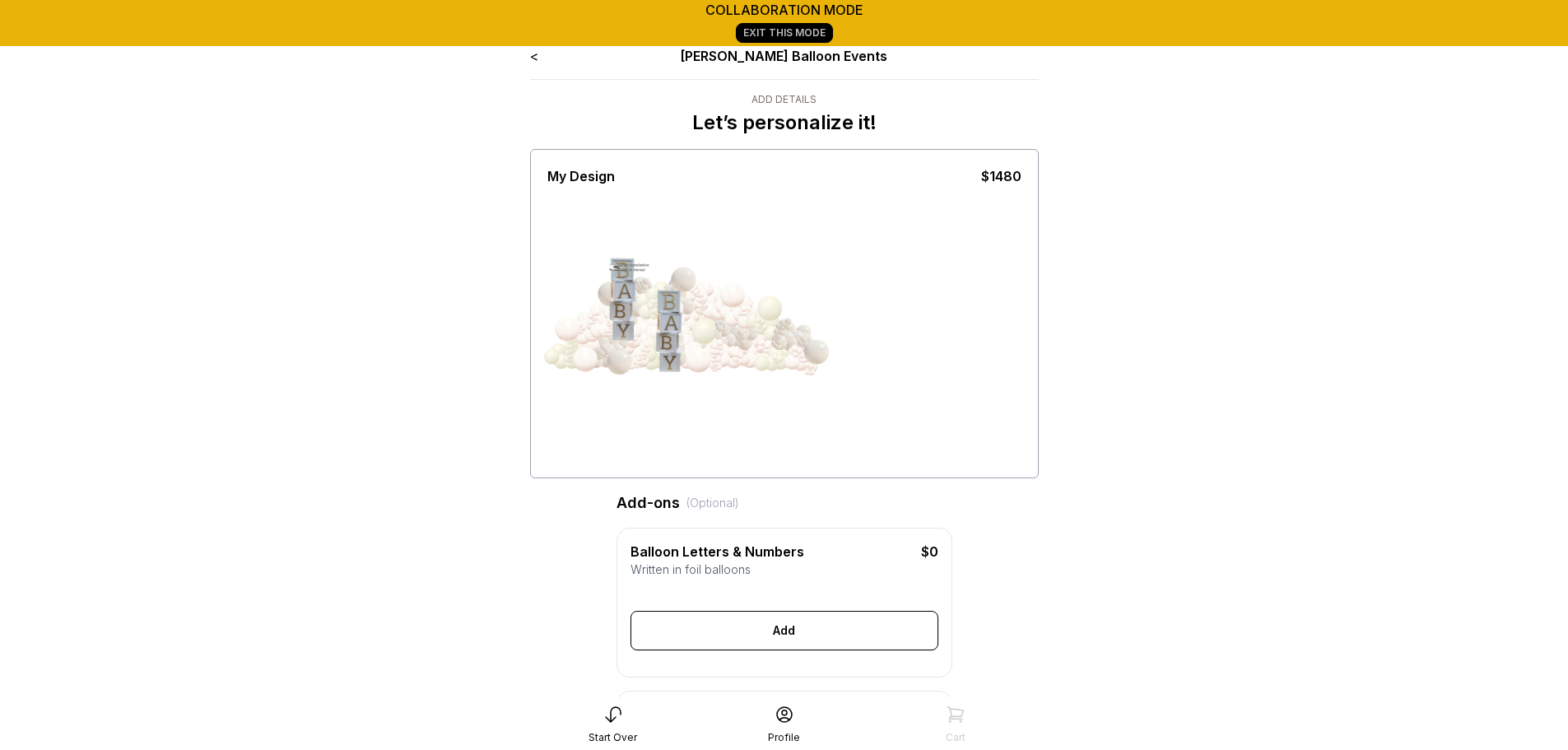
drag, startPoint x: 614, startPoint y: 313, endPoint x: 707, endPoint y: 377, distance: 112.9
click at [707, 377] on div at bounding box center [670, 331] width 124 height 144
drag, startPoint x: 616, startPoint y: 325, endPoint x: 753, endPoint y: 367, distance: 143.3
click at [732, 367] on div at bounding box center [670, 331] width 124 height 144
drag, startPoint x: 753, startPoint y: 367, endPoint x: 780, endPoint y: 381, distance: 30.4
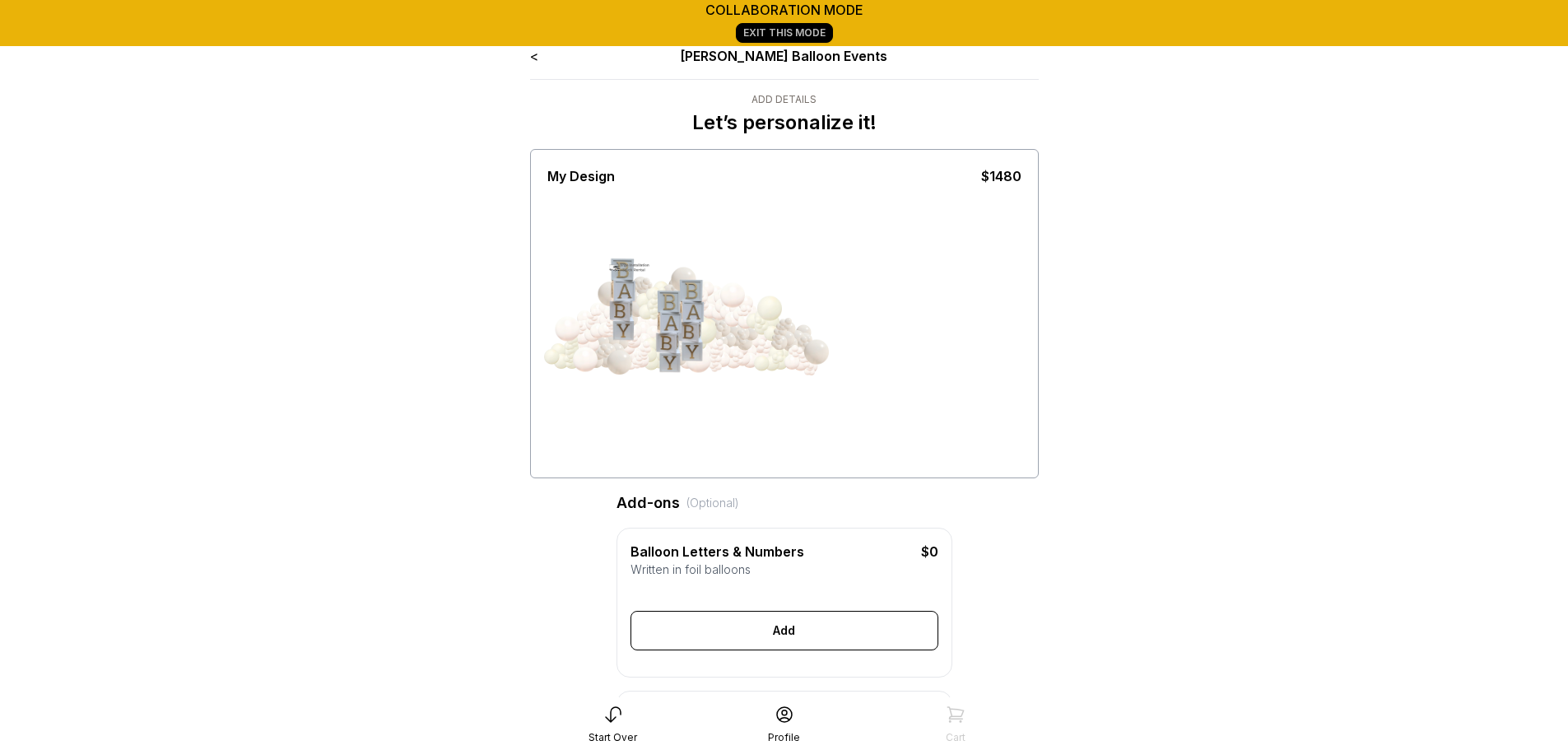
click at [780, 381] on div at bounding box center [784, 330] width 474 height 288
drag, startPoint x: 698, startPoint y: 325, endPoint x: 819, endPoint y: 317, distance: 121.3
click at [819, 317] on div at bounding box center [784, 330] width 474 height 288
drag, startPoint x: 618, startPoint y: 288, endPoint x: 1172, endPoint y: 504, distance: 594.6
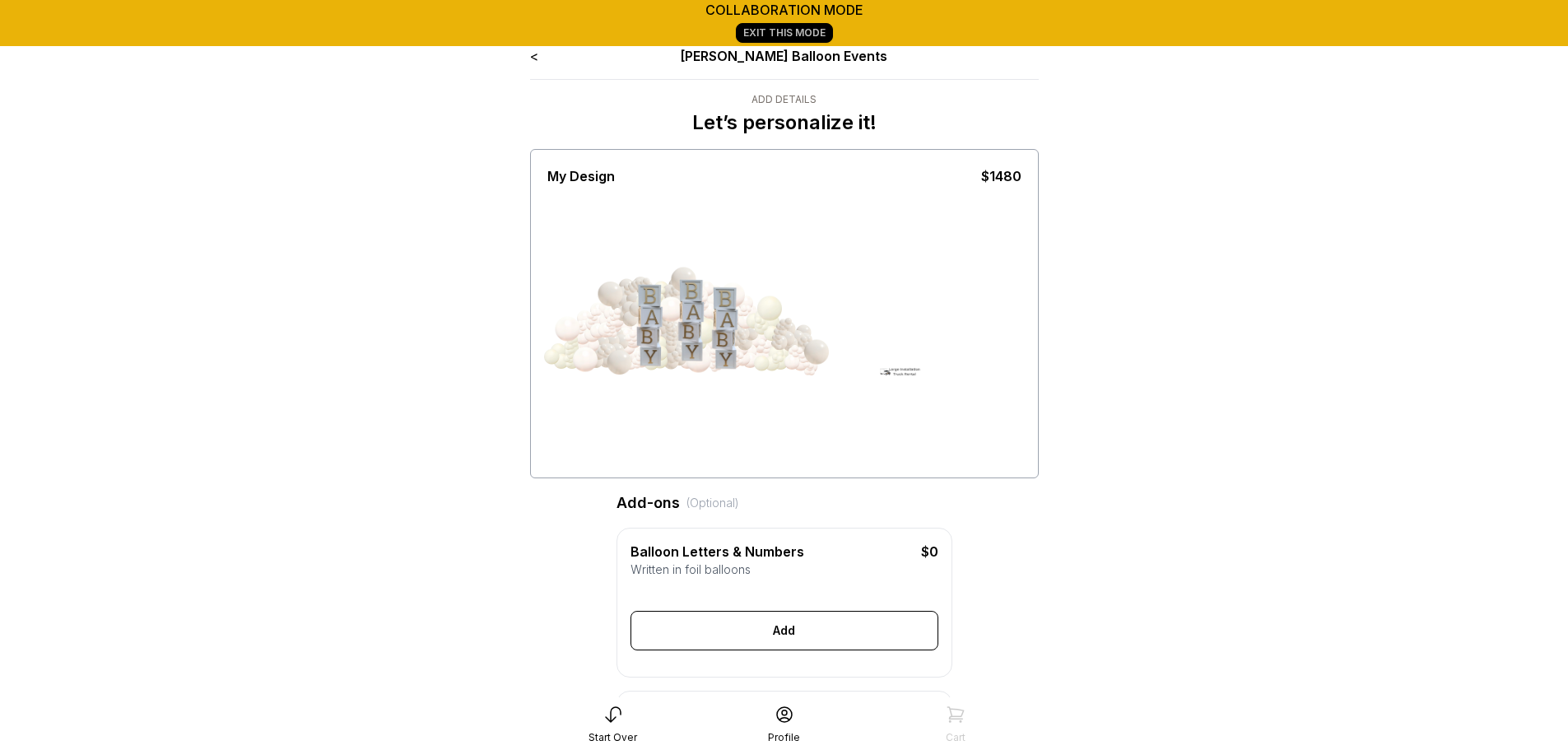
drag, startPoint x: 617, startPoint y: 300, endPoint x: 674, endPoint y: 354, distance: 78.5
click at [674, 354] on div at bounding box center [677, 325] width 82 height 82
drag, startPoint x: 687, startPoint y: 341, endPoint x: 693, endPoint y: 354, distance: 14.3
click at [693, 354] on div at bounding box center [722, 328] width 82 height 82
drag, startPoint x: 717, startPoint y: 334, endPoint x: 733, endPoint y: 340, distance: 17.1
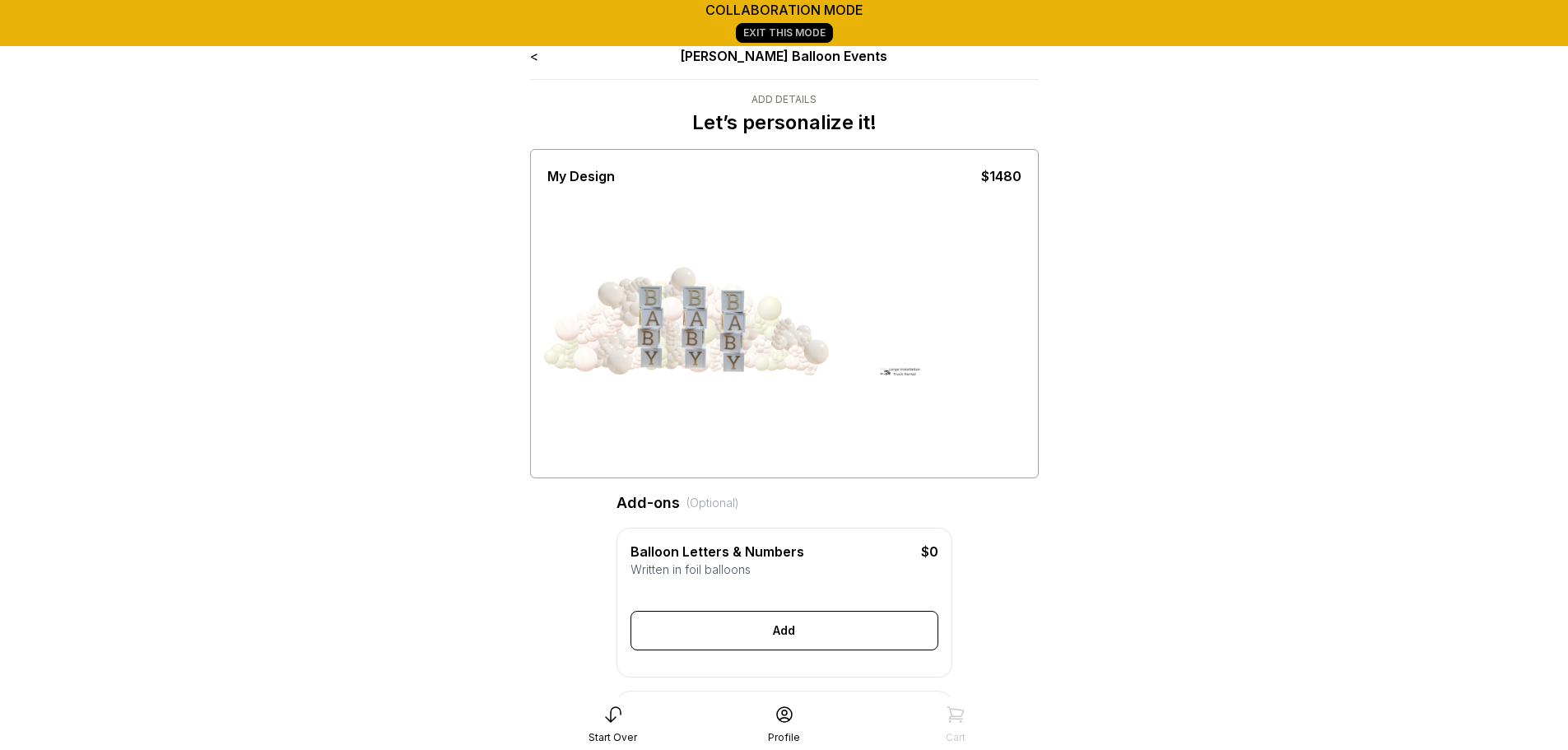
click at [733, 340] on div at bounding box center [760, 331] width 82 height 82
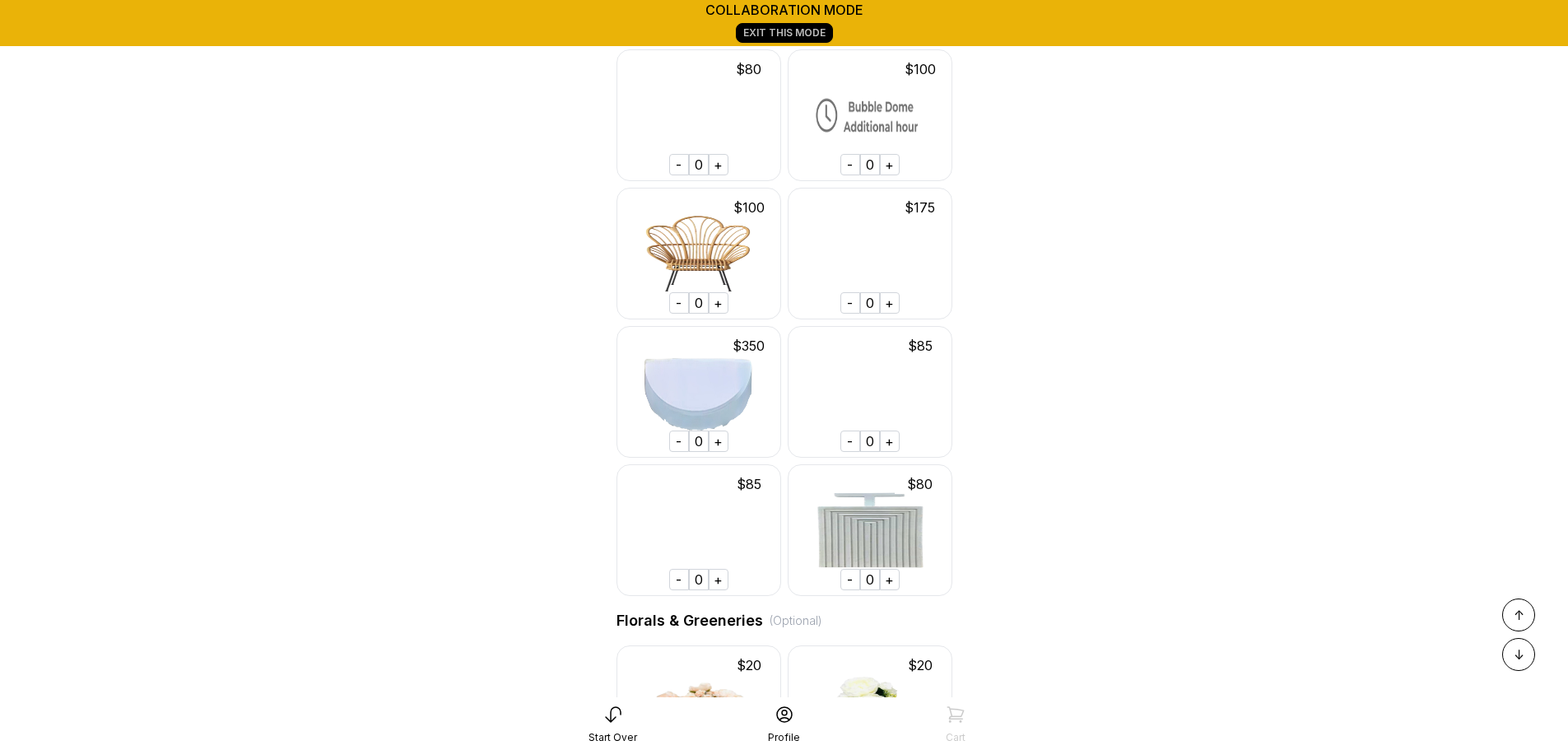
scroll to position [5289, 0]
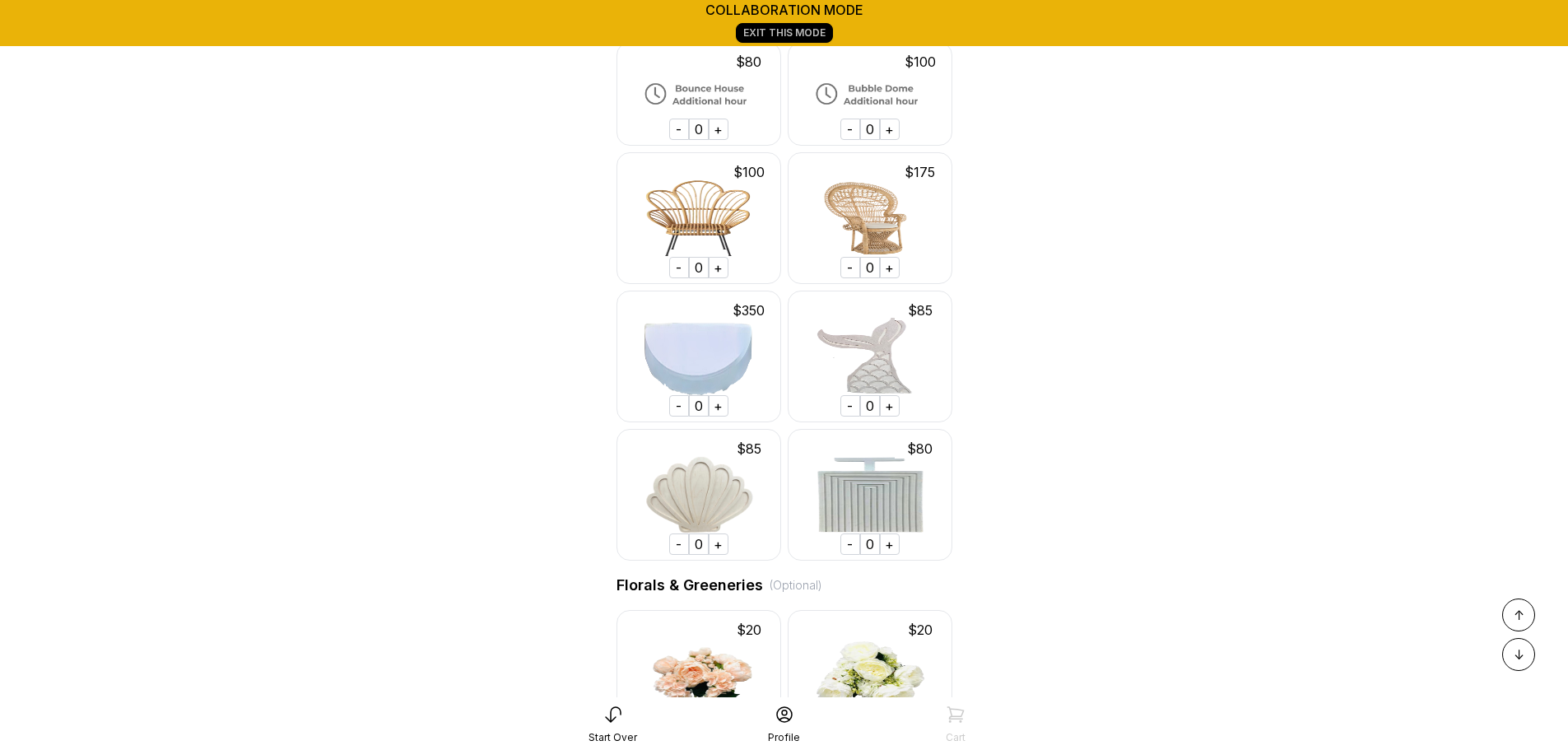
click at [723, 417] on div "+" at bounding box center [718, 405] width 20 height 21
click at [894, 554] on div "+" at bounding box center [889, 544] width 20 height 21
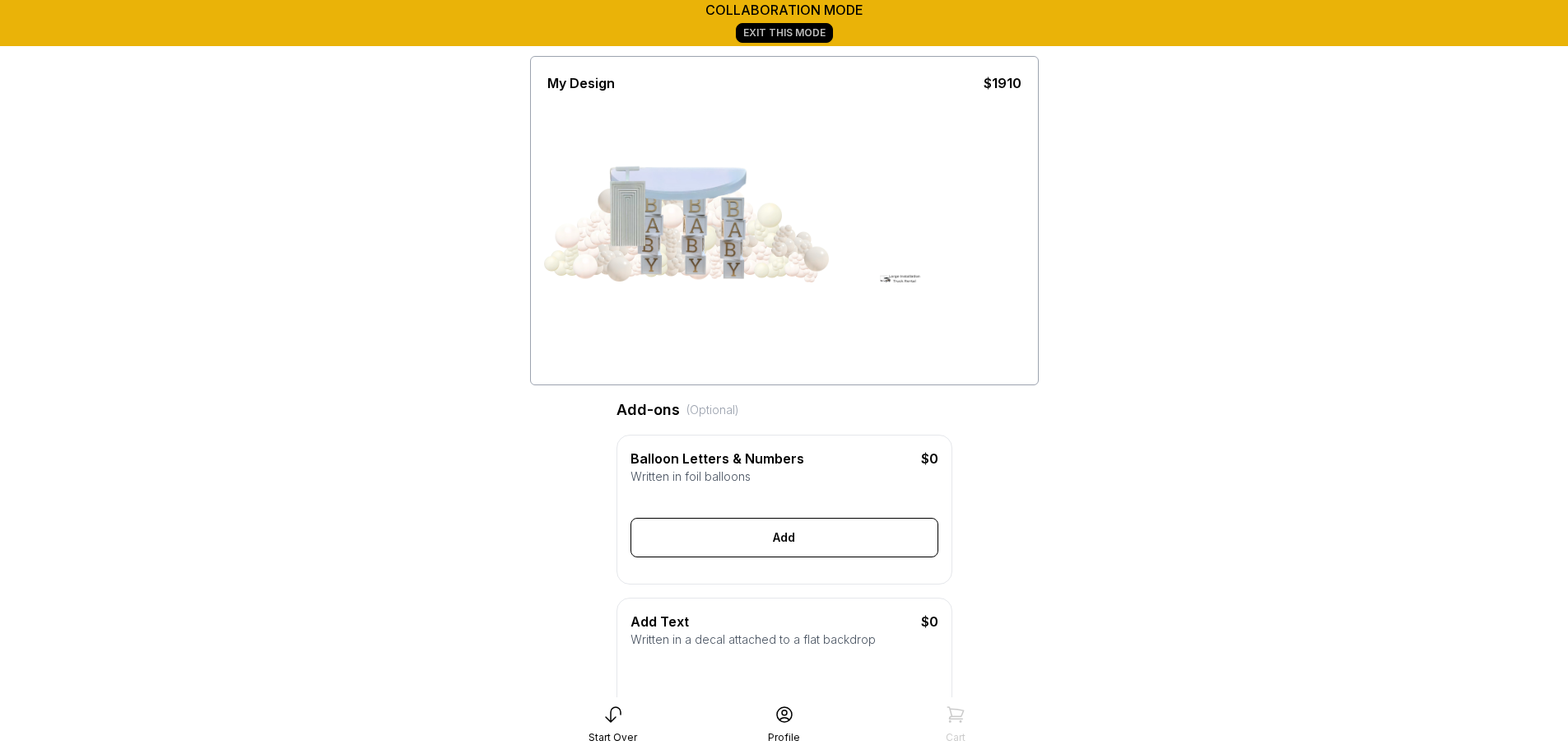
scroll to position [54, 0]
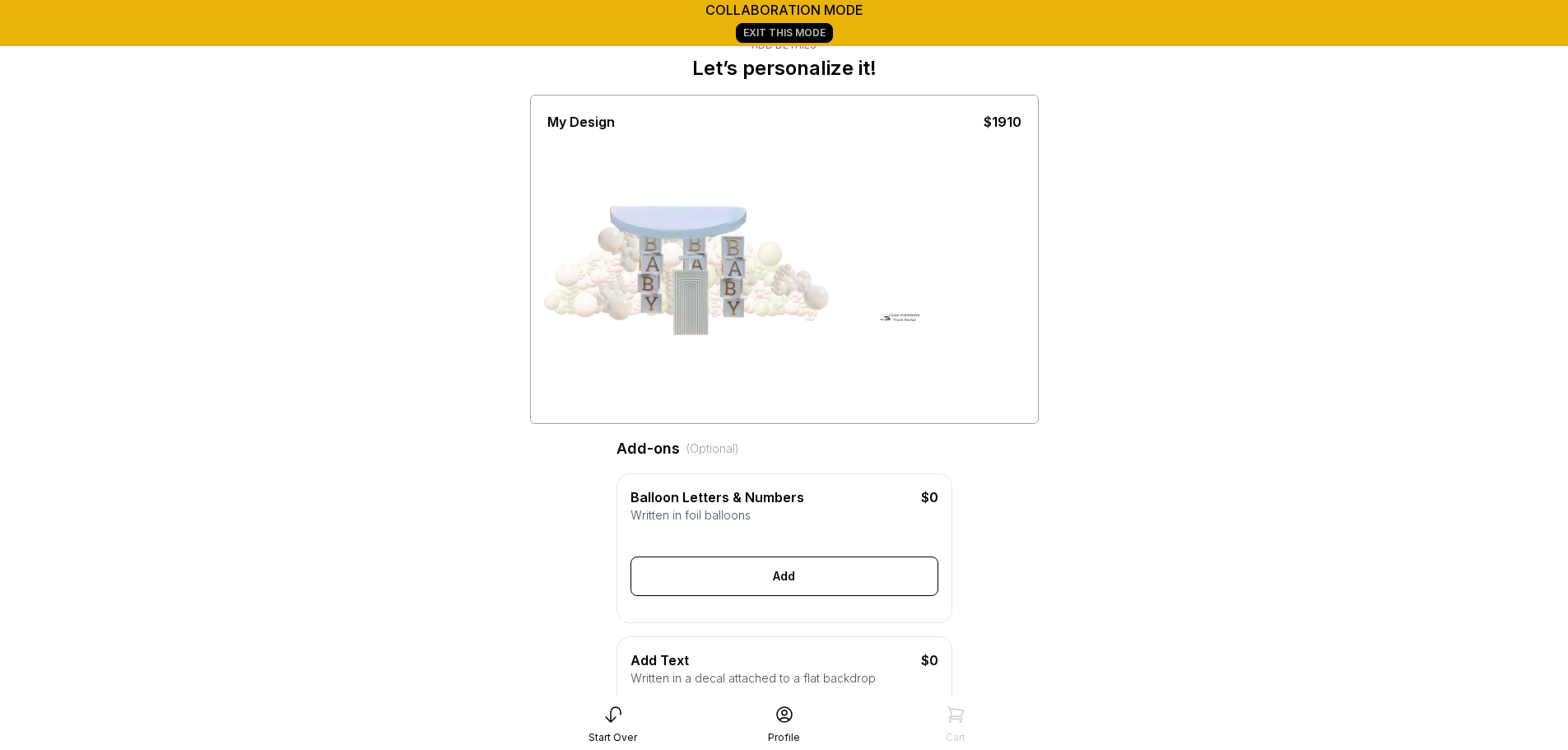
drag, startPoint x: 668, startPoint y: 224, endPoint x: 803, endPoint y: 340, distance: 178.0
click at [803, 340] on div at bounding box center [784, 275] width 474 height 288
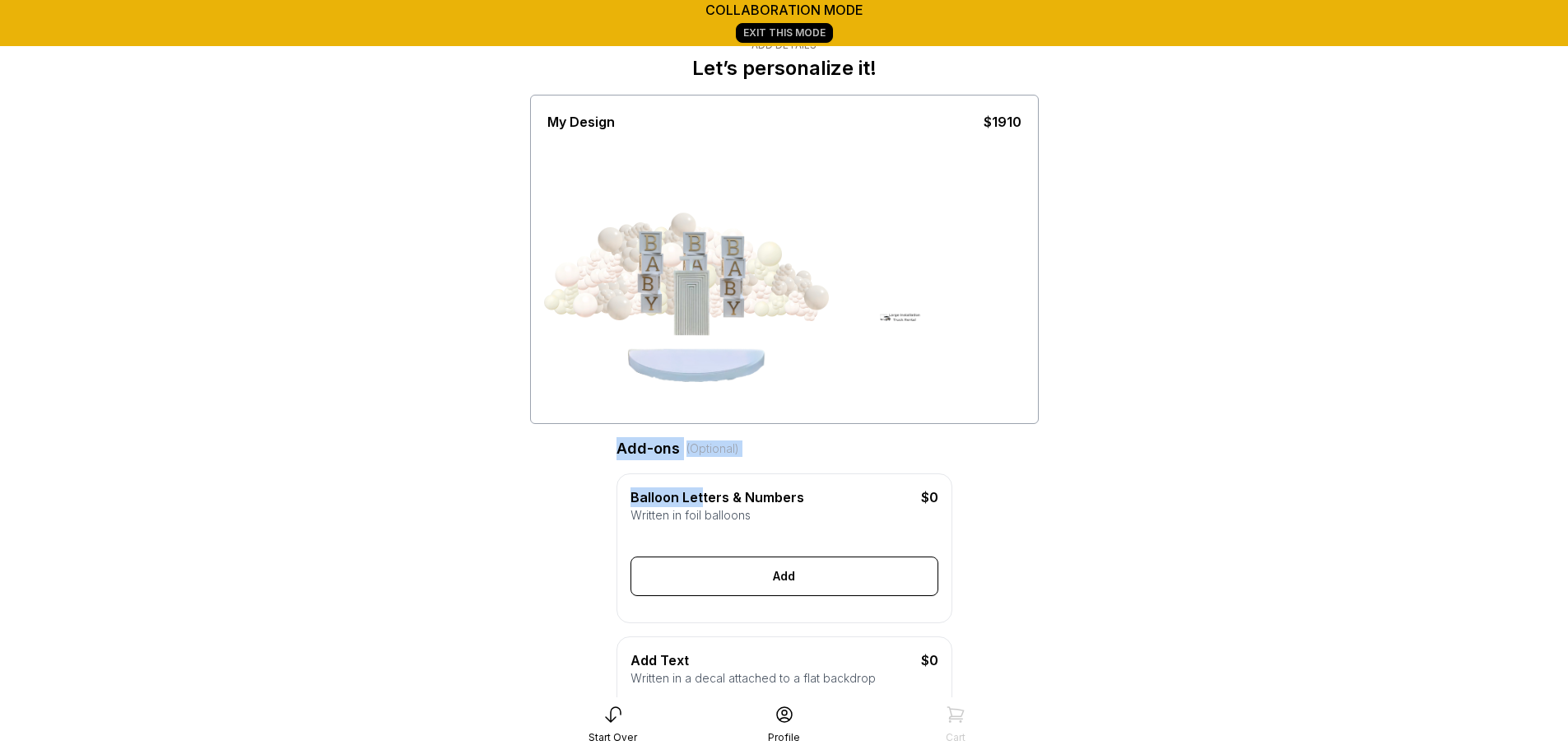
drag, startPoint x: 663, startPoint y: 218, endPoint x: 700, endPoint y: 503, distance: 287.4
drag, startPoint x: 690, startPoint y: 300, endPoint x: 693, endPoint y: 371, distance: 71.1
click at [693, 371] on div at bounding box center [715, 331] width 82 height 82
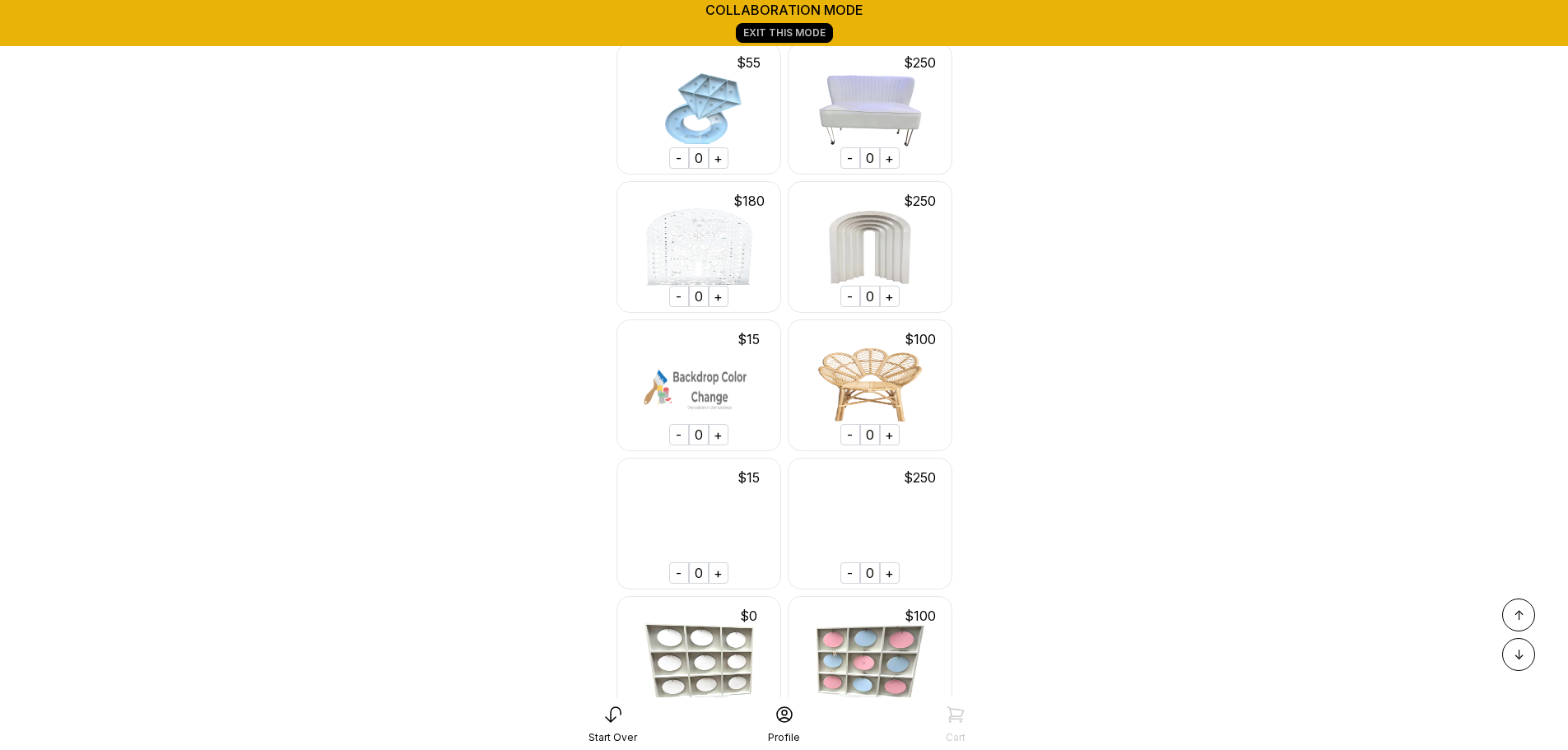
scroll to position [4651, 0]
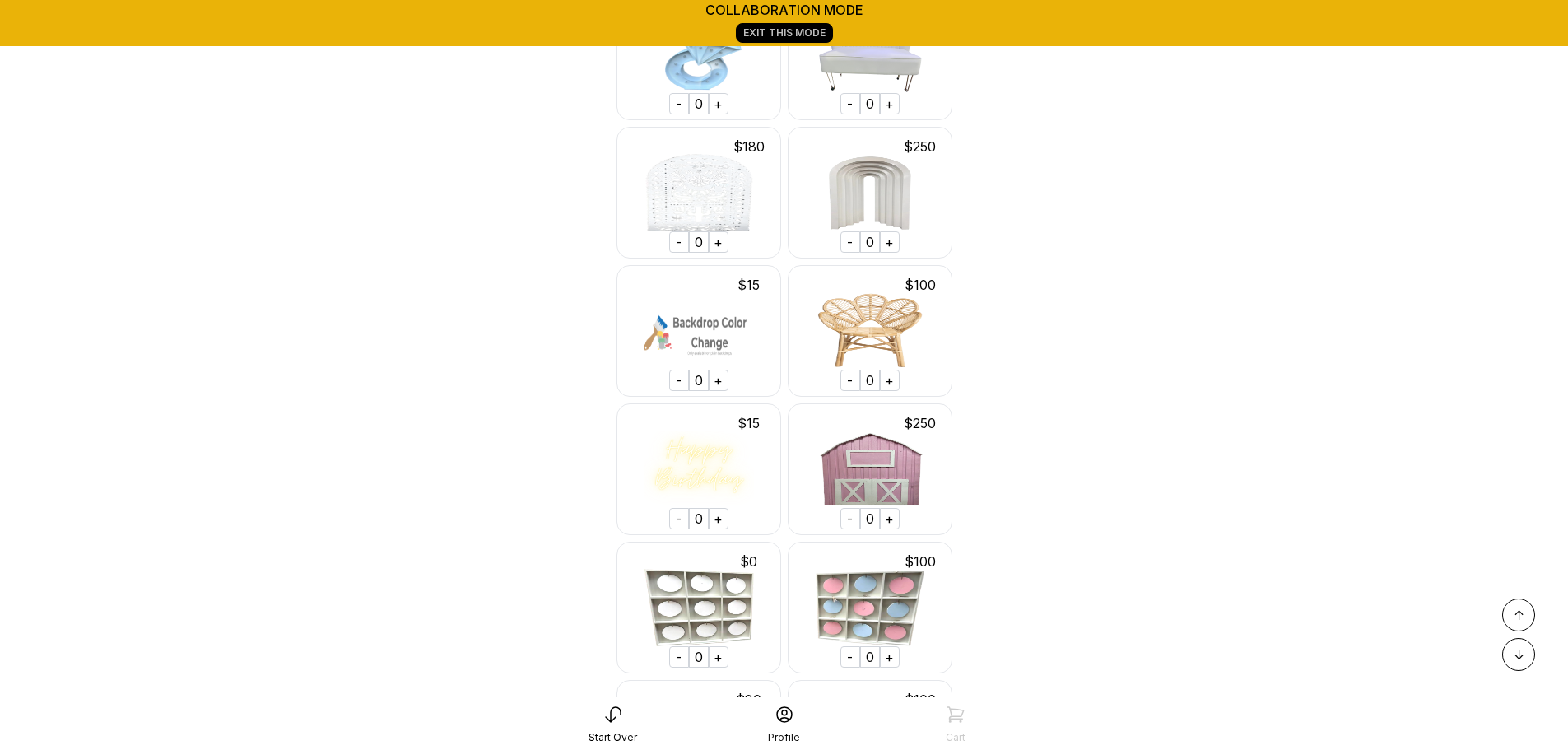
click at [719, 391] on div "+" at bounding box center [718, 380] width 20 height 21
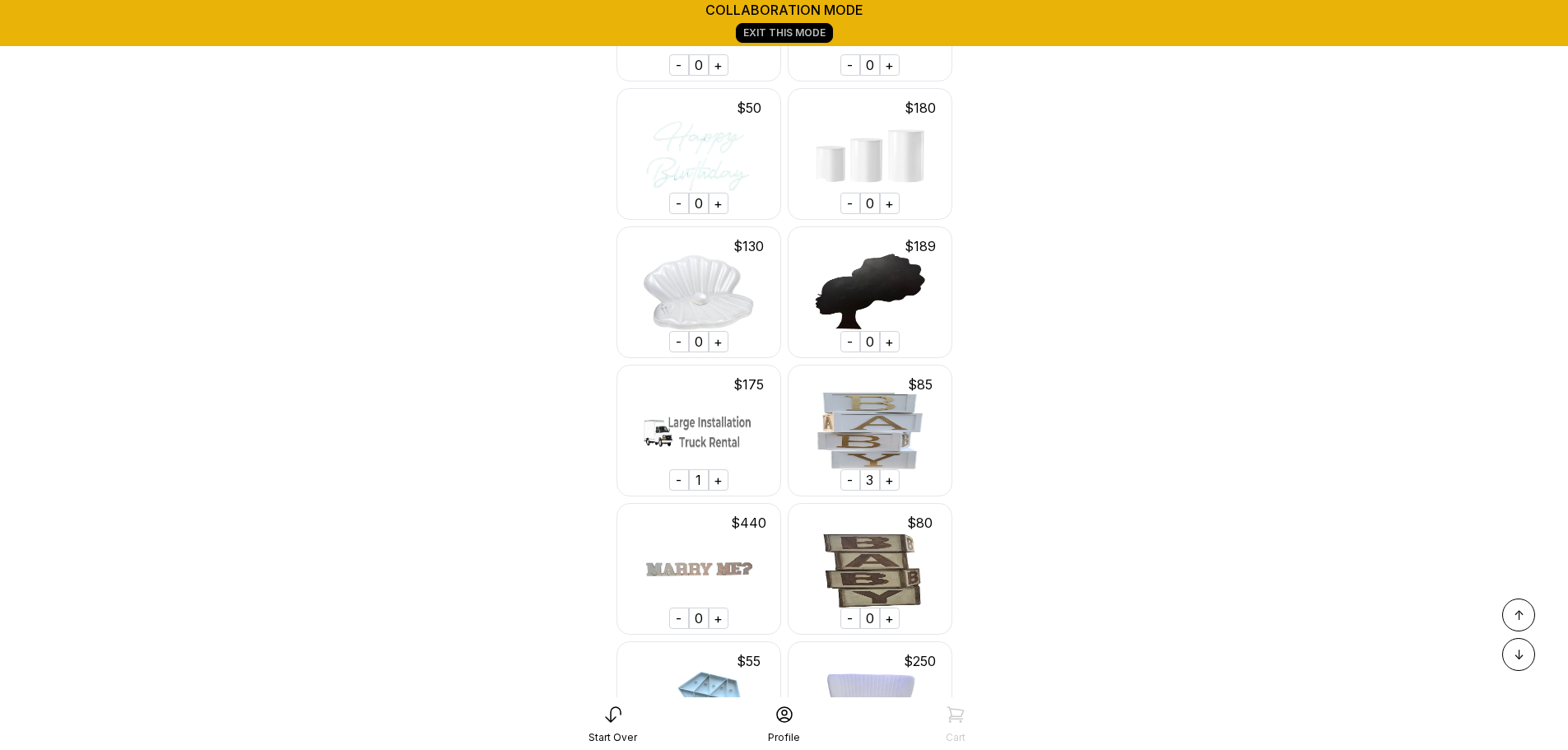
scroll to position [4013, 0]
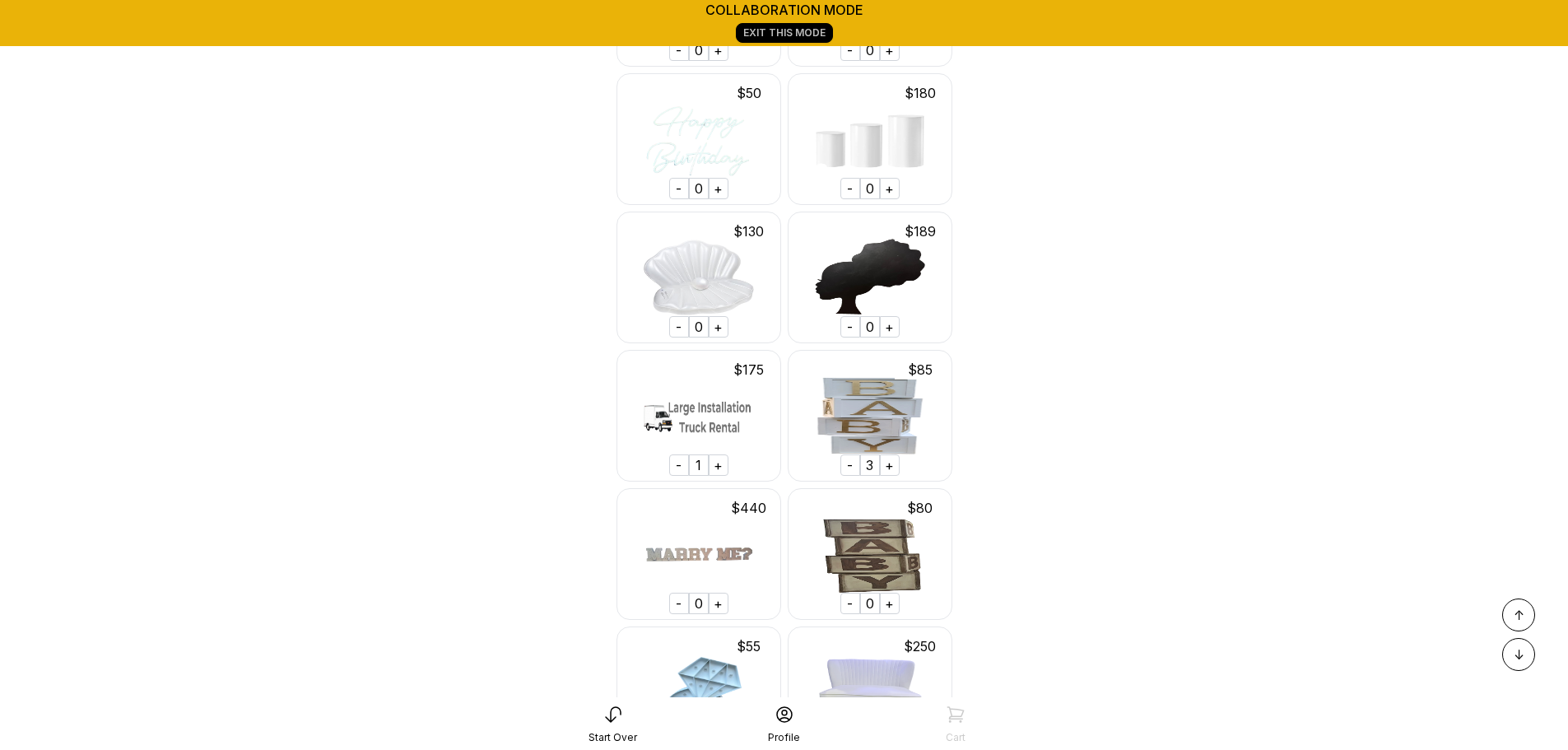
click at [716, 475] on div "+" at bounding box center [718, 465] width 20 height 21
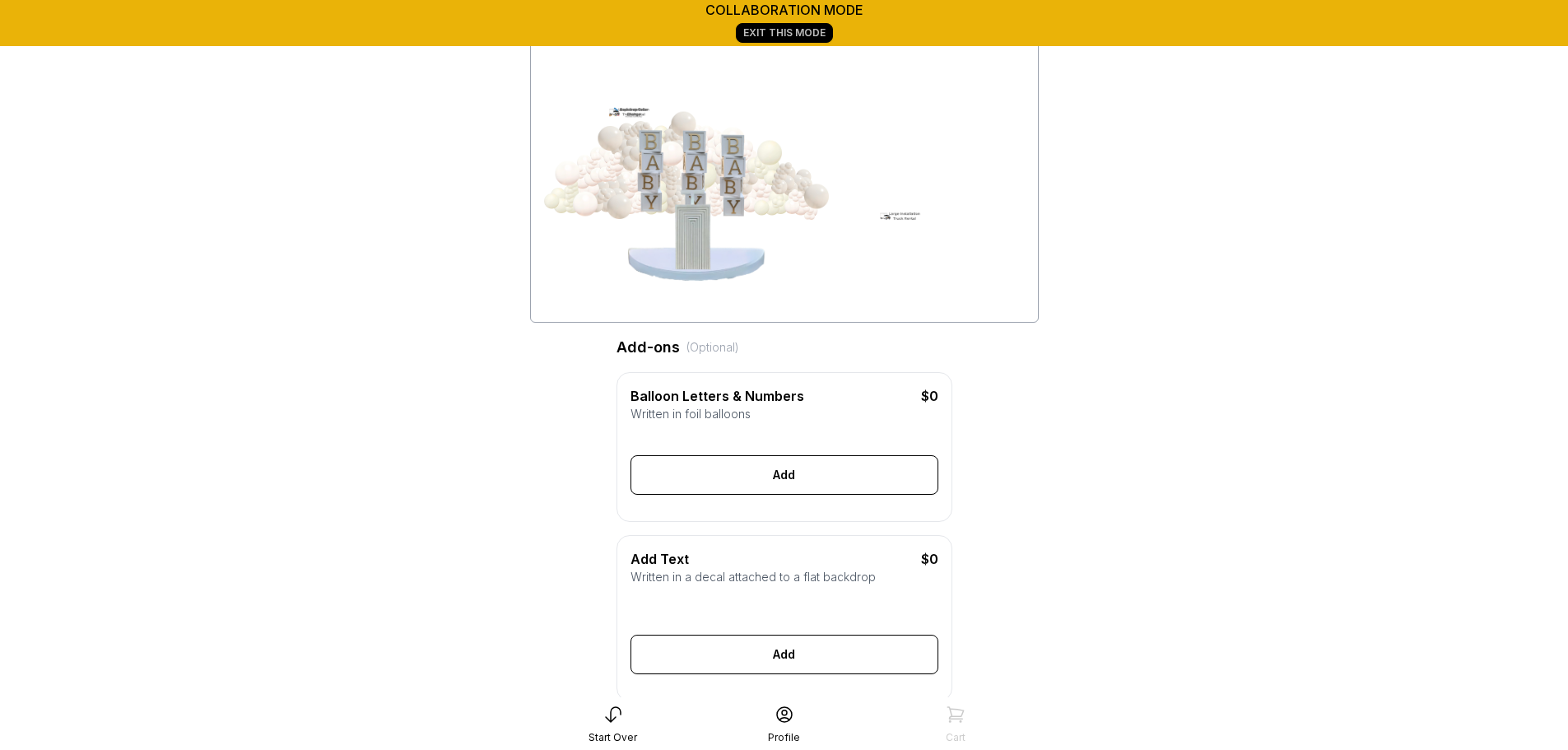
scroll to position [0, 0]
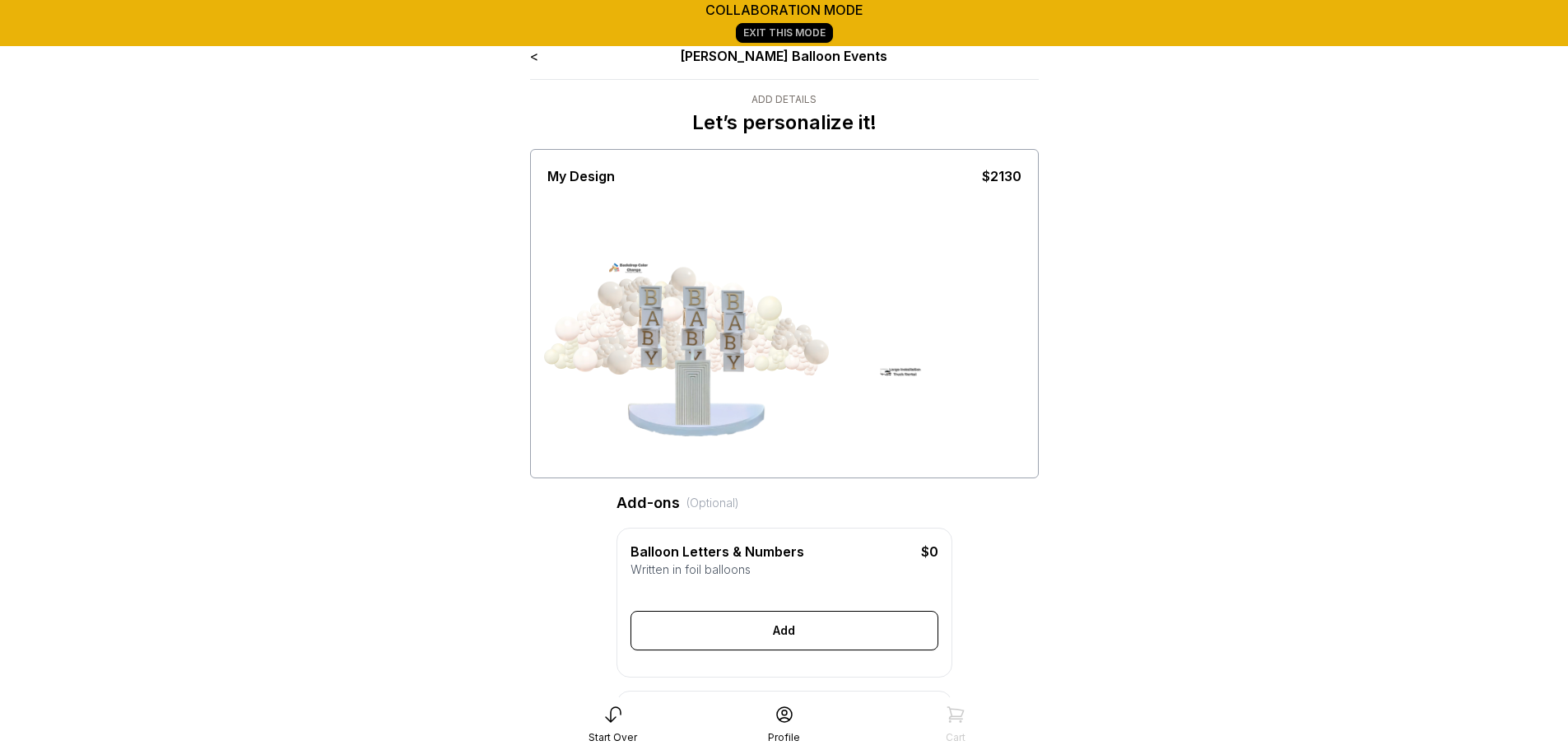
drag, startPoint x: 634, startPoint y: 266, endPoint x: 1383, endPoint y: 511, distance: 788.1
drag, startPoint x: 634, startPoint y: 270, endPoint x: 1202, endPoint y: 541, distance: 629.3
drag, startPoint x: 627, startPoint y: 261, endPoint x: 1184, endPoint y: 517, distance: 613.0
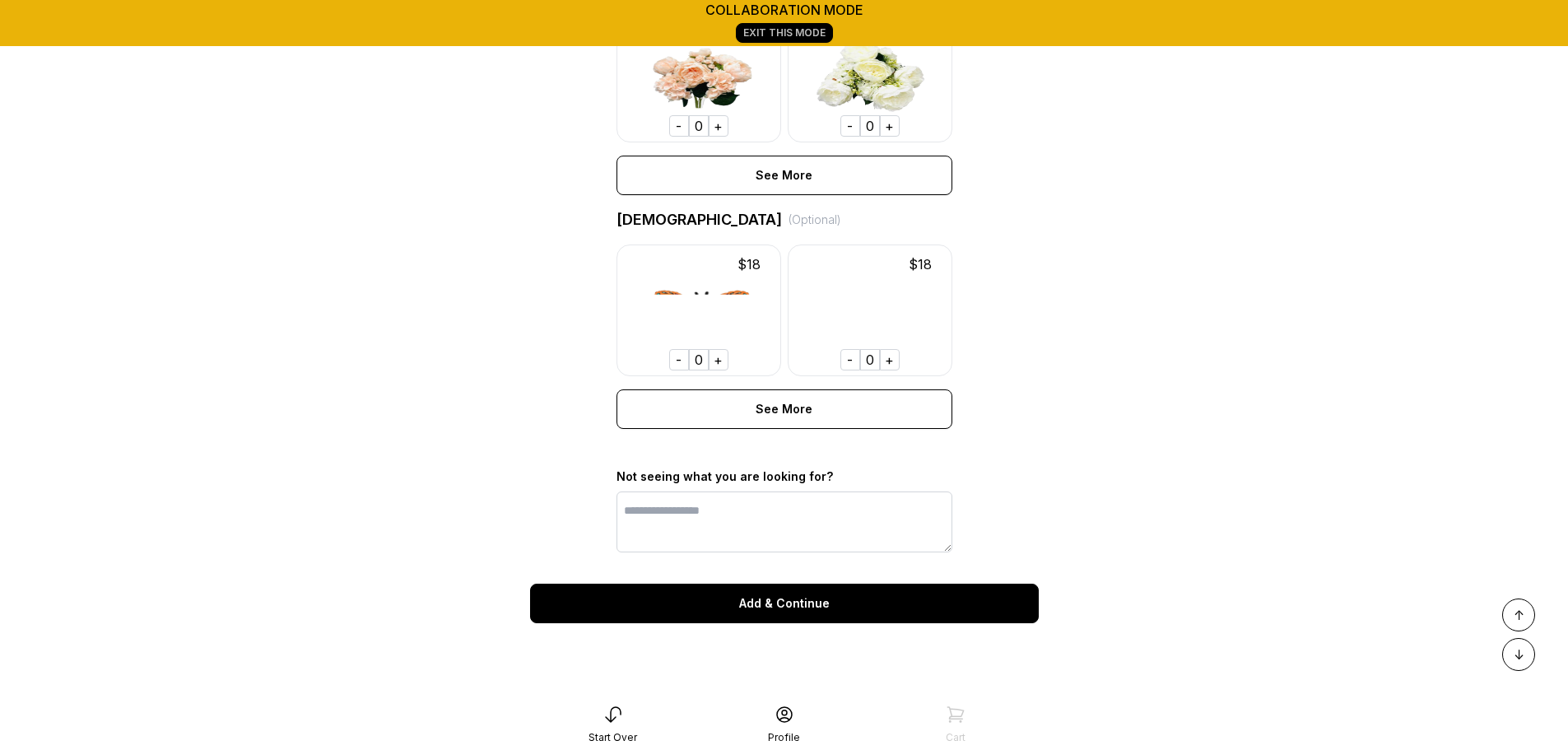
scroll to position [6060, 0]
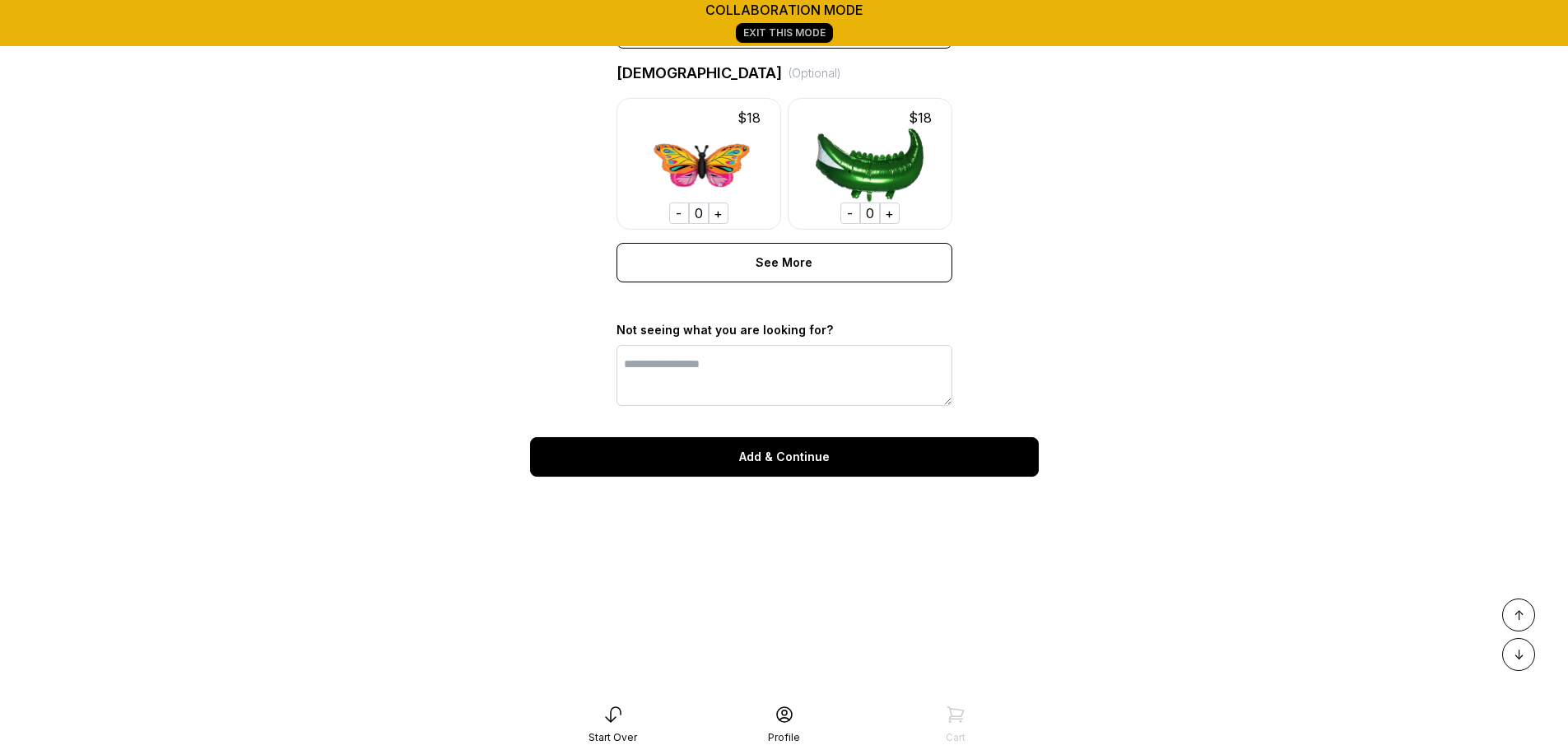
click at [796, 473] on div "Add & Continue" at bounding box center [784, 456] width 509 height 39
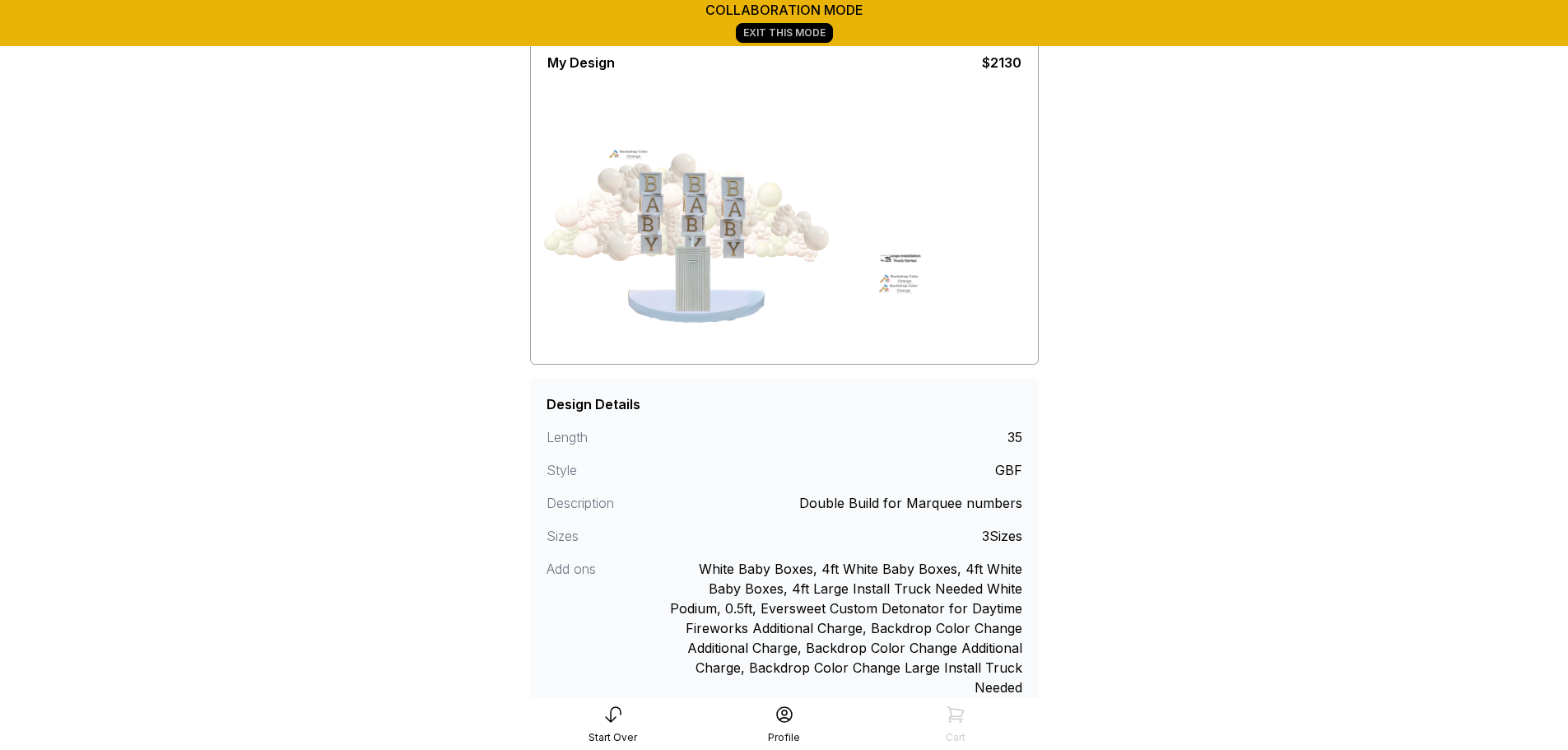
scroll to position [232, 0]
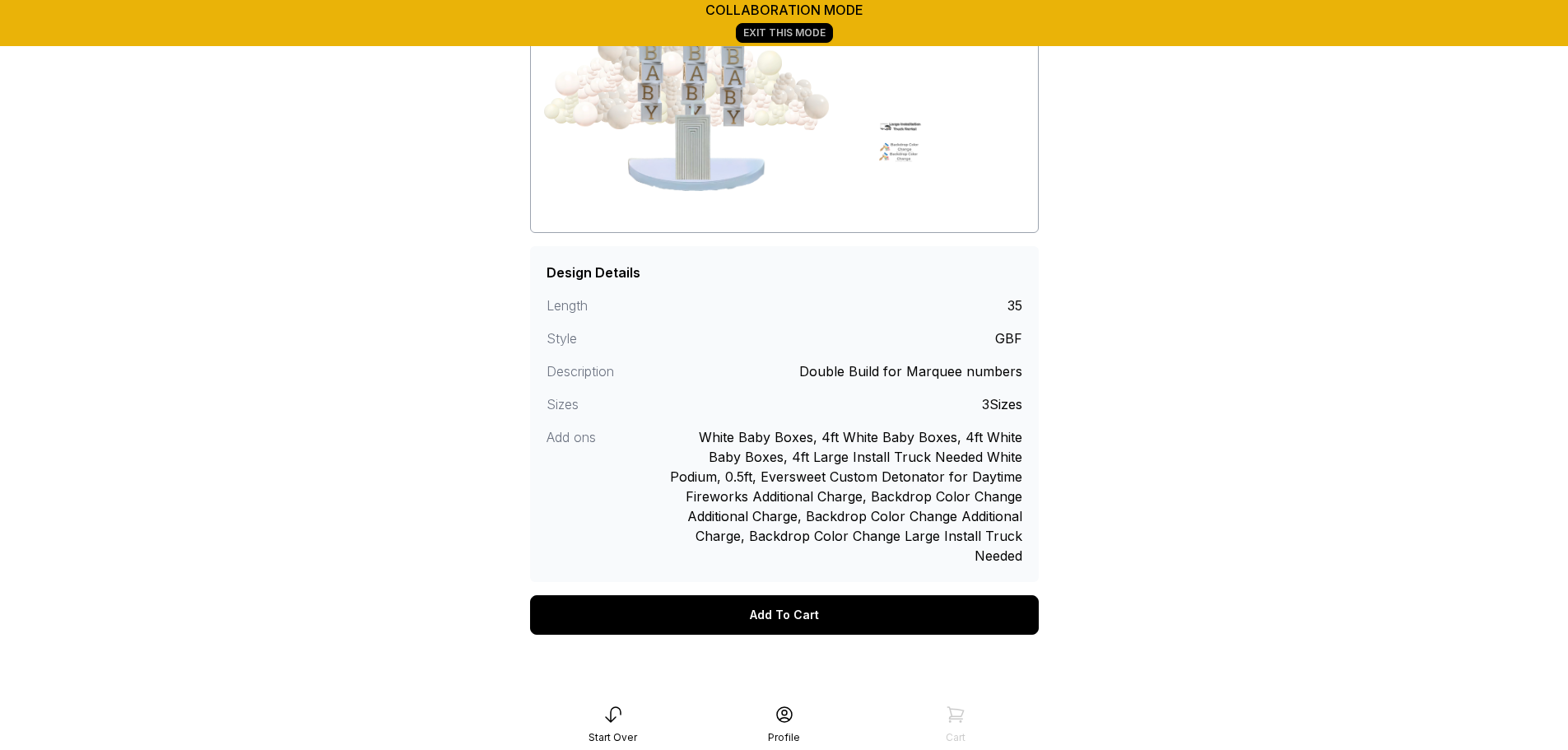
click at [668, 603] on div "Add To Cart" at bounding box center [784, 614] width 509 height 39
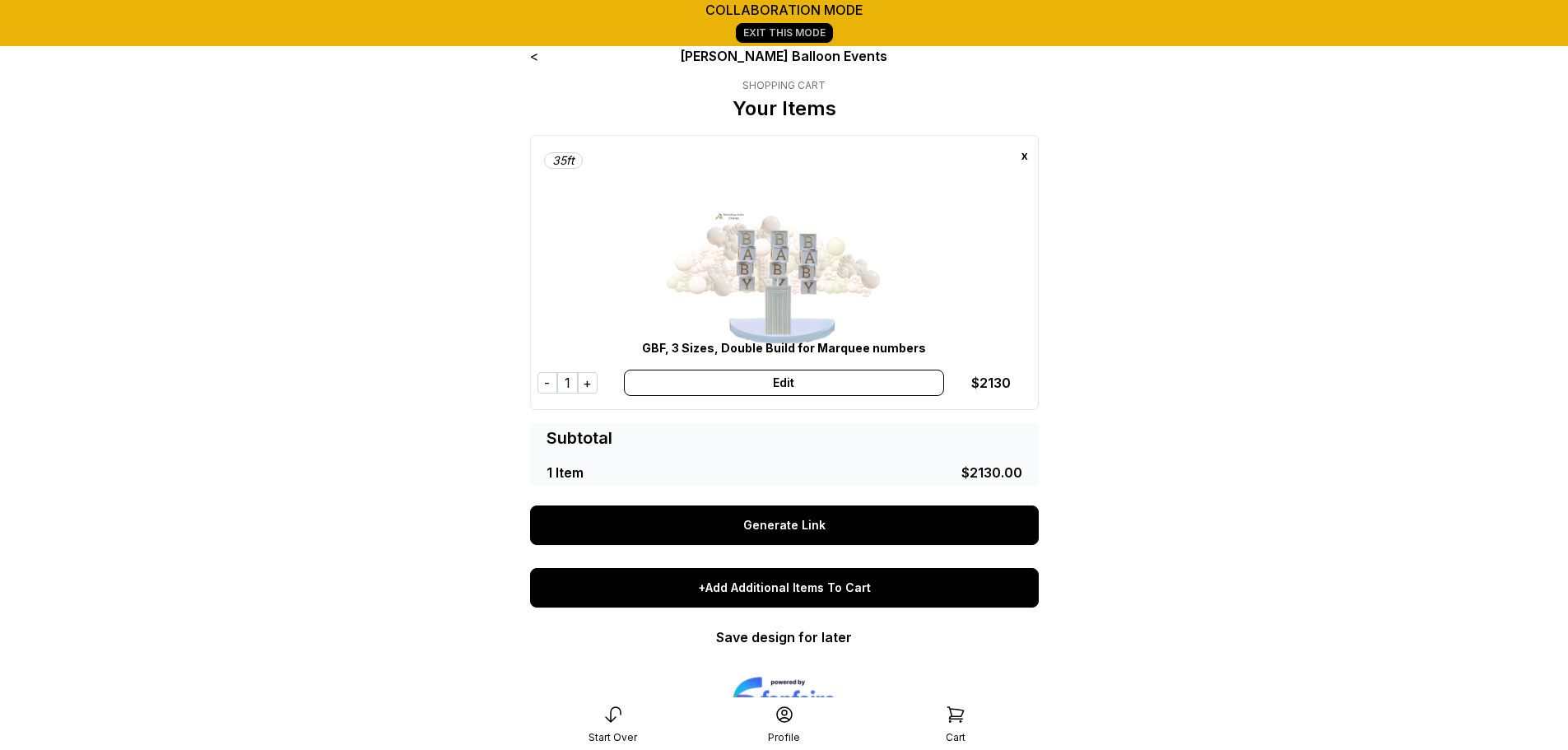
click at [847, 604] on div "+Add Additional Items To Cart" at bounding box center [784, 587] width 509 height 39
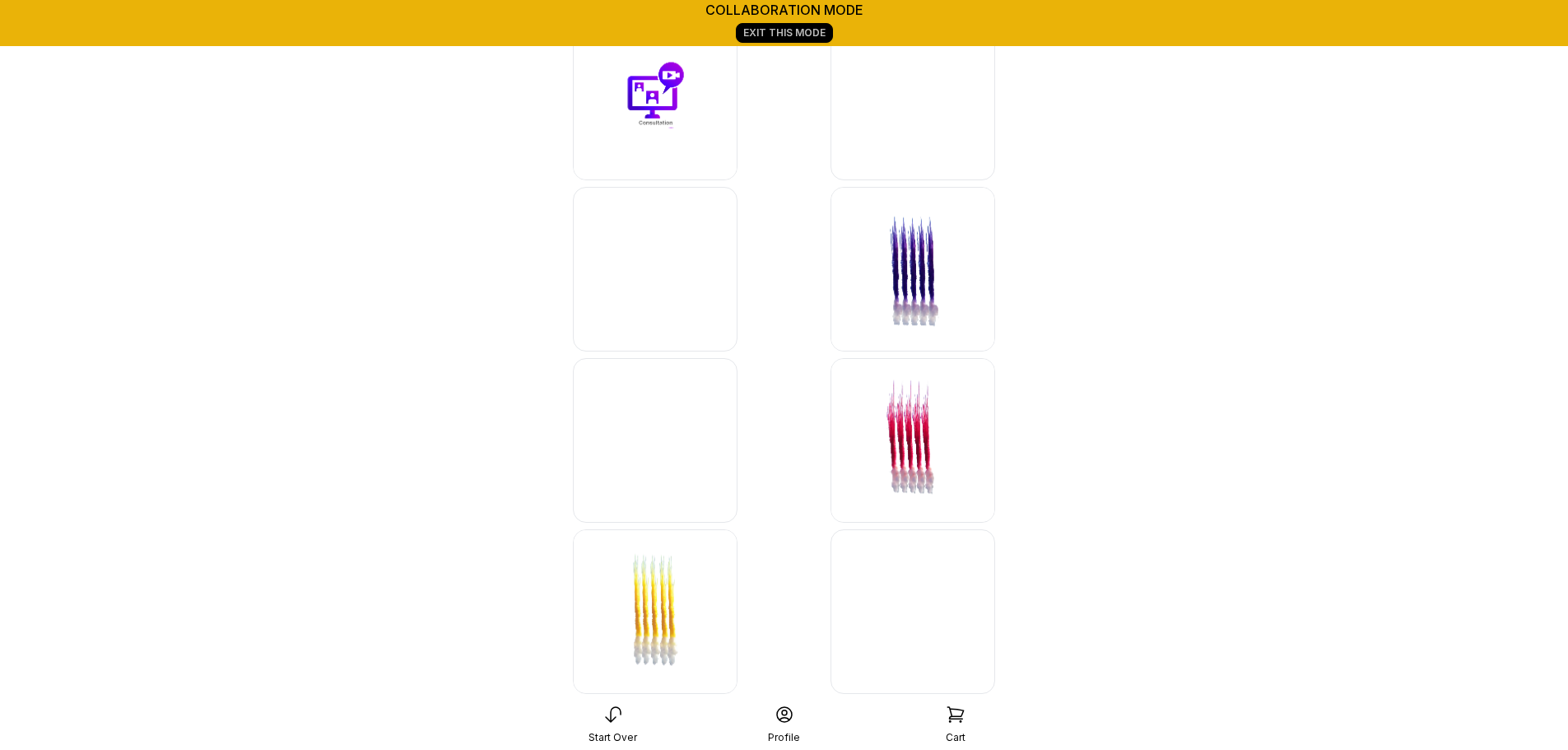
scroll to position [8247, 0]
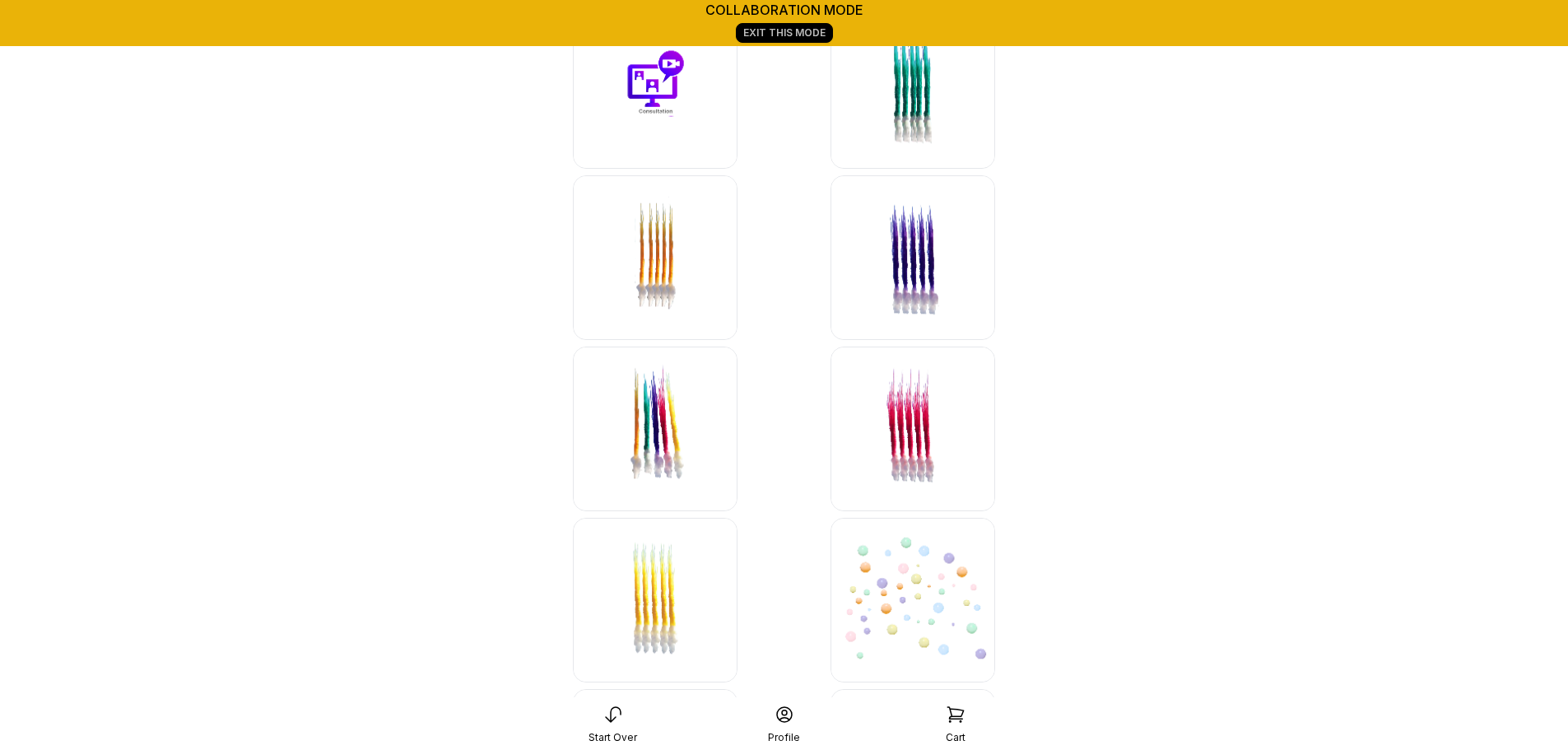
click at [718, 596] on img at bounding box center [655, 600] width 165 height 165
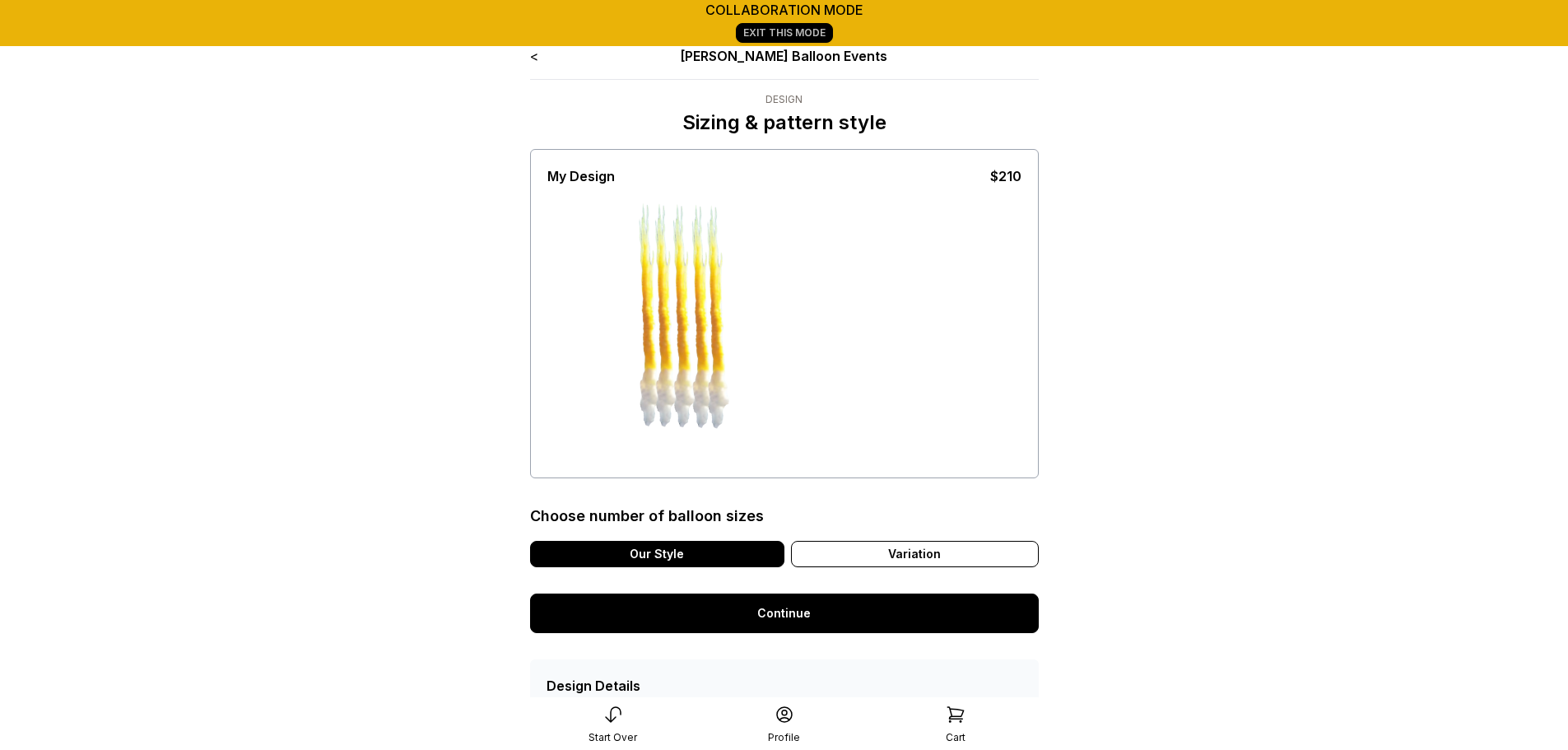
click at [784, 613] on link "Continue" at bounding box center [784, 613] width 509 height 39
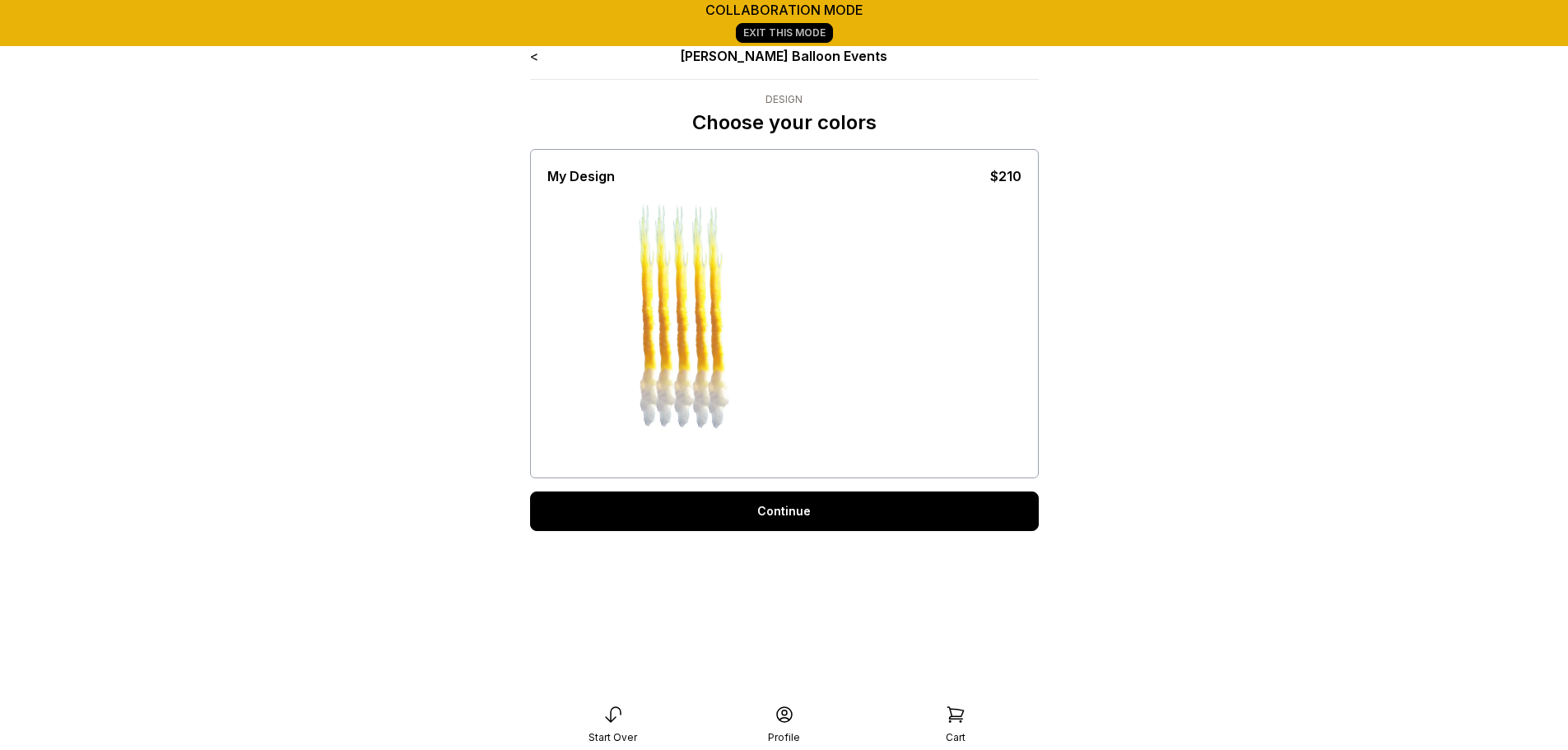
click at [830, 511] on link "Continue" at bounding box center [784, 511] width 509 height 39
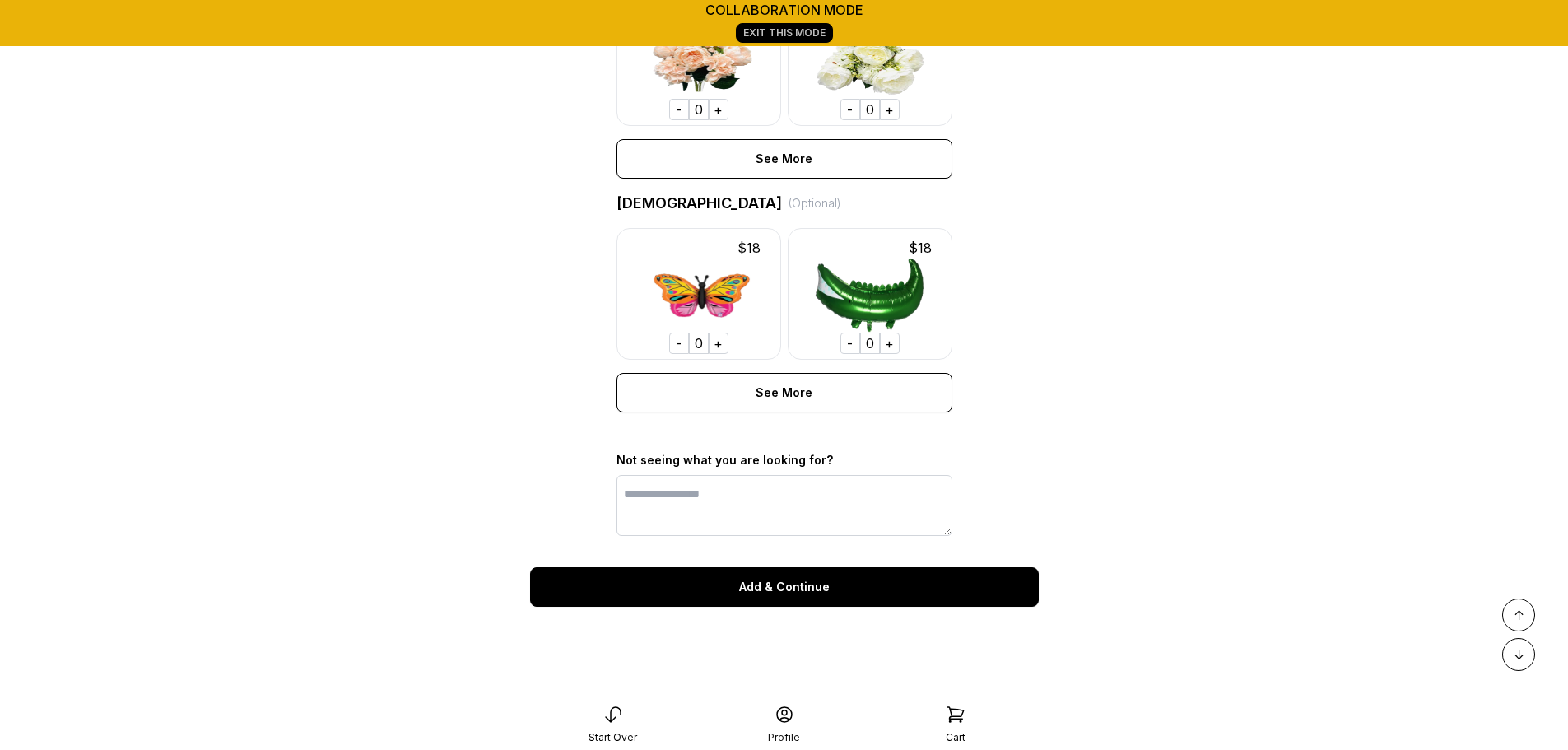
scroll to position [1301, 0]
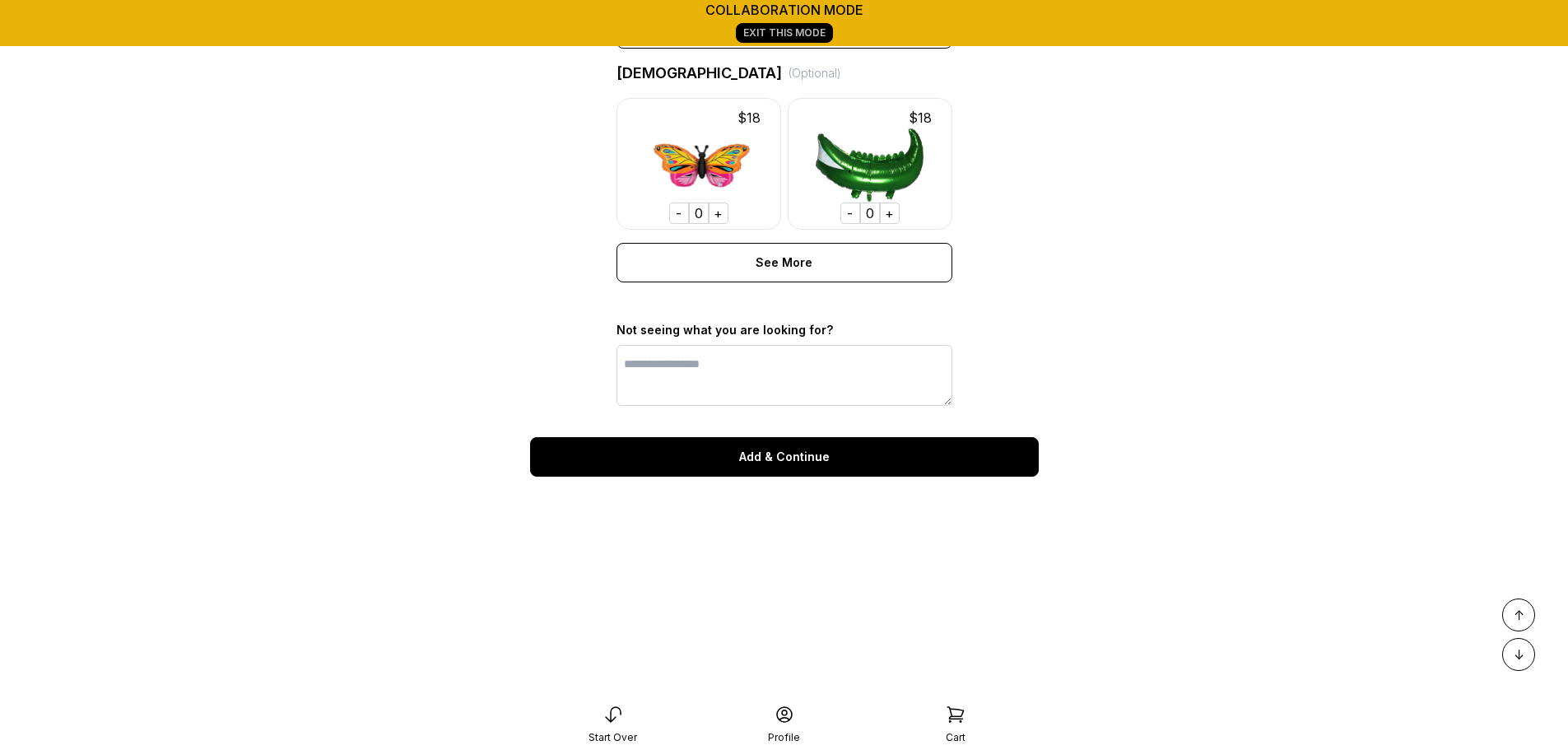
click at [784, 448] on div "Add & Continue" at bounding box center [784, 456] width 509 height 39
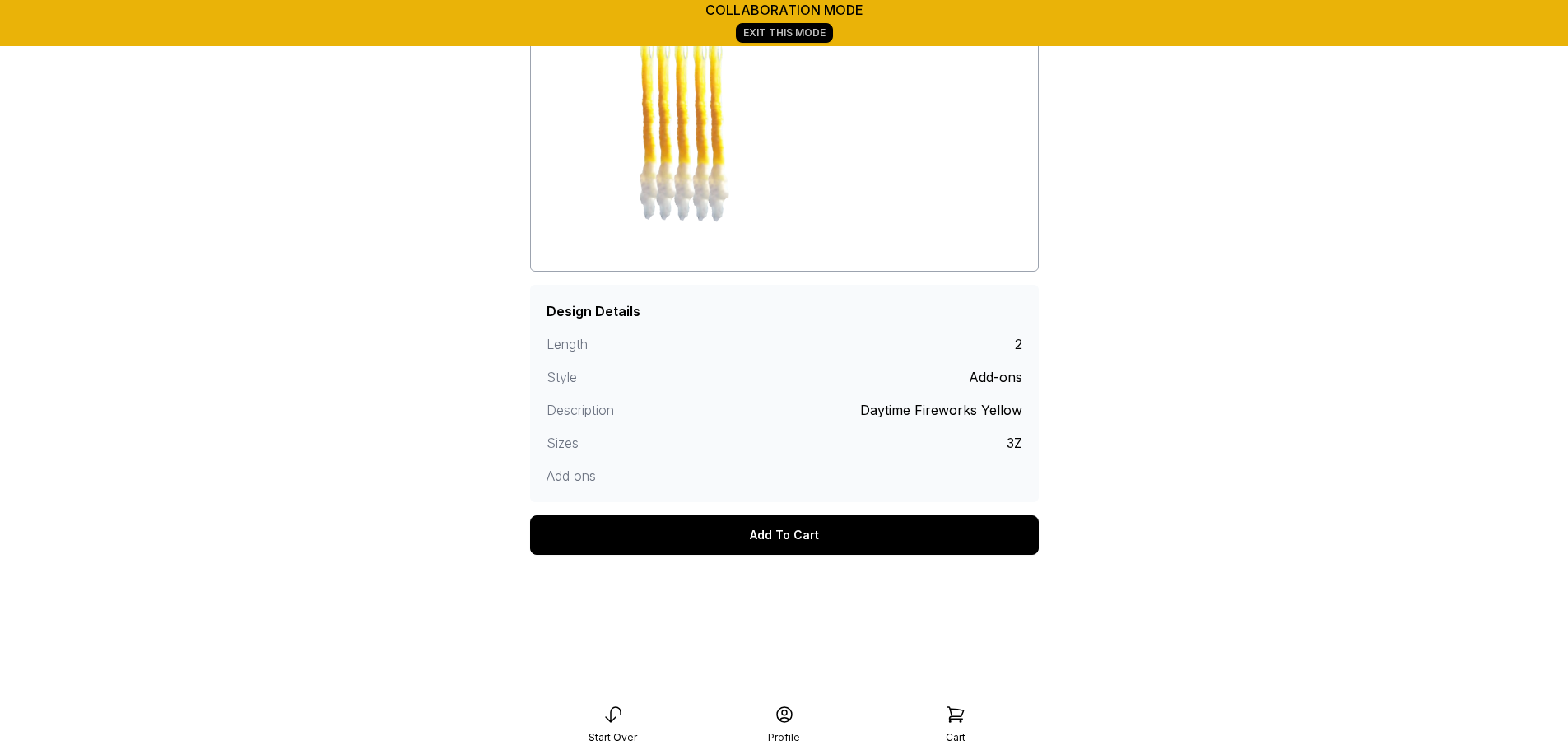
scroll to position [203, 0]
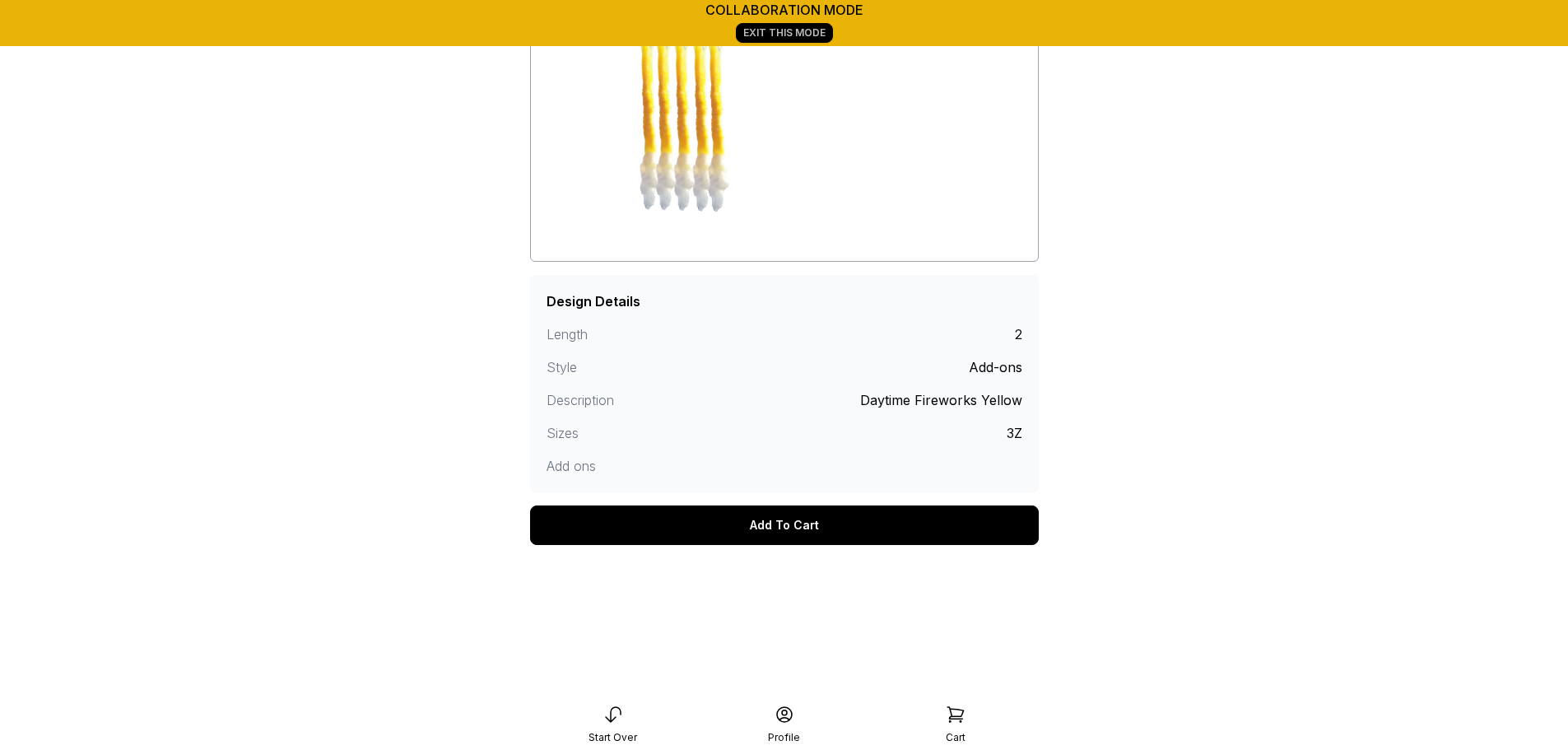
click at [774, 517] on div "Add To Cart" at bounding box center [784, 525] width 509 height 39
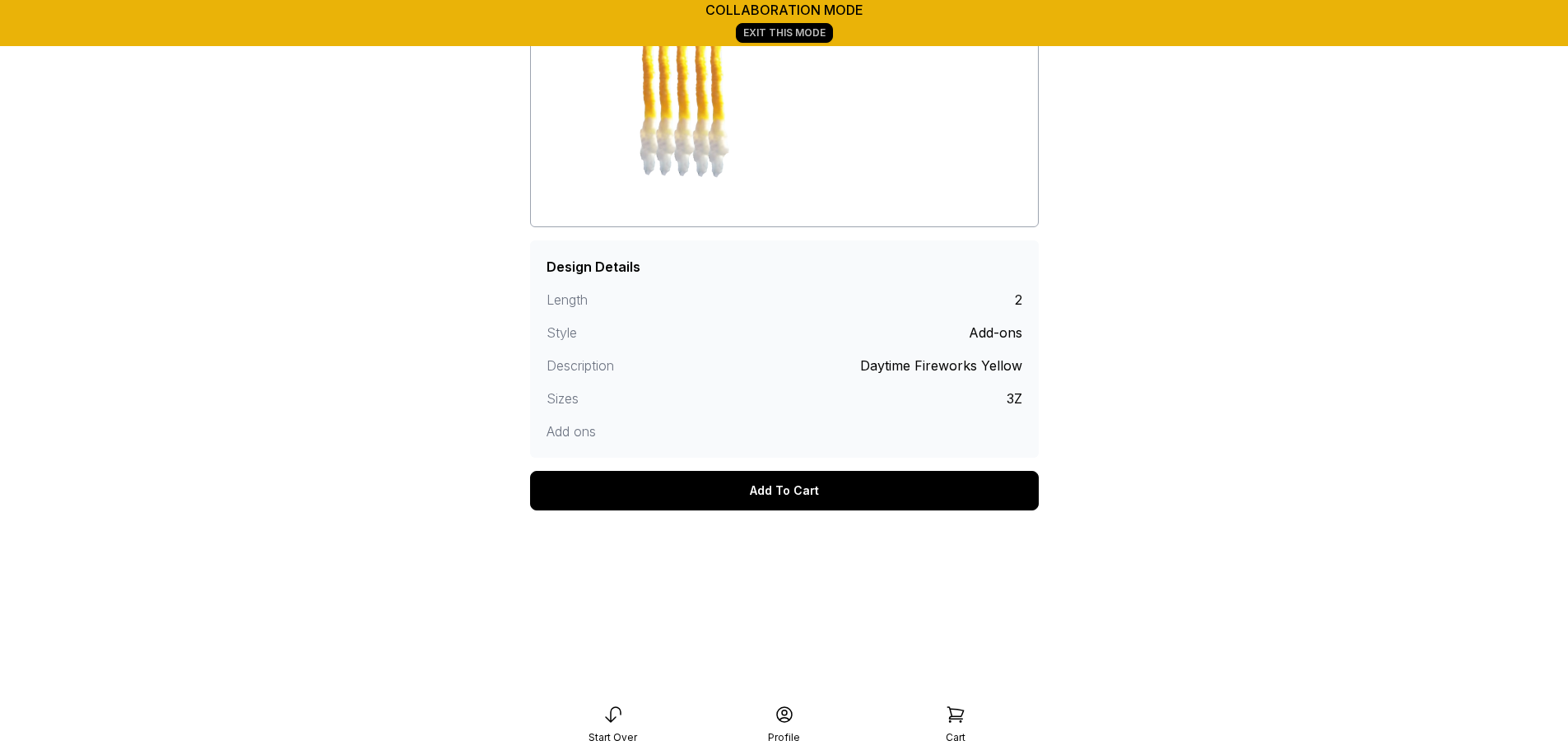
scroll to position [261, 0]
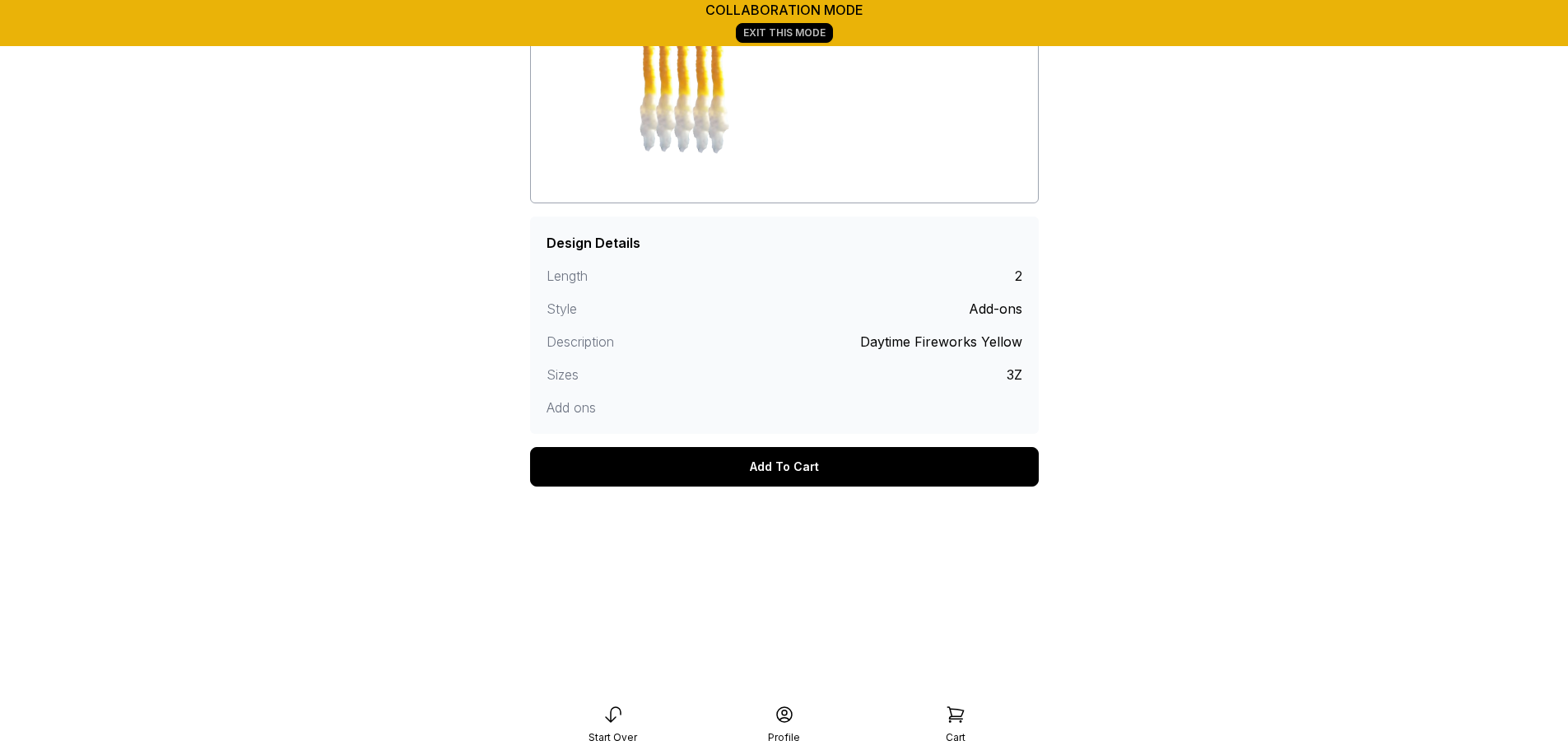
click at [731, 474] on div "Add To Cart" at bounding box center [784, 467] width 509 height 39
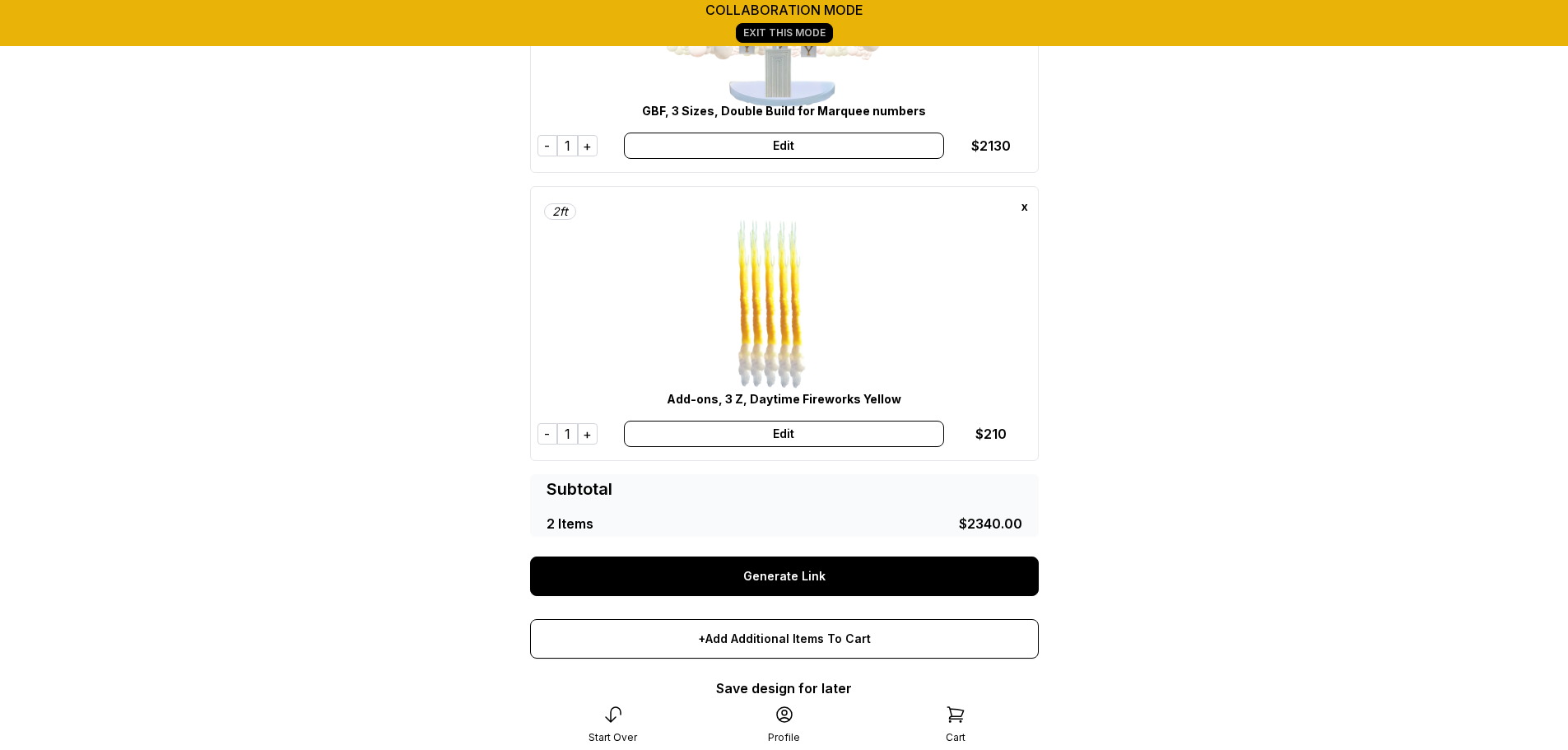
scroll to position [252, 0]
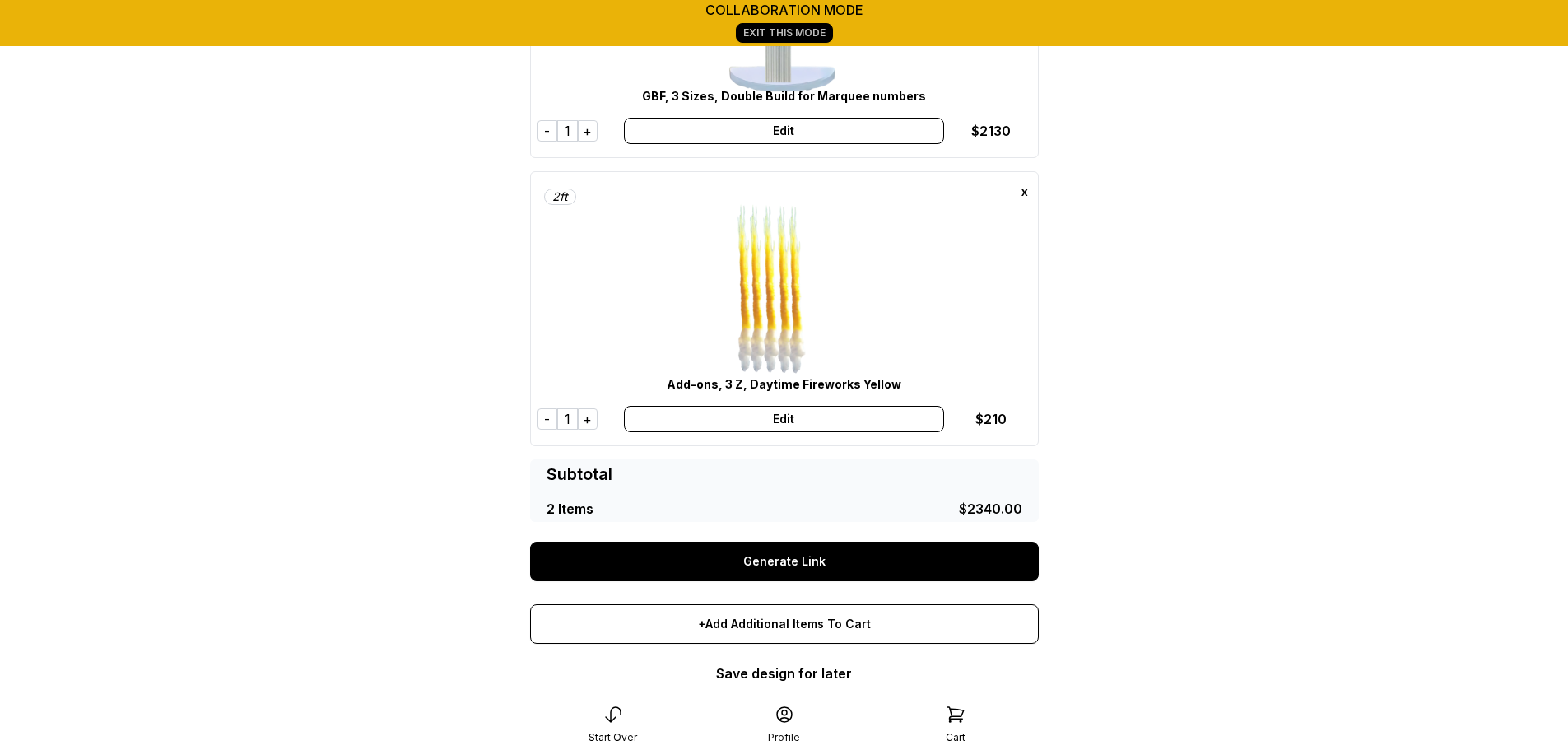
click at [584, 422] on div "+" at bounding box center [588, 418] width 20 height 21
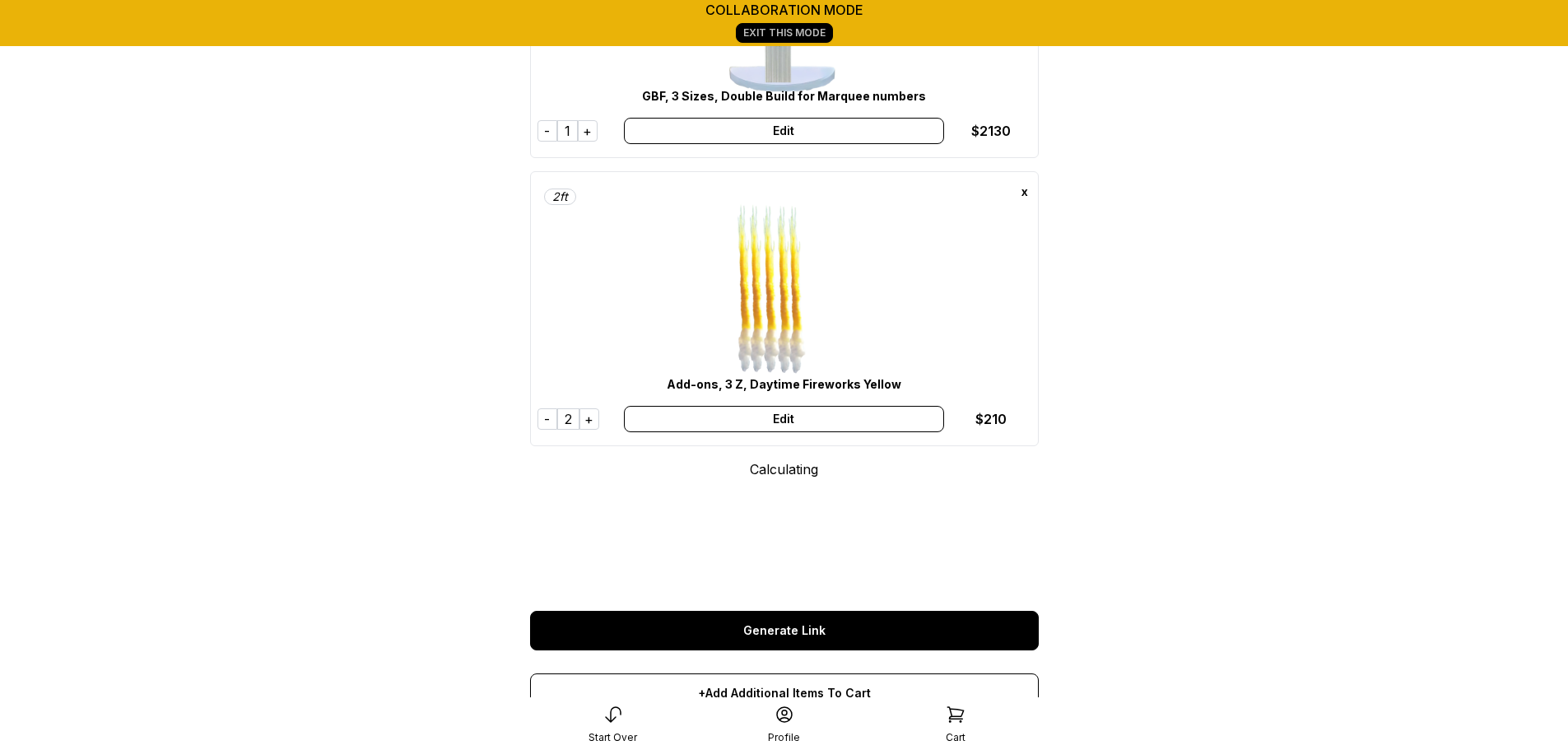
click at [584, 422] on div "+" at bounding box center [589, 418] width 20 height 21
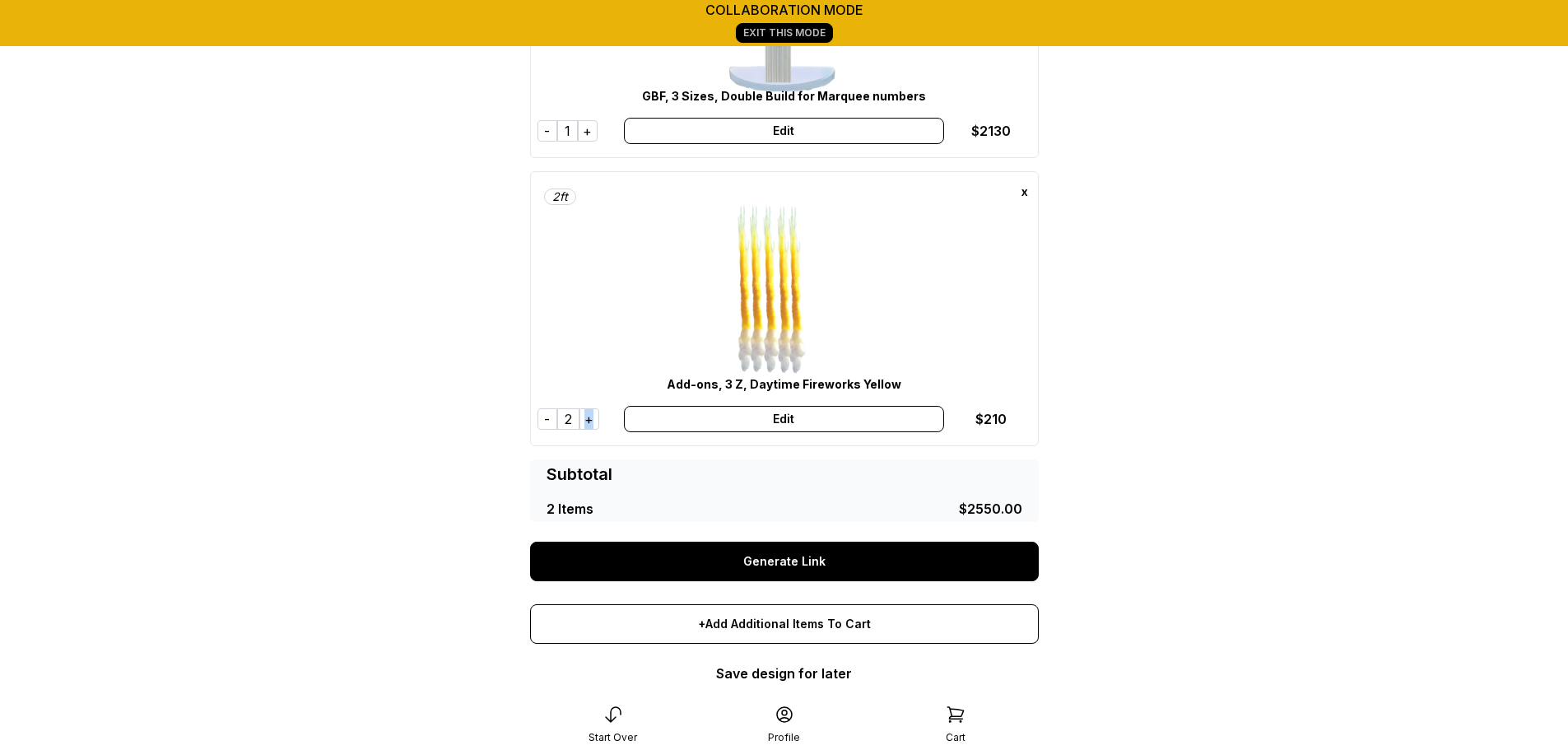
click at [584, 422] on div "+" at bounding box center [589, 418] width 20 height 21
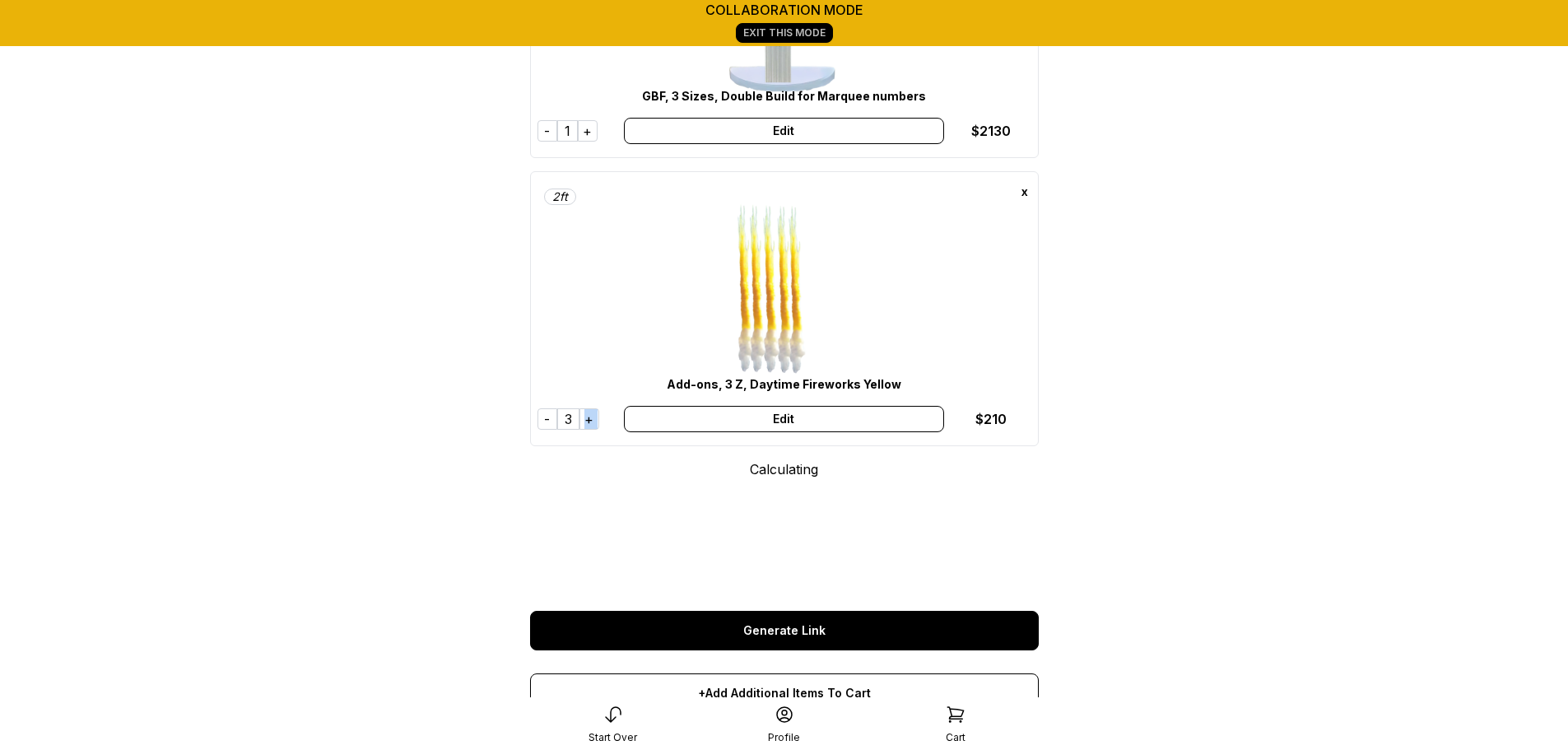
click at [584, 422] on div "+" at bounding box center [589, 418] width 20 height 21
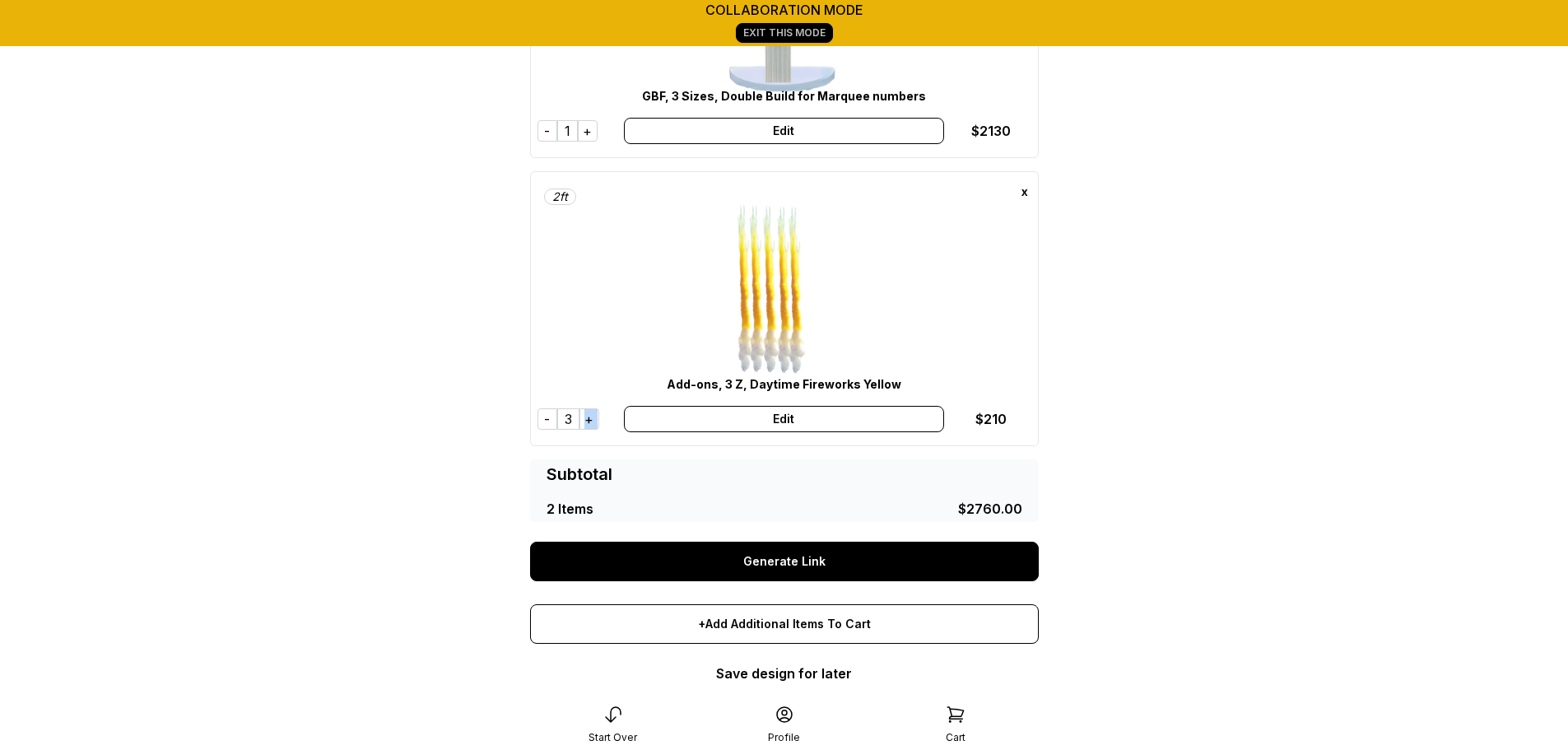
click at [584, 422] on div "+" at bounding box center [589, 418] width 20 height 21
click at [584, 422] on div "+" at bounding box center [590, 418] width 20 height 21
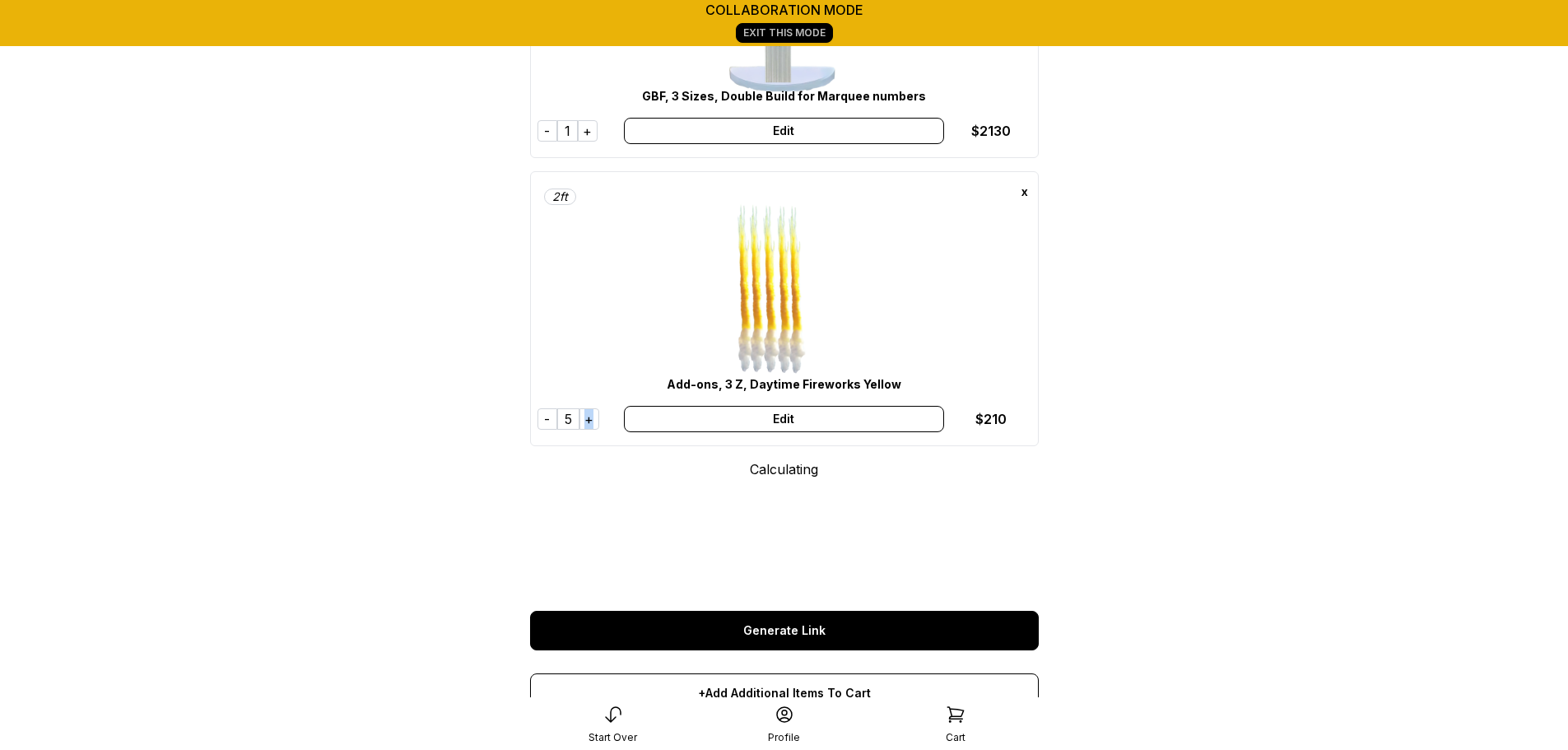
click at [584, 422] on div "+" at bounding box center [589, 418] width 20 height 21
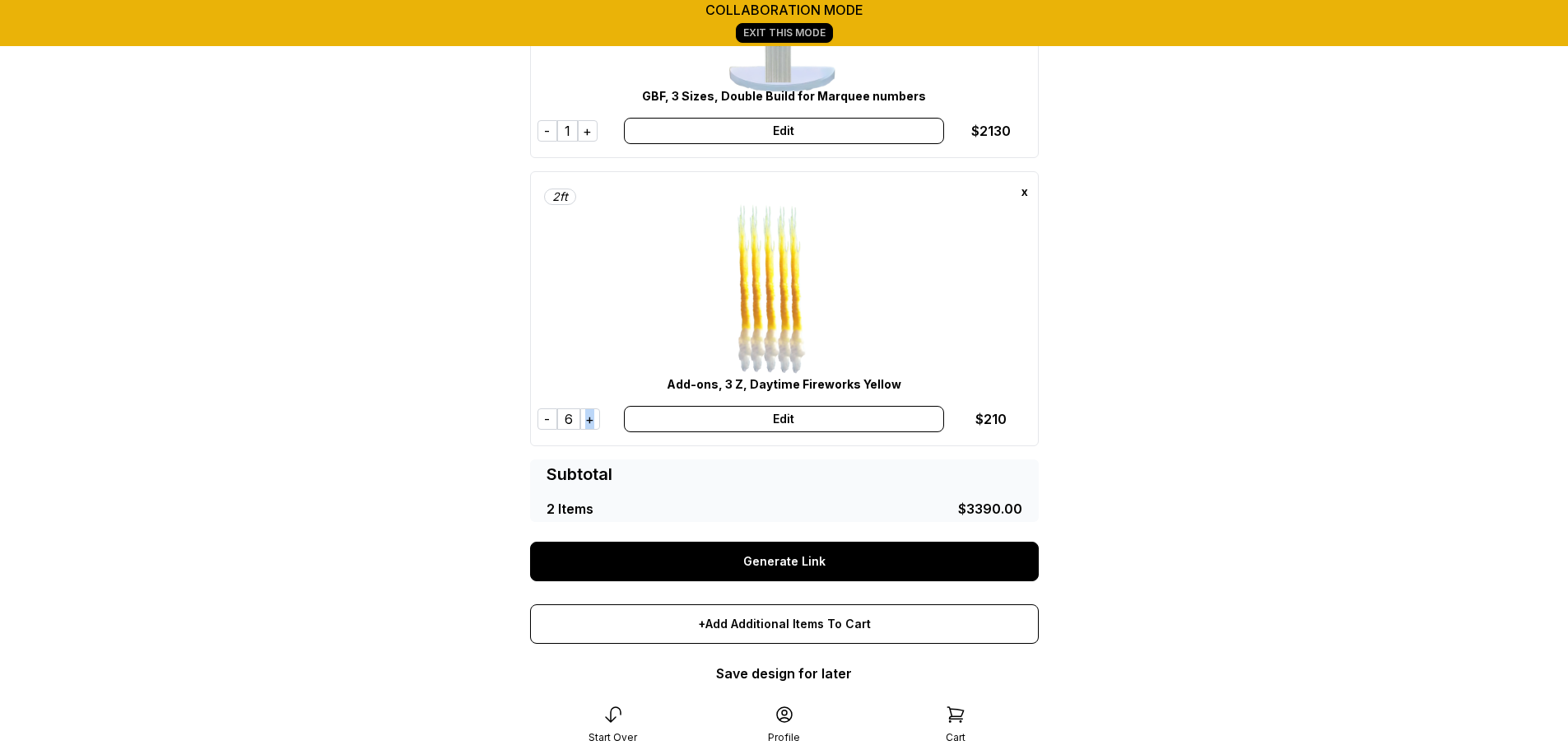
click at [584, 422] on div "+" at bounding box center [590, 418] width 20 height 21
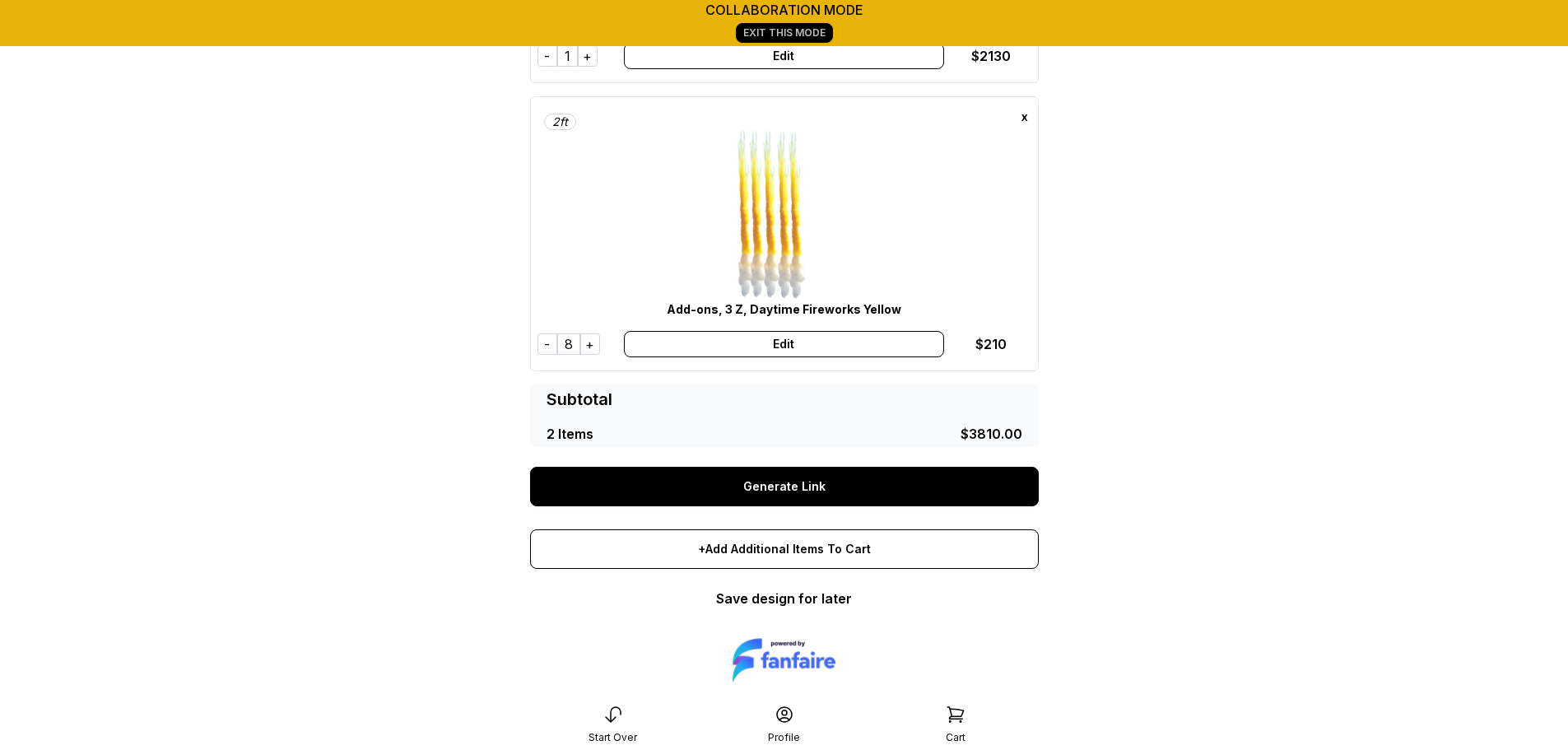
scroll to position [336, 0]
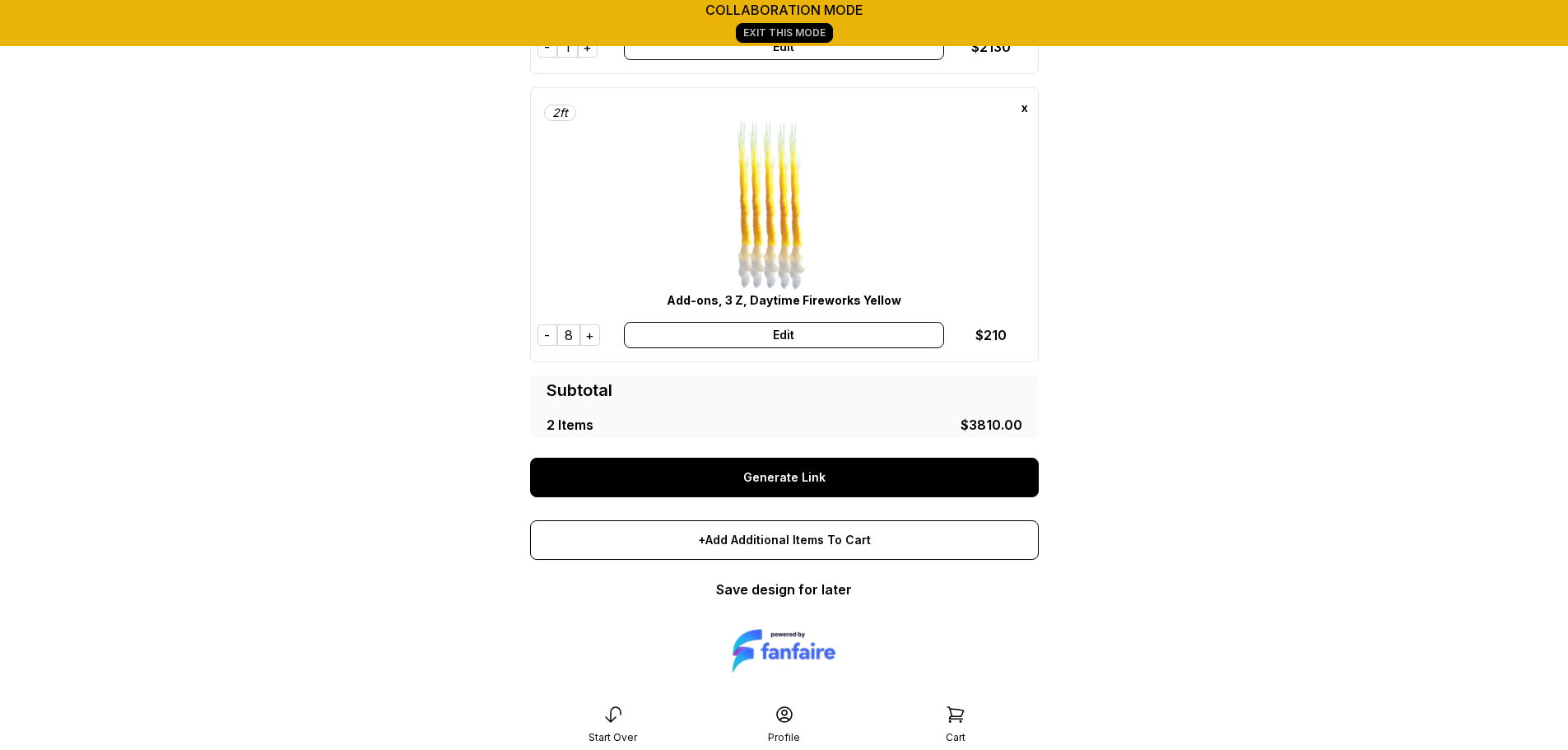
click at [771, 482] on link "Generate Link" at bounding box center [784, 477] width 509 height 39
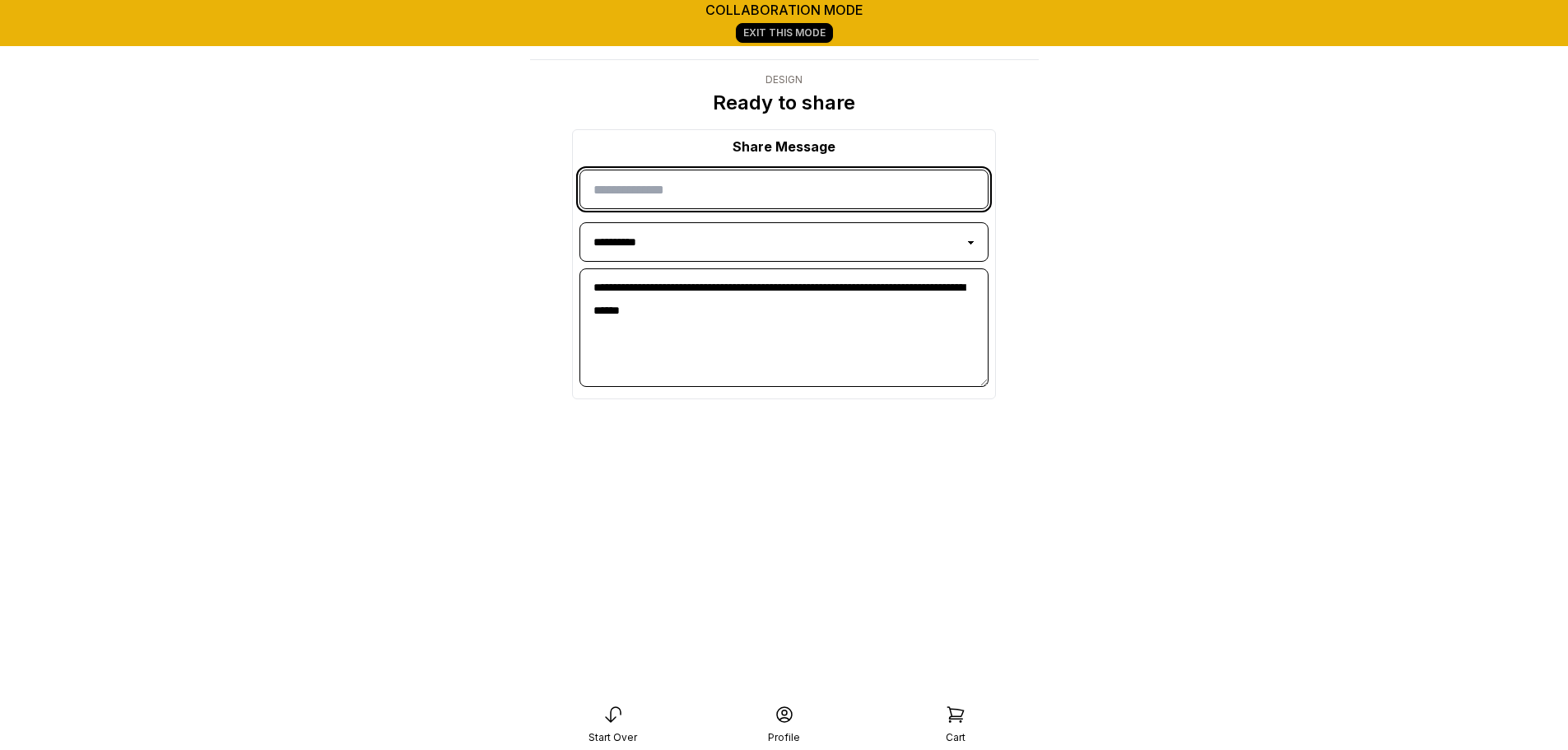
click at [807, 173] on input "input" at bounding box center [784, 189] width 409 height 39
type input "****"
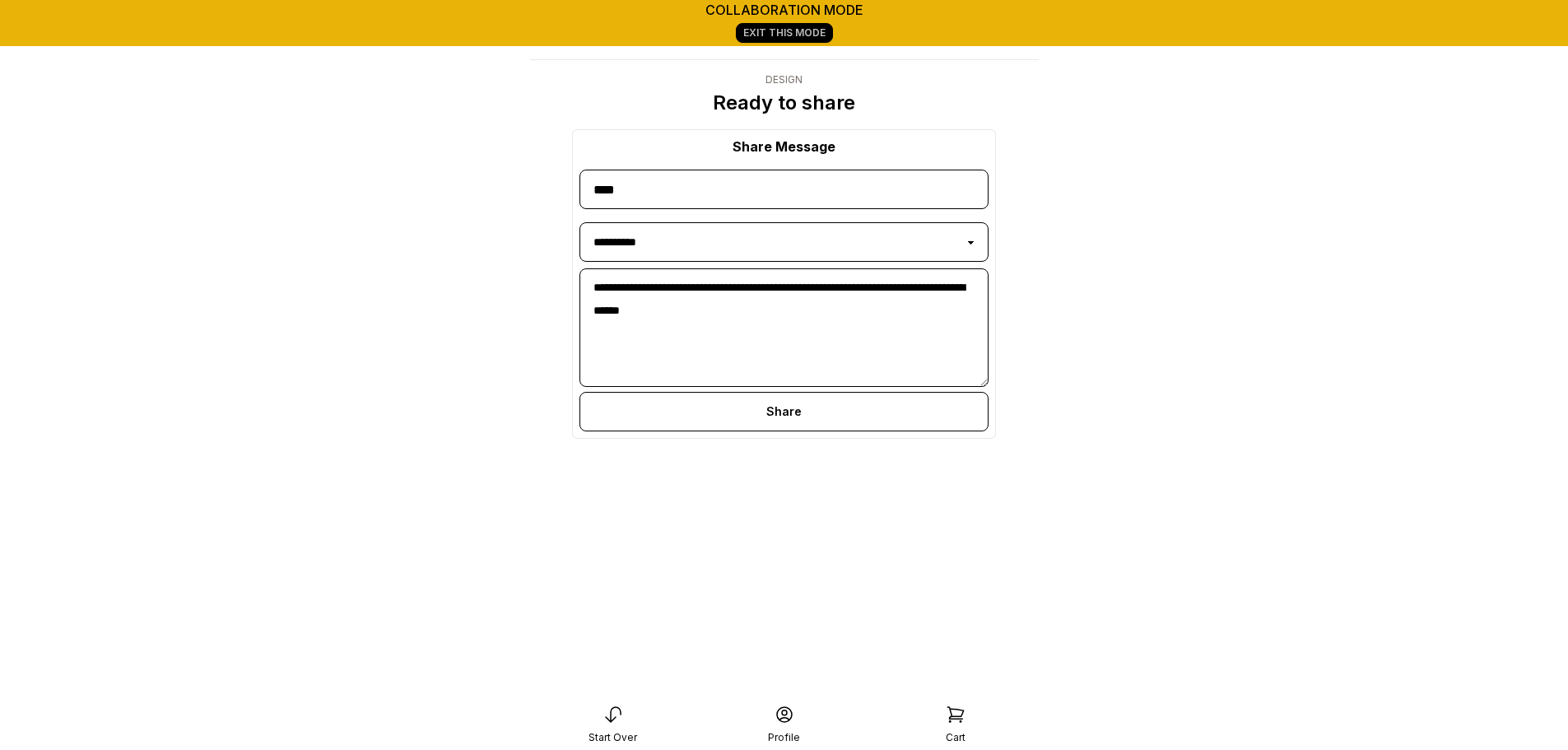
click at [829, 432] on div "**********" at bounding box center [783, 283] width 424 height 310
click at [827, 418] on div "Share" at bounding box center [784, 411] width 409 height 39
click at [837, 420] on icon at bounding box center [840, 426] width 20 height 20
click at [835, 428] on icon at bounding box center [840, 426] width 20 height 20
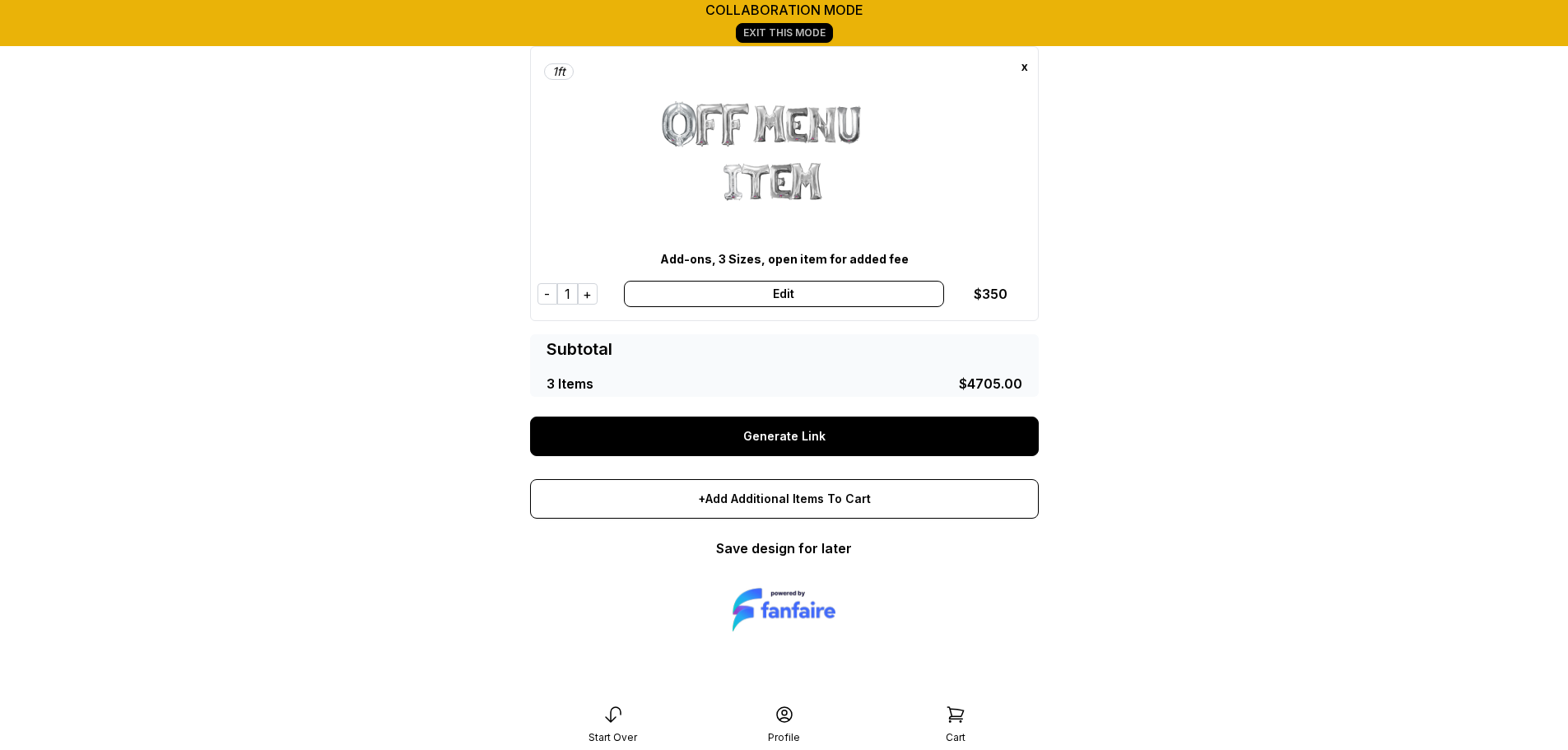
scroll to position [668, 0]
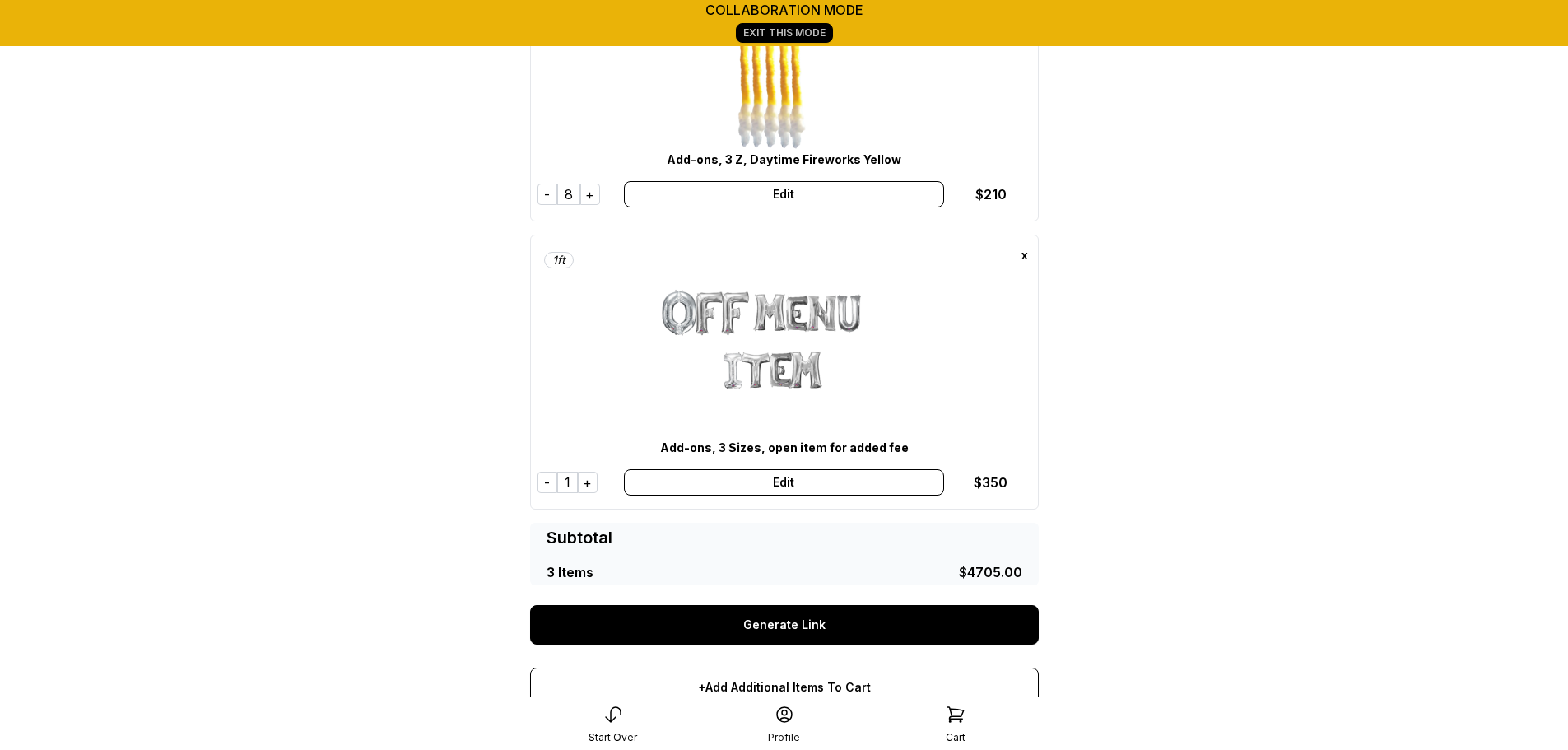
scroll to position [239, 0]
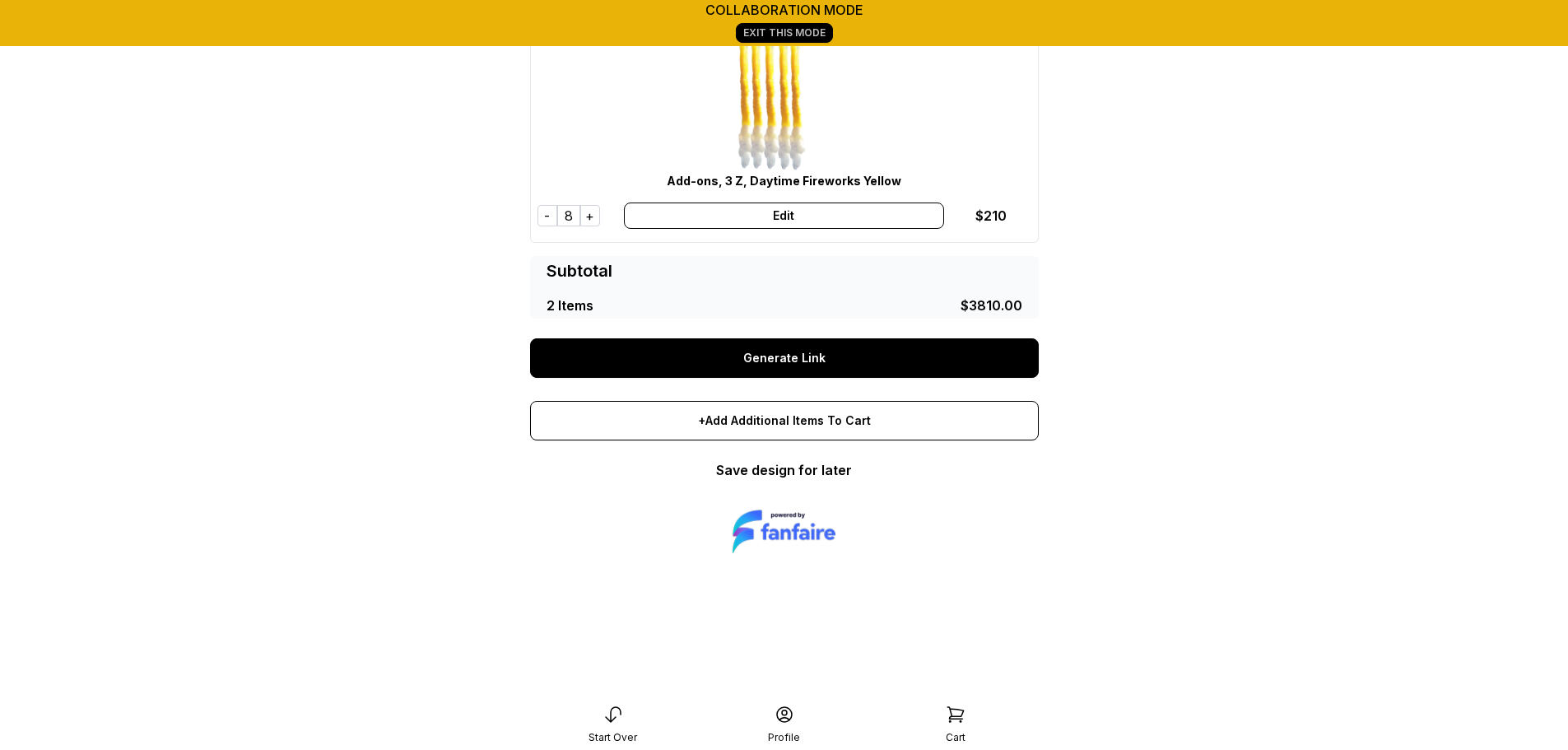
scroll to position [357, 0]
